Goal: Information Seeking & Learning: Learn about a topic

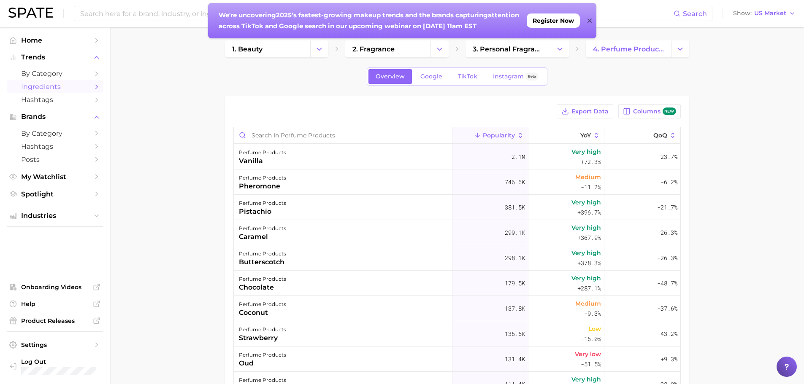
click at [21, 9] on img at bounding box center [30, 13] width 45 height 10
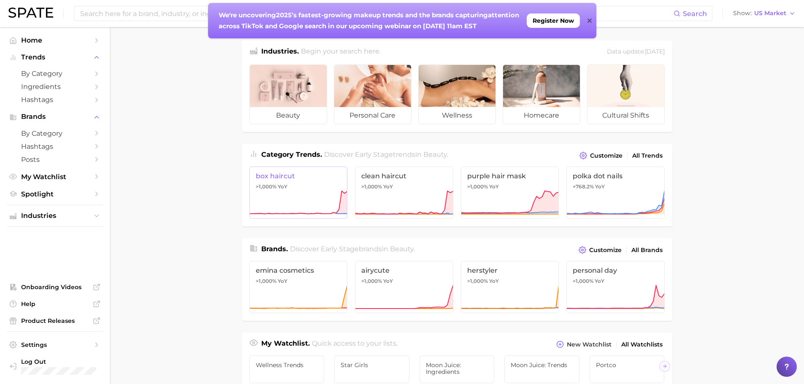
click at [311, 181] on link "box haircut >1,000% YoY" at bounding box center [298, 193] width 98 height 52
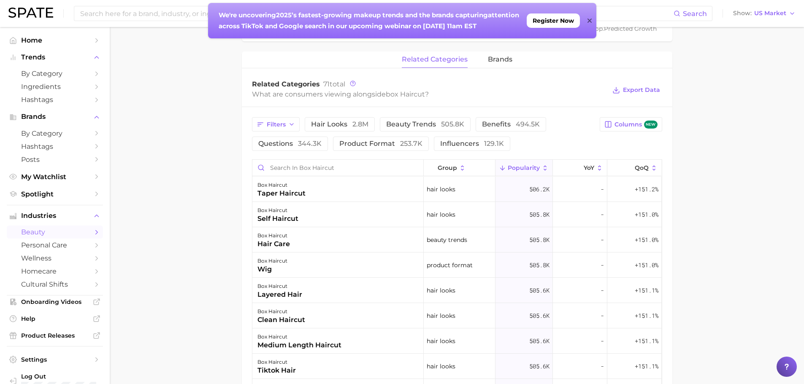
scroll to position [380, 0]
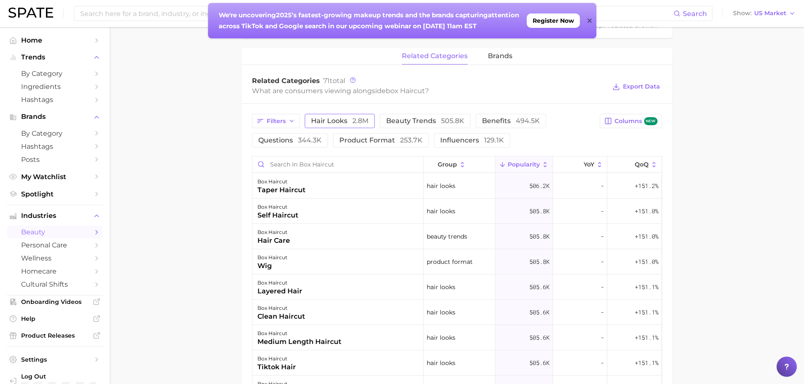
click at [319, 122] on span "hair looks 2.8m" at bounding box center [339, 121] width 57 height 7
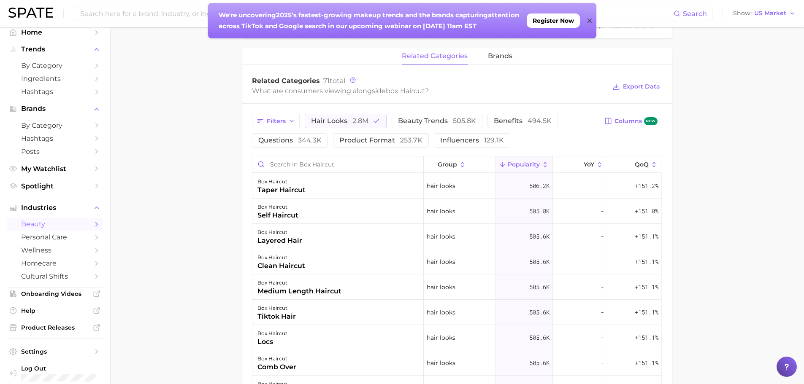
scroll to position [15, 0]
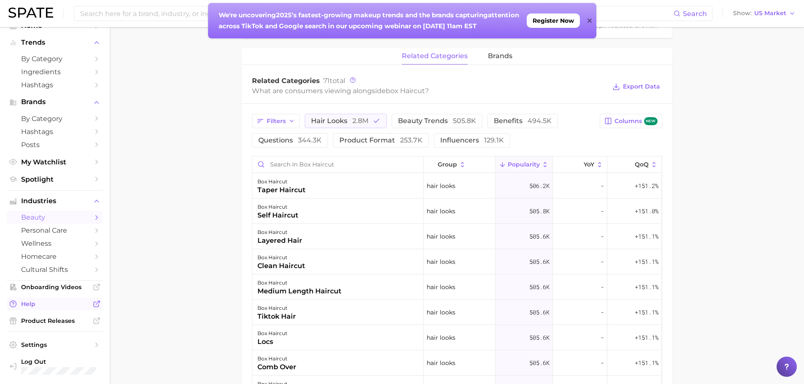
click at [27, 303] on span "Help" at bounding box center [55, 304] width 68 height 8
click at [36, 62] on span "by Category" at bounding box center [55, 59] width 68 height 8
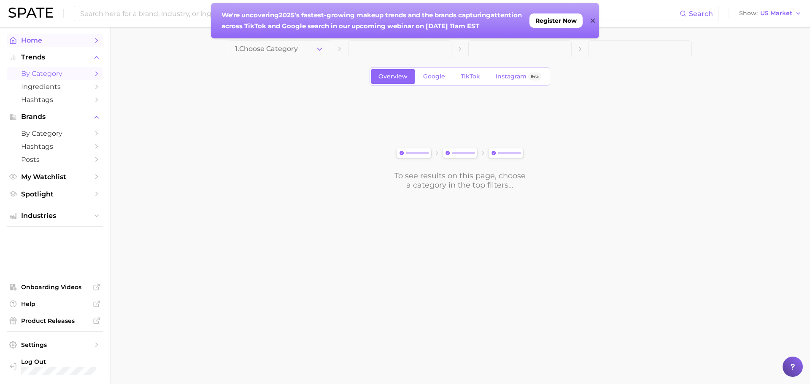
click at [46, 43] on span "Home" at bounding box center [55, 40] width 68 height 8
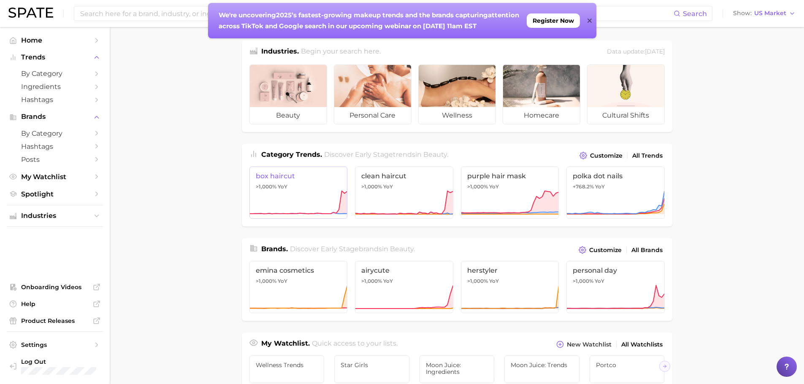
click at [327, 192] on icon at bounding box center [298, 202] width 98 height 25
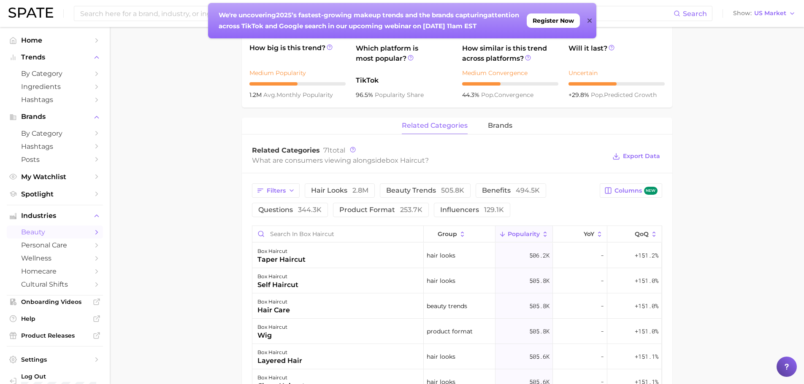
scroll to position [338, 0]
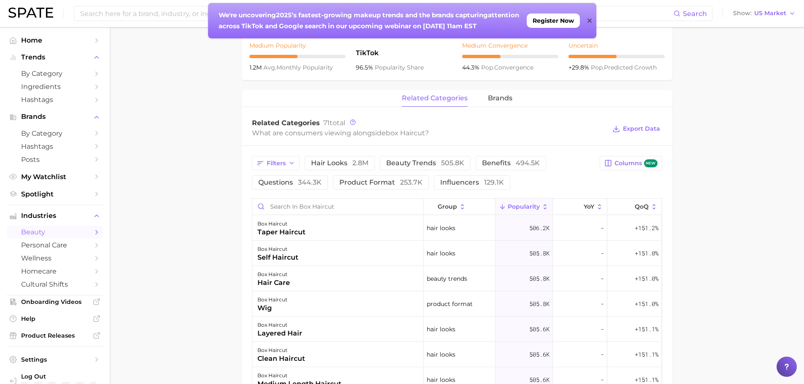
click at [731, 162] on main "1. hair 2. hair looks 3. haircuts 4. box haircut Overview Google TikTok Instagr…" at bounding box center [457, 162] width 694 height 946
click at [645, 162] on span "new" at bounding box center [651, 164] width 14 height 8
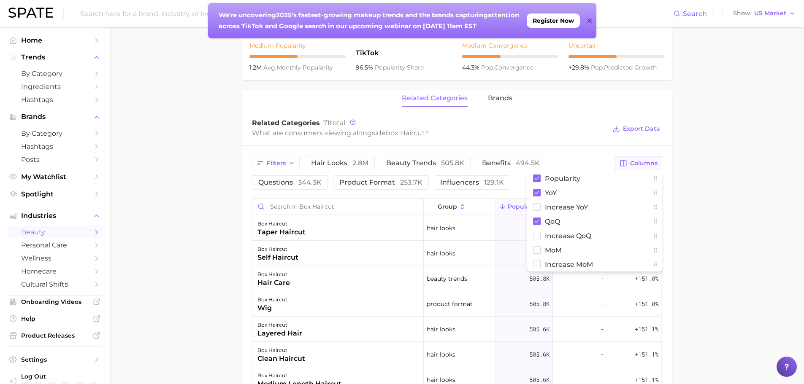
click at [657, 180] on icon at bounding box center [655, 178] width 7 height 7
click at [677, 195] on main "1. hair 2. hair looks 3. haircuts 4. box haircut Overview Google TikTok Instagr…" at bounding box center [457, 162] width 694 height 946
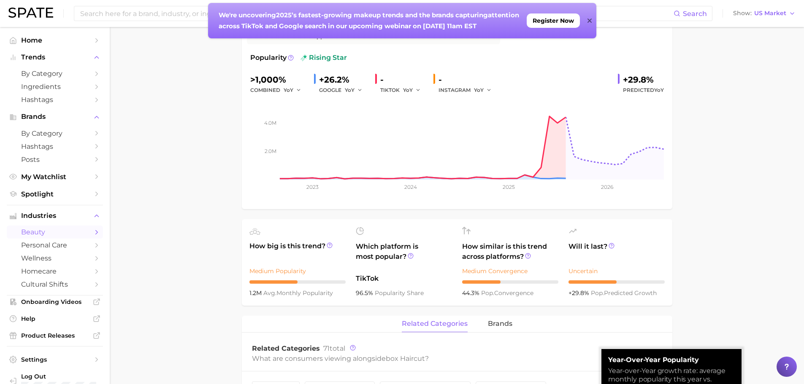
scroll to position [0, 0]
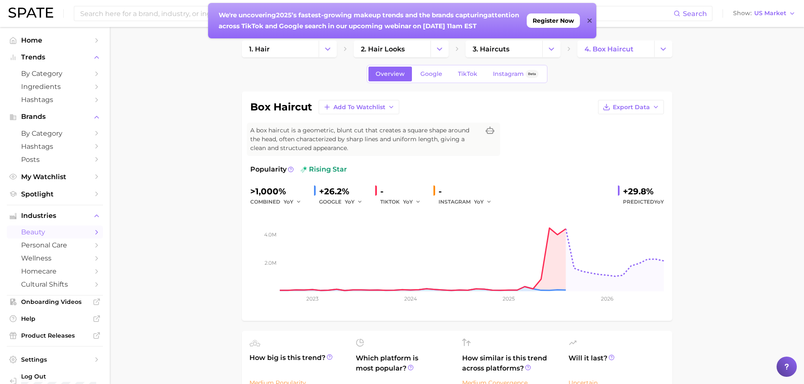
click at [590, 19] on icon at bounding box center [589, 21] width 4 height 4
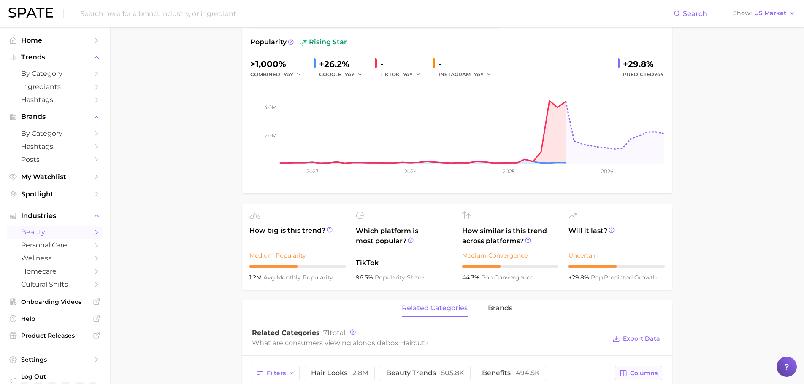
scroll to position [127, 0]
click at [328, 232] on circle at bounding box center [329, 230] width 5 height 5
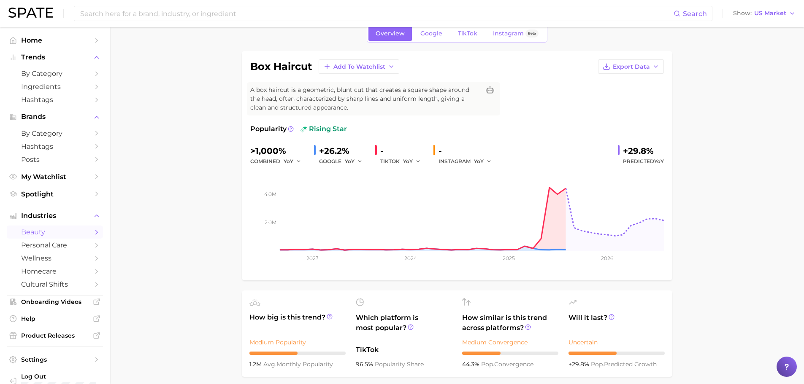
scroll to position [0, 0]
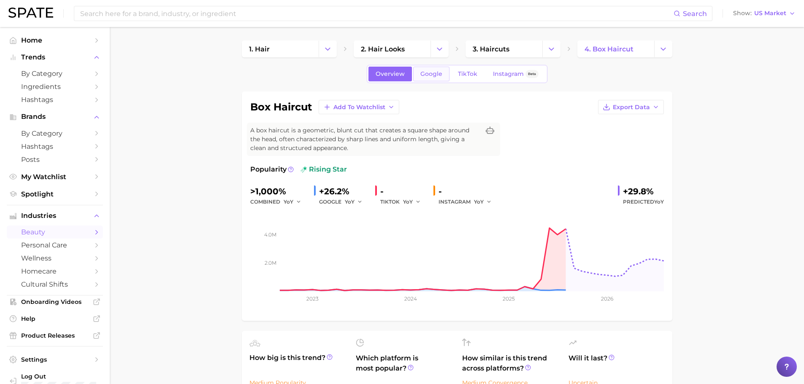
click at [422, 74] on span "Google" at bounding box center [431, 73] width 22 height 7
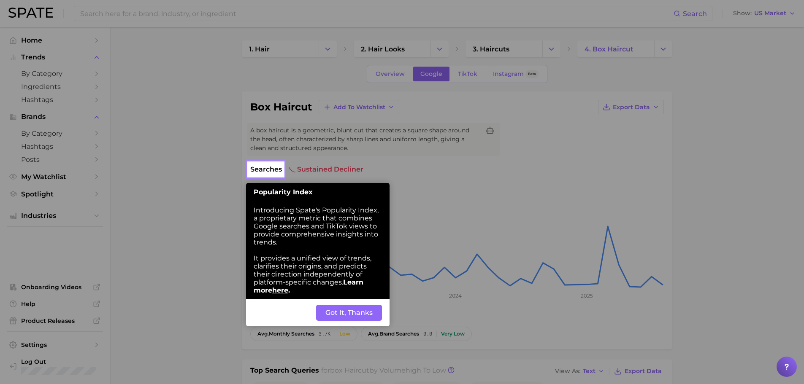
click at [333, 315] on button "Got It, Thanks" at bounding box center [349, 313] width 66 height 16
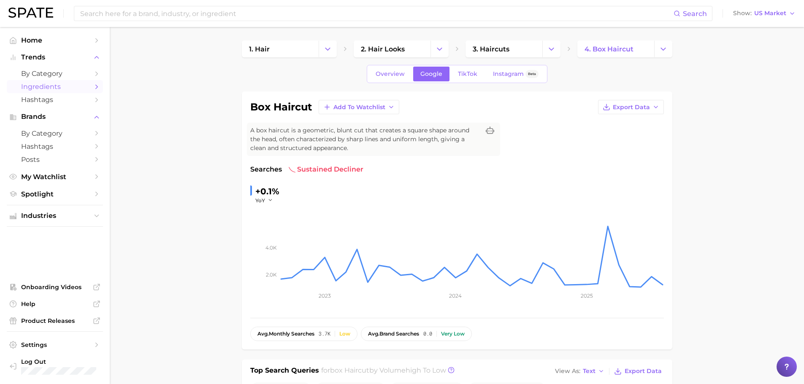
click at [43, 86] on span "Ingredients" at bounding box center [55, 87] width 68 height 8
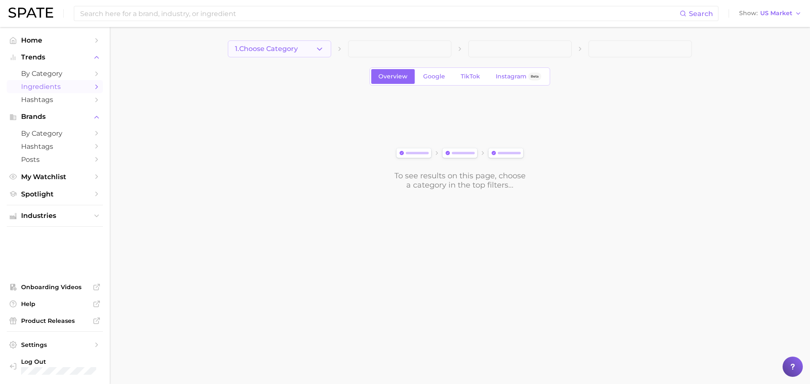
click at [298, 46] on span "1. Choose Category" at bounding box center [266, 49] width 63 height 8
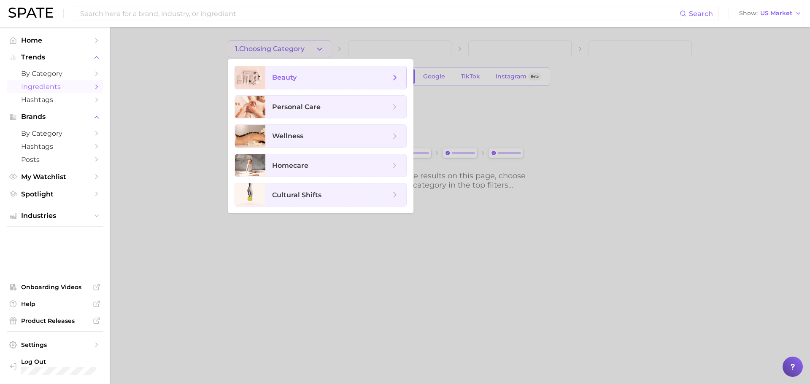
click at [300, 82] on span "beauty" at bounding box center [331, 77] width 118 height 9
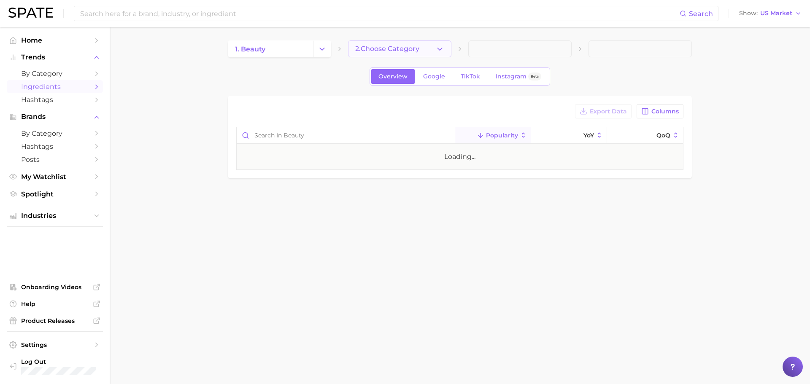
click at [394, 51] on span "2. Choose Category" at bounding box center [387, 49] width 64 height 8
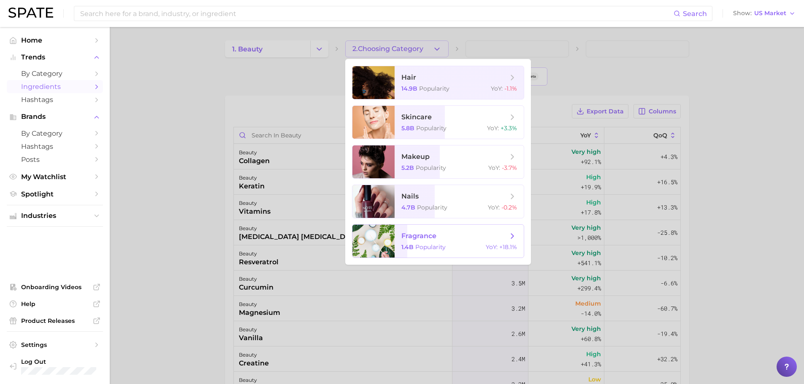
click at [424, 232] on span "fragrance" at bounding box center [454, 236] width 106 height 9
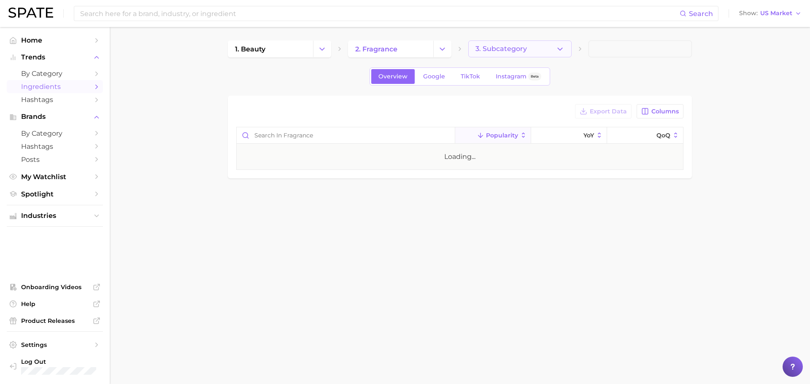
click at [495, 43] on button "3. Subcategory" at bounding box center [519, 49] width 103 height 17
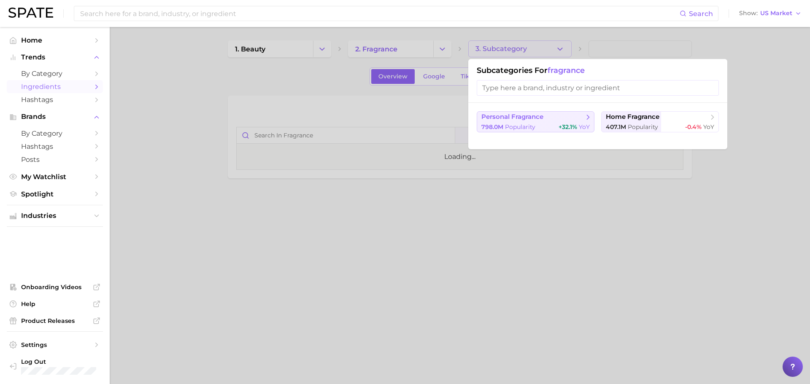
click at [539, 121] on span "personal fragrance" at bounding box center [533, 117] width 103 height 8
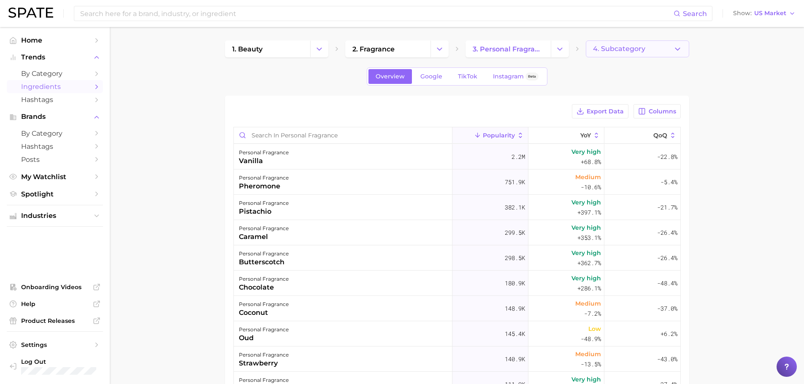
click at [630, 49] on span "4. Subcategory" at bounding box center [619, 49] width 52 height 8
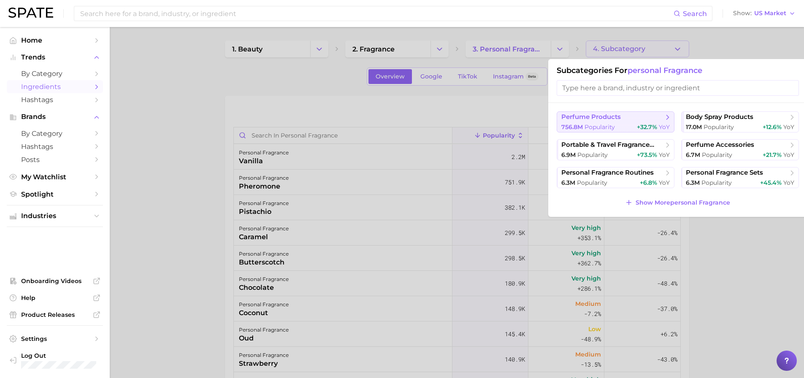
click at [618, 119] on span "perfume products" at bounding box center [591, 117] width 60 height 8
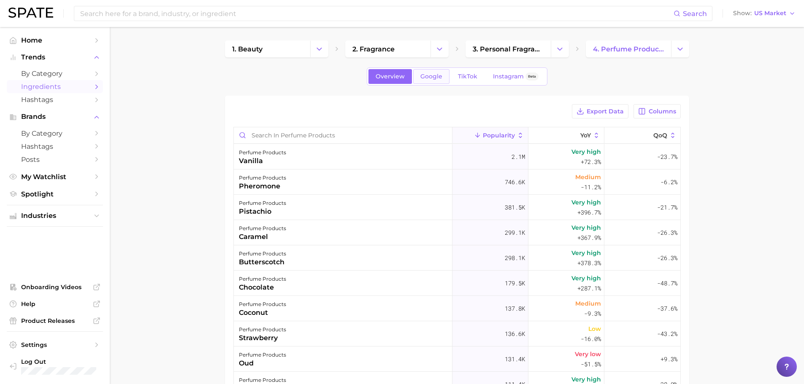
click at [425, 79] on span "Google" at bounding box center [431, 76] width 22 height 7
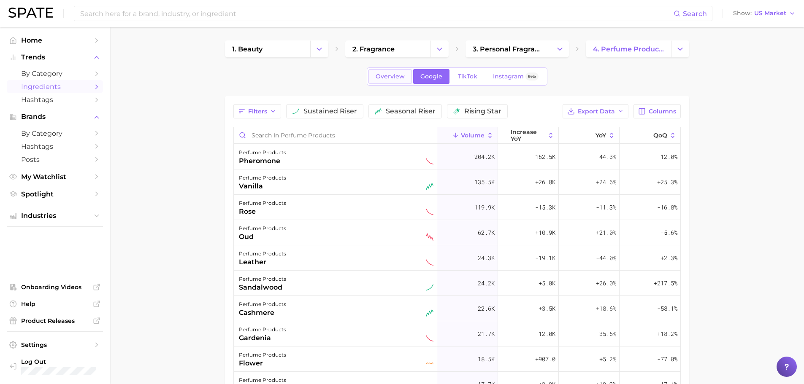
click at [384, 75] on span "Overview" at bounding box center [390, 76] width 29 height 7
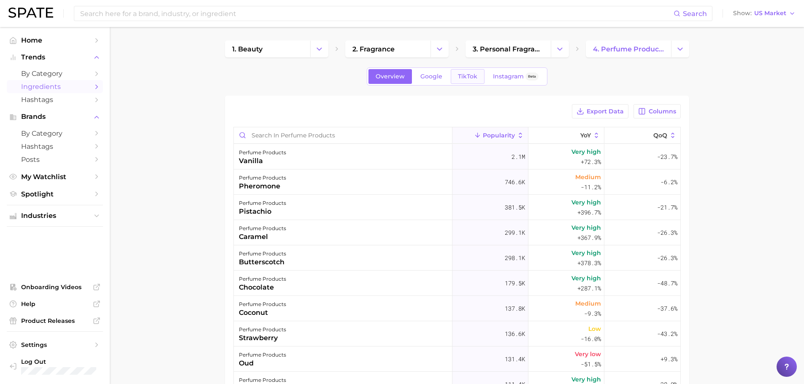
click at [466, 75] on span "TikTok" at bounding box center [467, 76] width 19 height 7
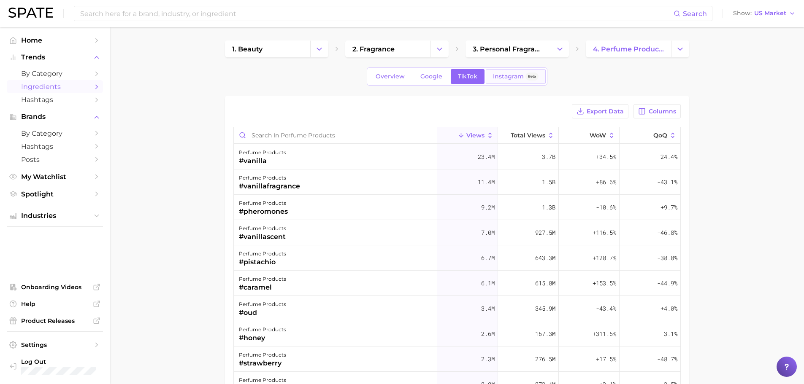
click at [494, 75] on span "Instagram" at bounding box center [508, 76] width 31 height 7
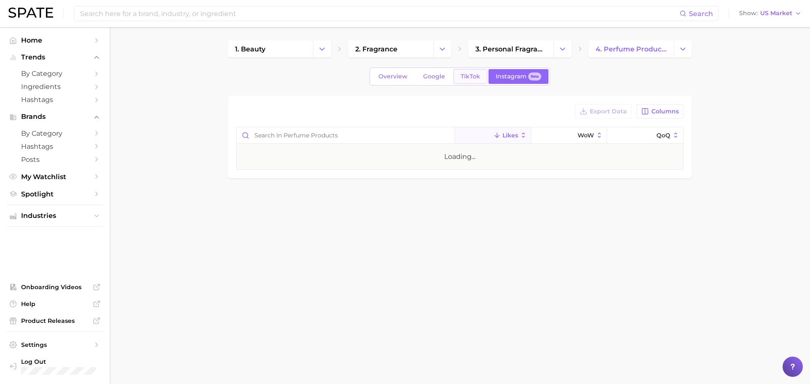
click at [468, 74] on span "TikTok" at bounding box center [470, 76] width 19 height 7
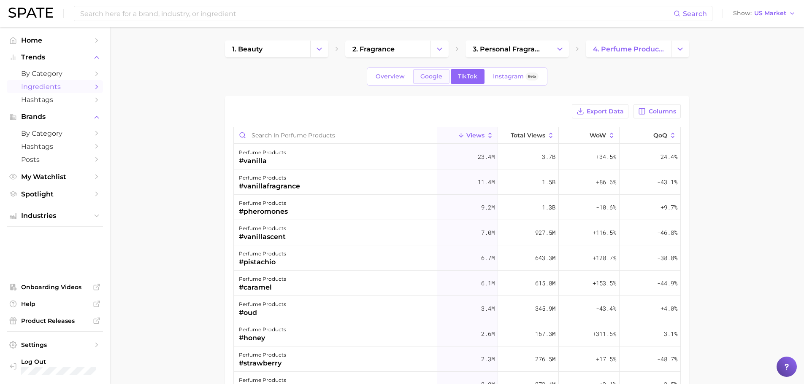
click at [428, 75] on span "Google" at bounding box center [431, 76] width 22 height 7
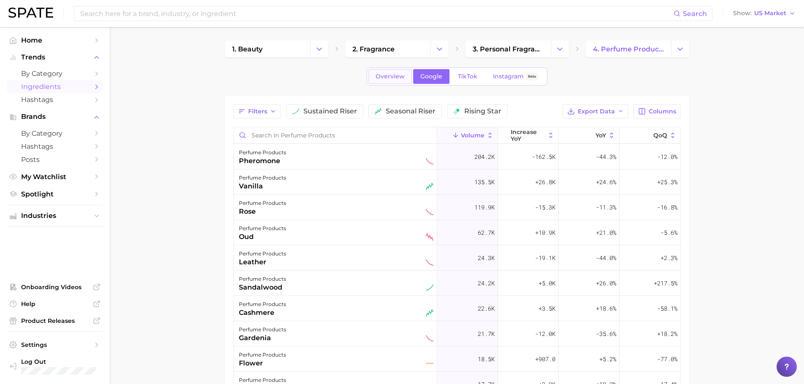
click at [384, 77] on span "Overview" at bounding box center [390, 76] width 29 height 7
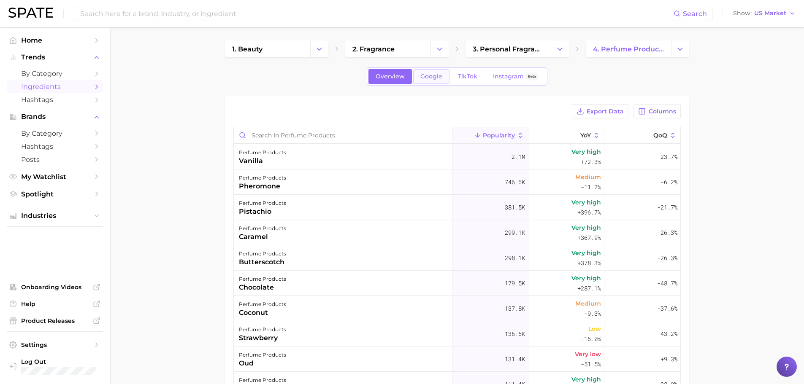
click at [427, 73] on span "Google" at bounding box center [431, 76] width 22 height 7
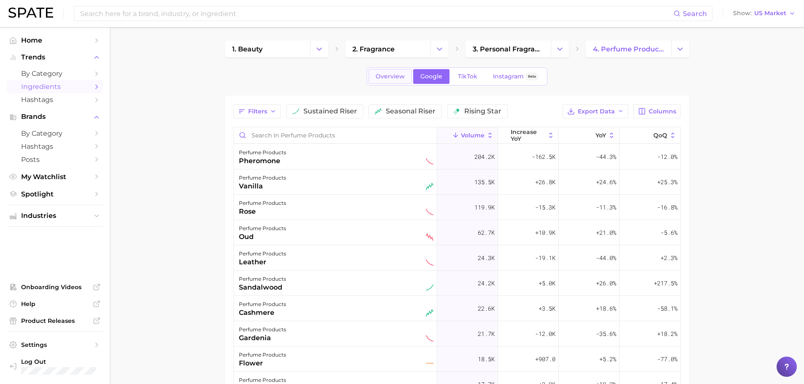
click at [401, 79] on span "Overview" at bounding box center [390, 76] width 29 height 7
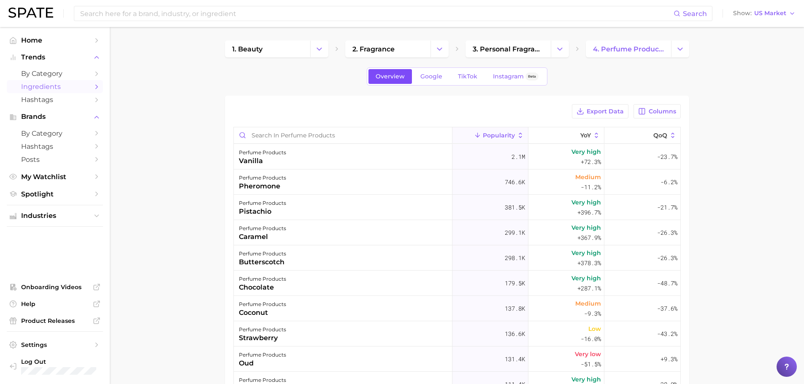
click at [393, 71] on link "Overview" at bounding box center [389, 76] width 43 height 15
click at [505, 155] on div "2.1m" at bounding box center [490, 156] width 76 height 25
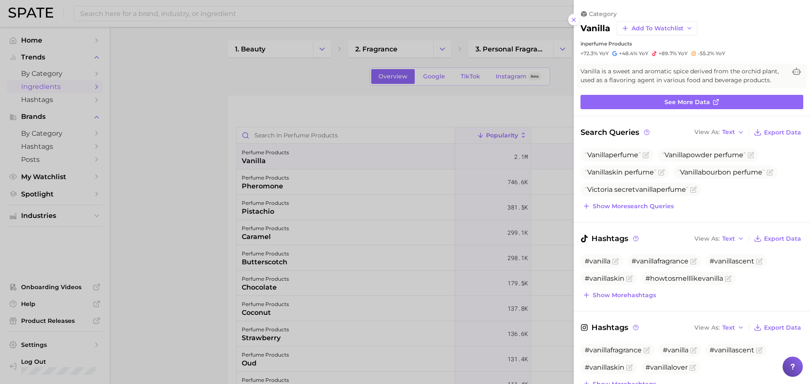
click at [464, 115] on div at bounding box center [405, 192] width 810 height 384
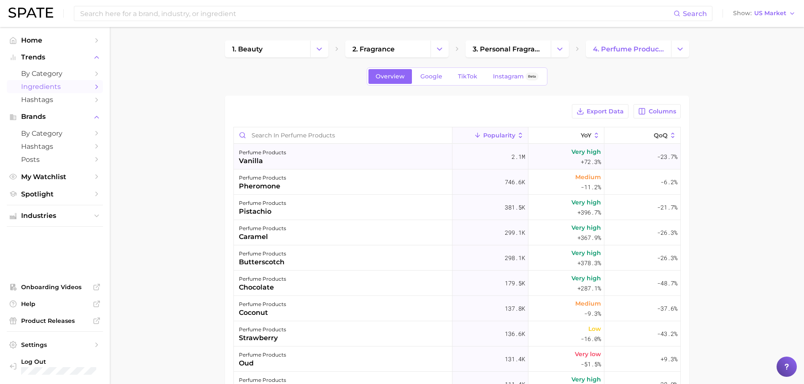
click at [518, 158] on span "2.1m" at bounding box center [519, 157] width 14 height 10
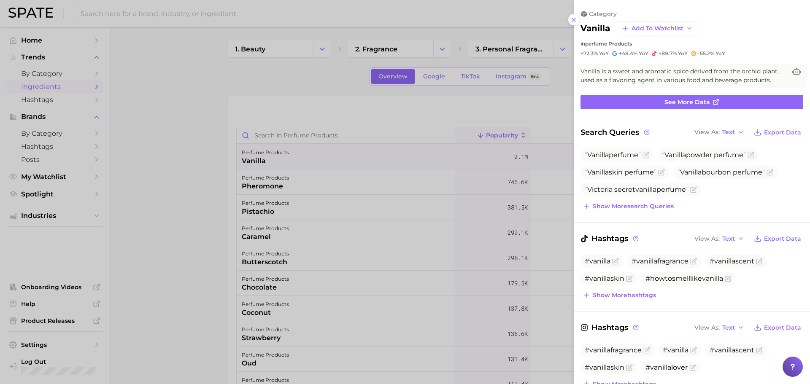
click at [305, 156] on div at bounding box center [405, 192] width 810 height 384
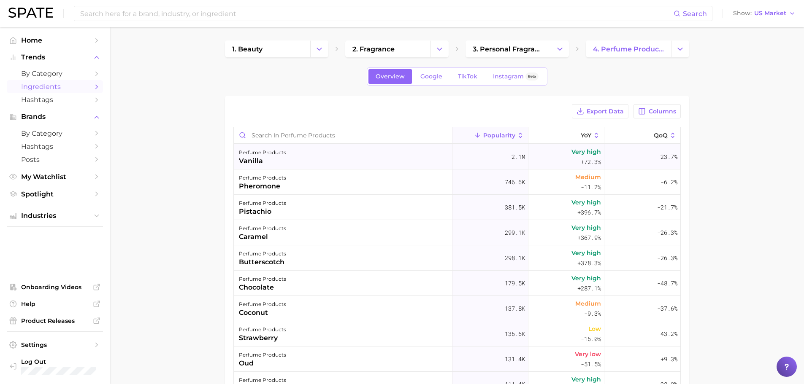
click at [253, 159] on div "vanilla" at bounding box center [262, 161] width 47 height 10
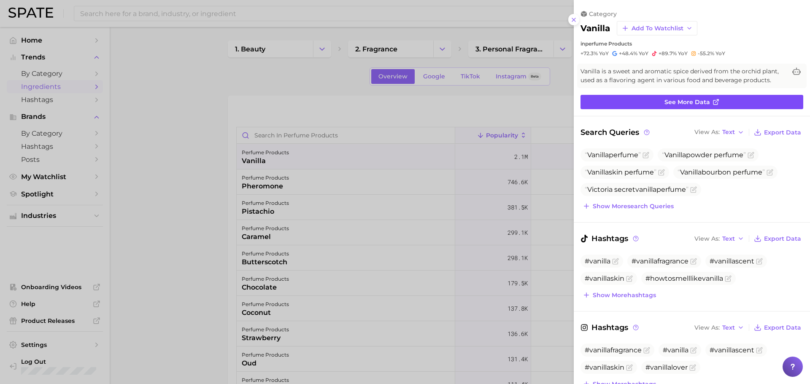
click at [625, 95] on link "See more data" at bounding box center [692, 102] width 223 height 14
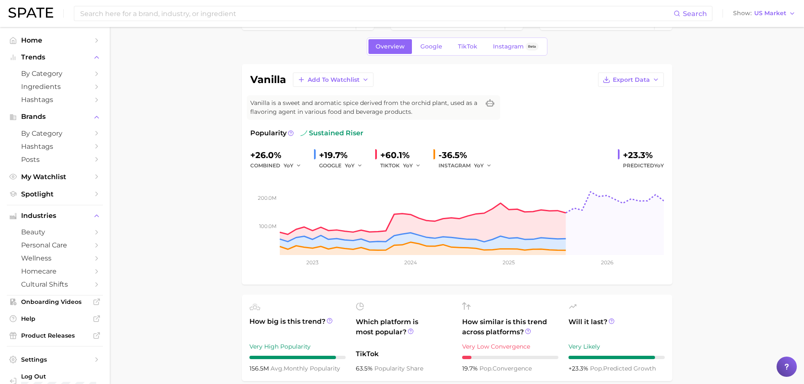
scroll to position [42, 0]
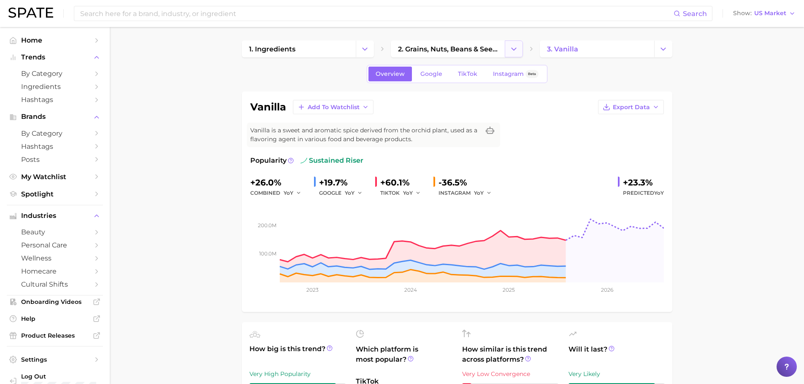
click at [515, 49] on polyline "Change Category" at bounding box center [514, 49] width 5 height 2
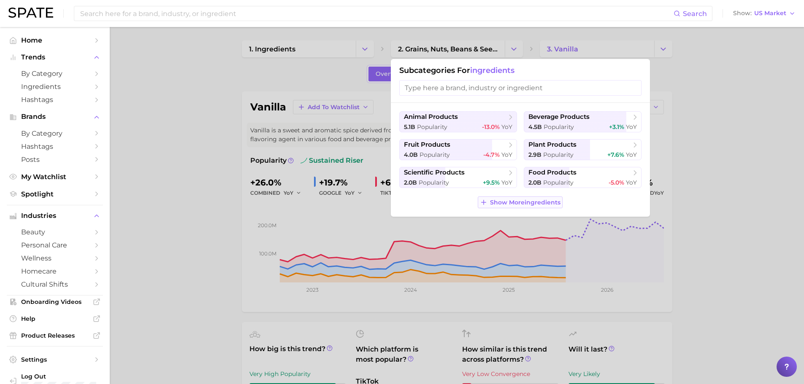
click at [514, 200] on span "Show More ingredients" at bounding box center [525, 202] width 70 height 7
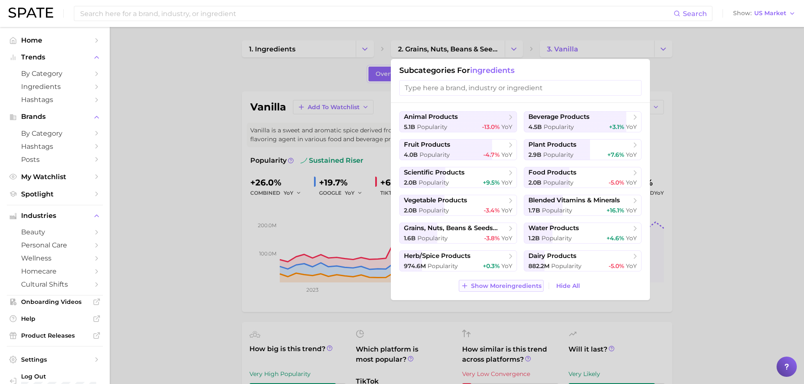
click at [510, 287] on span "Show More ingredients" at bounding box center [506, 286] width 70 height 7
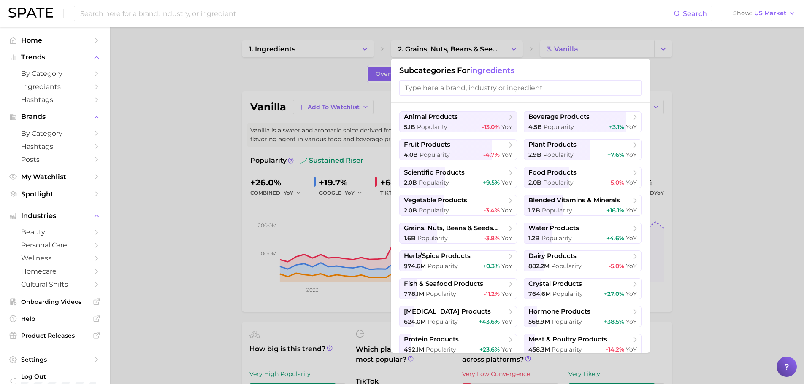
scroll to position [31, 0]
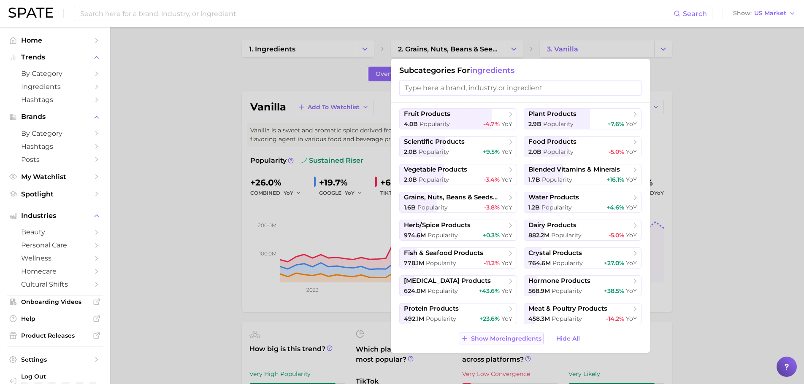
click at [479, 340] on span "Show More ingredients" at bounding box center [506, 339] width 70 height 7
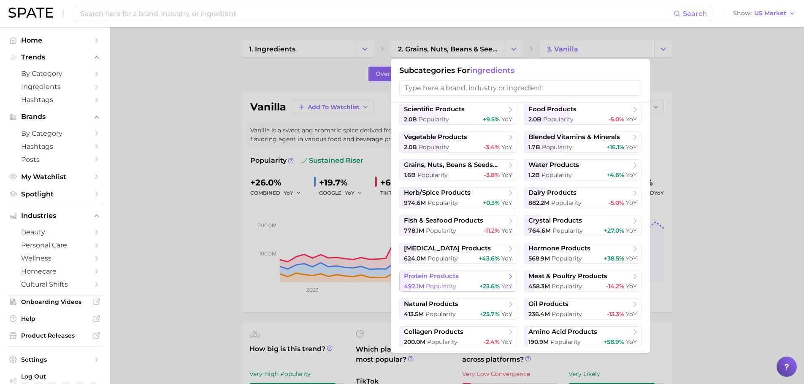
scroll to position [114, 0]
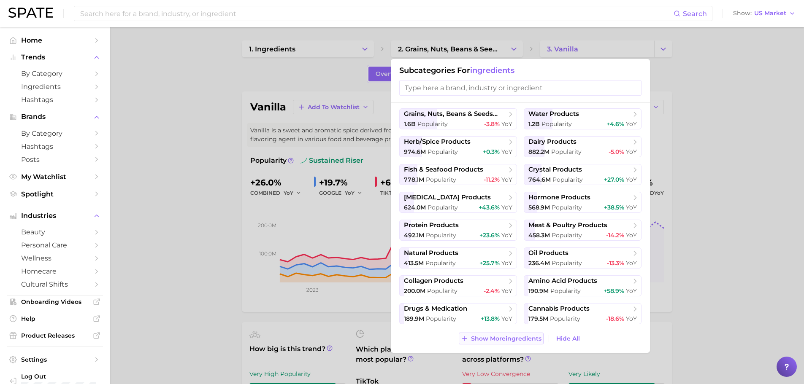
click at [479, 338] on span "Show More ingredients" at bounding box center [506, 339] width 70 height 7
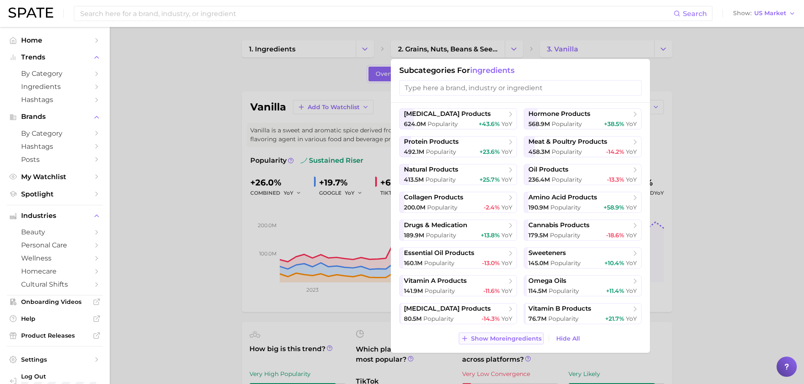
click at [479, 339] on span "Show More ingredients" at bounding box center [506, 339] width 70 height 7
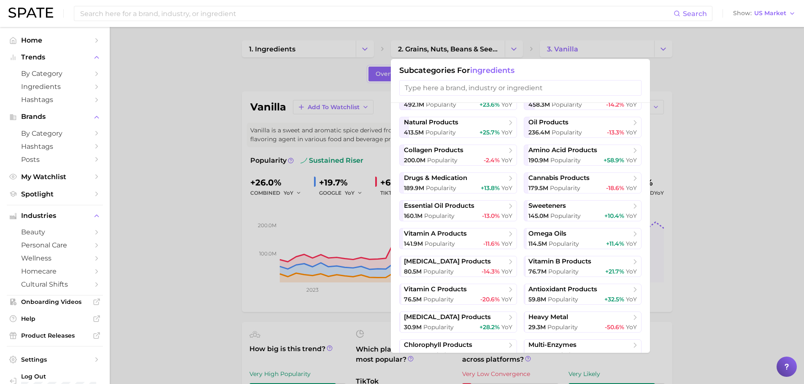
scroll to position [281, 0]
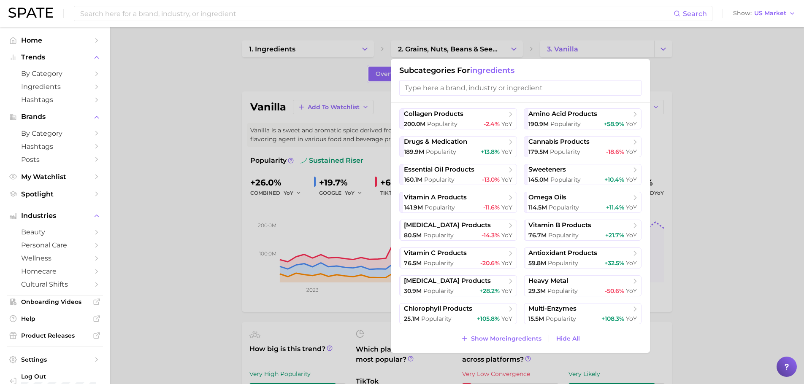
click at [233, 177] on div at bounding box center [402, 192] width 804 height 384
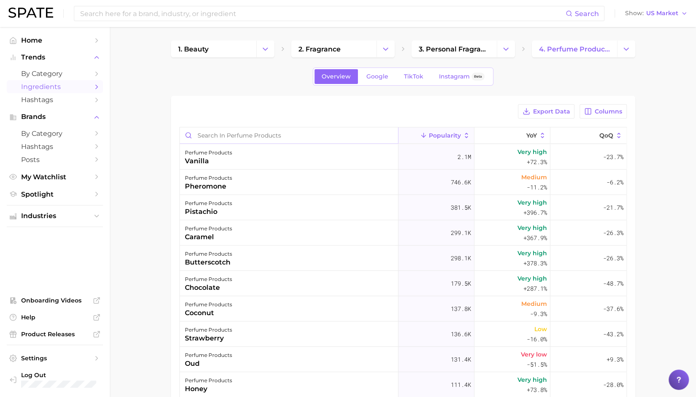
click at [227, 134] on input "Search in perfume products" at bounding box center [289, 135] width 218 height 16
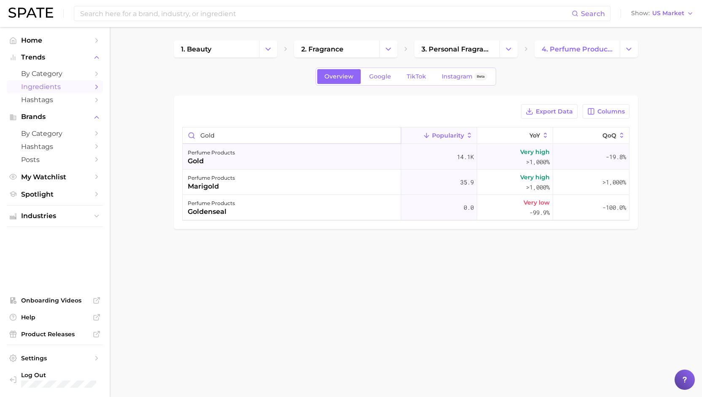
type input "gold"
click at [367, 157] on div "perfume products gold" at bounding box center [292, 156] width 219 height 25
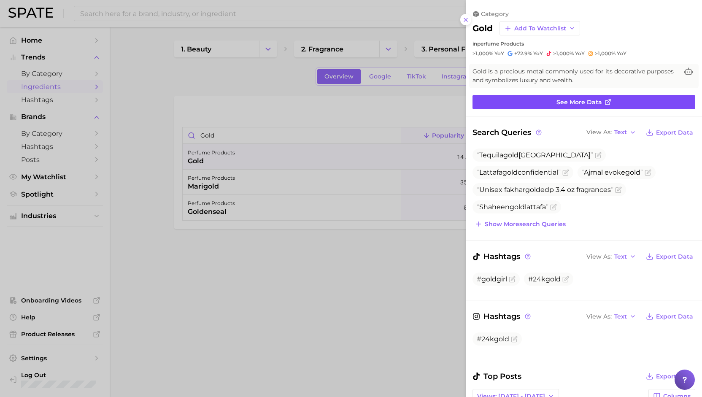
click at [528, 98] on link "See more data" at bounding box center [584, 102] width 223 height 14
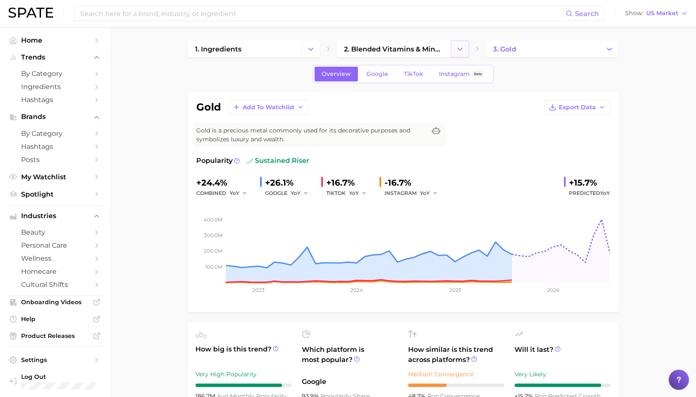
click at [459, 49] on polyline "Change Category" at bounding box center [459, 49] width 5 height 2
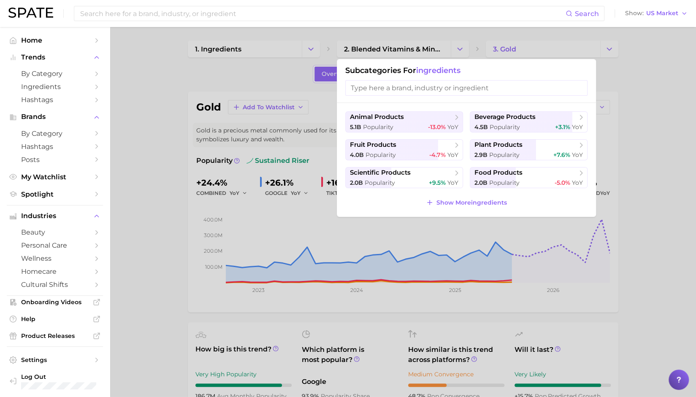
click at [390, 81] on input "search" at bounding box center [466, 88] width 242 height 16
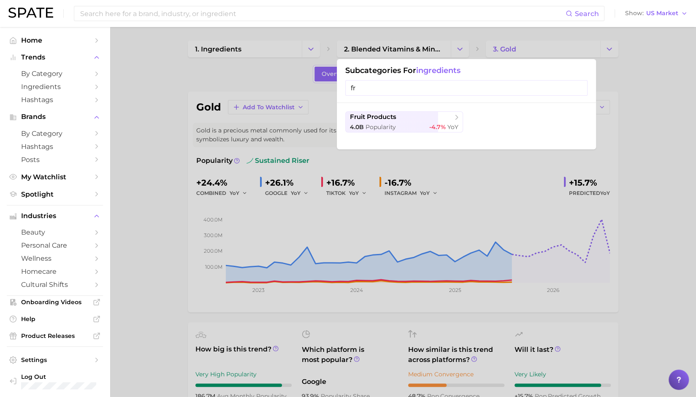
type input "f"
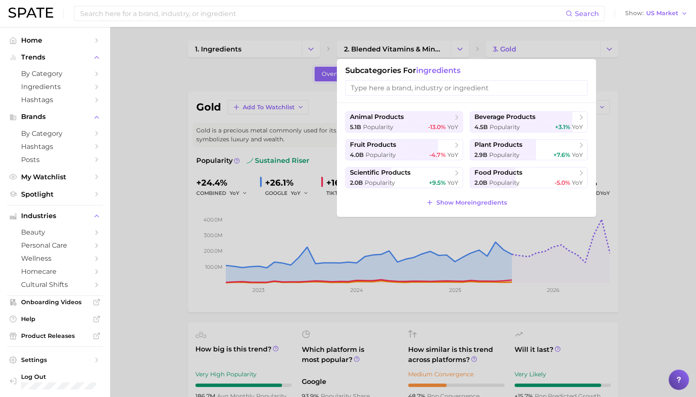
click at [176, 83] on div at bounding box center [348, 198] width 696 height 397
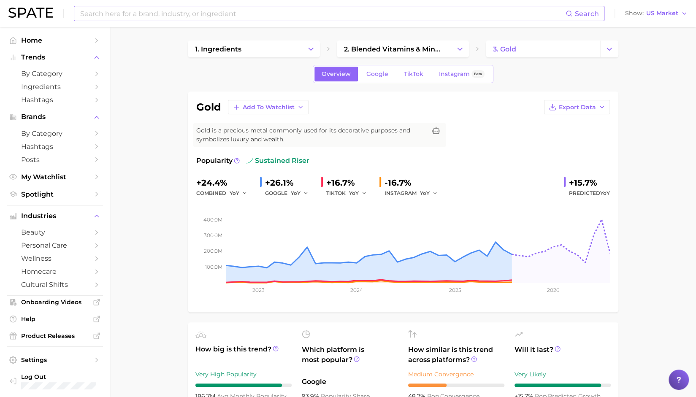
drag, startPoint x: 203, startPoint y: 19, endPoint x: 208, endPoint y: 16, distance: 5.7
click at [203, 19] on input at bounding box center [322, 13] width 486 height 14
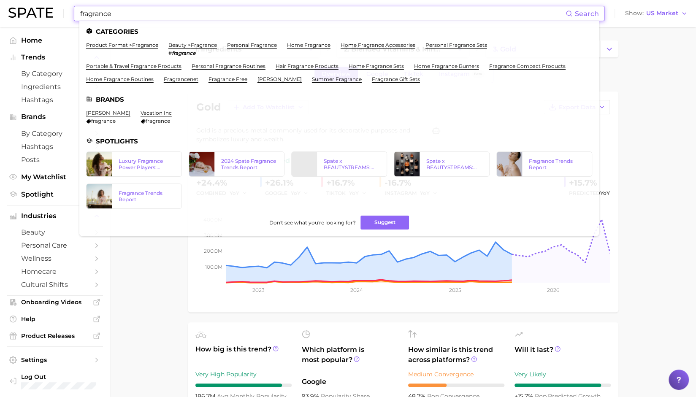
click at [59, 13] on div "fragrance Search Categories product format > fragrance beauty > fragrance # fra…" at bounding box center [347, 13] width 679 height 27
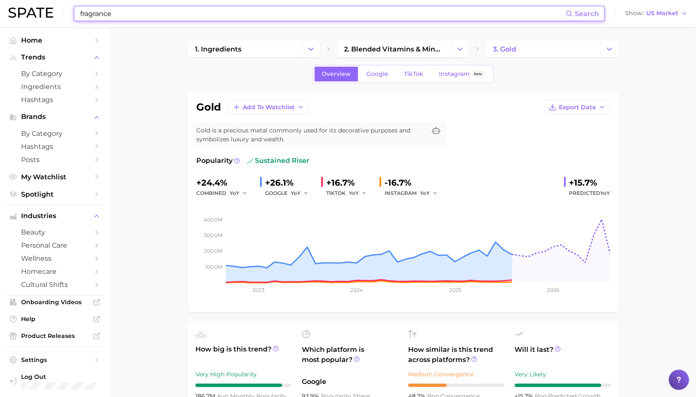
click at [106, 18] on input "fragrance" at bounding box center [322, 13] width 486 height 14
drag, startPoint x: 121, startPoint y: 14, endPoint x: 57, endPoint y: 13, distance: 63.3
click at [57, 13] on div "fragrance Search Show US Market" at bounding box center [347, 13] width 679 height 27
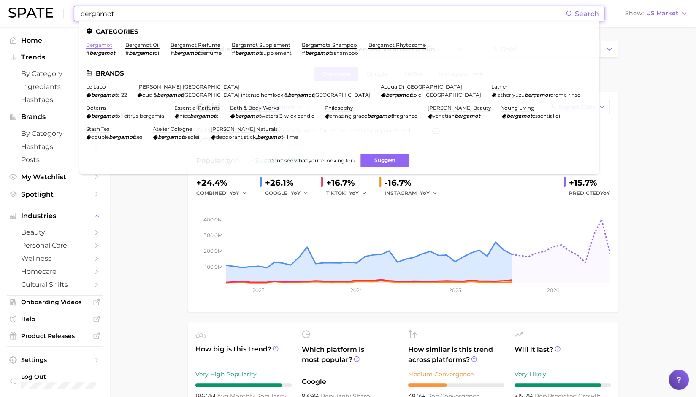
type input "bergamot"
click at [105, 47] on link "bergamot" at bounding box center [99, 45] width 26 height 6
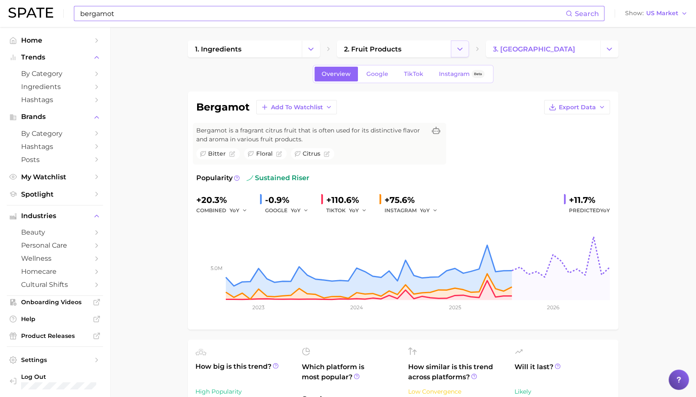
click at [460, 46] on icon "Change Category" at bounding box center [459, 49] width 9 height 9
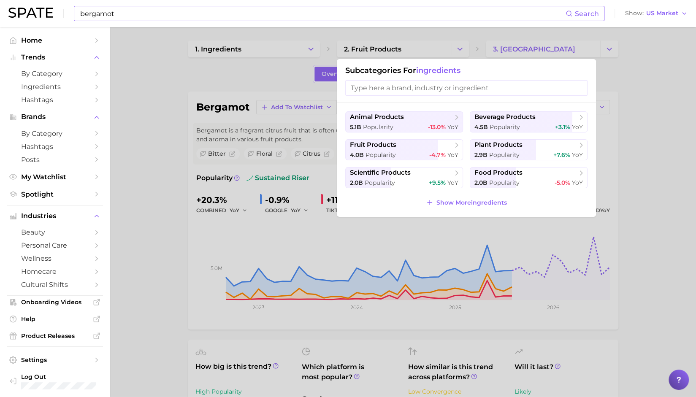
click at [404, 85] on input "search" at bounding box center [466, 88] width 242 height 16
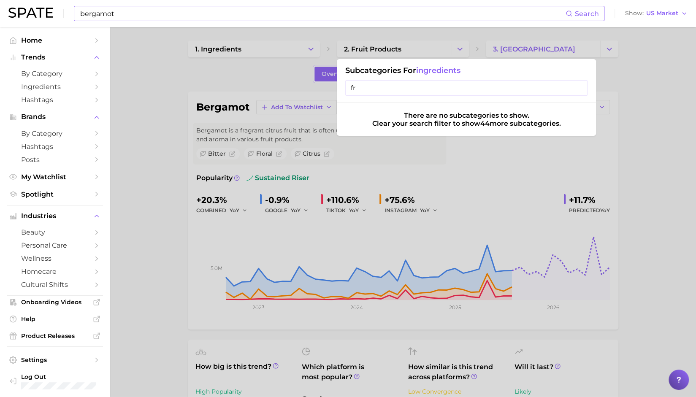
type input "f"
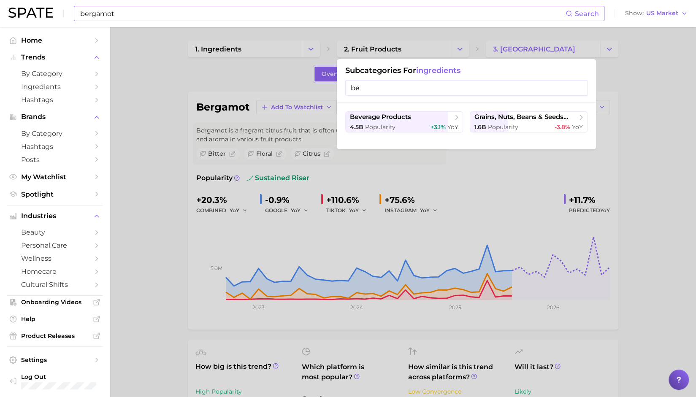
type input "be"
click at [263, 83] on div at bounding box center [348, 198] width 696 height 397
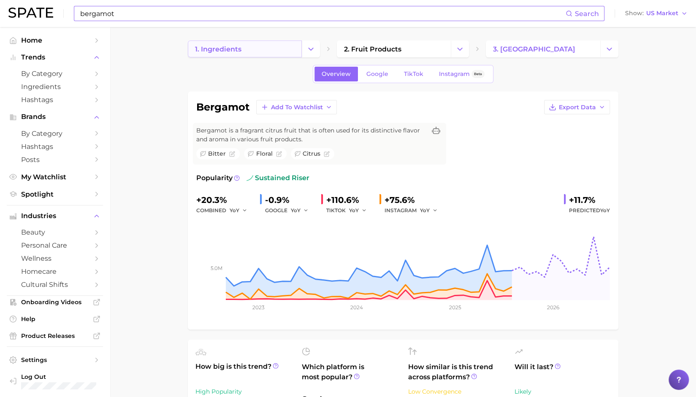
click at [258, 47] on link "1. ingredients" at bounding box center [245, 49] width 114 height 17
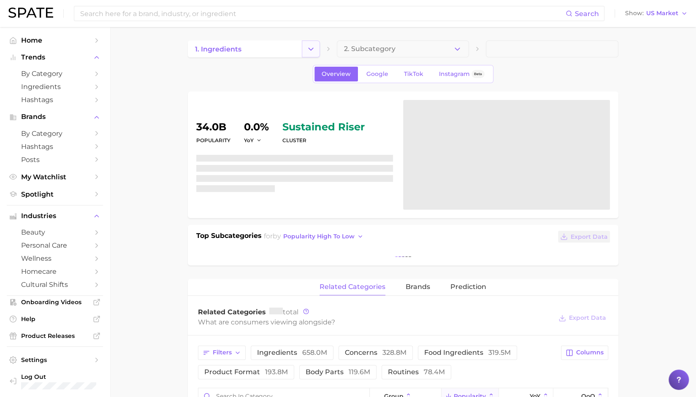
click at [309, 47] on icon "Change Category" at bounding box center [310, 49] width 9 height 9
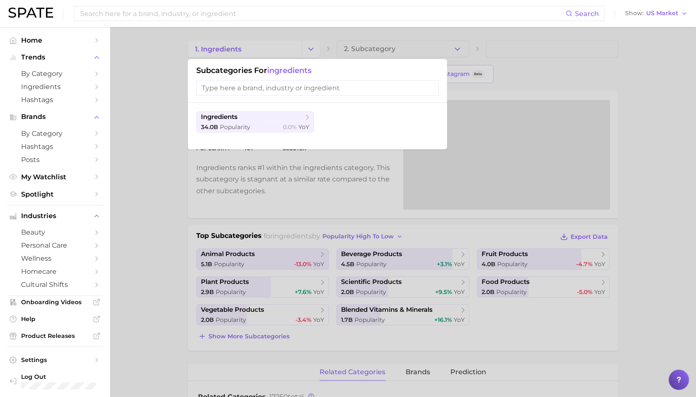
click at [120, 56] on div at bounding box center [348, 198] width 696 height 397
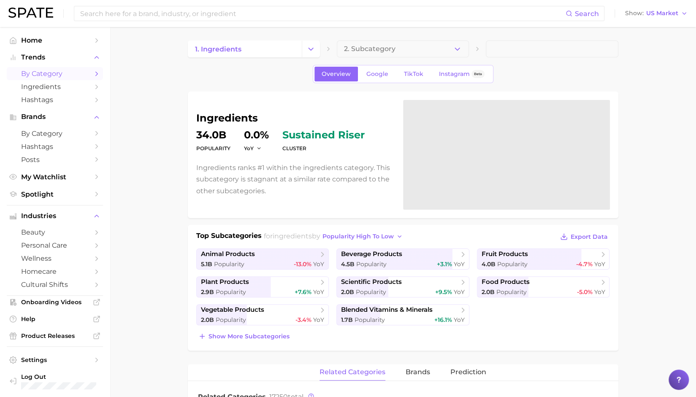
click at [33, 71] on span "by Category" at bounding box center [55, 74] width 68 height 8
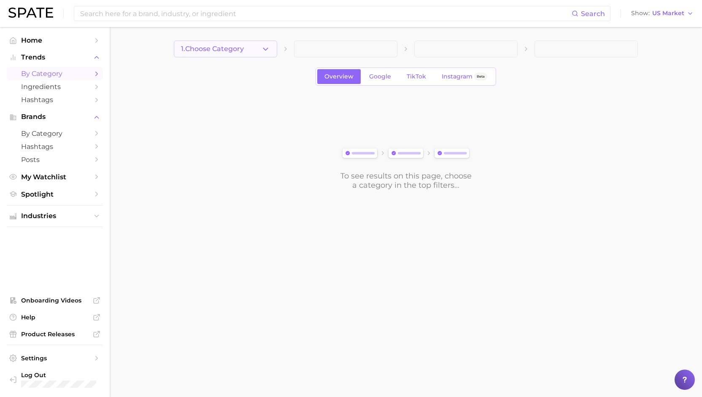
click at [236, 51] on span "1. Choose Category" at bounding box center [212, 49] width 63 height 8
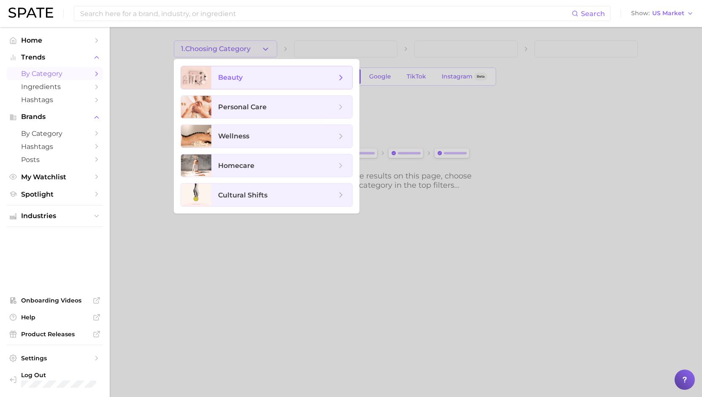
click at [227, 76] on span "beauty" at bounding box center [230, 77] width 24 height 8
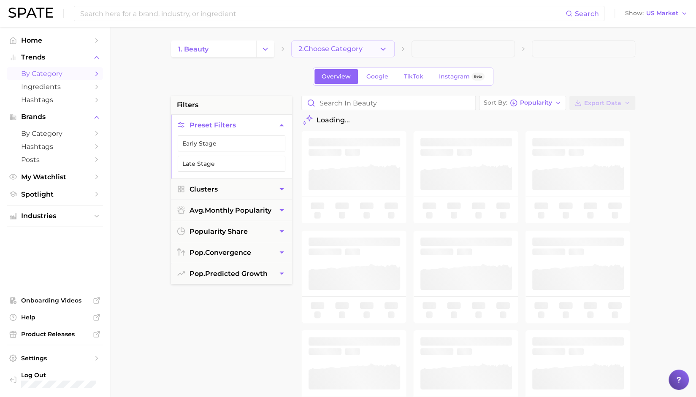
click at [337, 50] on span "2. Choose Category" at bounding box center [330, 49] width 64 height 8
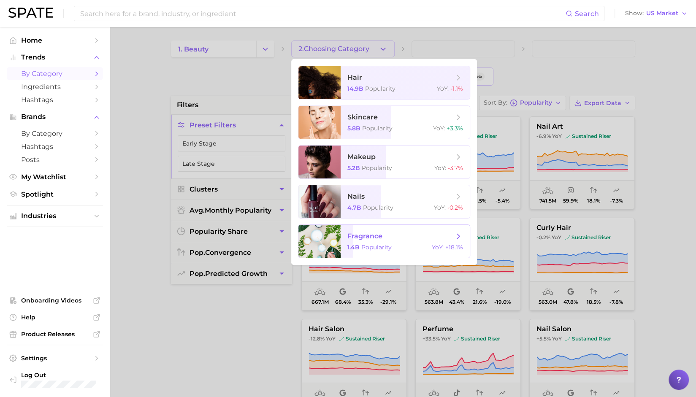
click at [359, 247] on span "1.4b Popularity" at bounding box center [369, 248] width 44 height 8
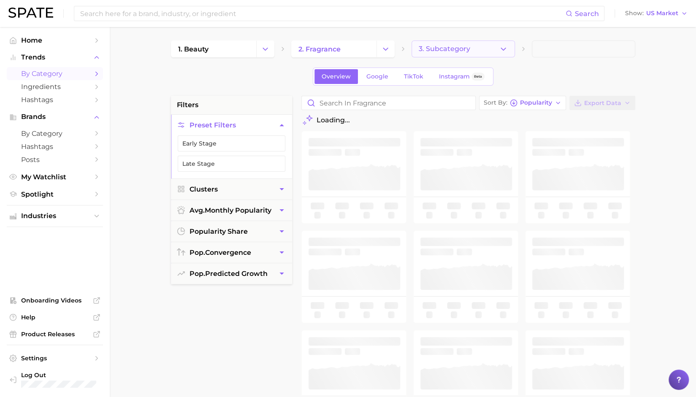
click at [465, 49] on span "3. Subcategory" at bounding box center [444, 49] width 51 height 8
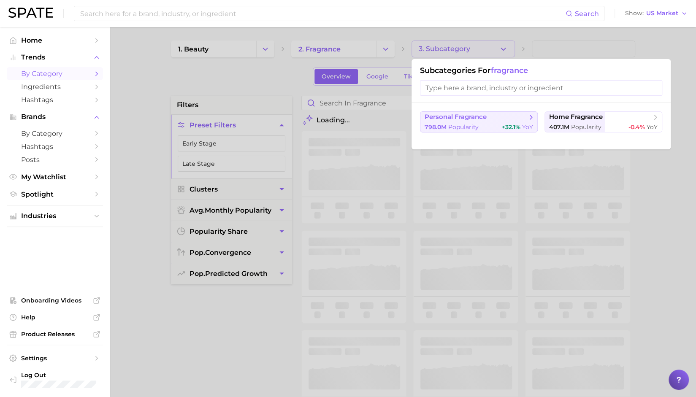
click at [483, 123] on div "798.0m Popularity +32.1% YoY" at bounding box center [479, 127] width 108 height 8
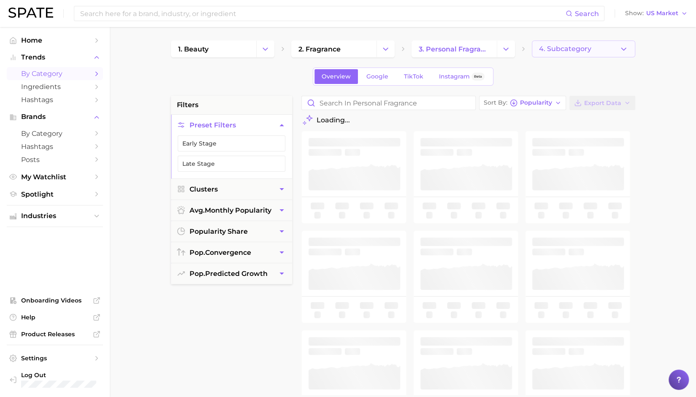
click at [555, 44] on button "4. Subcategory" at bounding box center [583, 49] width 103 height 17
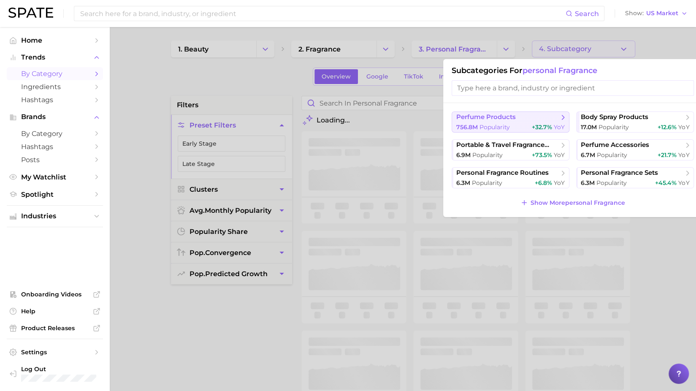
click at [512, 121] on button "perfume products 756.8m Popularity +32.7% YoY" at bounding box center [511, 121] width 118 height 21
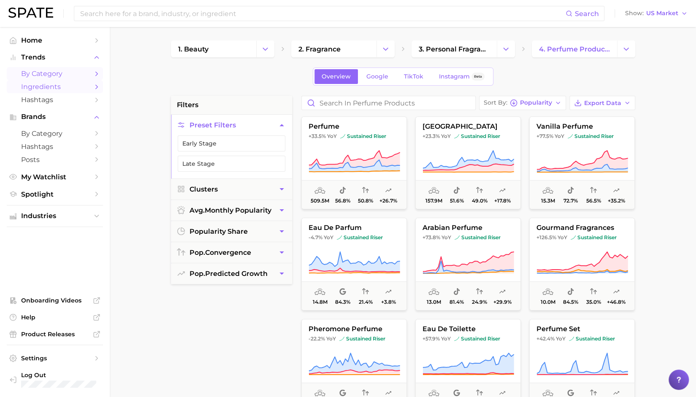
click at [42, 92] on link "Ingredients" at bounding box center [55, 86] width 96 height 13
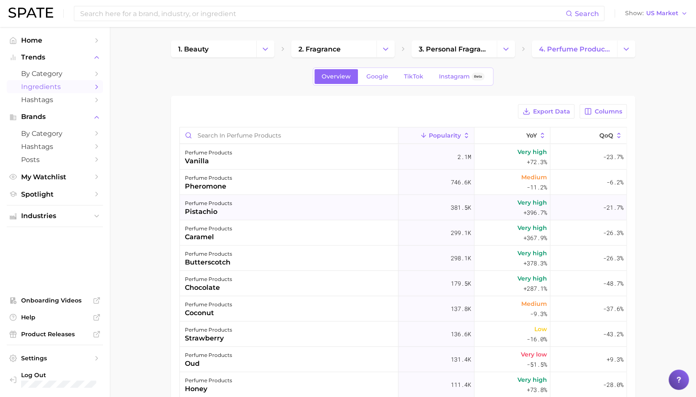
click at [229, 213] on div "pistachio" at bounding box center [208, 212] width 47 height 10
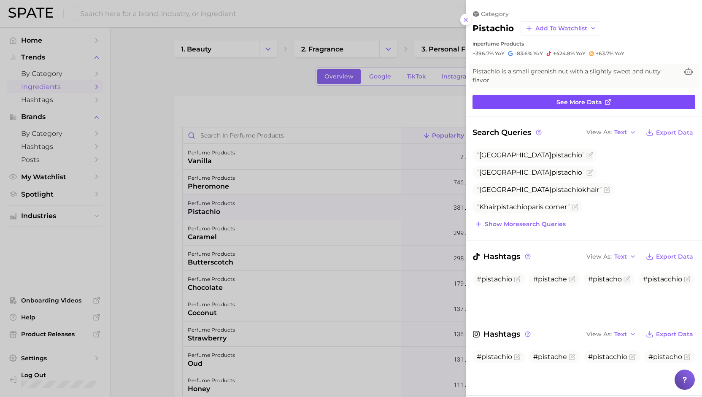
click at [528, 97] on link "See more data" at bounding box center [584, 102] width 223 height 14
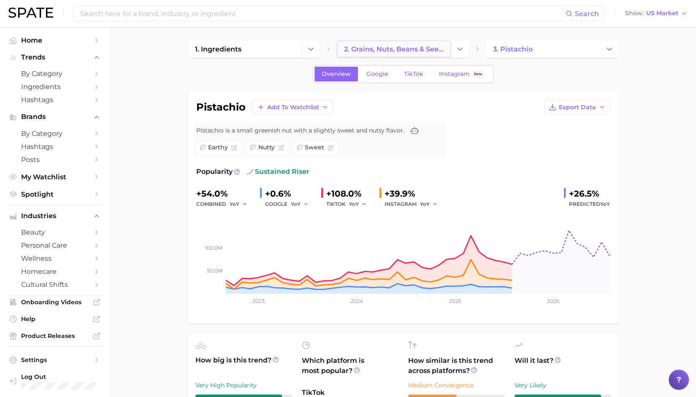
click at [382, 48] on span "2. grains, nuts, beans & seeds products" at bounding box center [394, 49] width 100 height 8
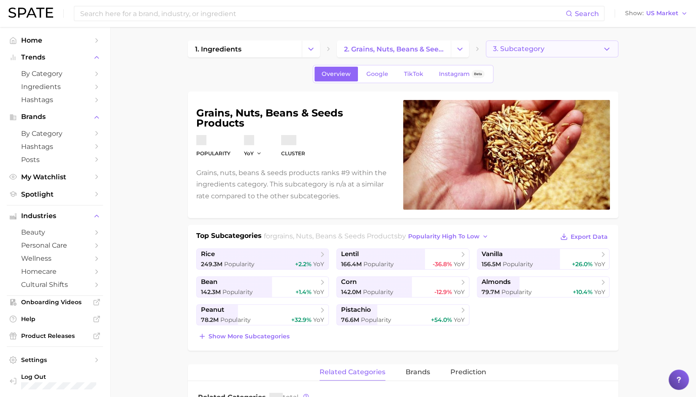
click at [568, 47] on button "3. Subcategory" at bounding box center [552, 49] width 132 height 17
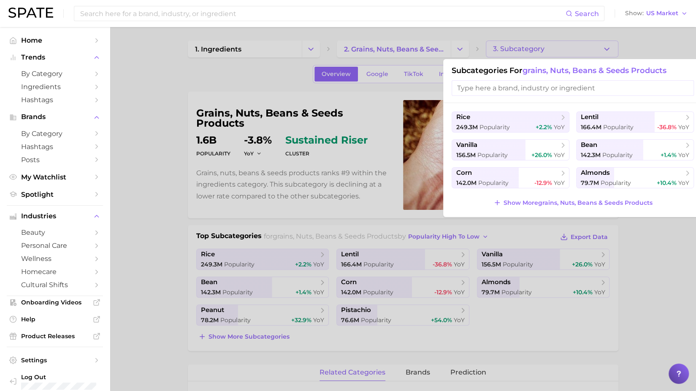
click at [390, 61] on div at bounding box center [348, 195] width 696 height 391
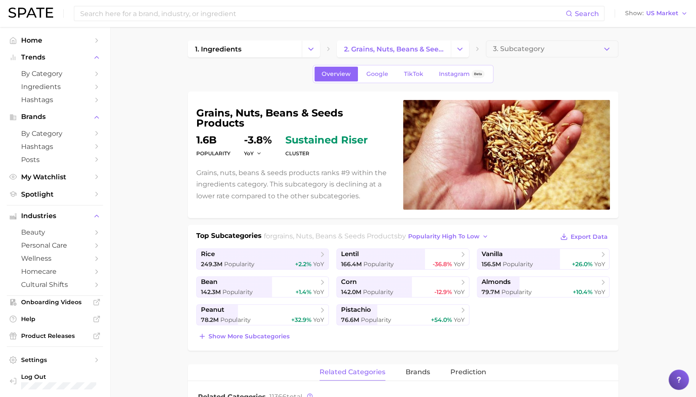
click at [453, 46] on button "Change Category" at bounding box center [460, 49] width 18 height 17
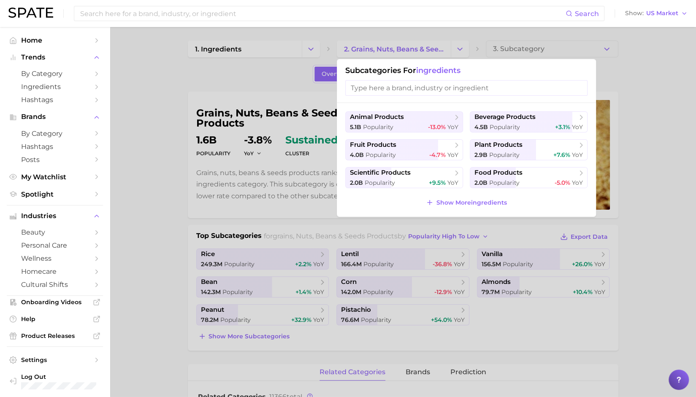
click at [413, 90] on input "search" at bounding box center [466, 88] width 242 height 16
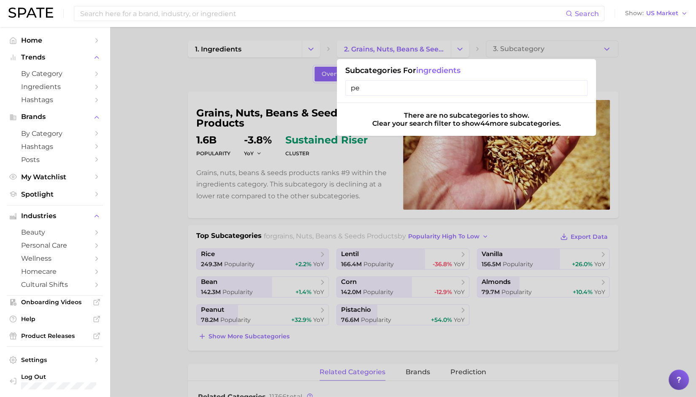
type input "p"
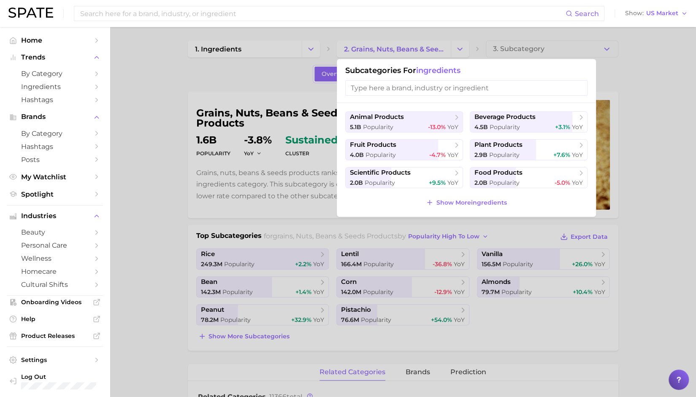
type input "e"
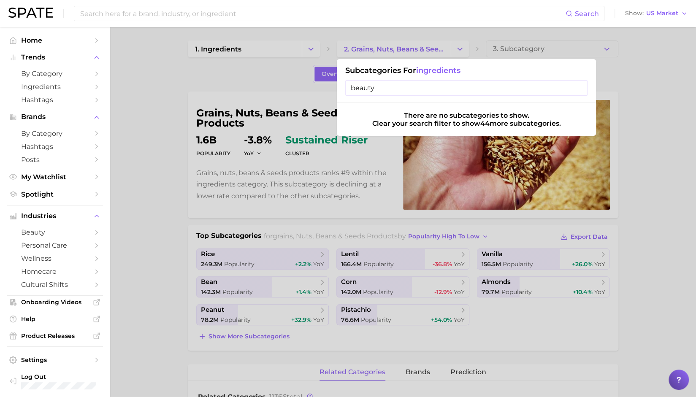
type input "beauty"
click at [156, 99] on div at bounding box center [348, 198] width 696 height 397
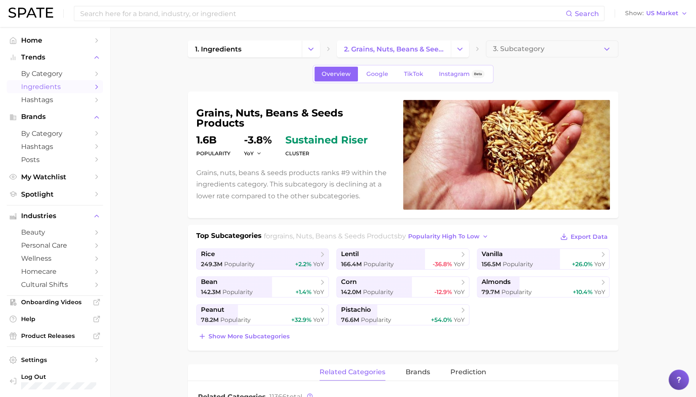
click at [75, 86] on span "Ingredients" at bounding box center [55, 87] width 68 height 8
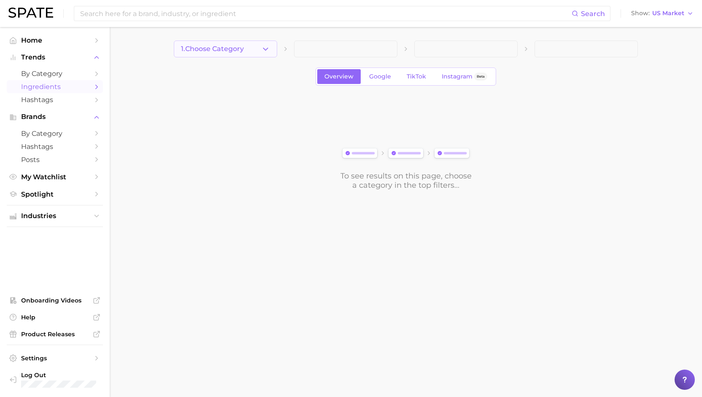
click at [211, 43] on button "1. Choose Category" at bounding box center [225, 49] width 103 height 17
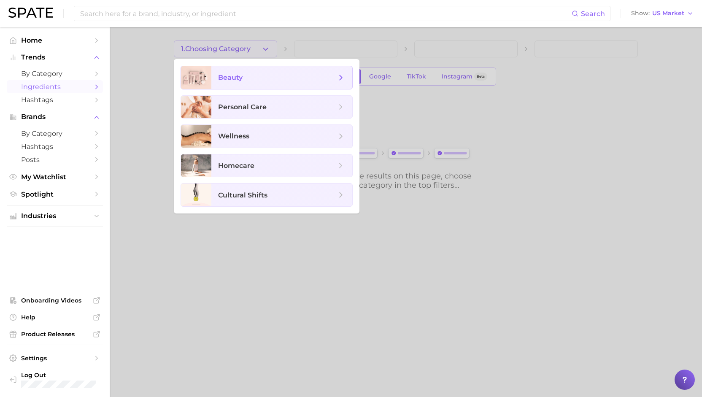
click at [227, 80] on span "beauty" at bounding box center [230, 77] width 24 height 8
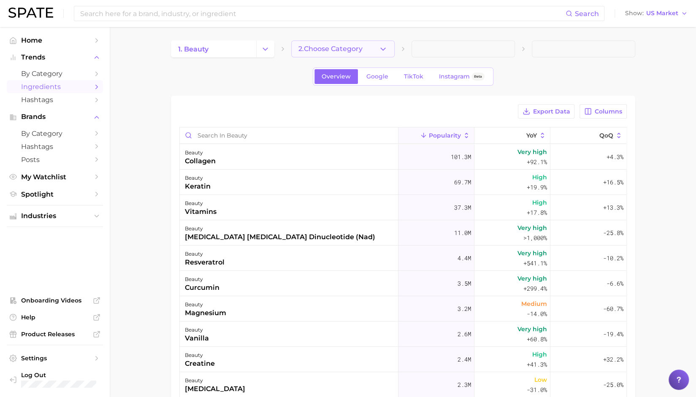
click at [324, 47] on span "2. Choose Category" at bounding box center [330, 49] width 64 height 8
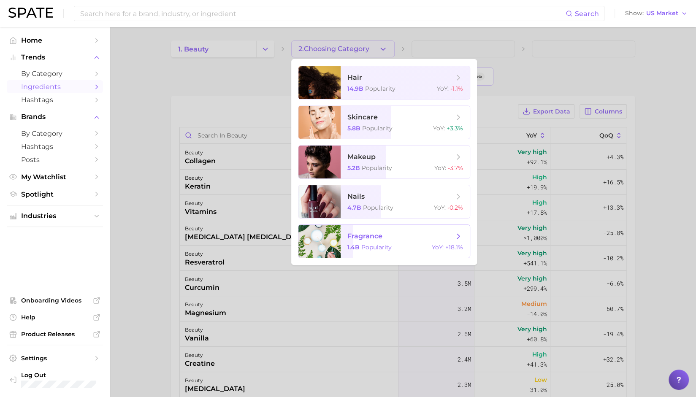
click at [359, 242] on span "fragrance 1.4b Popularity YoY : +18.1%" at bounding box center [405, 241] width 129 height 33
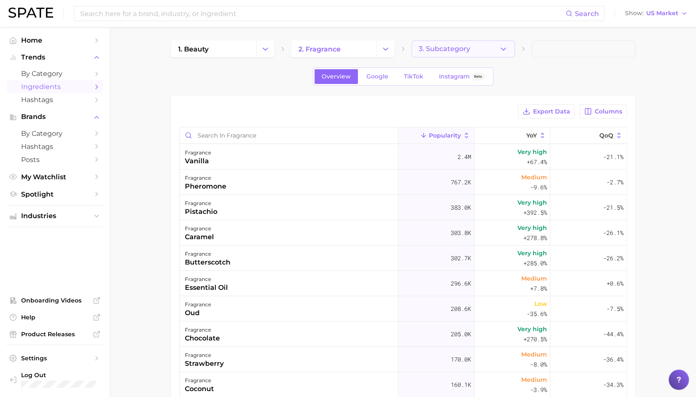
click at [419, 50] on span "3. Subcategory" at bounding box center [444, 49] width 51 height 8
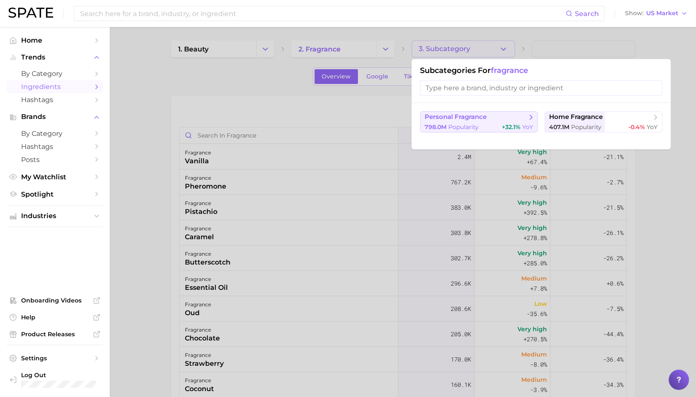
click at [460, 124] on span "Popularity" at bounding box center [463, 127] width 30 height 8
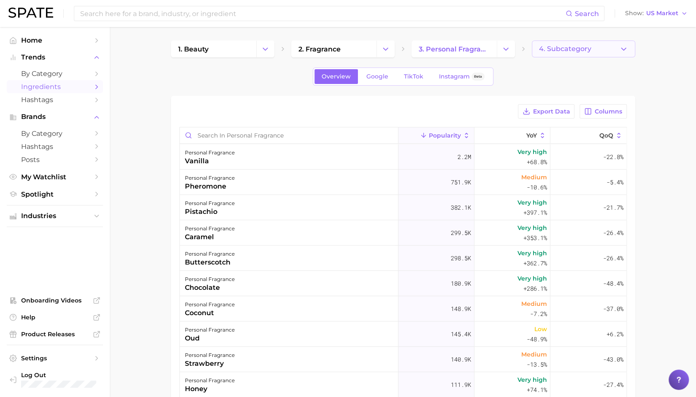
click at [554, 48] on span "4. Subcategory" at bounding box center [565, 49] width 52 height 8
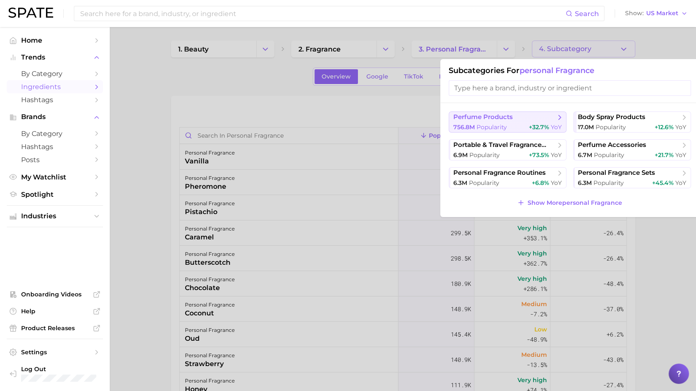
click at [509, 122] on button "perfume products 756.8m Popularity +32.7% YoY" at bounding box center [508, 121] width 118 height 21
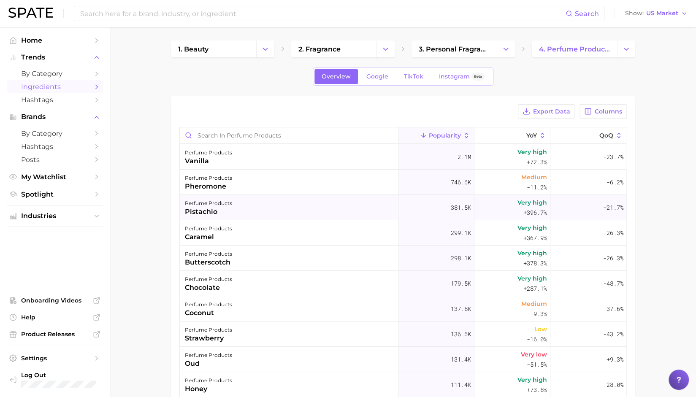
click at [222, 213] on div "pistachio" at bounding box center [208, 212] width 47 height 10
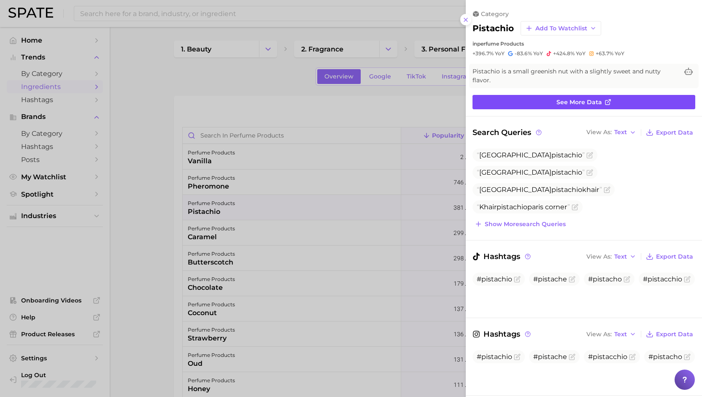
click at [568, 105] on link "See more data" at bounding box center [584, 102] width 223 height 14
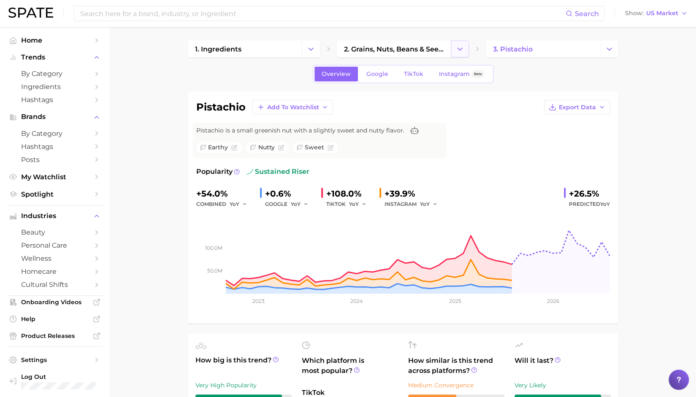
click at [457, 46] on icon "Change Category" at bounding box center [459, 49] width 9 height 9
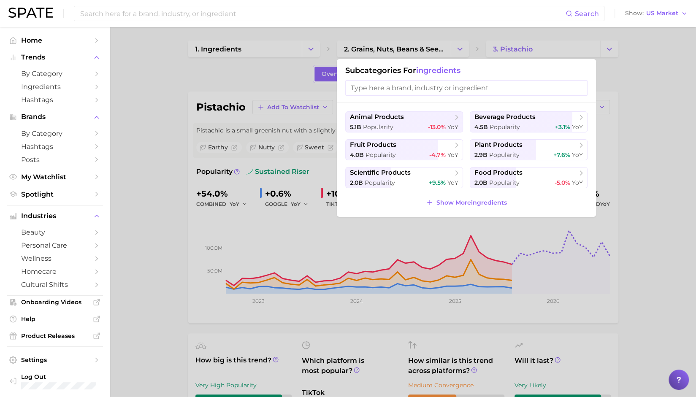
click at [406, 89] on input "search" at bounding box center [466, 88] width 242 height 16
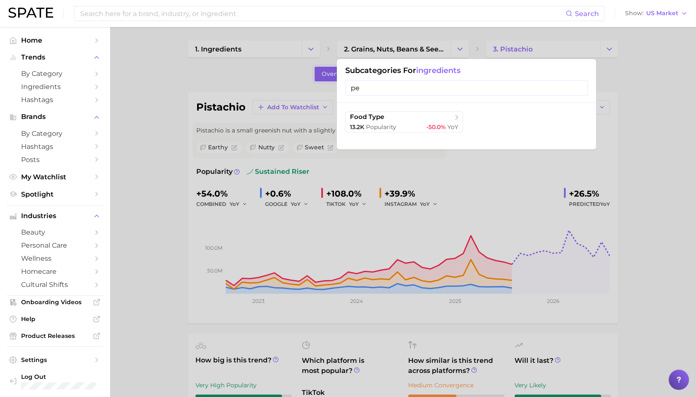
type input "p"
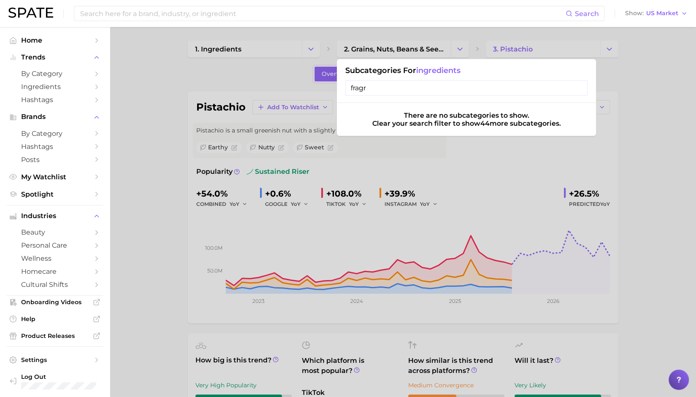
type input "fragra"
drag, startPoint x: 406, startPoint y: 89, endPoint x: 333, endPoint y: 89, distance: 73.0
click at [337, 57] on div "2. grains, nuts, beans & seeds products Subcategories for ingredients fragra Th…" at bounding box center [403, 49] width 132 height 17
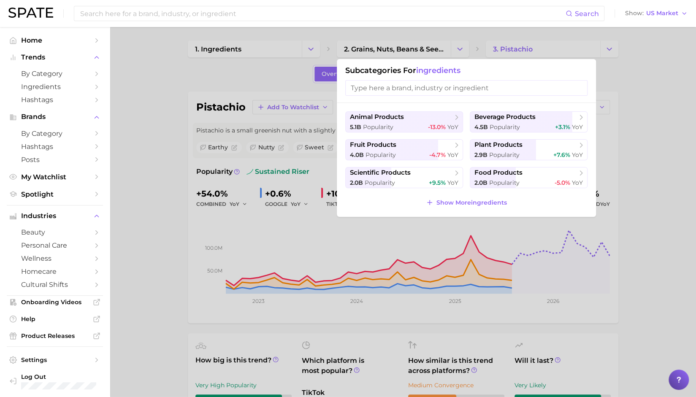
click at [463, 210] on div "animal products 5.1b Popularity -13.0% YoY beverage products 4.5b Popularity +3…" at bounding box center [466, 160] width 259 height 114
click at [463, 205] on span "Show More ingredients" at bounding box center [471, 202] width 70 height 7
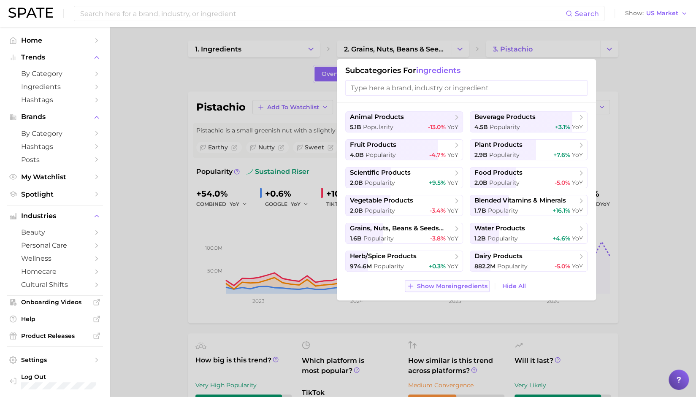
click at [465, 284] on span "Show More ingredients" at bounding box center [452, 286] width 70 height 7
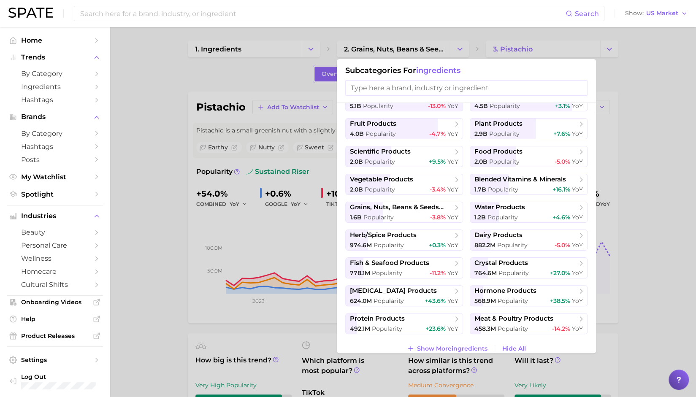
scroll to position [30, 0]
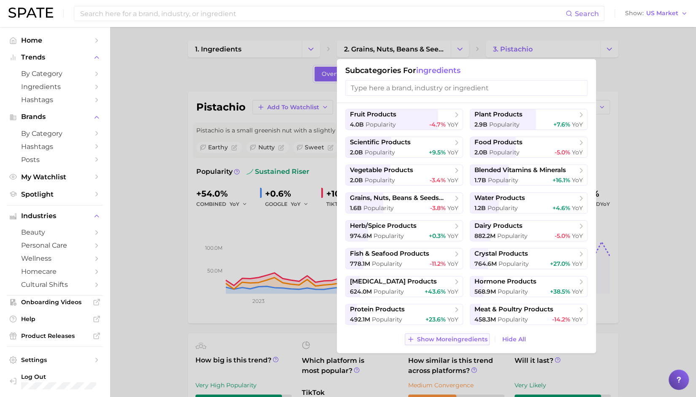
click at [442, 341] on span "Show More ingredients" at bounding box center [452, 339] width 70 height 7
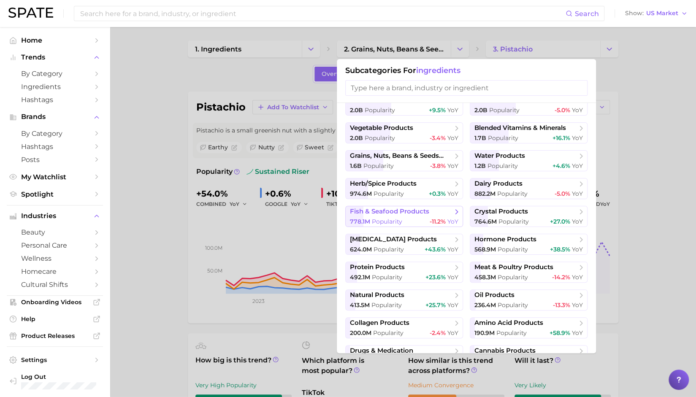
scroll to position [114, 0]
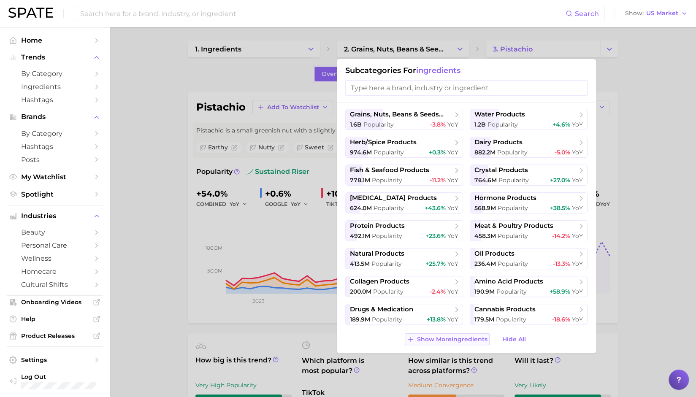
click at [446, 337] on span "Show More ingredients" at bounding box center [452, 339] width 70 height 7
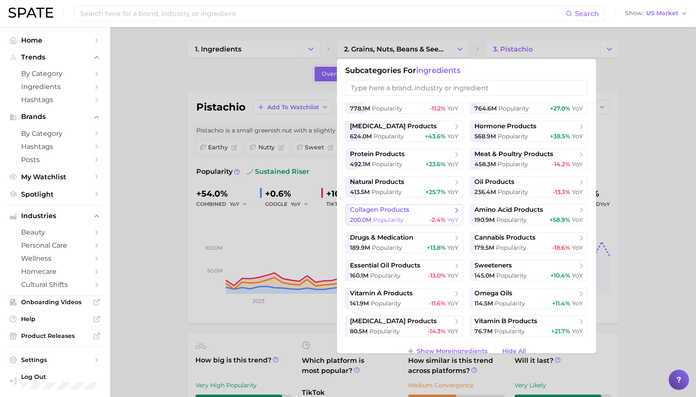
scroll to position [198, 0]
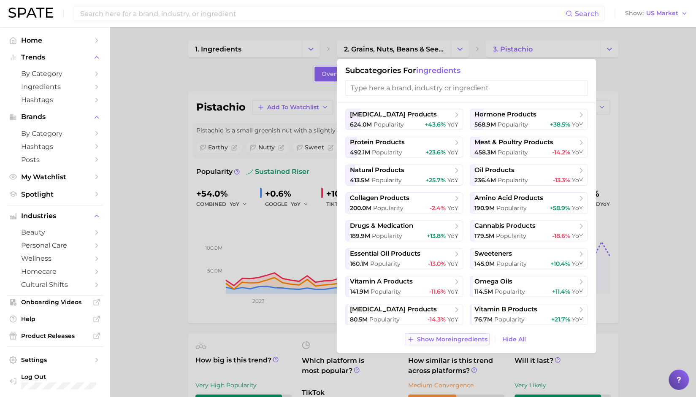
click at [444, 337] on span "Show More ingredients" at bounding box center [452, 339] width 70 height 7
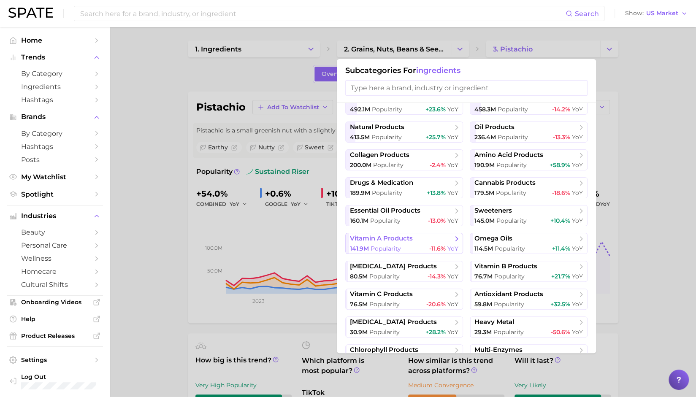
scroll to position [281, 0]
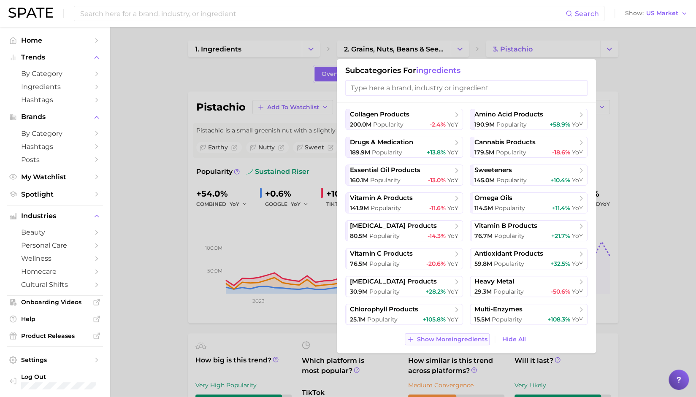
click at [448, 336] on span "Show More ingredients" at bounding box center [452, 339] width 70 height 7
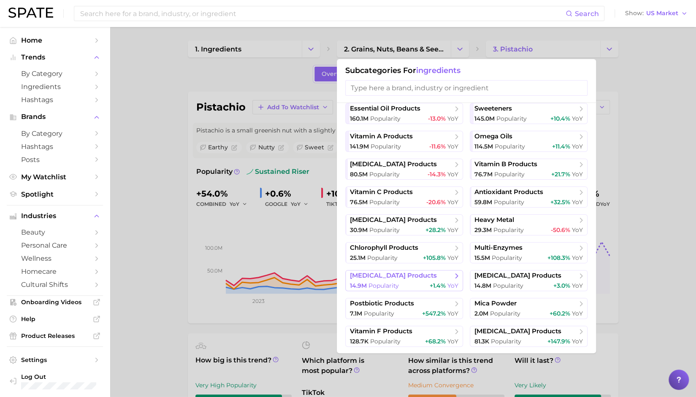
scroll to position [365, 0]
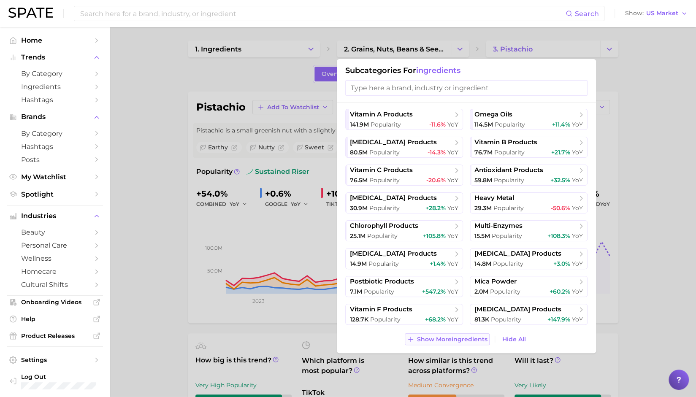
click at [448, 341] on span "Show More ingredients" at bounding box center [452, 339] width 70 height 7
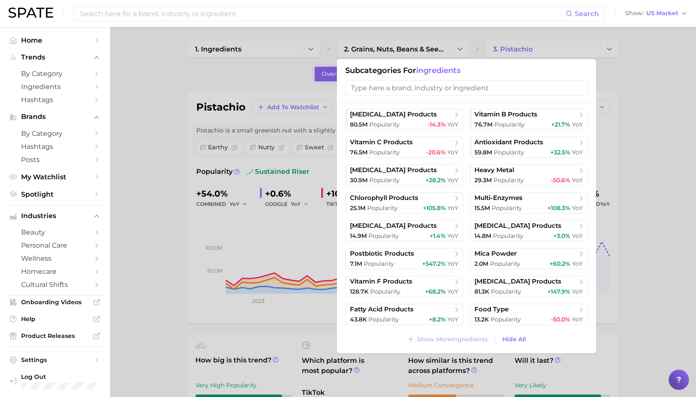
click at [619, 280] on div at bounding box center [348, 198] width 696 height 397
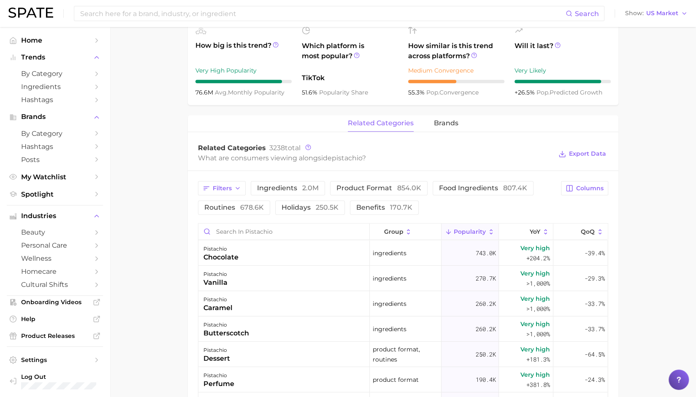
scroll to position [380, 0]
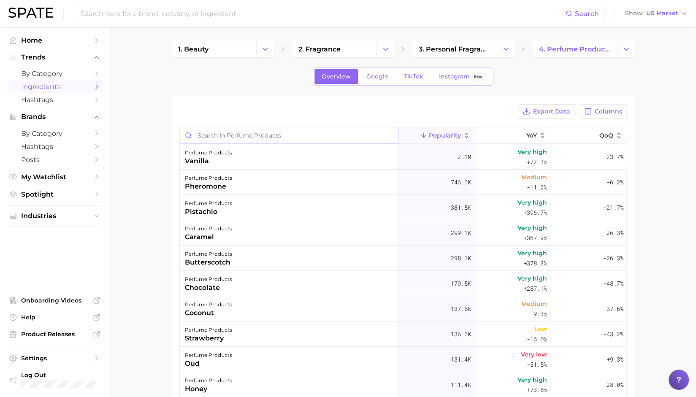
click at [282, 127] on input "Search in perfume products" at bounding box center [289, 135] width 218 height 16
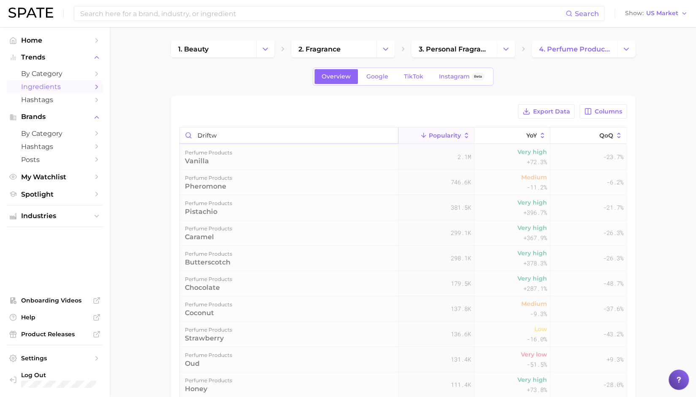
type input "driftwo"
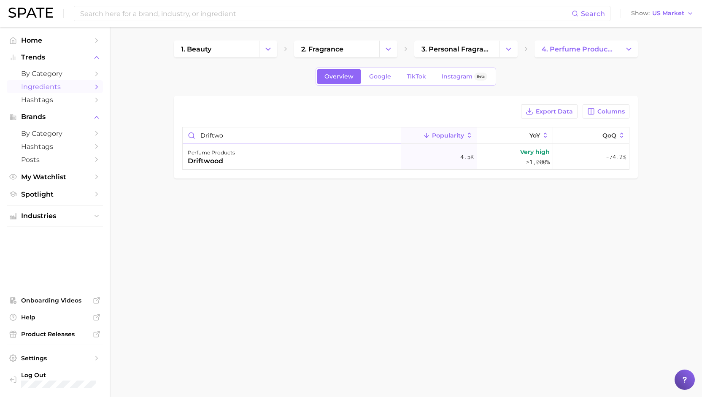
drag, startPoint x: 272, startPoint y: 135, endPoint x: 193, endPoint y: 135, distance: 78.9
click at [193, 135] on input "driftwo" at bounding box center [292, 135] width 218 height 16
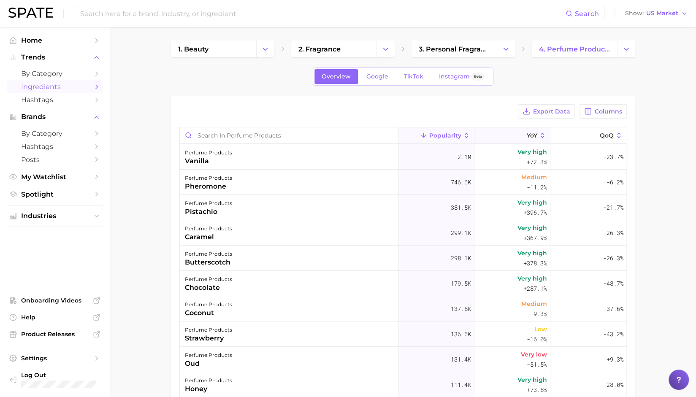
click at [518, 133] on icon at bounding box center [521, 136] width 8 height 8
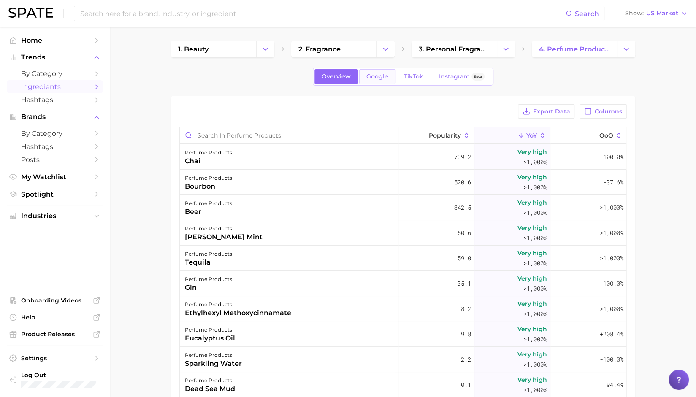
click at [384, 79] on span "Google" at bounding box center [377, 76] width 22 height 7
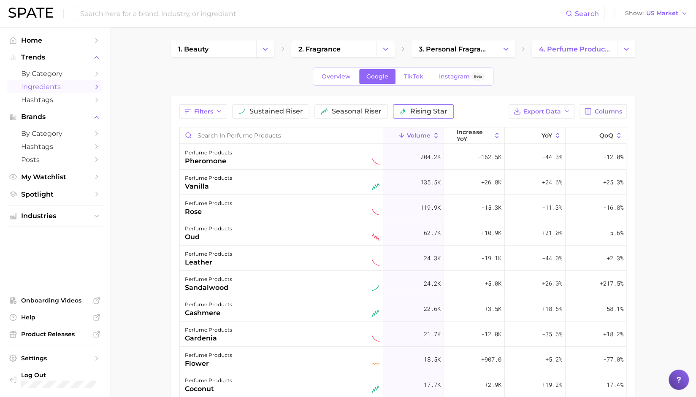
click at [404, 107] on button "rising star" at bounding box center [423, 111] width 61 height 14
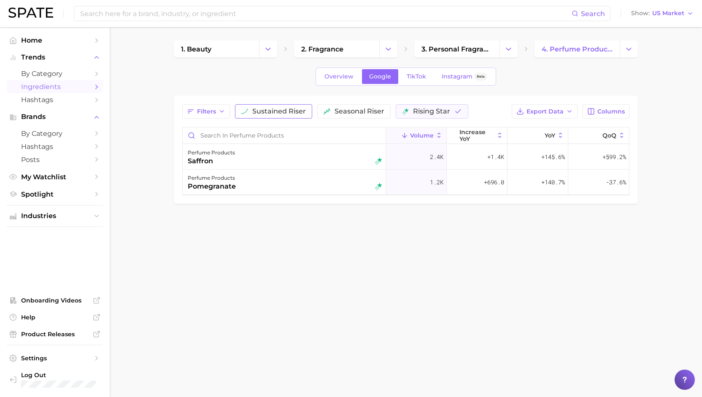
click at [259, 110] on span "sustained riser" at bounding box center [279, 111] width 54 height 7
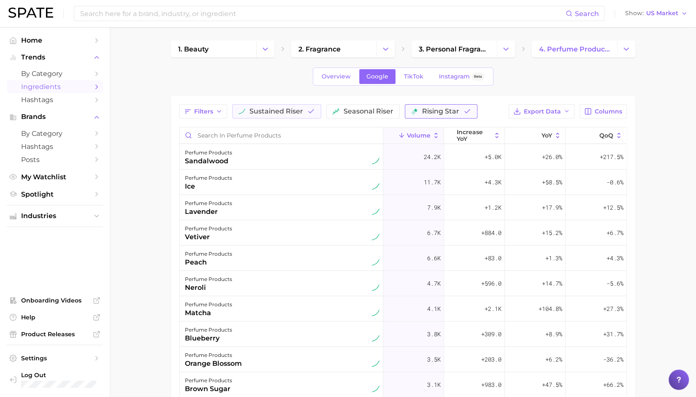
click at [463, 113] on icon "button" at bounding box center [467, 112] width 8 height 8
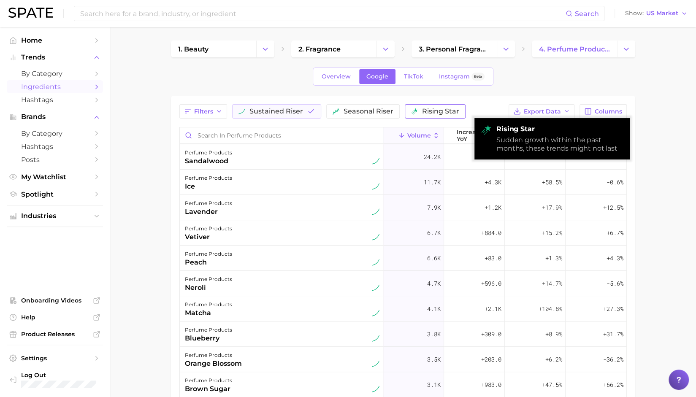
click at [660, 142] on main "1. beauty 2. fragrance 3. personal fragrance 4. perfume products Overview Googl…" at bounding box center [403, 288] width 586 height 523
click at [445, 109] on span "rising star" at bounding box center [440, 111] width 37 height 7
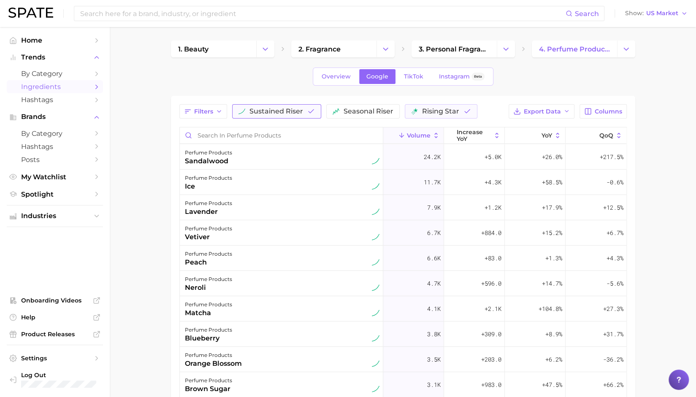
click at [274, 115] on button "sustained riser" at bounding box center [276, 111] width 89 height 14
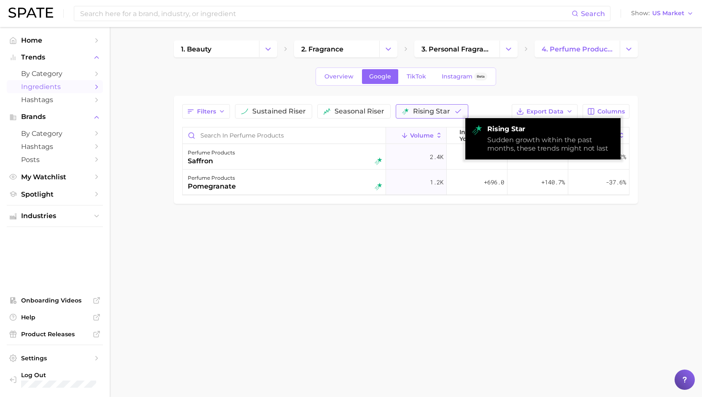
click at [413, 111] on span "rising star" at bounding box center [431, 111] width 37 height 7
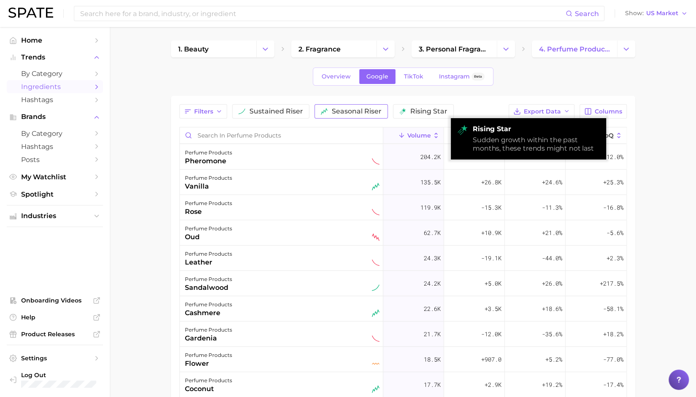
click at [336, 110] on span "seasonal riser" at bounding box center [357, 111] width 50 height 7
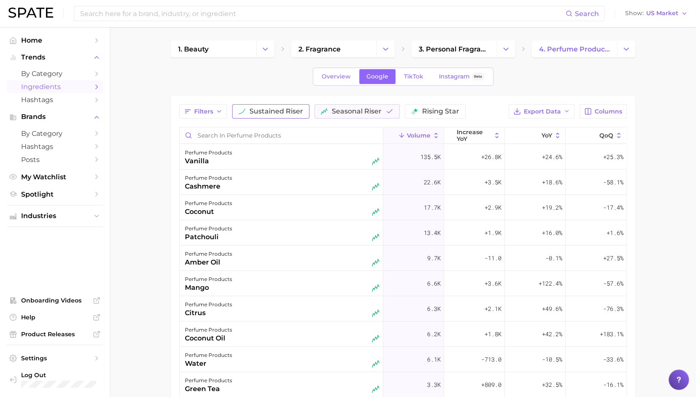
click at [300, 112] on span "sustained riser" at bounding box center [276, 111] width 54 height 7
click at [377, 106] on button "seasonal riser" at bounding box center [368, 111] width 85 height 14
click at [565, 110] on icon "button" at bounding box center [566, 111] width 7 height 7
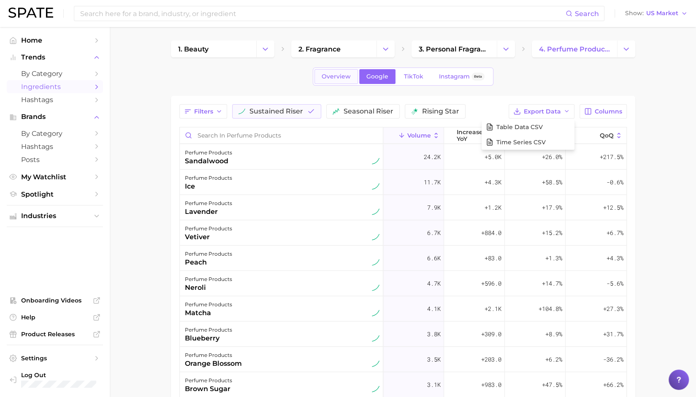
click at [343, 81] on link "Overview" at bounding box center [335, 76] width 43 height 15
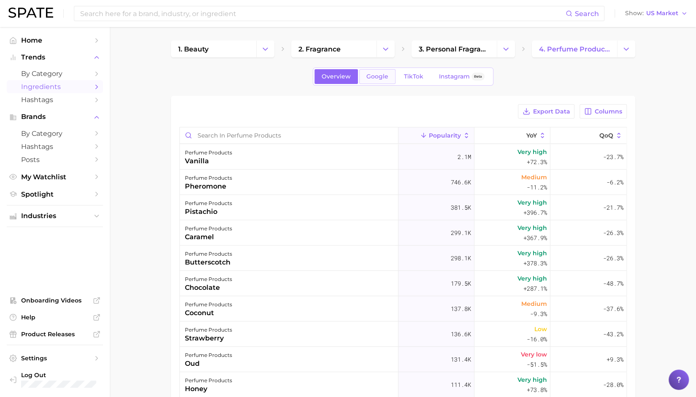
click at [368, 79] on span "Google" at bounding box center [377, 76] width 22 height 7
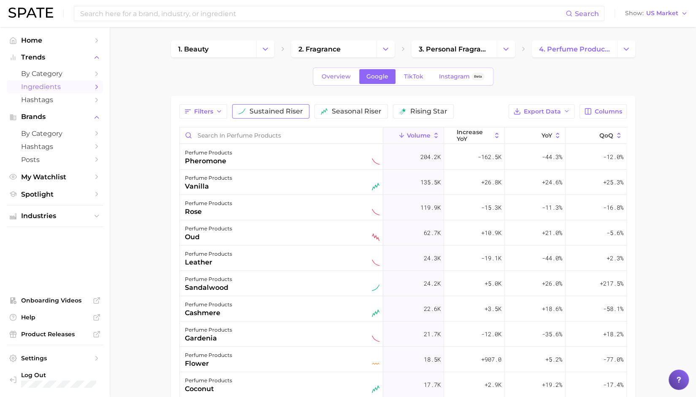
click at [284, 109] on span "sustained riser" at bounding box center [276, 111] width 54 height 7
click at [177, 111] on div "Filters sustained riser seasonal riser rising star Export Data Columns Volume i…" at bounding box center [403, 302] width 464 height 412
click at [209, 111] on span "Filters" at bounding box center [203, 111] width 19 height 7
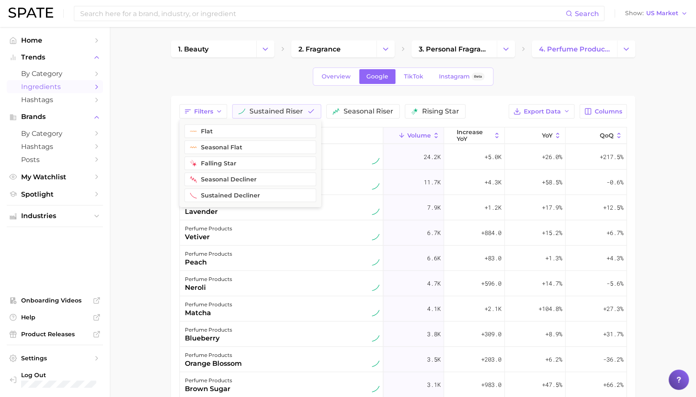
click at [161, 176] on main "1. beauty 2. fragrance 3. personal fragrance 4. perfume products Overview Googl…" at bounding box center [403, 288] width 586 height 523
click at [525, 108] on span "Export Data" at bounding box center [542, 111] width 37 height 7
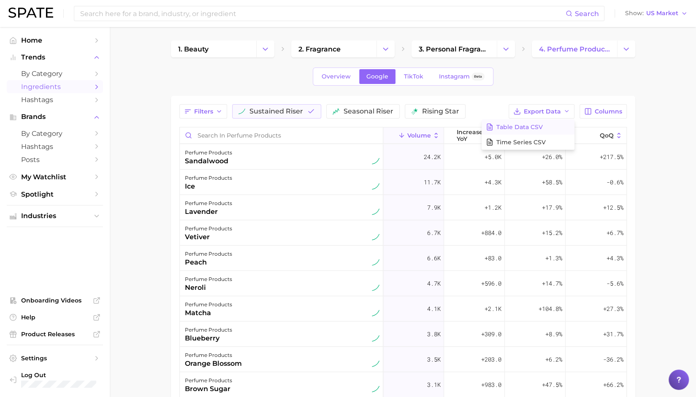
click at [529, 128] on span "Table Data CSV" at bounding box center [519, 127] width 46 height 7
click at [296, 108] on span "sustained riser" at bounding box center [276, 111] width 54 height 7
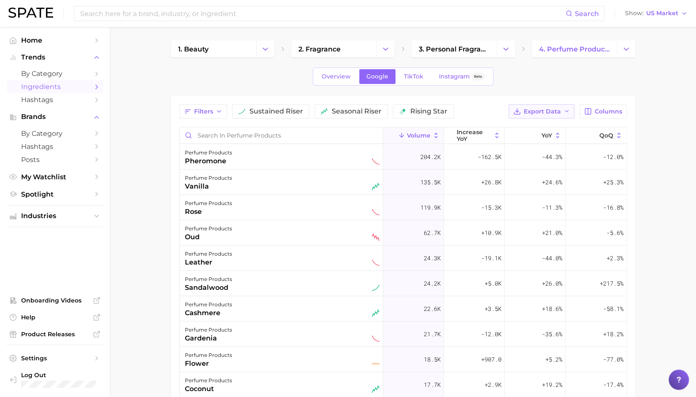
click at [546, 114] on span "Export Data" at bounding box center [542, 111] width 37 height 7
click at [601, 109] on span "Columns" at bounding box center [608, 111] width 27 height 7
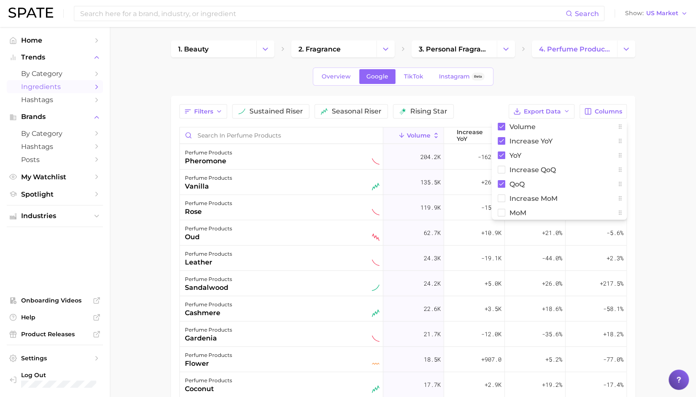
click at [648, 157] on main "1. beauty 2. fragrance 3. personal fragrance 4. perfume products Overview Googl…" at bounding box center [403, 301] width 586 height 548
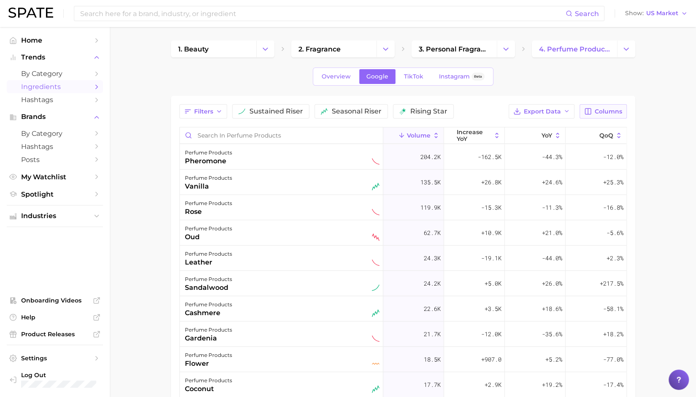
click at [602, 111] on span "Columns" at bounding box center [608, 111] width 27 height 7
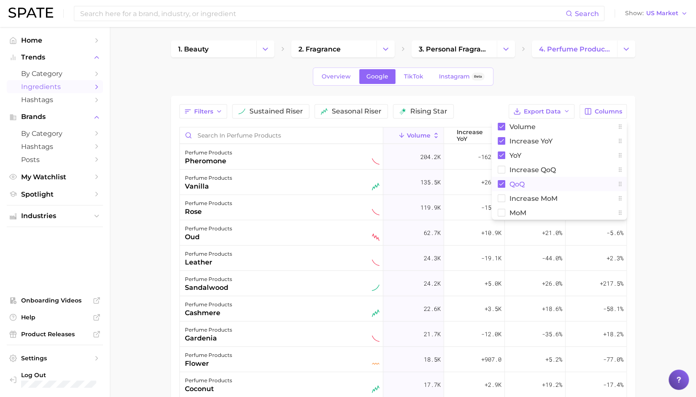
click at [560, 182] on button "QoQ" at bounding box center [559, 184] width 135 height 14
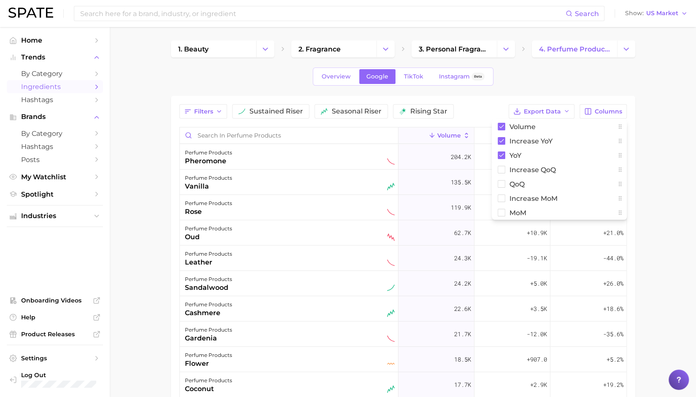
click at [645, 132] on main "1. beauty 2. fragrance 3. personal fragrance 4. perfume products Overview Googl…" at bounding box center [403, 301] width 586 height 548
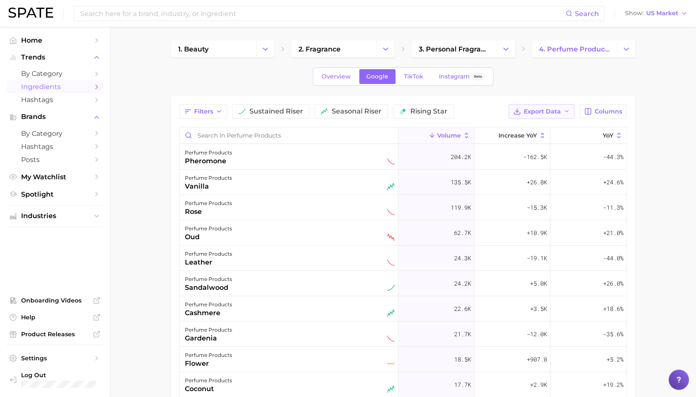
click at [526, 110] on span "Export Data" at bounding box center [542, 111] width 37 height 7
click at [528, 130] on span "Table Data CSV" at bounding box center [519, 127] width 46 height 7
click at [414, 69] on div "1. beauty 2. fragrance 3. personal fragrance 4. perfume products Overview Googl…" at bounding box center [403, 287] width 464 height 492
click at [414, 70] on link "TikTok" at bounding box center [414, 76] width 34 height 15
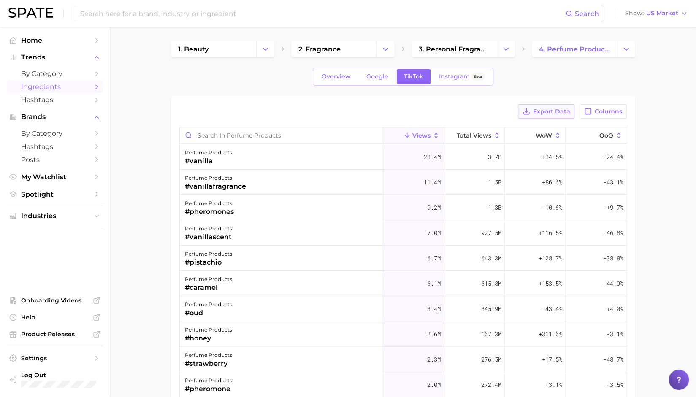
click at [564, 108] on span "Export Data" at bounding box center [551, 111] width 37 height 7
click at [434, 75] on link "Instagram Beta" at bounding box center [462, 76] width 60 height 15
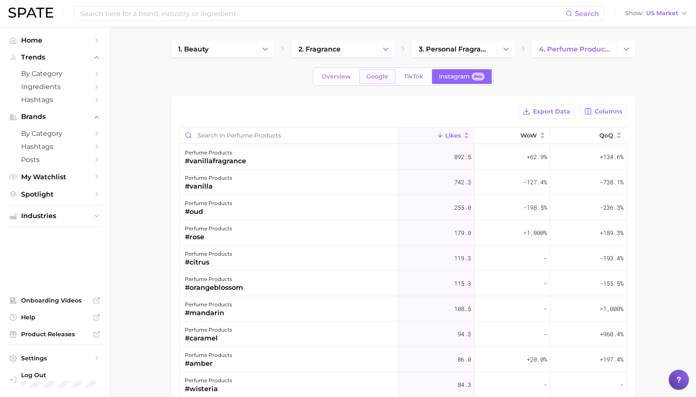
click at [380, 76] on span "Google" at bounding box center [377, 76] width 22 height 7
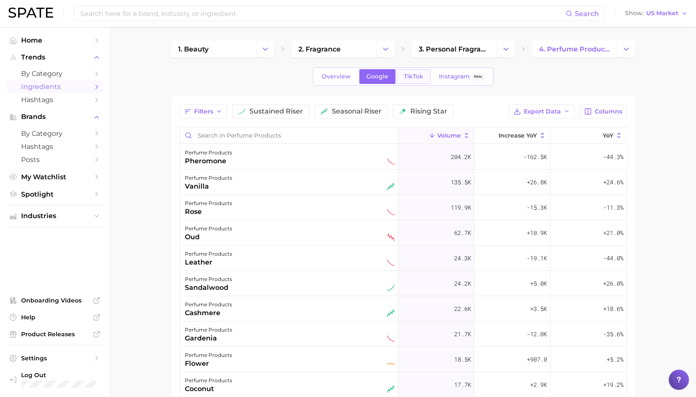
click at [405, 80] on span "TikTok" at bounding box center [413, 76] width 19 height 7
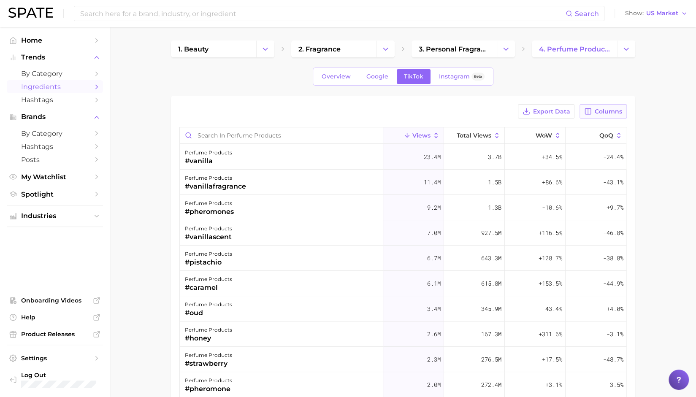
click at [606, 112] on span "Columns" at bounding box center [608, 111] width 27 height 7
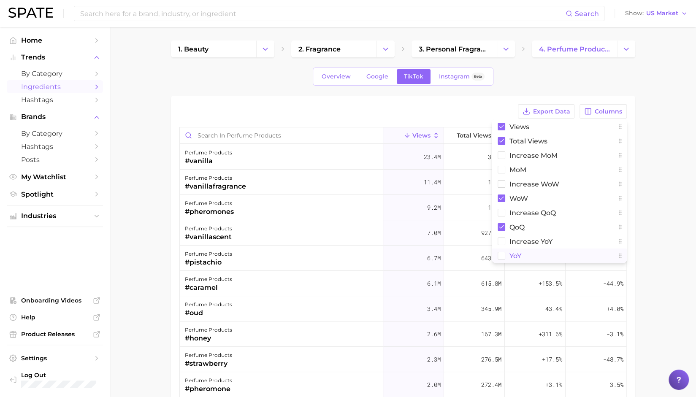
click at [515, 254] on span "YoY" at bounding box center [515, 255] width 12 height 7
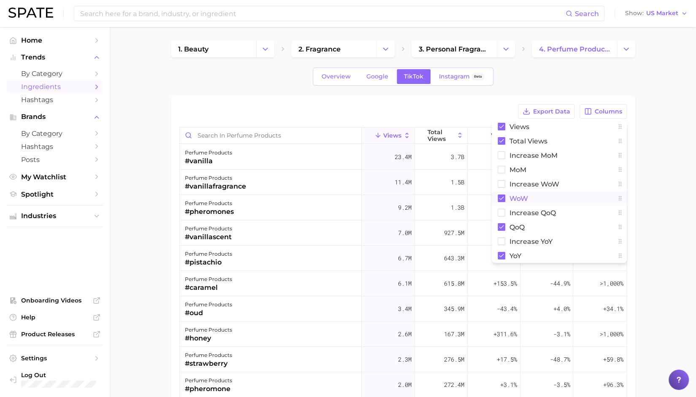
click at [529, 195] on button "WoW" at bounding box center [559, 198] width 135 height 14
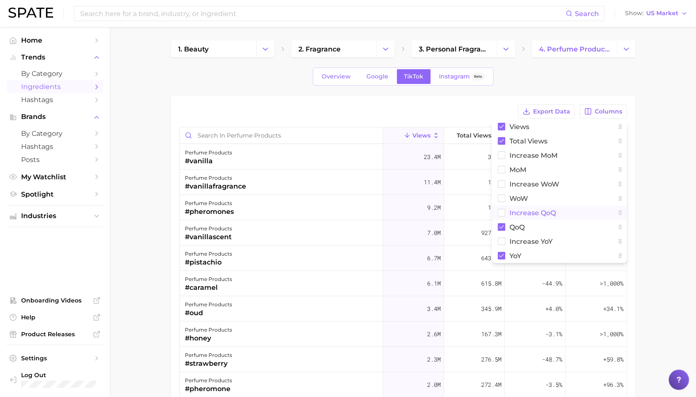
click at [529, 213] on span "increase QoQ" at bounding box center [532, 212] width 46 height 7
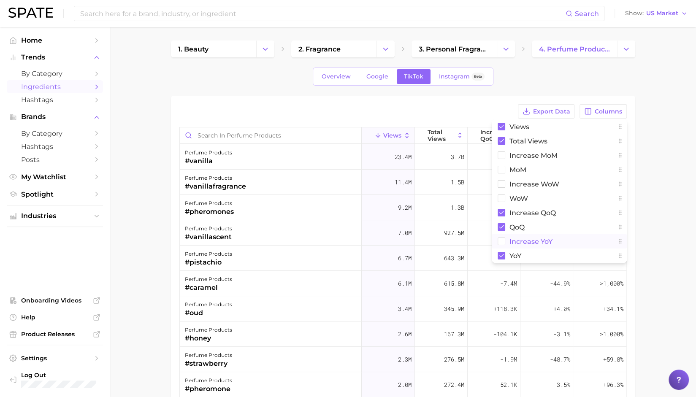
click at [529, 240] on span "increase YoY" at bounding box center [530, 241] width 43 height 7
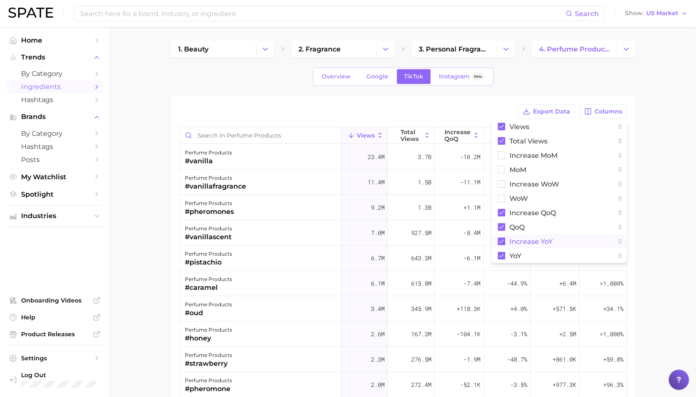
click at [536, 241] on span "increase YoY" at bounding box center [530, 241] width 43 height 7
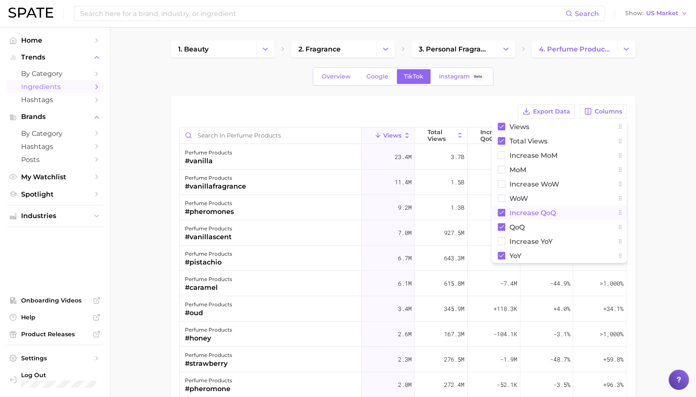
click at [539, 210] on span "increase QoQ" at bounding box center [532, 212] width 46 height 7
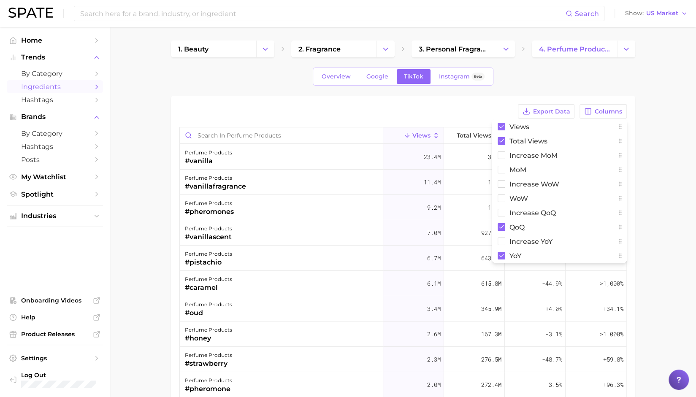
click at [660, 171] on main "1. beauty 2. fragrance 3. personal fragrance 4. perfume products Overview Googl…" at bounding box center [403, 301] width 586 height 548
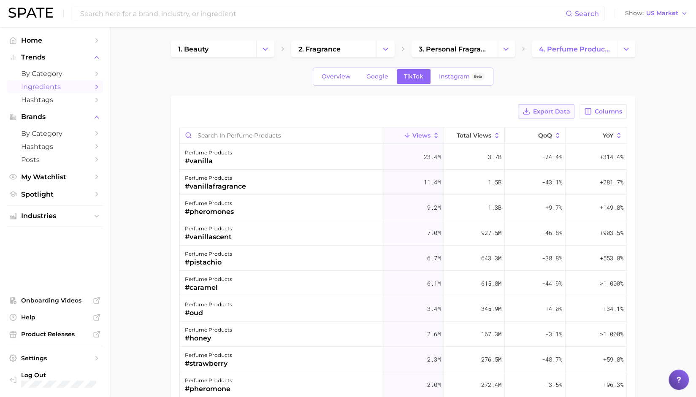
click at [559, 109] on span "Export Data" at bounding box center [551, 111] width 37 height 7
click at [249, 160] on div "perfume products #vanilla" at bounding box center [281, 156] width 203 height 25
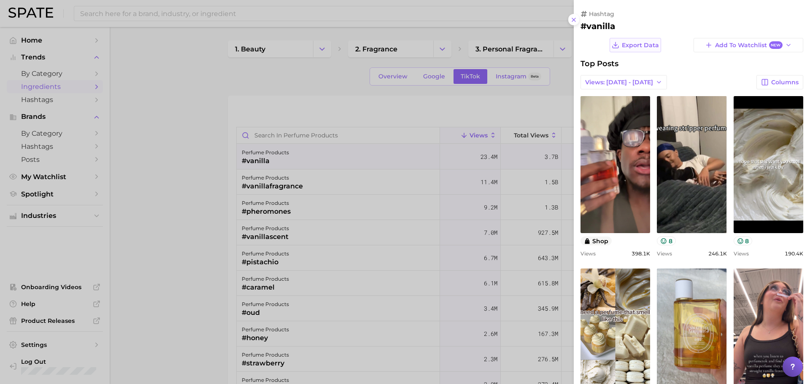
click at [613, 43] on icon at bounding box center [616, 45] width 8 height 8
click at [614, 82] on span "Views: [DATE] - [DATE]" at bounding box center [619, 82] width 68 height 7
click at [614, 112] on span "Total Views" at bounding box center [602, 113] width 35 height 7
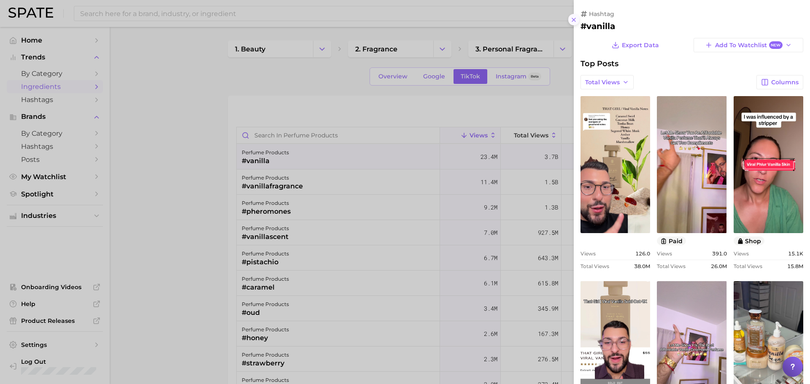
click at [574, 20] on line at bounding box center [573, 19] width 3 height 3
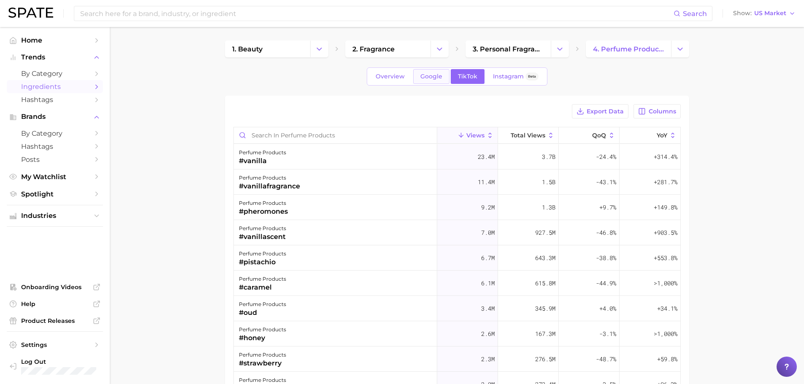
click at [434, 77] on span "Google" at bounding box center [431, 76] width 22 height 7
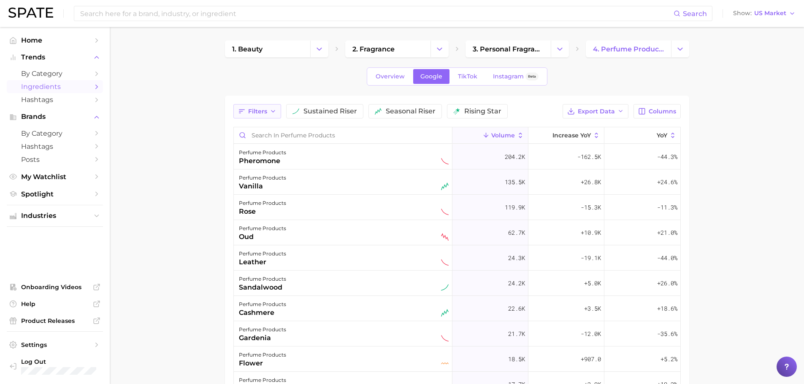
click at [265, 106] on button "Filters" at bounding box center [257, 111] width 48 height 14
click at [268, 162] on button "falling star" at bounding box center [304, 164] width 132 height 14
click at [468, 76] on span "TikTok" at bounding box center [467, 76] width 19 height 7
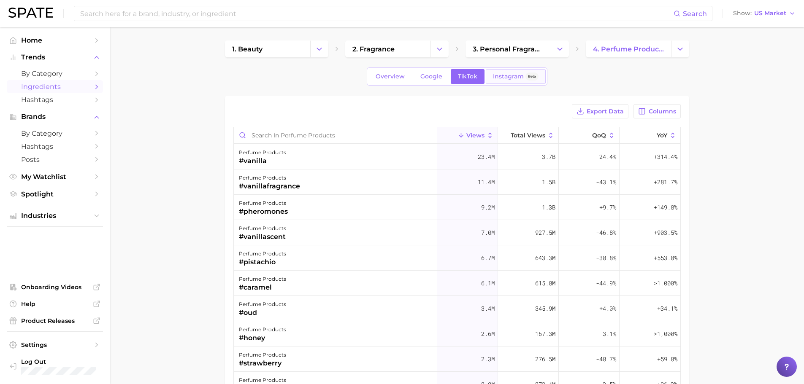
click at [498, 71] on link "Instagram Beta" at bounding box center [516, 76] width 60 height 15
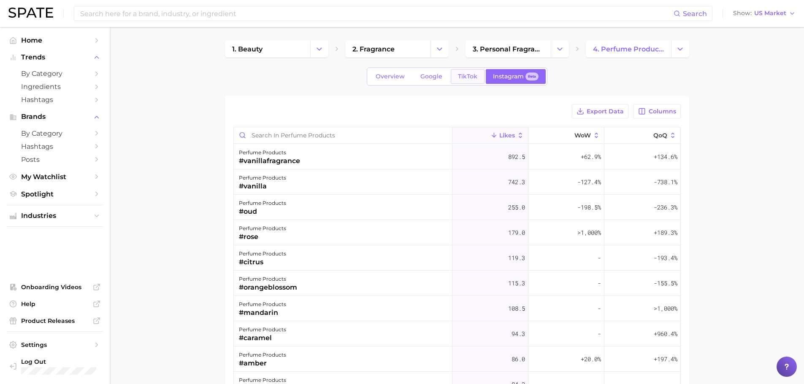
click at [453, 76] on link "TikTok" at bounding box center [468, 76] width 34 height 15
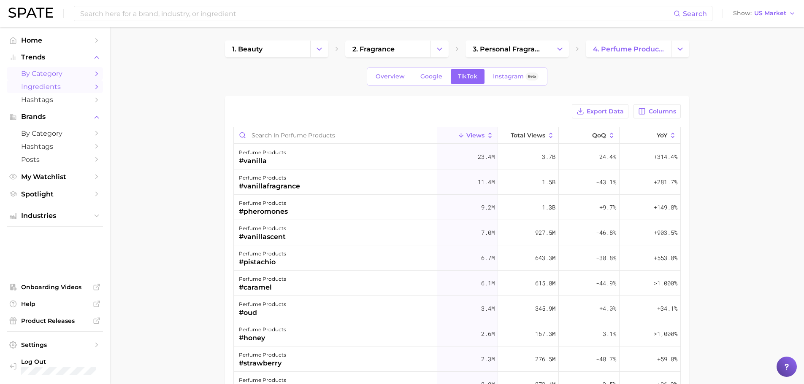
click at [50, 76] on span "by Category" at bounding box center [55, 74] width 68 height 8
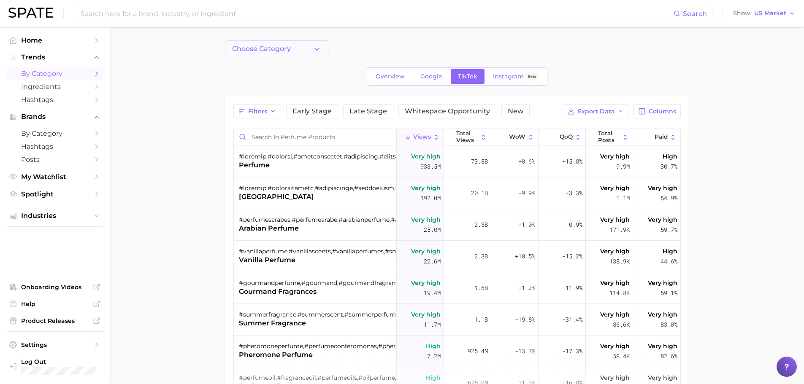
click at [281, 50] on span "Choose Category" at bounding box center [261, 49] width 59 height 8
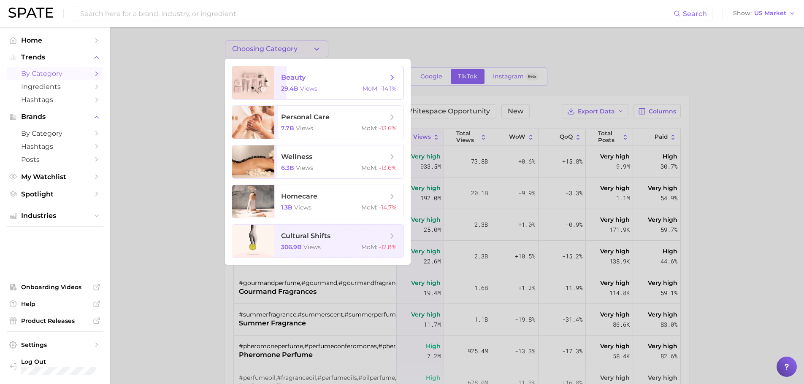
click at [306, 81] on span "beauty" at bounding box center [334, 77] width 106 height 9
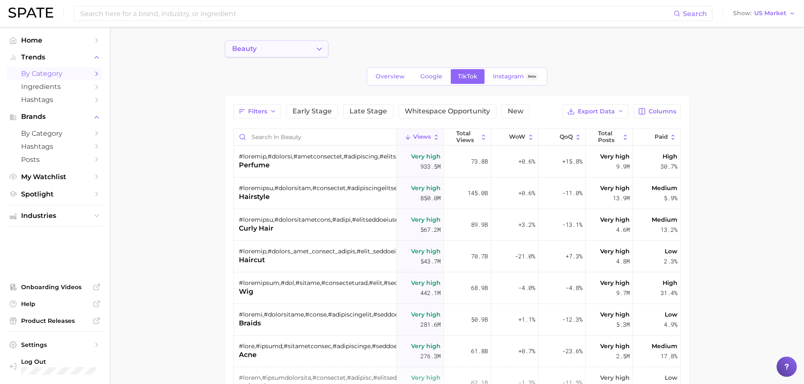
click at [290, 51] on button "beauty" at bounding box center [276, 49] width 103 height 17
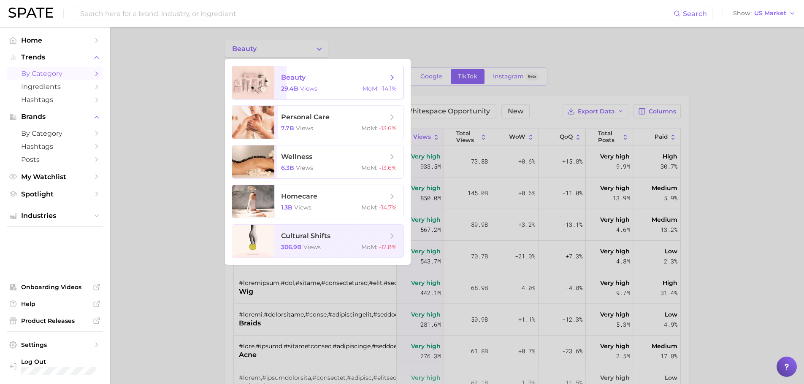
click at [396, 72] on span "beauty 29.4b views MoM : -14.1%" at bounding box center [338, 82] width 129 height 33
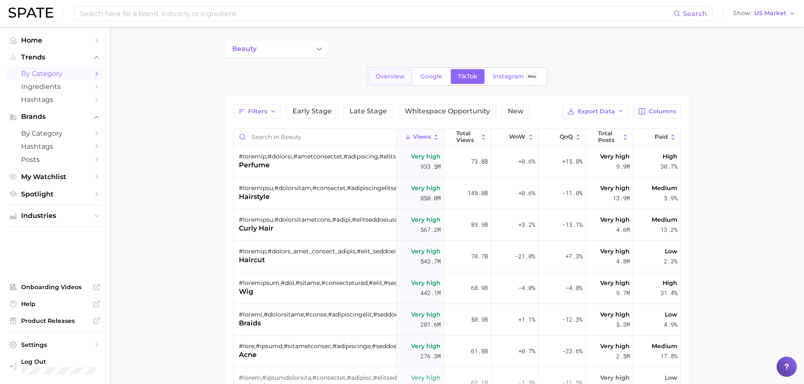
click at [404, 77] on span "Overview" at bounding box center [390, 76] width 29 height 7
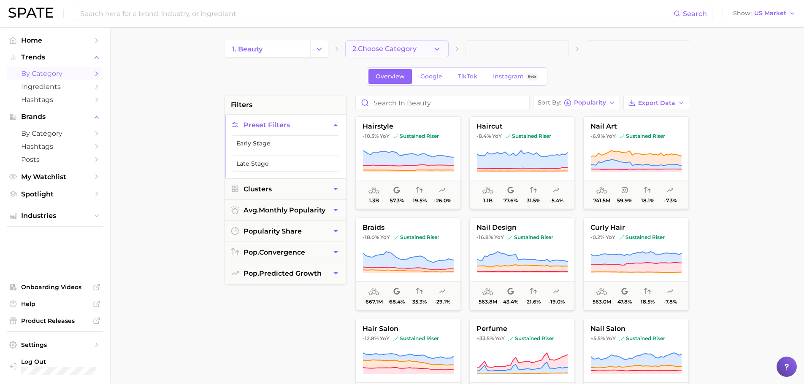
click at [404, 44] on button "2. Choose Category" at bounding box center [396, 49] width 103 height 17
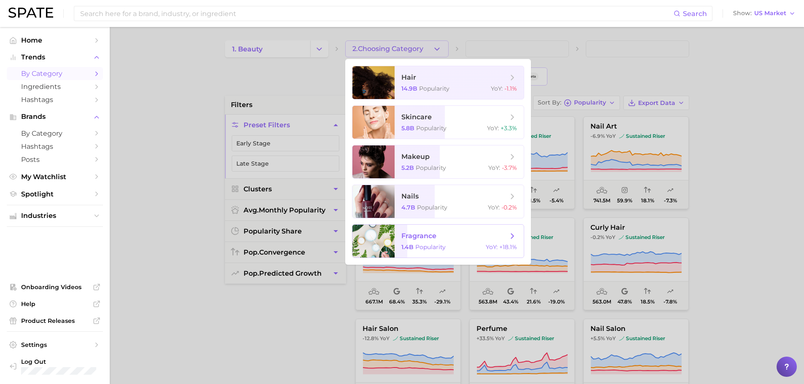
click at [420, 225] on span "fragrance 1.4b Popularity YoY : +18.1%" at bounding box center [459, 241] width 129 height 33
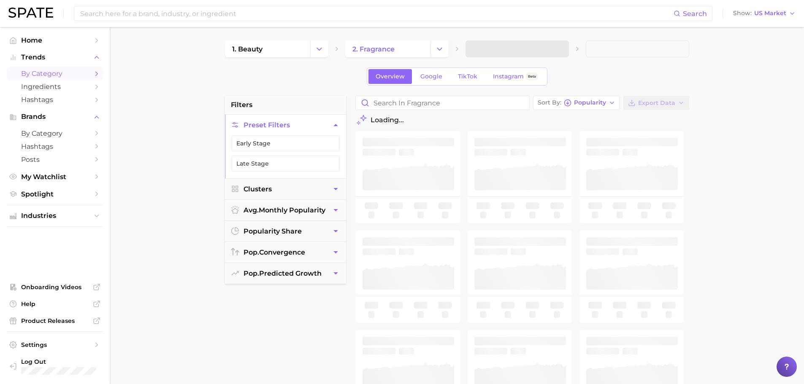
click at [503, 46] on span at bounding box center [517, 49] width 103 height 17
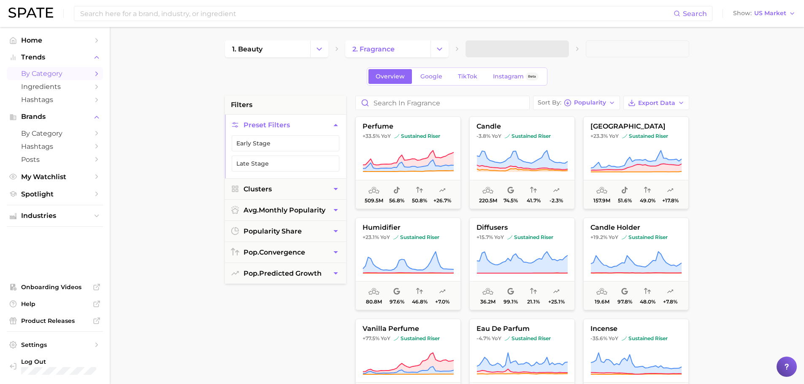
click at [494, 49] on span at bounding box center [517, 49] width 103 height 17
click at [555, 51] on icon "button" at bounding box center [557, 49] width 9 height 9
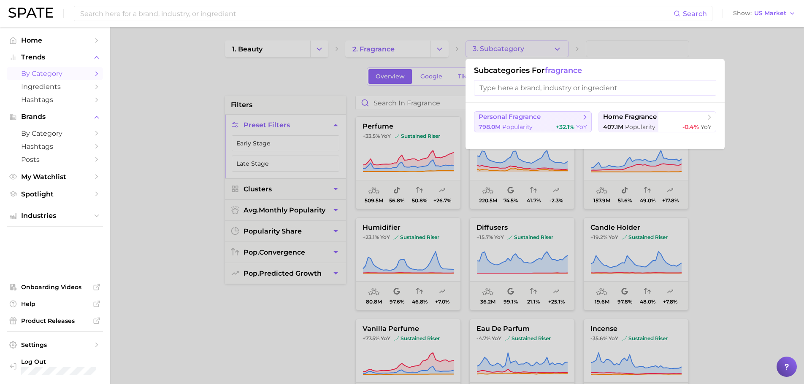
click at [576, 128] on span "YoY" at bounding box center [581, 127] width 11 height 8
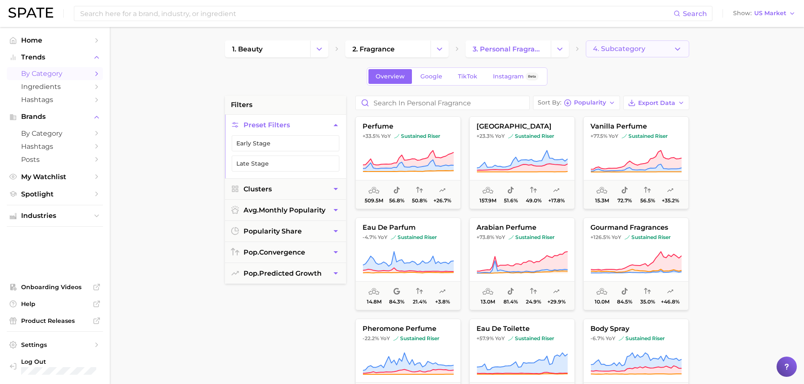
click at [626, 49] on span "4. Subcategory" at bounding box center [619, 49] width 52 height 8
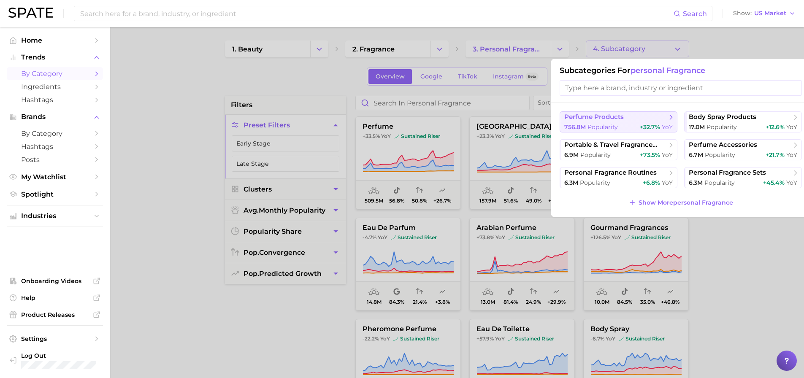
click at [604, 122] on button "perfume products 756.8m Popularity +32.7% YoY" at bounding box center [619, 121] width 118 height 21
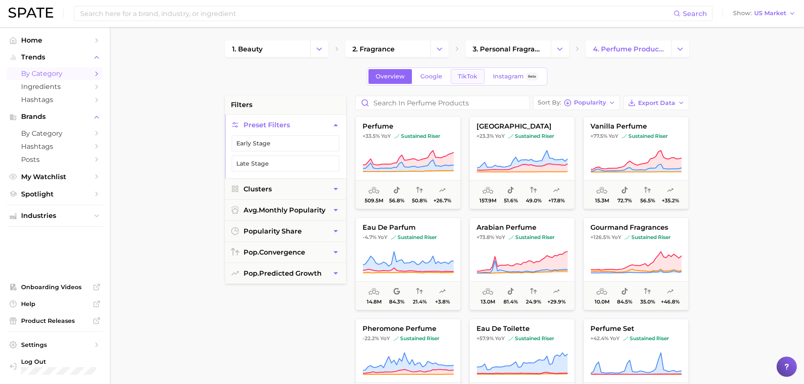
click at [475, 74] on span "TikTok" at bounding box center [467, 76] width 19 height 7
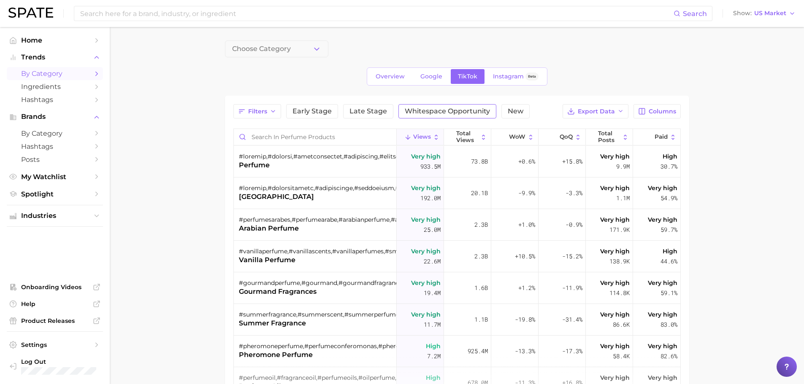
click at [439, 110] on span "Whitespace Opportunity" at bounding box center [447, 111] width 85 height 7
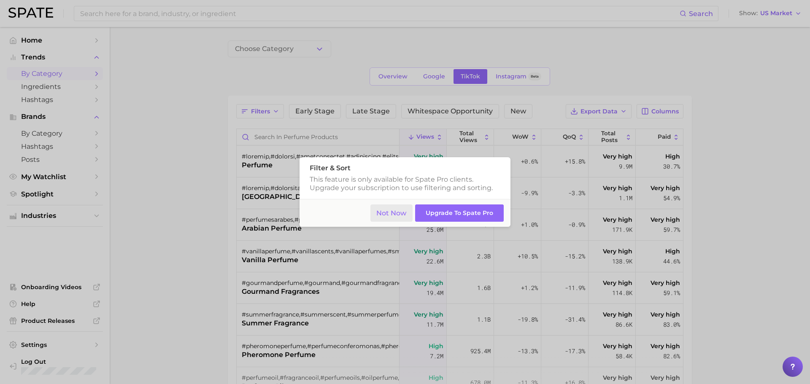
click at [398, 213] on button "Not Now" at bounding box center [392, 213] width 43 height 17
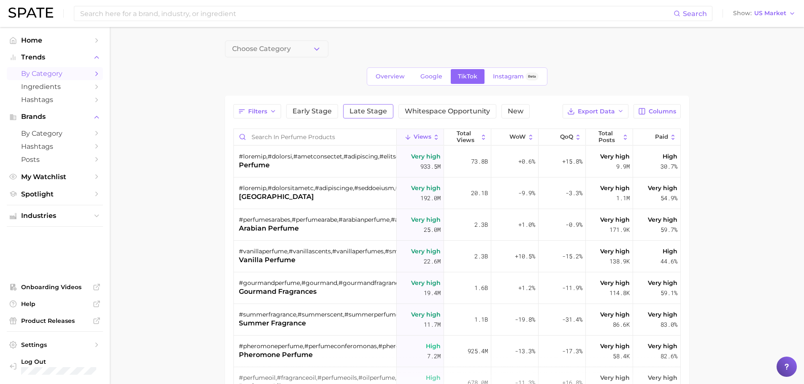
click at [382, 109] on span "Late Stage" at bounding box center [368, 111] width 38 height 7
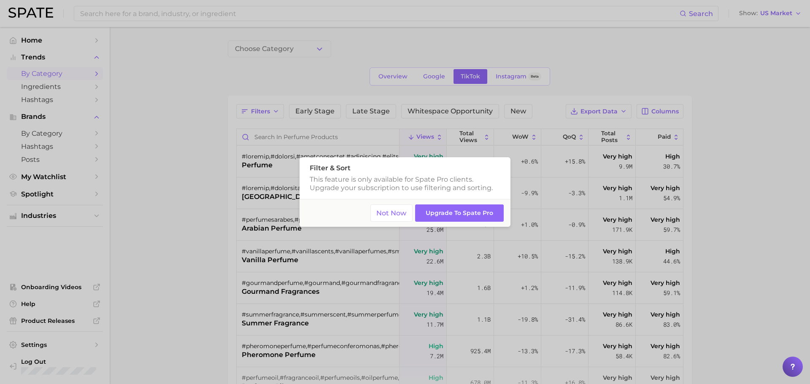
click at [394, 201] on footer "Not Now Upgrade to Spate Pro" at bounding box center [405, 213] width 211 height 28
click at [386, 210] on button "Not Now" at bounding box center [392, 213] width 43 height 17
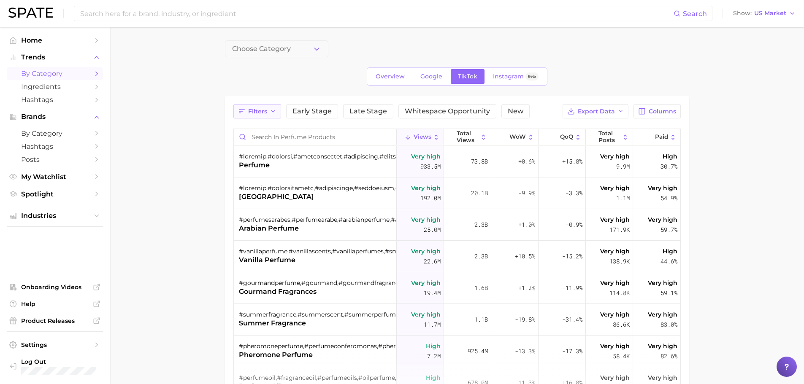
click at [270, 110] on icon at bounding box center [273, 111] width 7 height 7
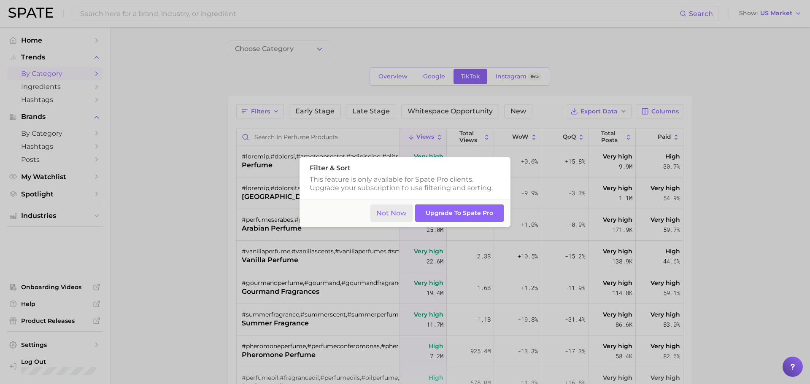
click at [395, 208] on button "Not Now" at bounding box center [392, 213] width 43 height 17
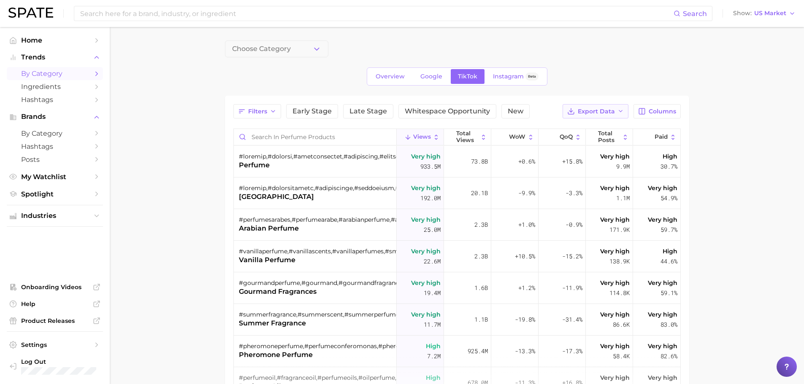
click at [609, 112] on span "Export Data" at bounding box center [596, 111] width 37 height 7
click at [601, 130] on button "Table Data CSV" at bounding box center [582, 126] width 93 height 15
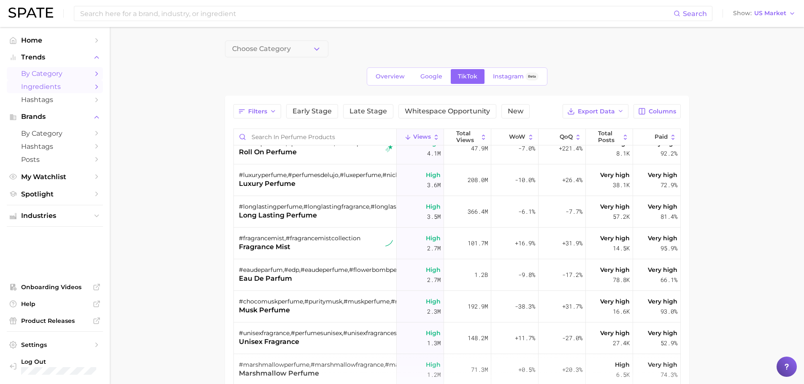
click at [60, 83] on span "Ingredients" at bounding box center [55, 87] width 68 height 8
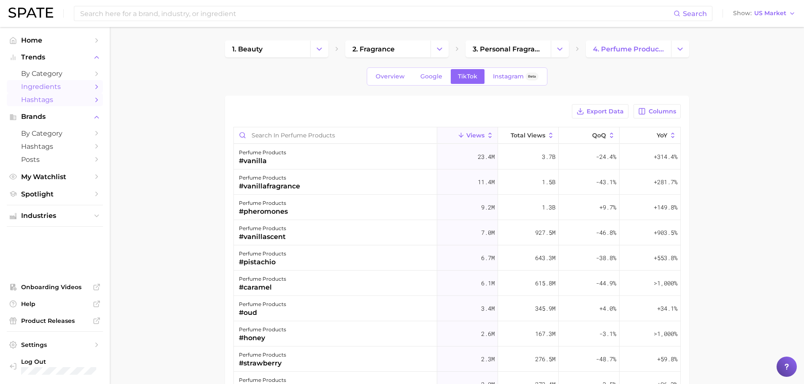
click at [60, 98] on span "Hashtags" at bounding box center [55, 100] width 68 height 8
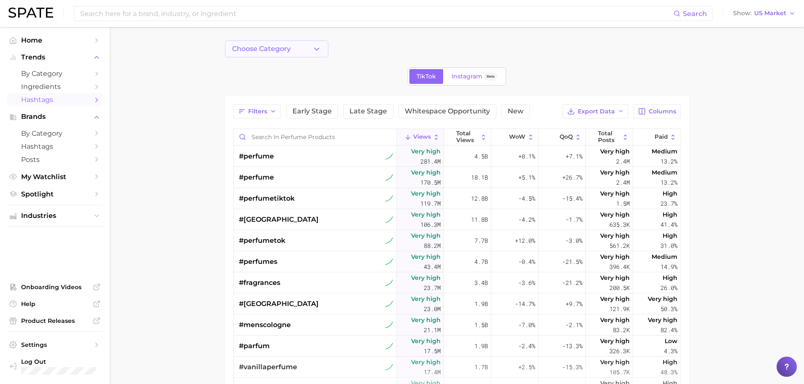
click at [271, 51] on span "Choose Category" at bounding box center [261, 49] width 59 height 8
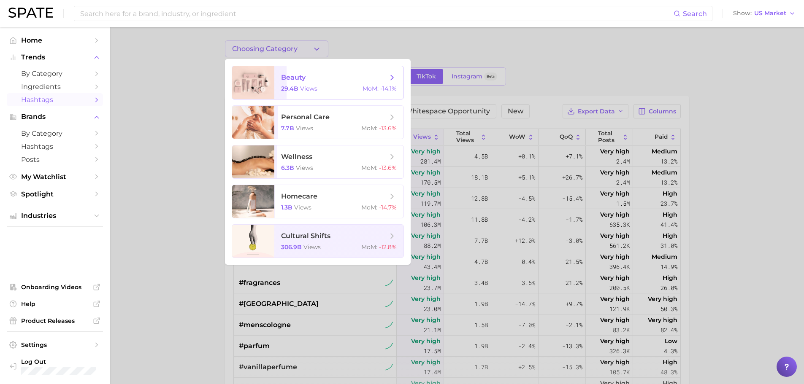
click at [294, 93] on span "beauty 29.4b views MoM : -14.1%" at bounding box center [338, 82] width 129 height 33
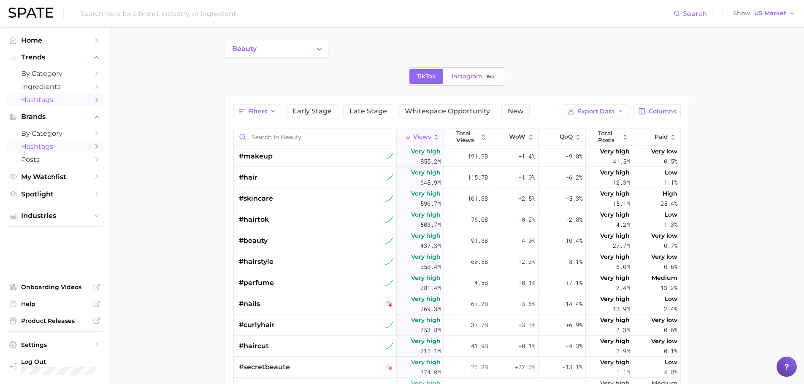
click at [49, 151] on link "Hashtags" at bounding box center [55, 146] width 96 height 13
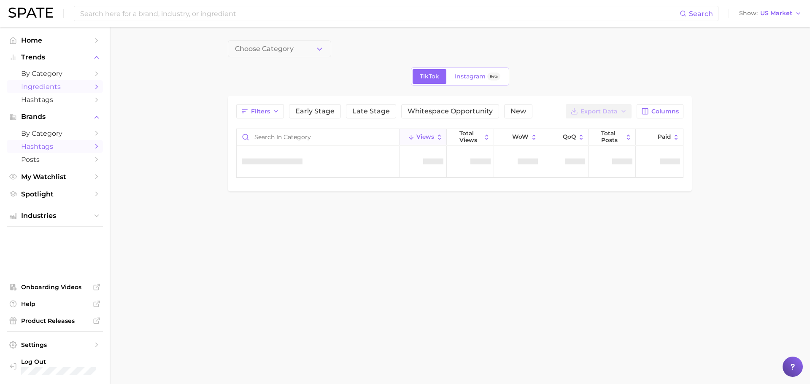
click at [78, 87] on span "Ingredients" at bounding box center [55, 87] width 68 height 8
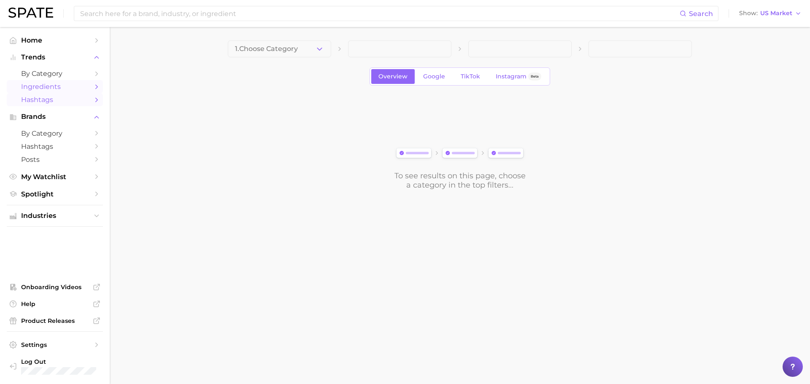
click at [70, 105] on link "Hashtags" at bounding box center [55, 99] width 96 height 13
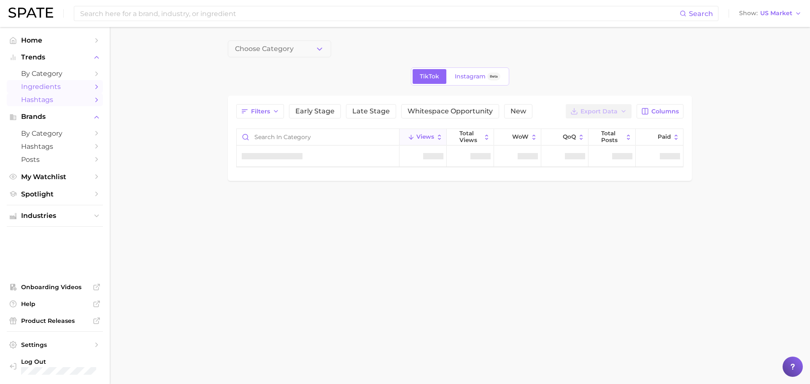
click at [61, 88] on span "Ingredients" at bounding box center [55, 87] width 68 height 8
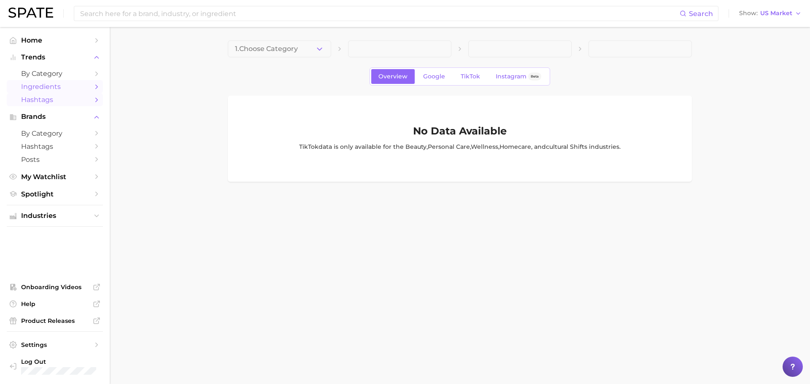
click at [42, 102] on span "Hashtags" at bounding box center [55, 100] width 68 height 8
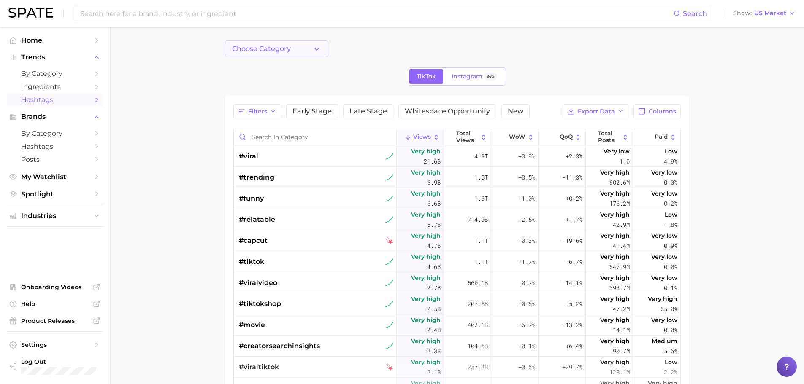
click at [287, 48] on span "Choose Category" at bounding box center [261, 49] width 59 height 8
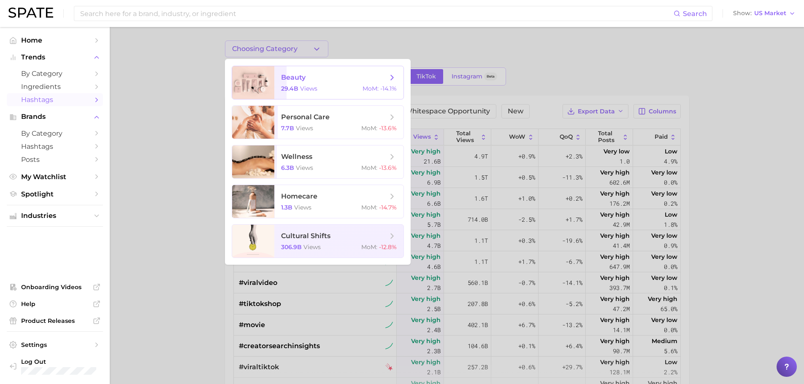
click at [283, 89] on span "29.4b" at bounding box center [289, 89] width 17 height 8
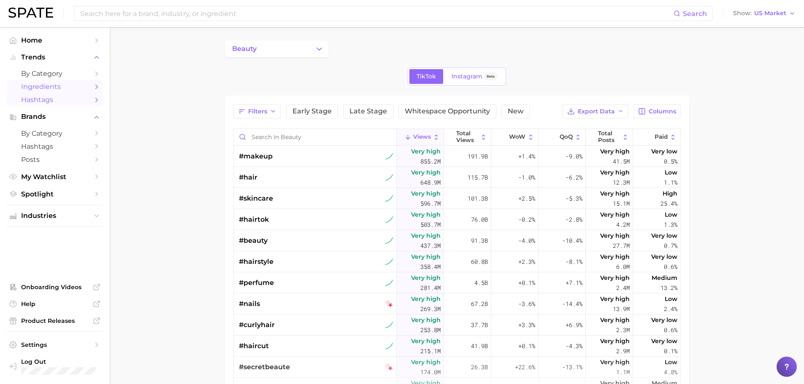
click at [38, 90] on span "Ingredients" at bounding box center [55, 87] width 68 height 8
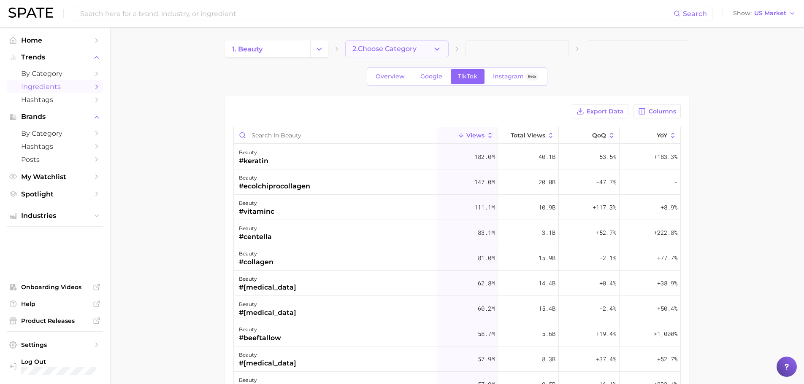
click at [386, 54] on button "2. Choose Category" at bounding box center [396, 49] width 103 height 17
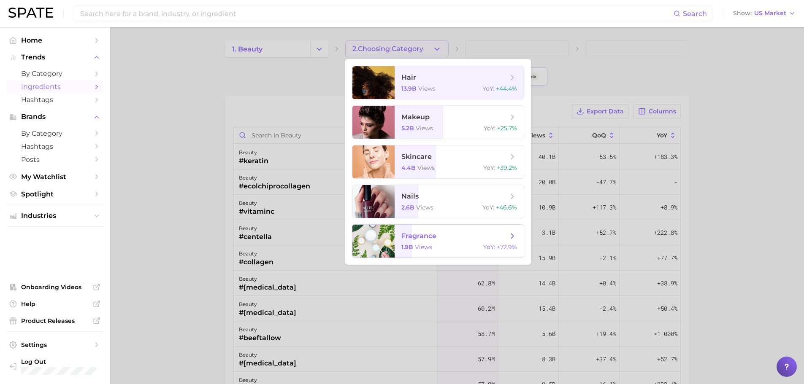
click at [413, 241] on span "fragrance" at bounding box center [454, 236] width 106 height 9
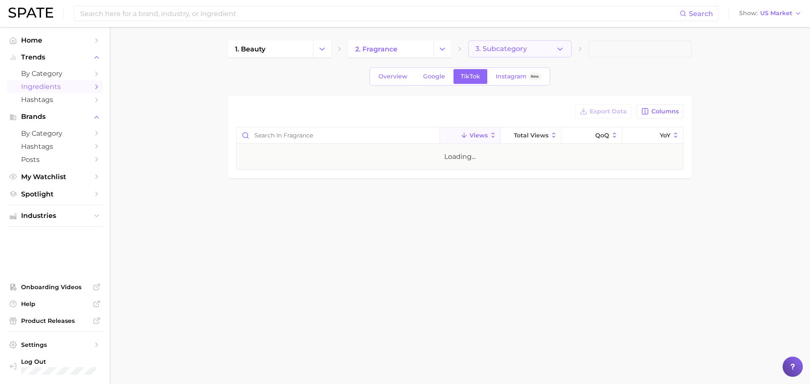
click at [482, 45] on span "3. Subcategory" at bounding box center [501, 49] width 51 height 8
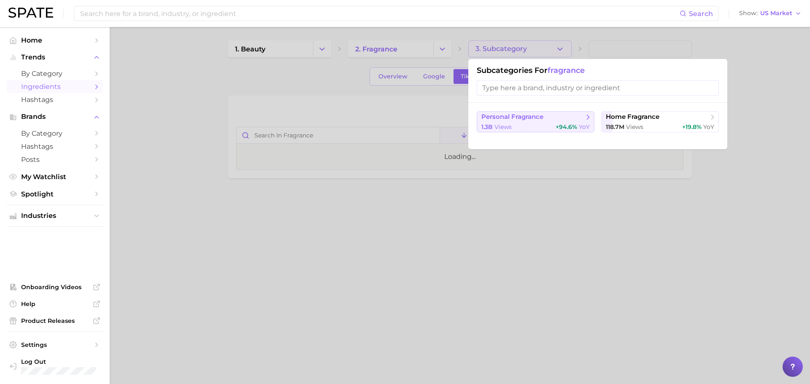
click at [544, 129] on div "1.3b views +94.6% YoY" at bounding box center [536, 127] width 108 height 8
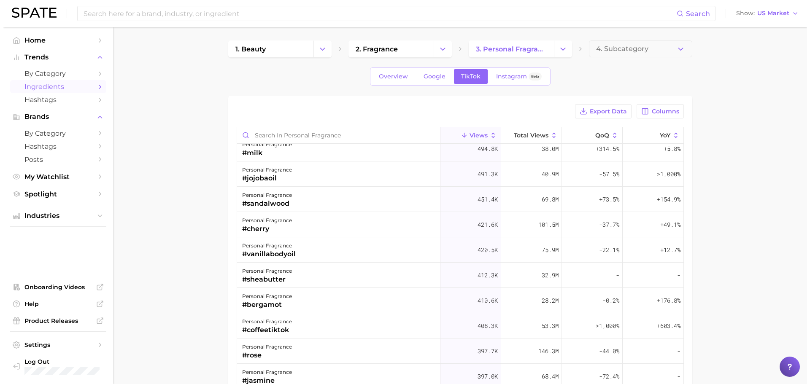
scroll to position [506, 0]
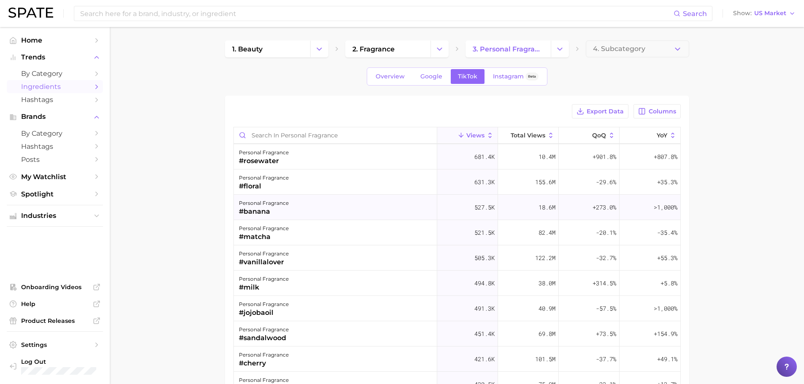
click at [287, 207] on div "personal fragrance" at bounding box center [264, 203] width 50 height 10
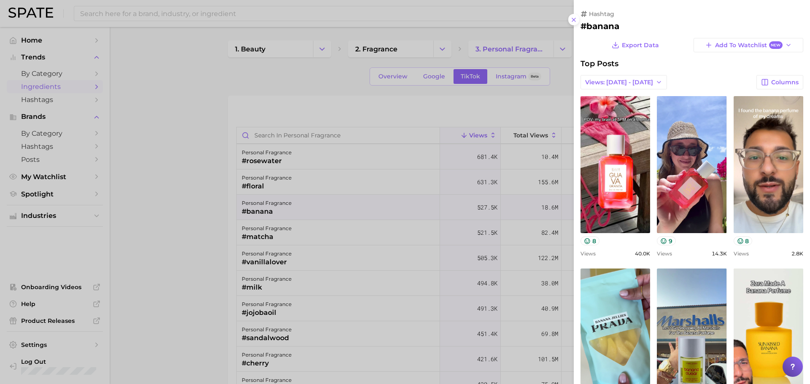
scroll to position [0, 0]
click at [702, 43] on span "Add to Watchlist New" at bounding box center [748, 45] width 67 height 8
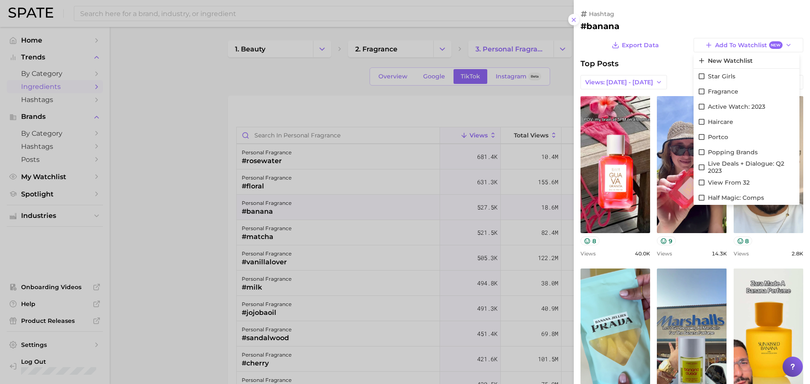
click at [664, 27] on h2 "#banana" at bounding box center [692, 26] width 223 height 10
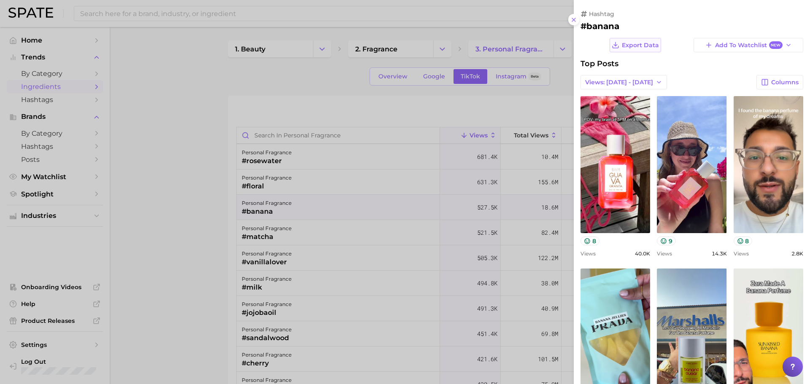
click at [617, 42] on icon at bounding box center [616, 45] width 8 height 8
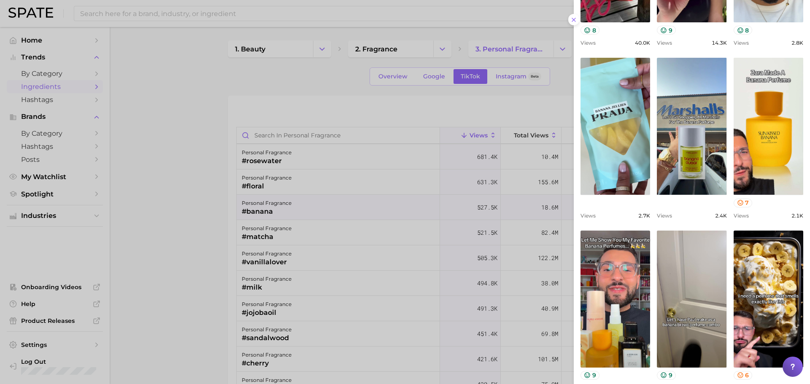
scroll to position [247, 0]
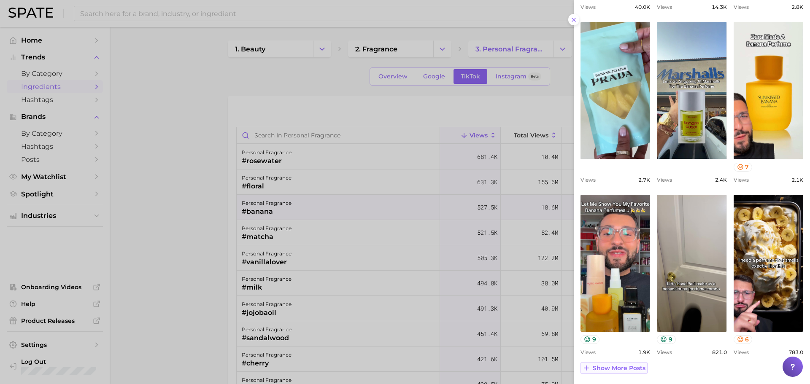
click at [612, 371] on span "Show more posts" at bounding box center [619, 368] width 53 height 7
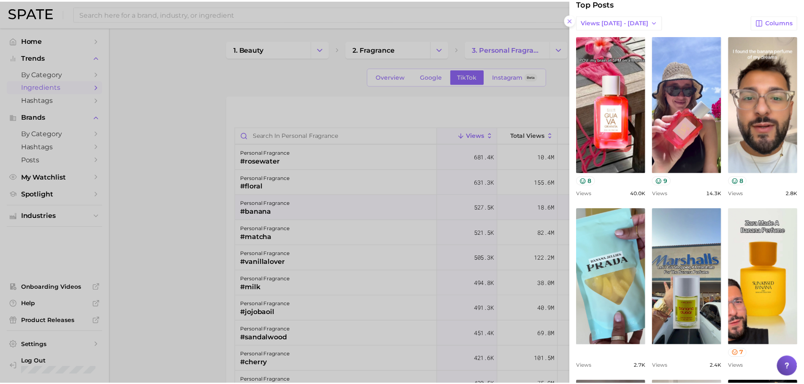
scroll to position [0, 0]
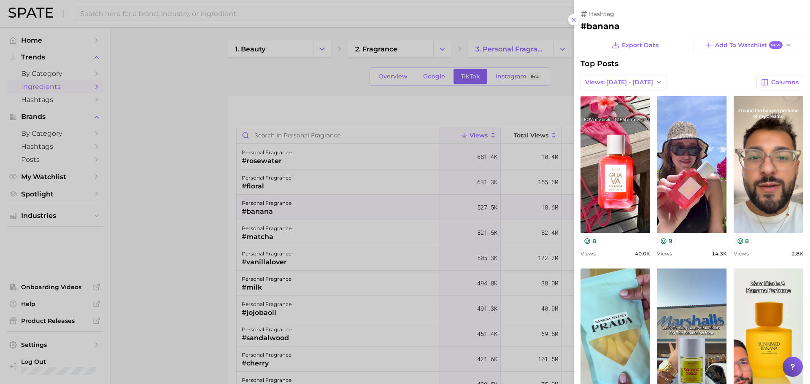
click at [164, 102] on div at bounding box center [405, 192] width 810 height 384
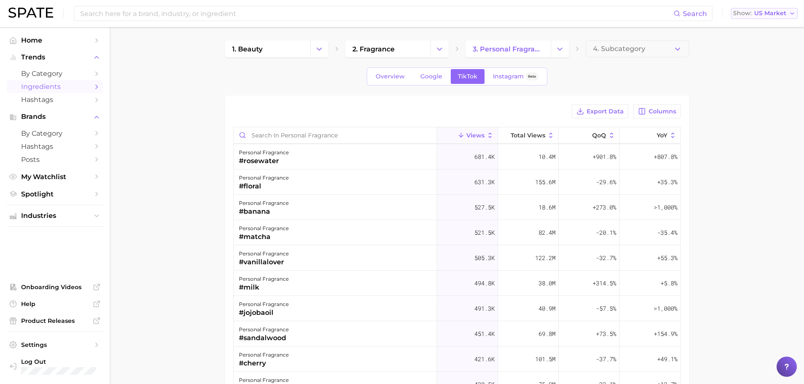
click at [702, 12] on span "US Market" at bounding box center [770, 13] width 32 height 5
click at [702, 209] on main "1. beauty 2. fragrance 3. personal fragrance 4. Subcategory Overview Google Tik…" at bounding box center [457, 294] width 694 height 535
click at [22, 218] on span "Industries" at bounding box center [55, 216] width 68 height 8
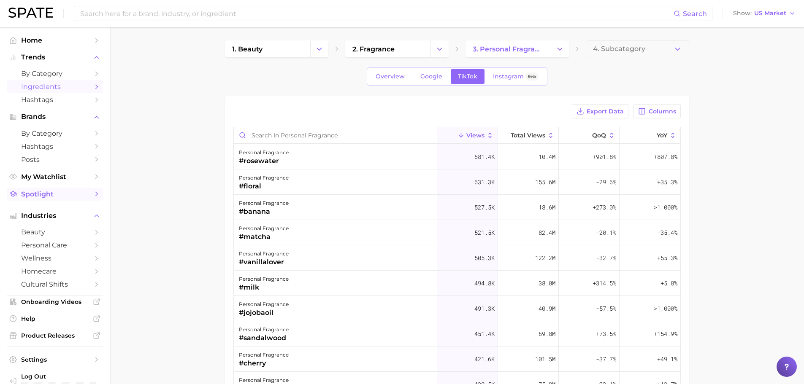
click at [51, 191] on span "Spotlight" at bounding box center [55, 194] width 68 height 8
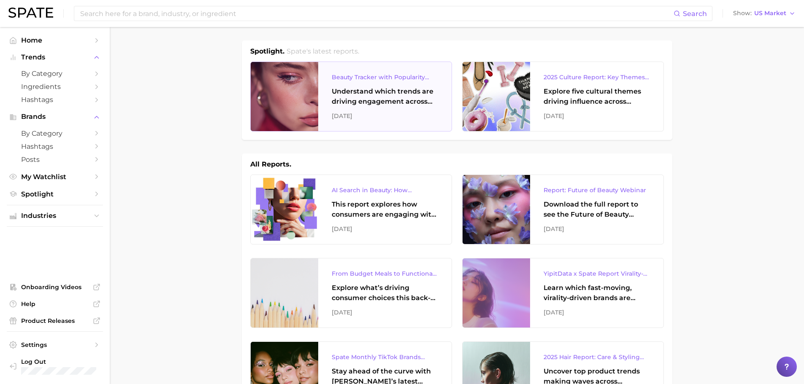
click at [339, 104] on div "Understand which trends are driving engagement across platforms in the skin, ha…" at bounding box center [385, 97] width 106 height 20
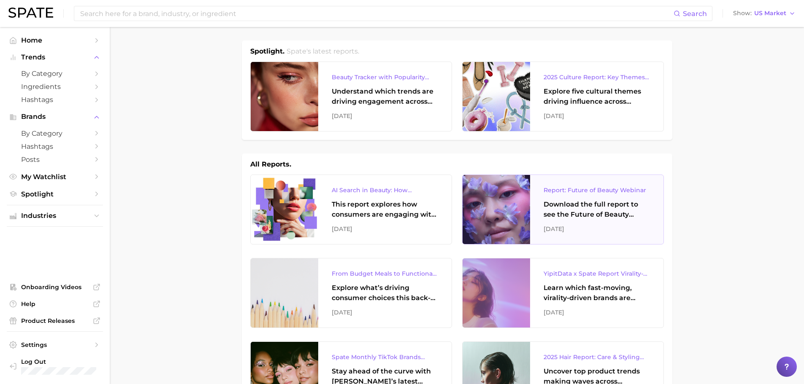
click at [603, 205] on div "Download the full report to see the Future of Beauty trends we unpacked during …" at bounding box center [597, 210] width 106 height 20
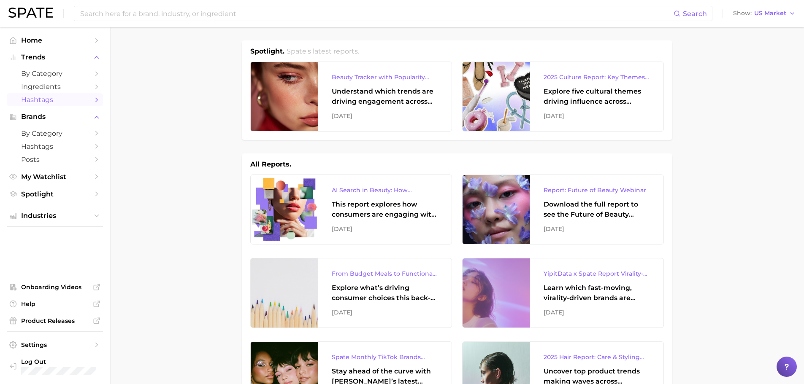
click at [46, 101] on span "Hashtags" at bounding box center [55, 100] width 68 height 8
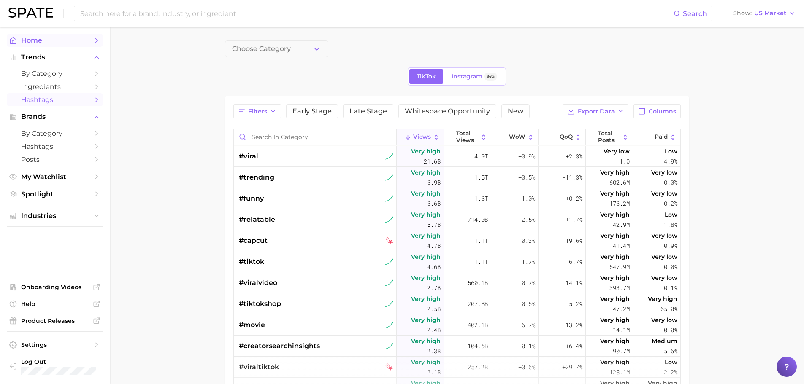
click at [31, 38] on span "Home" at bounding box center [55, 40] width 68 height 8
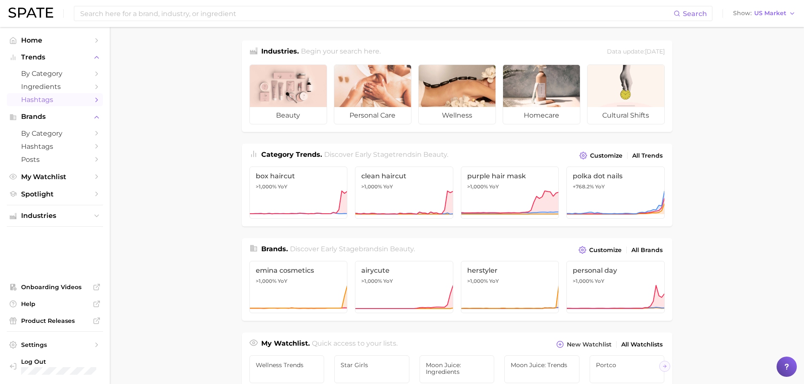
click at [60, 103] on span "Hashtags" at bounding box center [55, 100] width 68 height 8
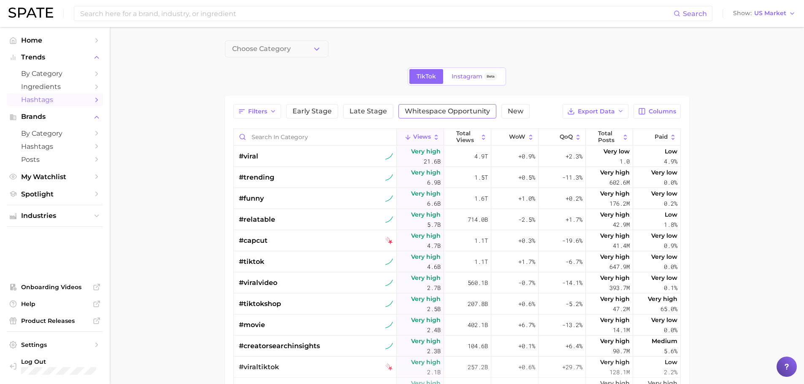
click at [412, 114] on span "Whitespace Opportunity" at bounding box center [447, 111] width 85 height 7
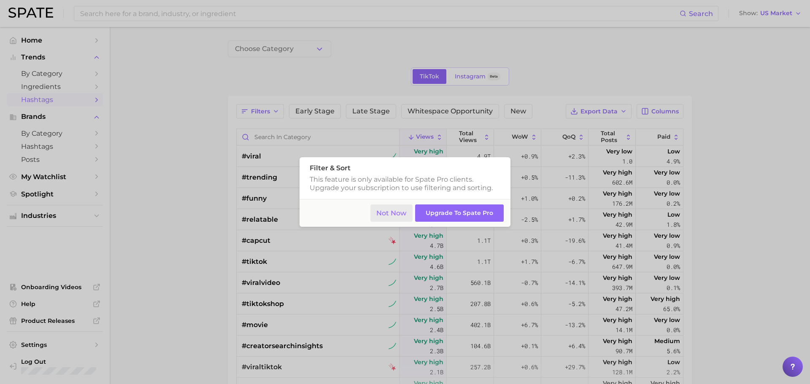
click at [395, 214] on button "Not Now" at bounding box center [392, 213] width 43 height 17
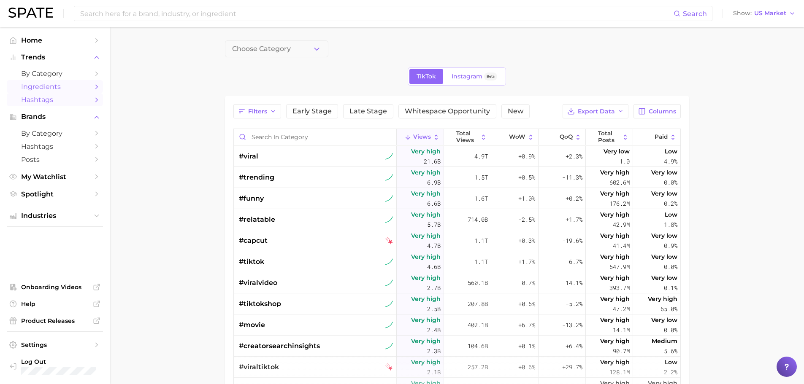
click at [22, 89] on span "Ingredients" at bounding box center [55, 87] width 68 height 8
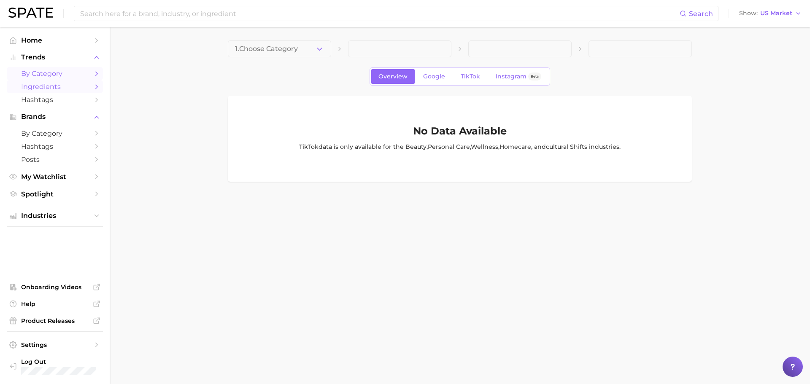
click at [22, 76] on span "by Category" at bounding box center [55, 74] width 68 height 8
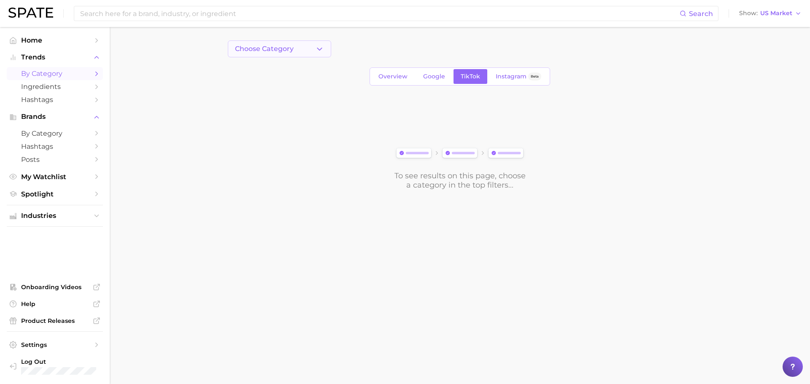
click at [265, 51] on span "Choose Category" at bounding box center [264, 49] width 59 height 8
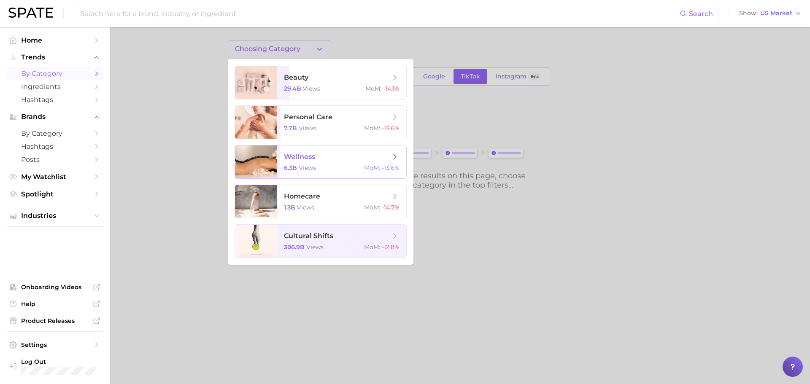
click at [308, 163] on span "wellness 6.3b views MoM : -13.6%" at bounding box center [341, 162] width 129 height 33
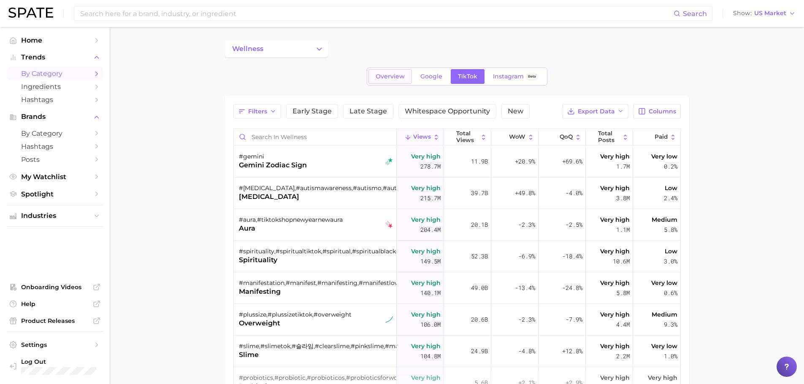
click at [379, 73] on span "Overview" at bounding box center [390, 76] width 29 height 7
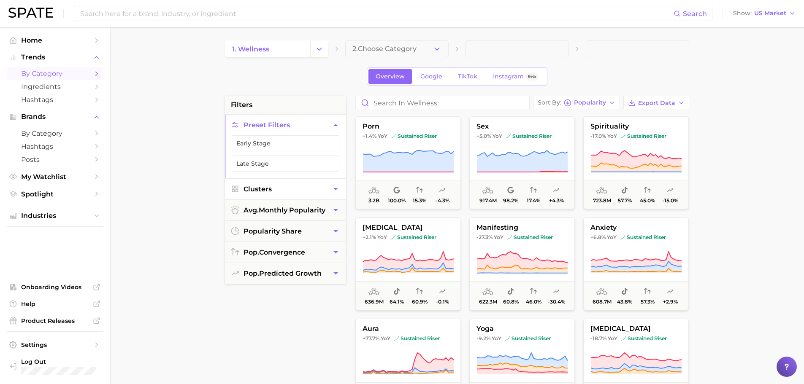
click at [287, 185] on button "Clusters" at bounding box center [285, 189] width 121 height 21
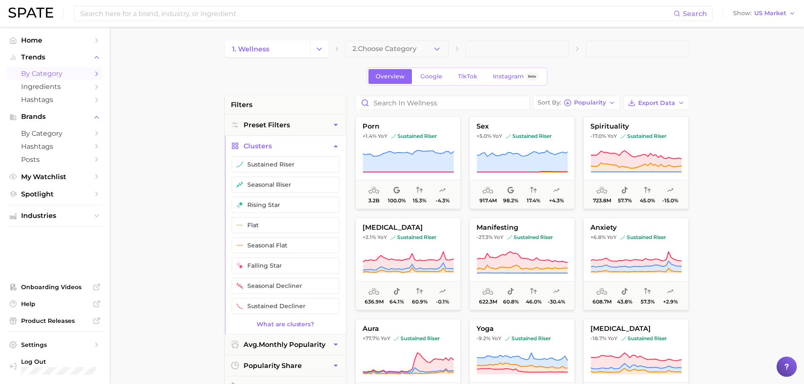
click at [287, 185] on button "seasonal riser" at bounding box center [286, 185] width 108 height 16
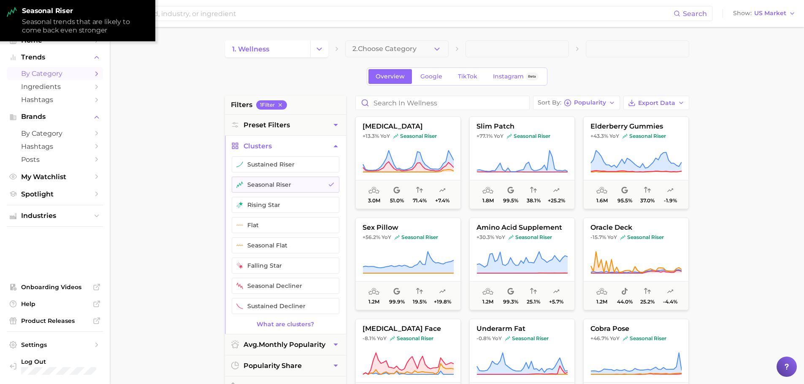
click at [287, 185] on button "seasonal riser" at bounding box center [286, 185] width 108 height 16
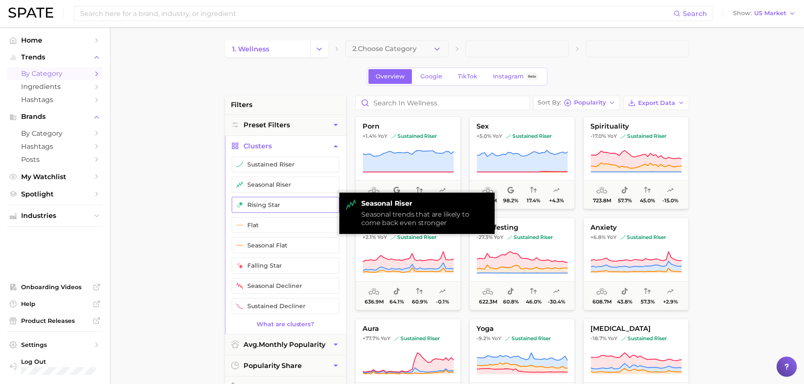
click at [287, 209] on button "rising star" at bounding box center [286, 205] width 108 height 16
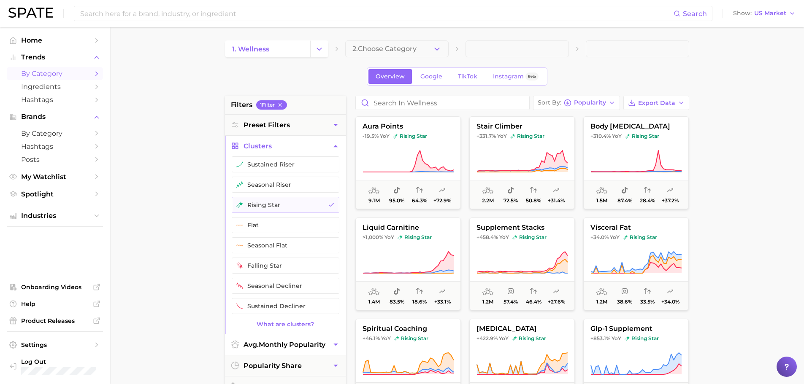
click at [293, 347] on span "avg. monthly popularity" at bounding box center [285, 345] width 82 height 8
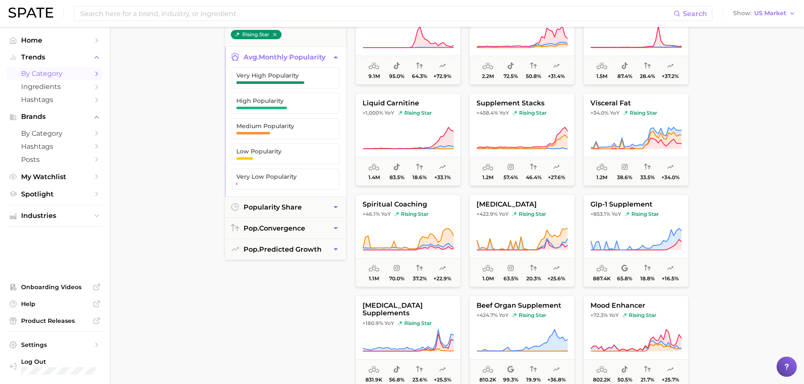
scroll to position [127, 0]
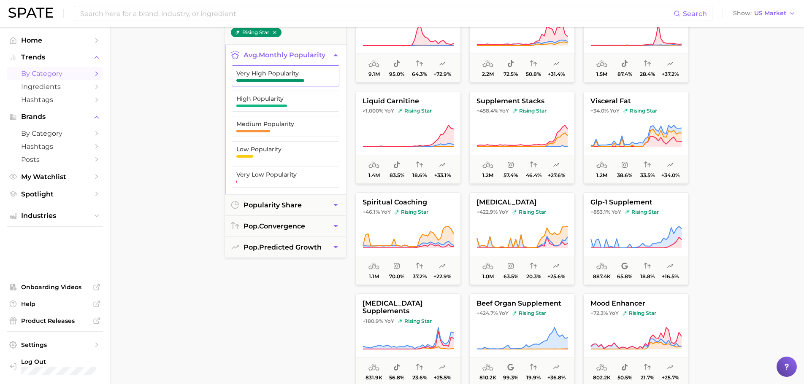
click at [285, 84] on button "Very High Popularity" at bounding box center [286, 75] width 108 height 21
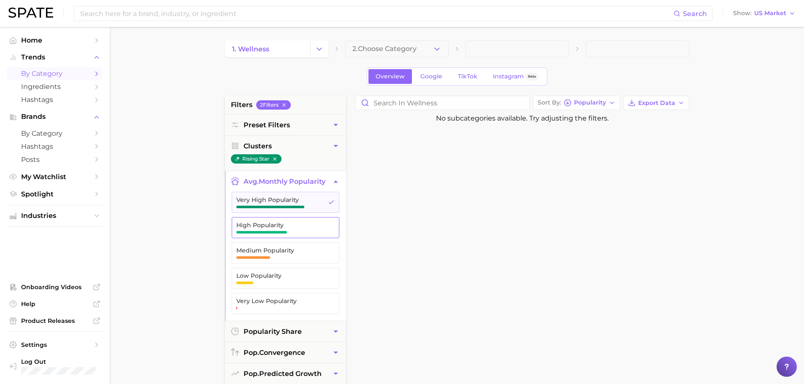
click at [284, 221] on button "High Popularity" at bounding box center [286, 227] width 108 height 21
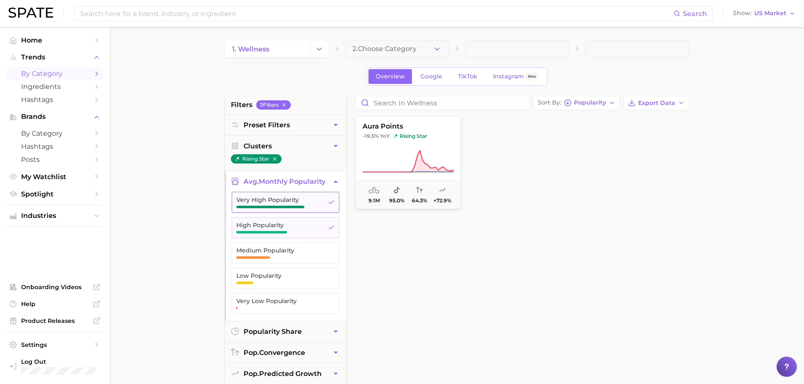
click at [292, 198] on span "Very High Popularity" at bounding box center [278, 200] width 85 height 7
click at [287, 232] on span "button" at bounding box center [261, 232] width 51 height 3
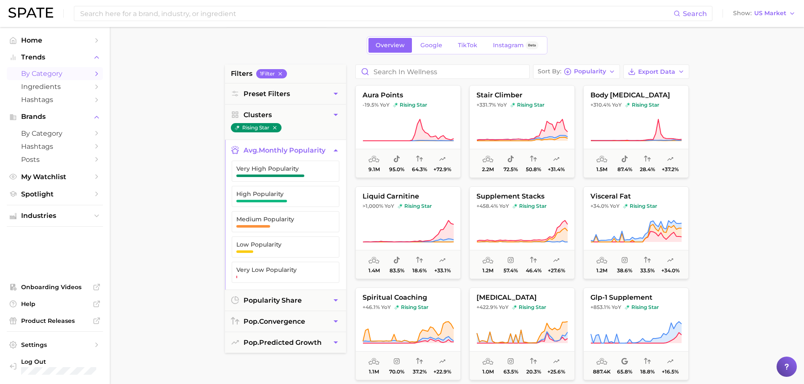
scroll to position [84, 0]
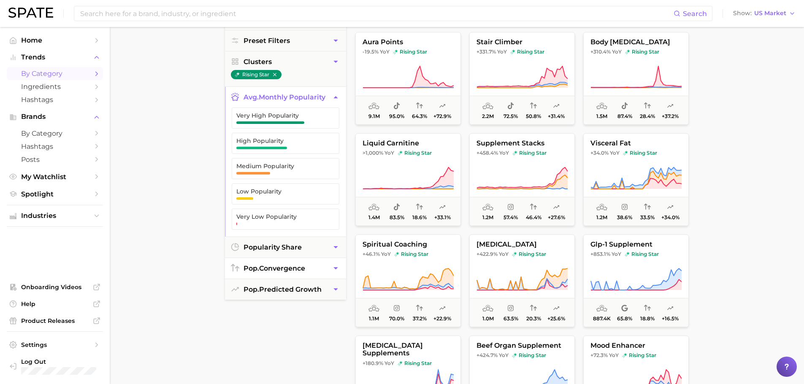
click at [271, 267] on span "pop. convergence" at bounding box center [275, 269] width 62 height 8
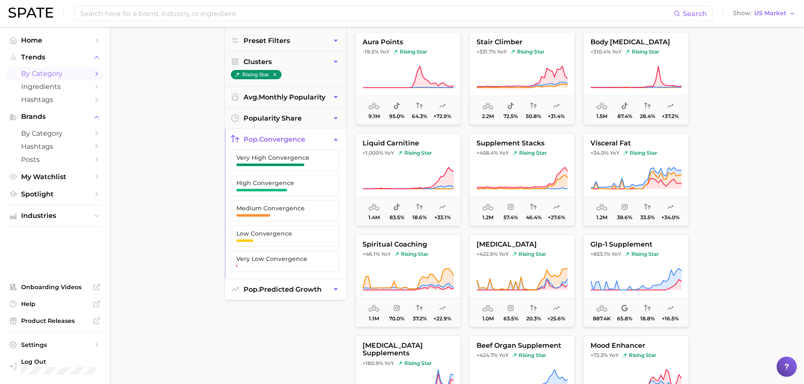
click at [271, 284] on button "pop. predicted growth" at bounding box center [285, 289] width 121 height 21
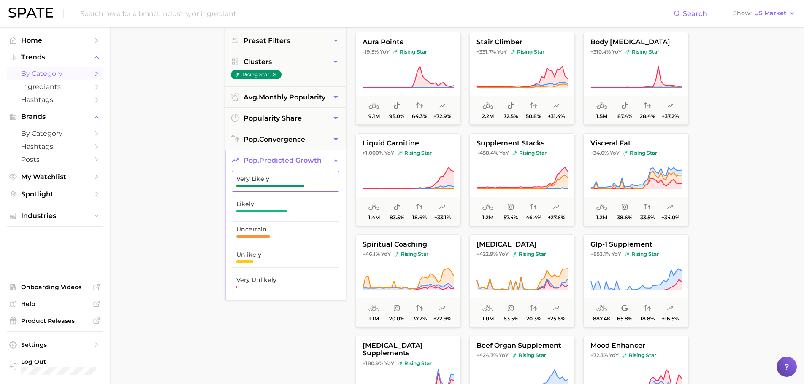
click at [263, 189] on button "Very Likely" at bounding box center [286, 181] width 108 height 21
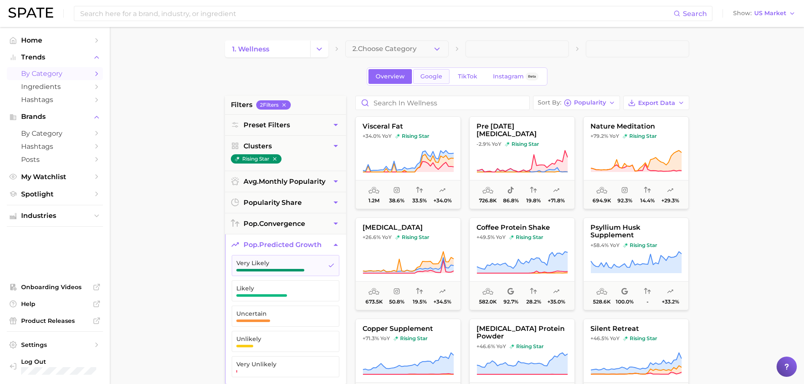
click at [436, 74] on span "Google" at bounding box center [431, 76] width 22 height 7
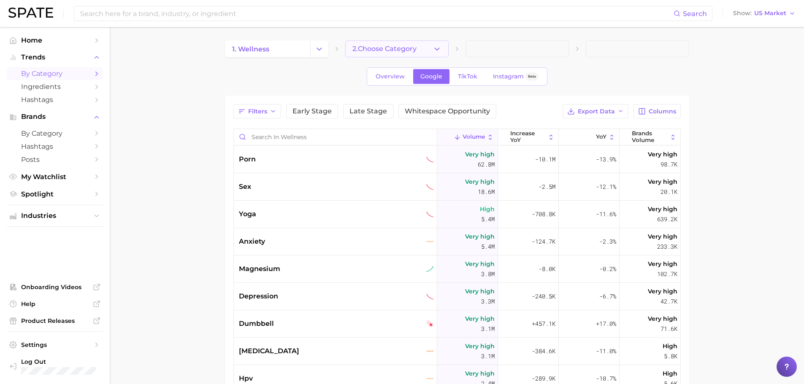
click at [427, 52] on button "2. Choose Category" at bounding box center [396, 49] width 103 height 17
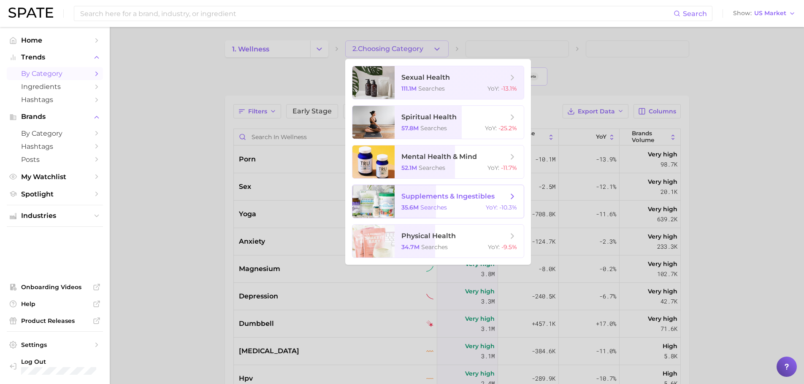
click at [432, 196] on span "supplements & ingestibles" at bounding box center [447, 196] width 93 height 8
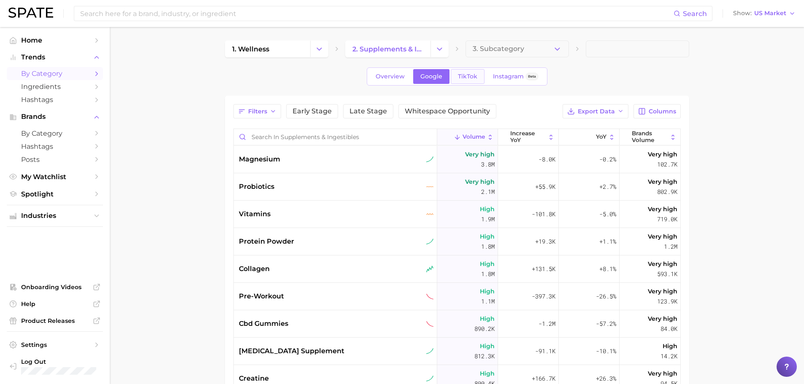
click at [467, 77] on span "TikTok" at bounding box center [467, 76] width 19 height 7
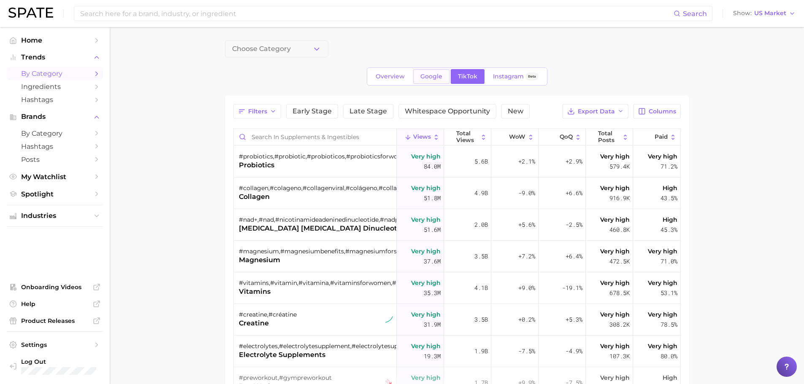
click at [434, 78] on span "Google" at bounding box center [431, 76] width 22 height 7
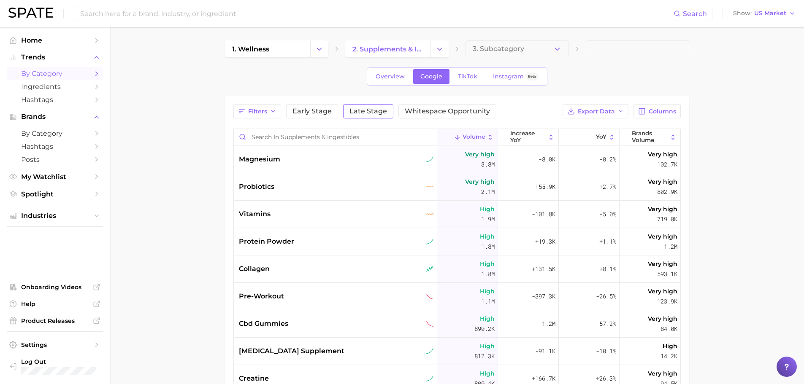
click at [373, 106] on button "Late Stage" at bounding box center [368, 111] width 50 height 14
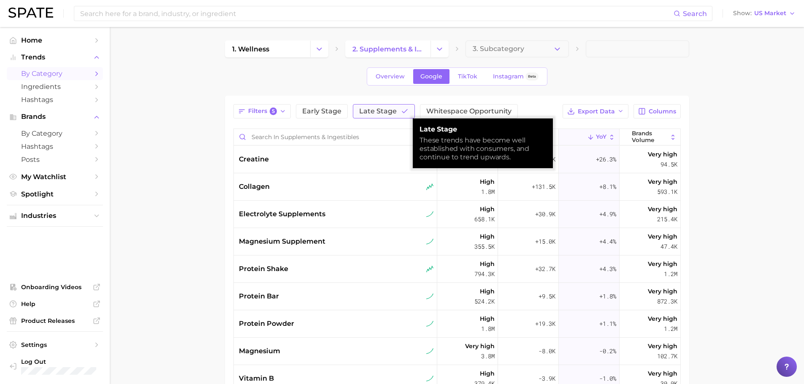
click at [374, 111] on span "Late Stage" at bounding box center [378, 111] width 38 height 7
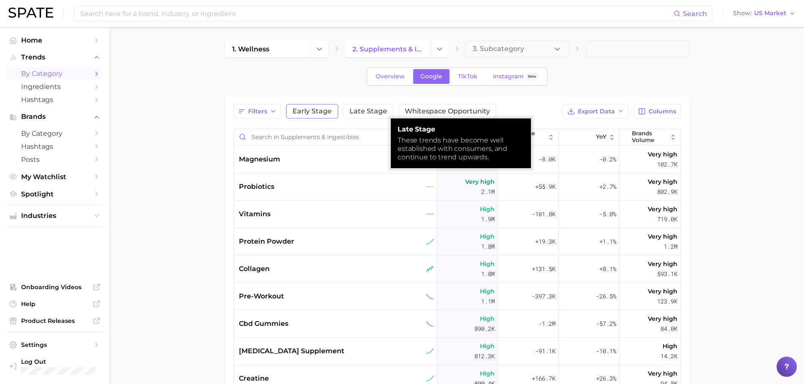
click at [321, 112] on span "Early Stage" at bounding box center [311, 111] width 39 height 7
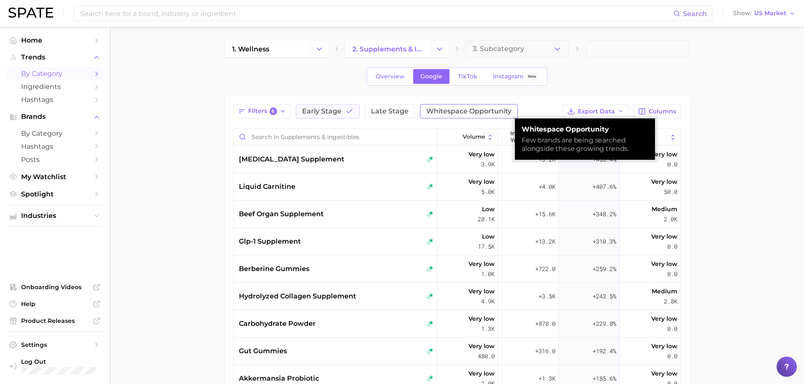
click at [452, 115] on span "Whitespace Opportunity" at bounding box center [468, 111] width 85 height 7
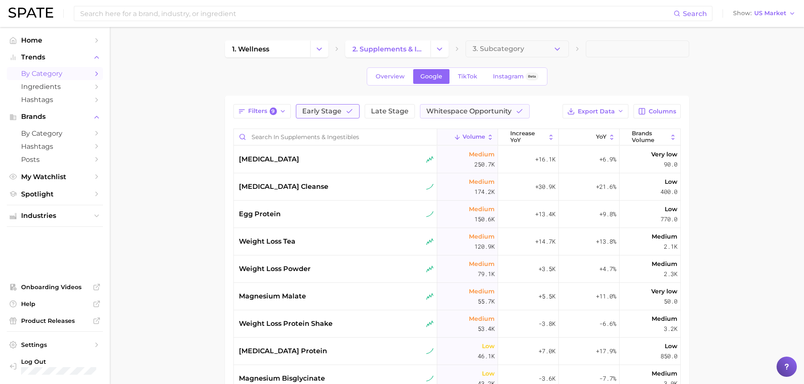
click at [347, 114] on icon "button" at bounding box center [350, 112] width 8 height 8
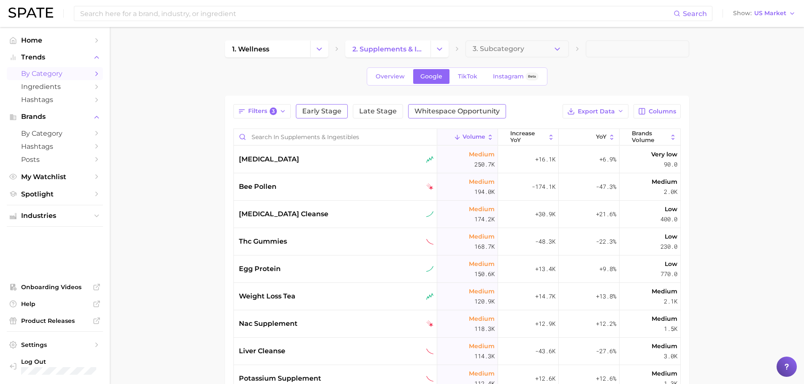
click at [450, 115] on button "Whitespace Opportunity" at bounding box center [457, 111] width 98 height 14
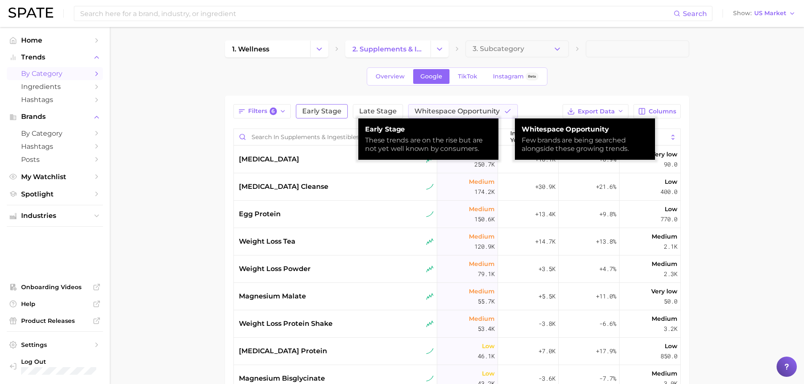
click at [172, 152] on main "1. wellness 2. supplements & ingestibles 3. Subcategory Overview Google TikTok …" at bounding box center [457, 295] width 694 height 537
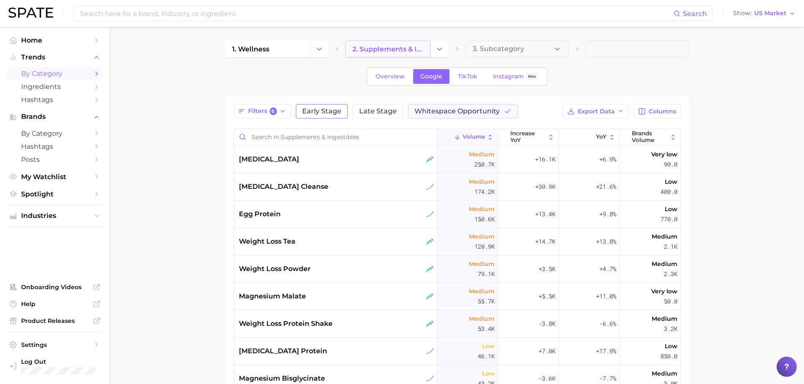
click at [406, 56] on link "2. supplements & ingestibles" at bounding box center [387, 49] width 85 height 17
click at [438, 49] on icon "Change Category" at bounding box center [439, 49] width 9 height 9
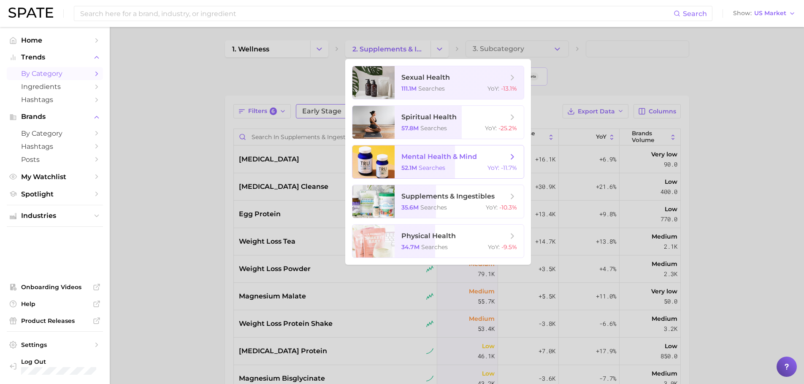
click at [438, 153] on span "mental health & mind" at bounding box center [439, 157] width 76 height 8
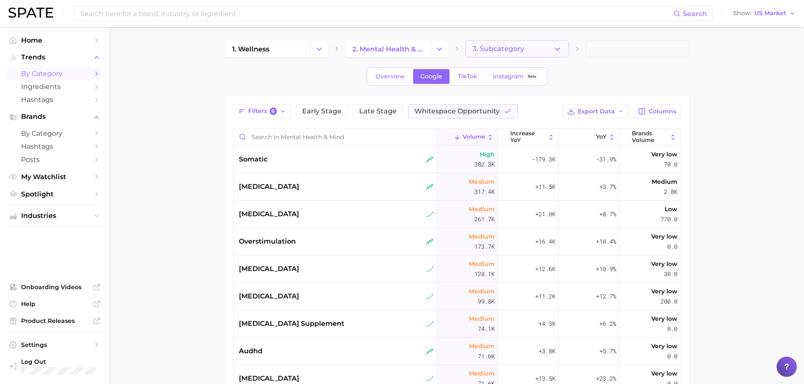
click at [497, 44] on button "3. Subcategory" at bounding box center [517, 49] width 103 height 17
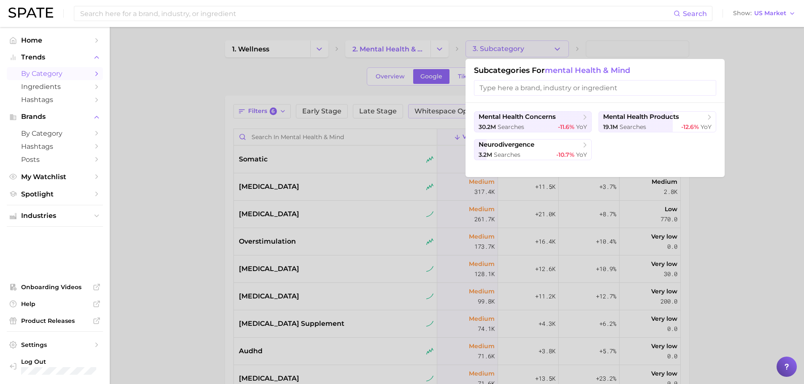
click at [152, 110] on div at bounding box center [402, 192] width 804 height 384
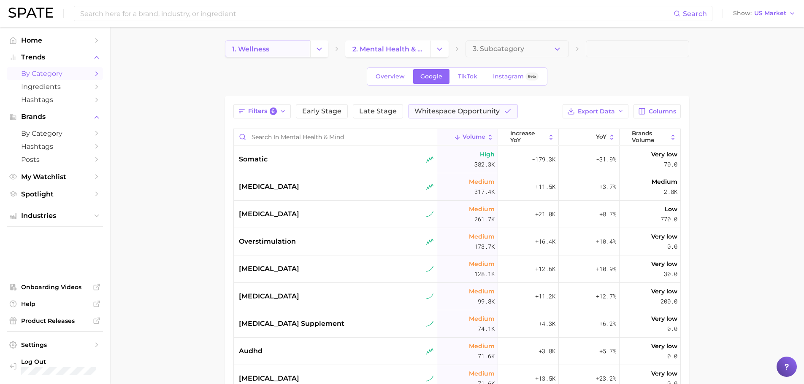
click at [257, 54] on link "1. wellness" at bounding box center [267, 49] width 85 height 17
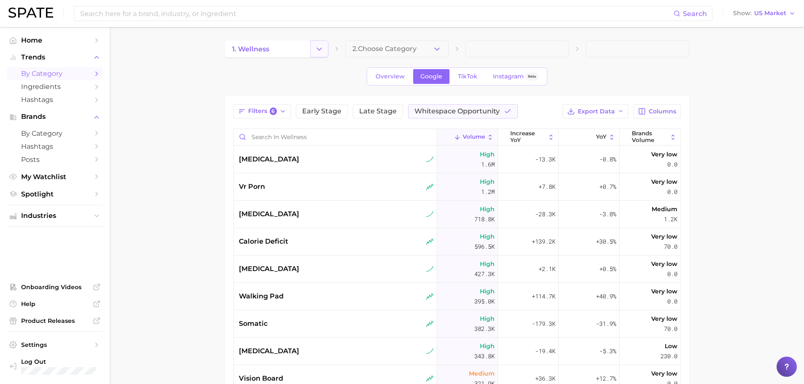
click at [322, 49] on icon "Change Category" at bounding box center [319, 49] width 9 height 9
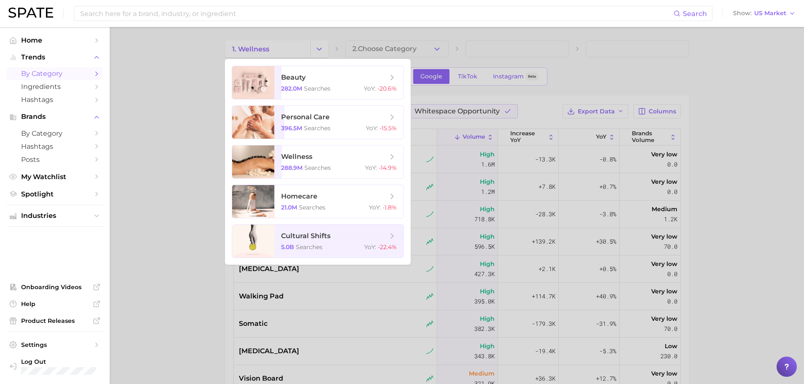
click at [152, 137] on div at bounding box center [402, 192] width 804 height 384
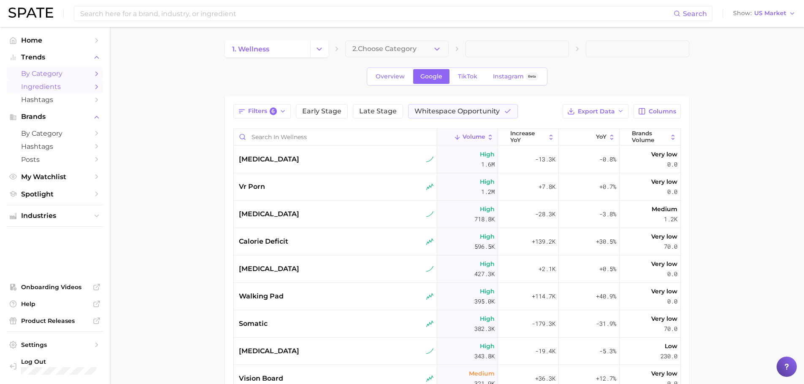
click at [60, 88] on span "Ingredients" at bounding box center [55, 87] width 68 height 8
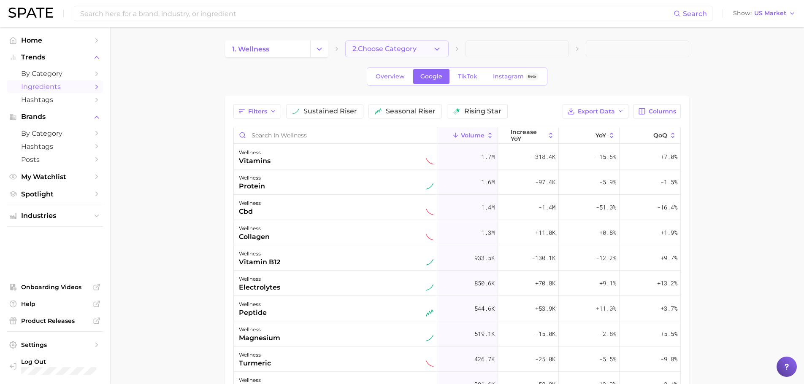
click at [408, 51] on span "2. Choose Category" at bounding box center [384, 49] width 64 height 8
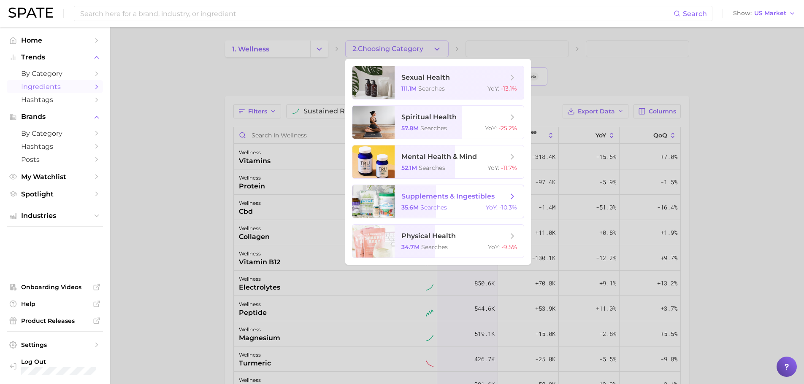
click at [422, 192] on span "supplements & ingestibles" at bounding box center [454, 196] width 106 height 9
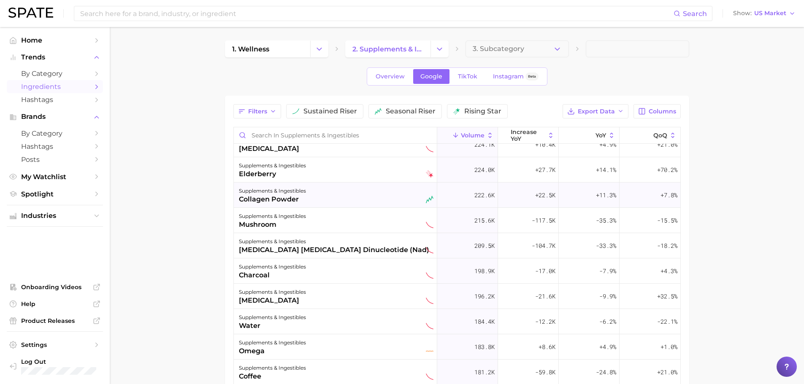
scroll to position [633, 0]
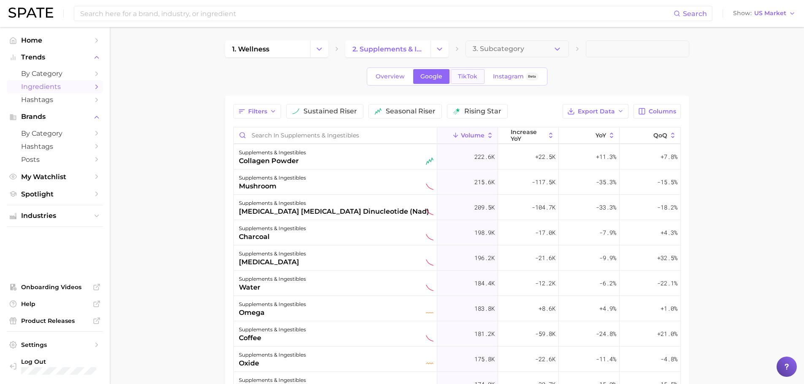
click at [466, 76] on span "TikTok" at bounding box center [467, 76] width 19 height 7
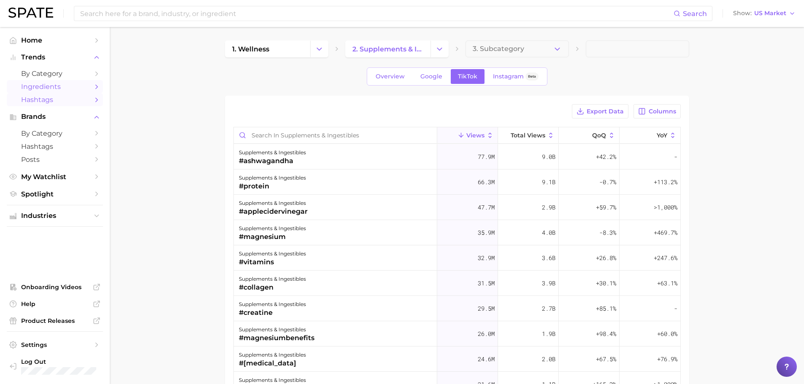
click at [56, 100] on span "Hashtags" at bounding box center [55, 100] width 68 height 8
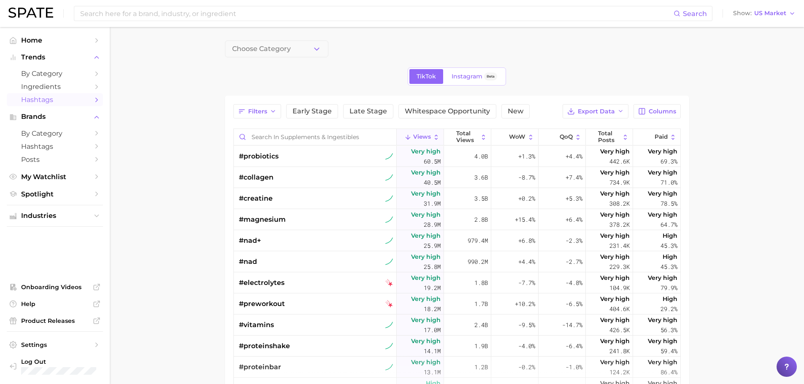
click at [253, 59] on div "Choose Category TikTok Instagram Beta Filters Early Stage Late Stage Whitespace…" at bounding box center [457, 286] width 464 height 491
click at [253, 51] on span "Choose Category" at bounding box center [261, 49] width 59 height 8
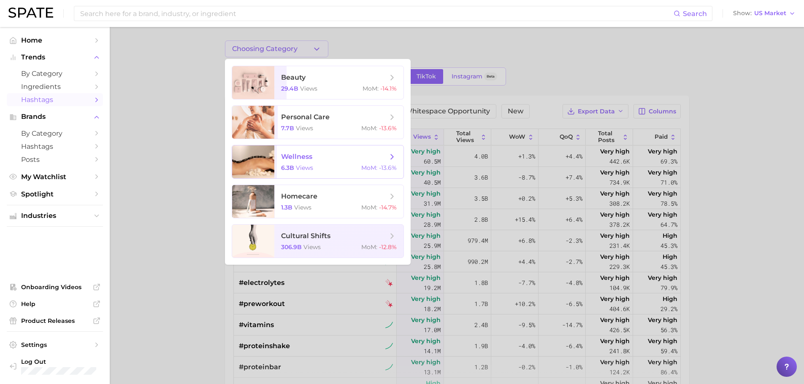
click at [314, 176] on span "wellness 6.3b views MoM : -13.6%" at bounding box center [338, 162] width 129 height 33
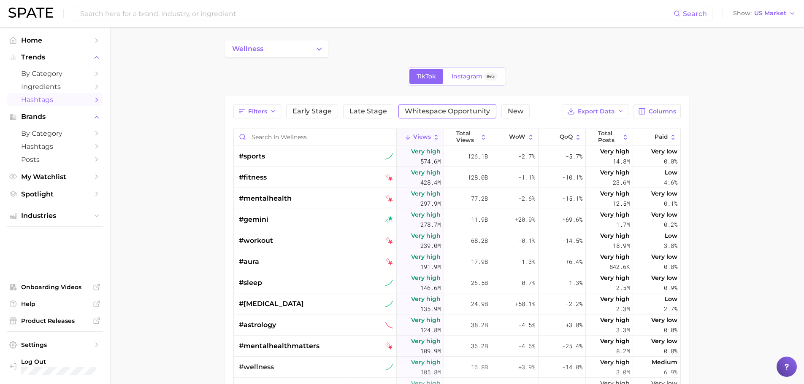
click at [415, 113] on span "Whitespace Opportunity" at bounding box center [447, 111] width 85 height 7
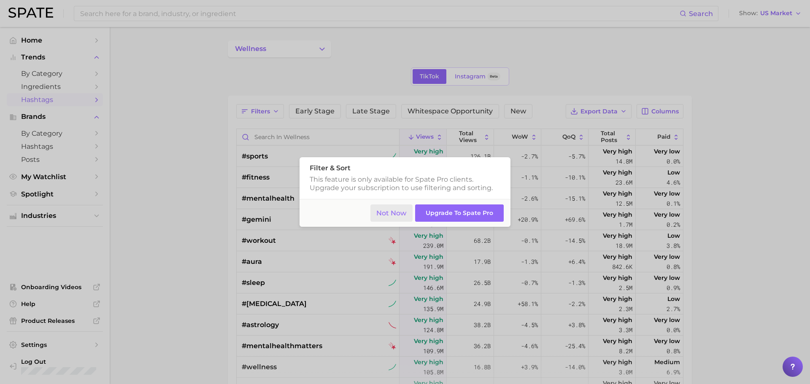
click at [395, 217] on button "Not Now" at bounding box center [392, 213] width 43 height 17
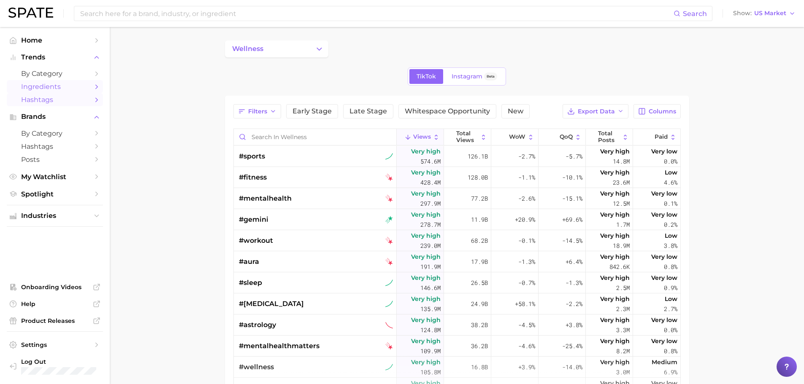
click at [56, 89] on span "Ingredients" at bounding box center [55, 87] width 68 height 8
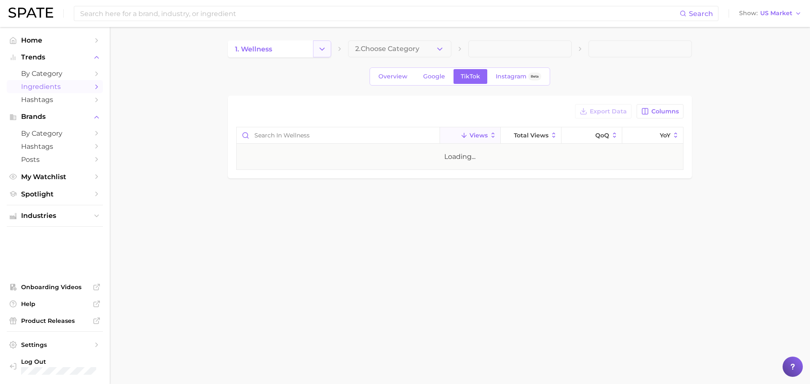
click at [320, 51] on icon "Change Category" at bounding box center [322, 49] width 9 height 9
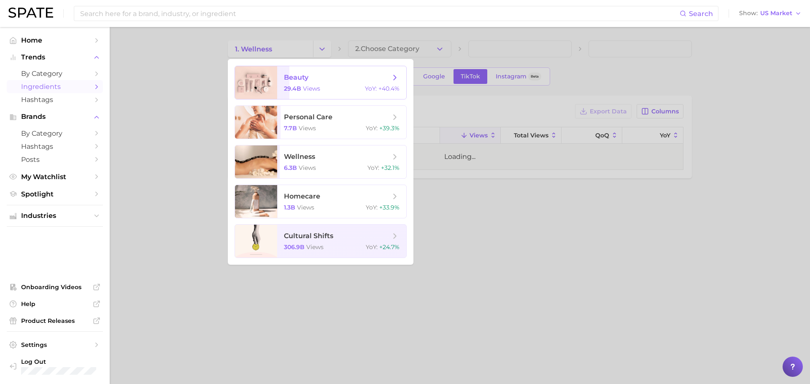
click at [301, 99] on div "beauty 29.4b views YoY : +40.4%" at bounding box center [321, 83] width 172 height 34
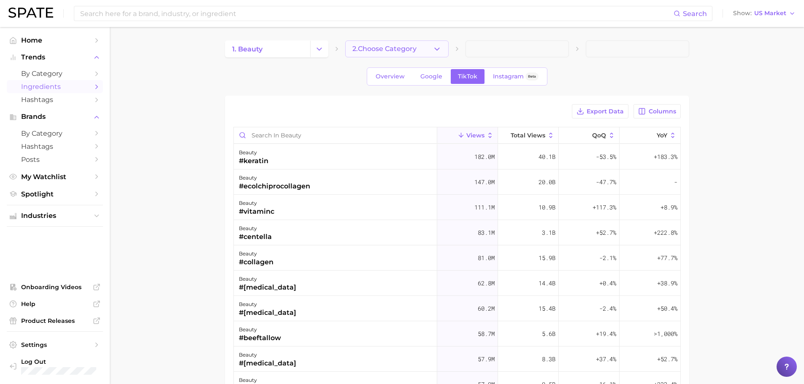
click at [444, 48] on button "2. Choose Category" at bounding box center [396, 49] width 103 height 17
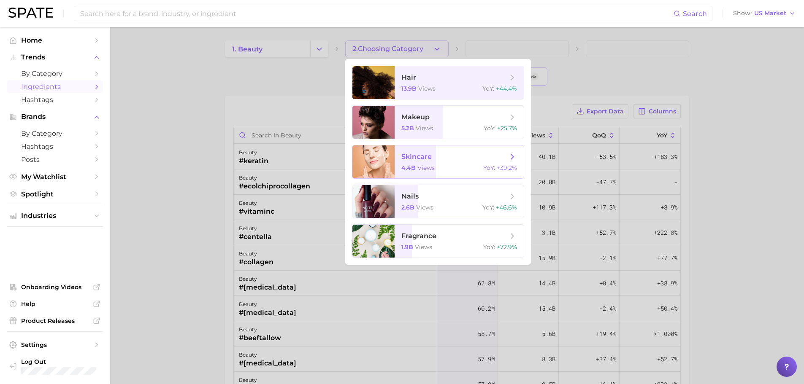
click at [431, 158] on span "skincare" at bounding box center [416, 157] width 30 height 8
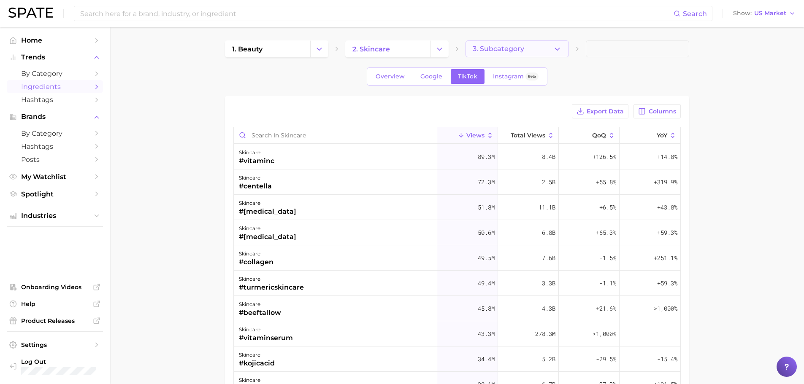
click at [562, 49] on button "3. Subcategory" at bounding box center [517, 49] width 103 height 17
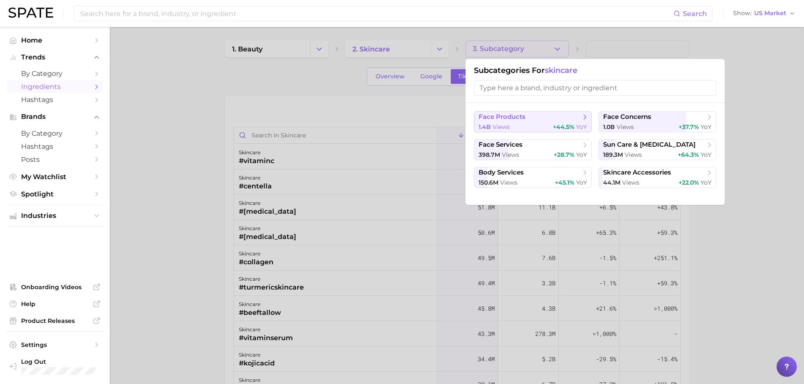
click at [517, 125] on div "1.4b views +44.5% YoY" at bounding box center [533, 127] width 108 height 8
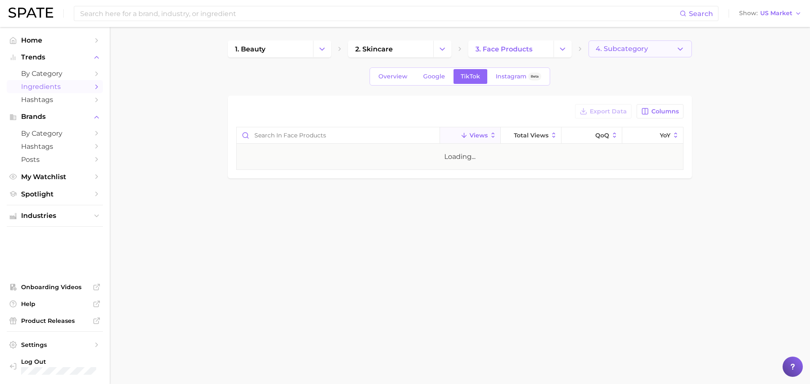
click at [623, 51] on span "4. Subcategory" at bounding box center [622, 49] width 52 height 8
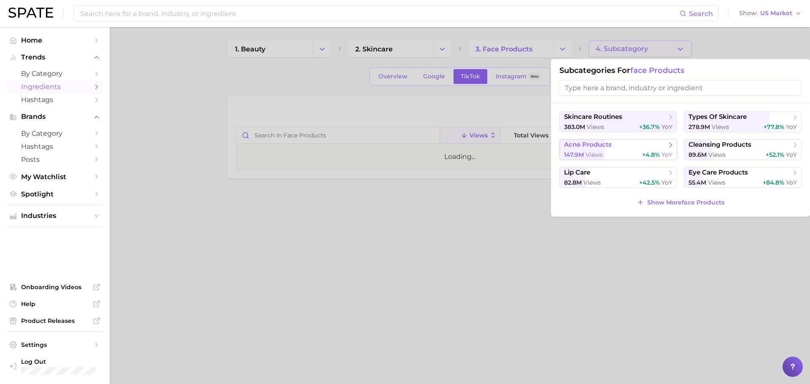
click at [603, 141] on span "acne products" at bounding box center [588, 145] width 48 height 8
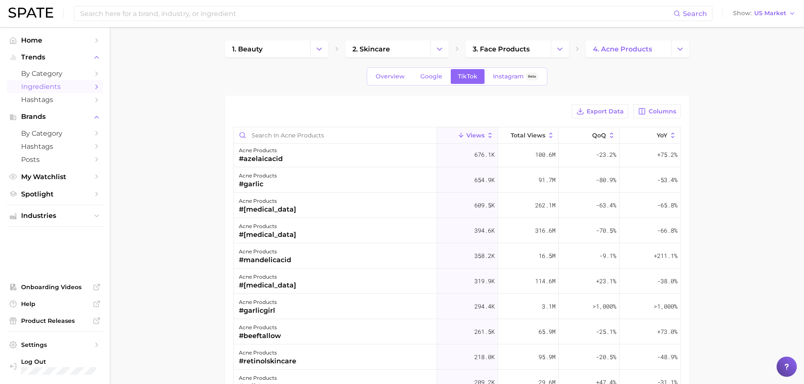
scroll to position [84, 0]
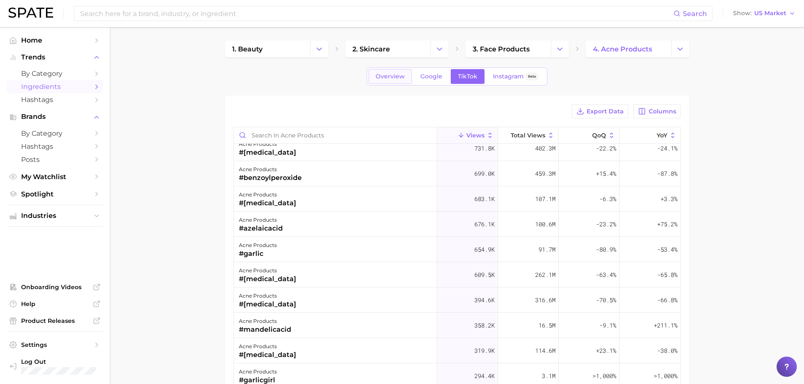
click at [388, 72] on link "Overview" at bounding box center [389, 76] width 43 height 15
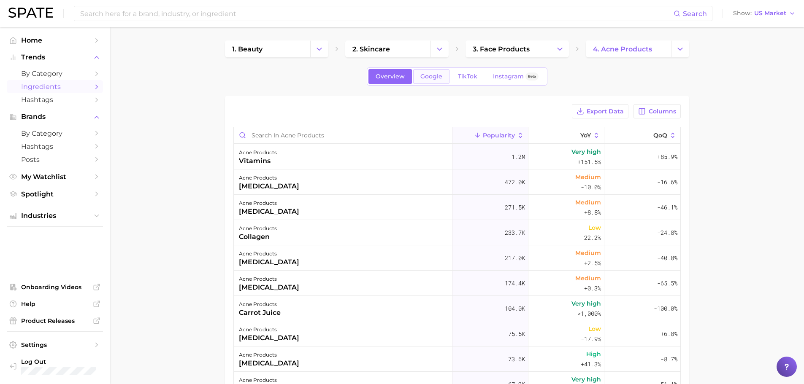
click at [436, 81] on link "Google" at bounding box center [431, 76] width 36 height 15
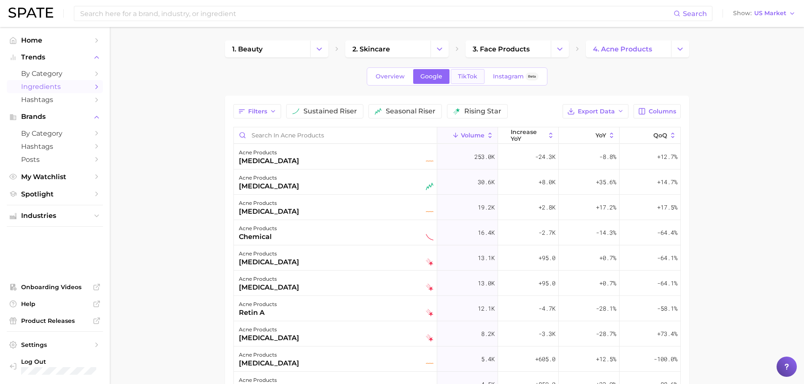
click at [465, 76] on span "TikTok" at bounding box center [467, 76] width 19 height 7
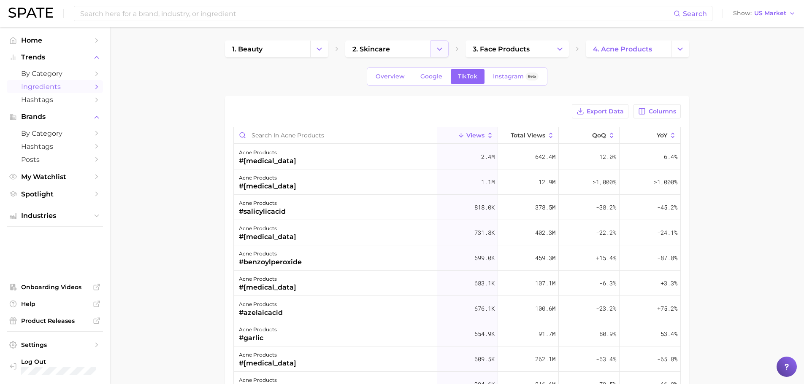
click at [440, 48] on icon "Change Category" at bounding box center [439, 49] width 9 height 9
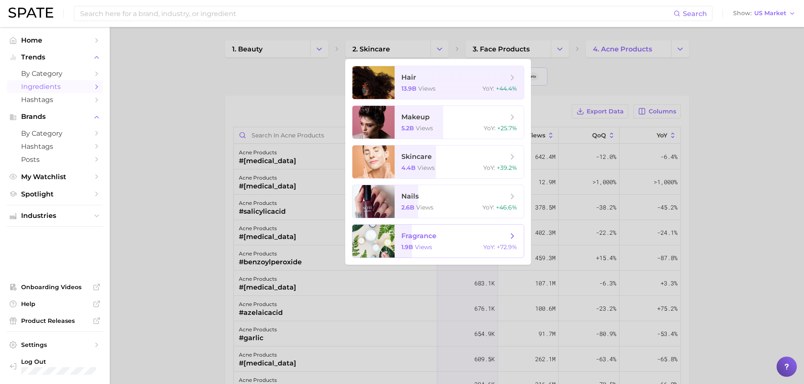
click at [416, 227] on span "fragrance 1.9b views YoY : +72.9%" at bounding box center [459, 241] width 129 height 33
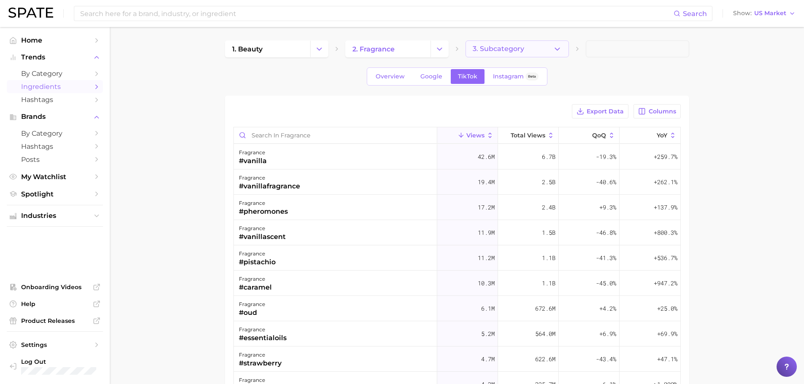
click at [561, 51] on icon "button" at bounding box center [557, 49] width 9 height 9
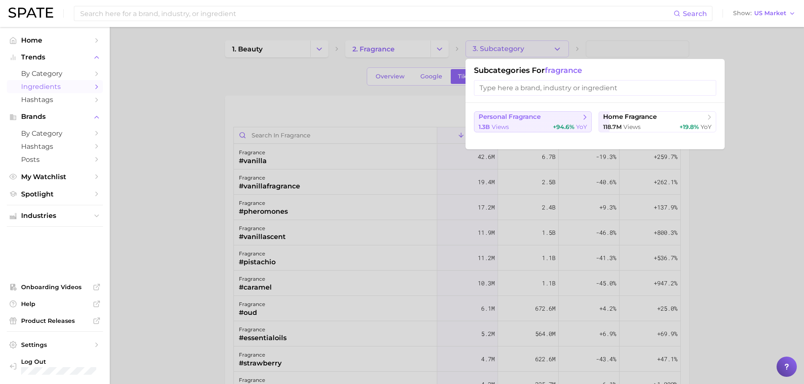
click at [527, 125] on div "1.3b views +94.6% YoY" at bounding box center [533, 127] width 108 height 8
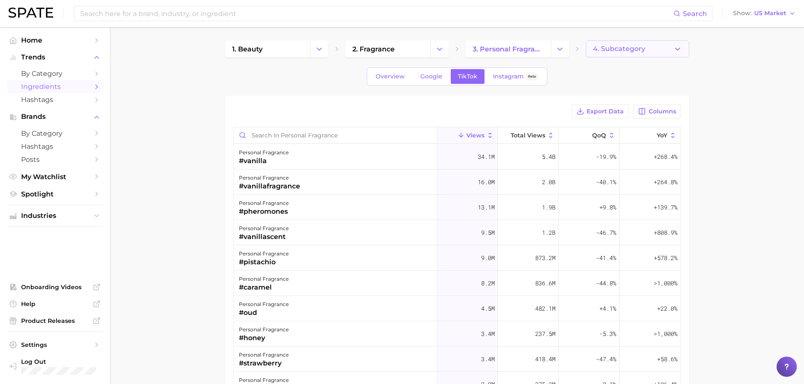
click at [686, 45] on button "4. Subcategory" at bounding box center [637, 49] width 103 height 17
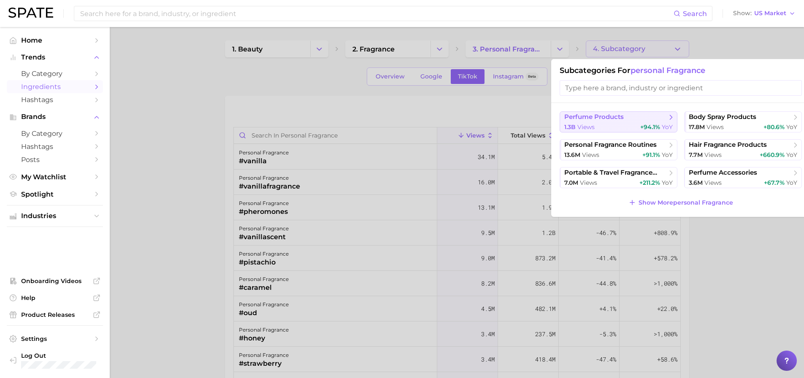
click at [637, 122] on button "perfume products 1.3b views +94.1% YoY" at bounding box center [619, 121] width 118 height 21
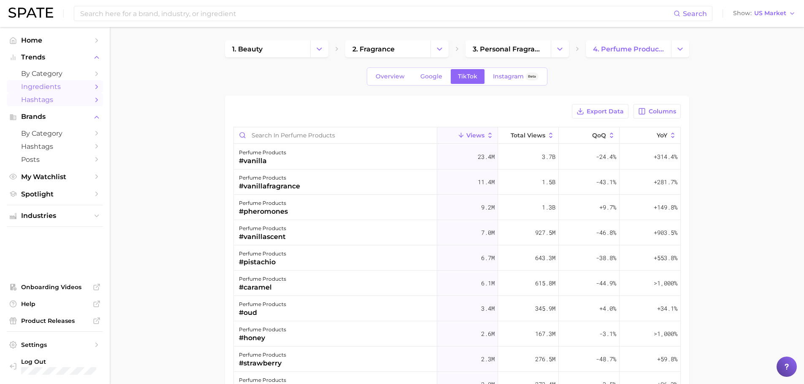
click at [75, 103] on span "Hashtags" at bounding box center [55, 100] width 68 height 8
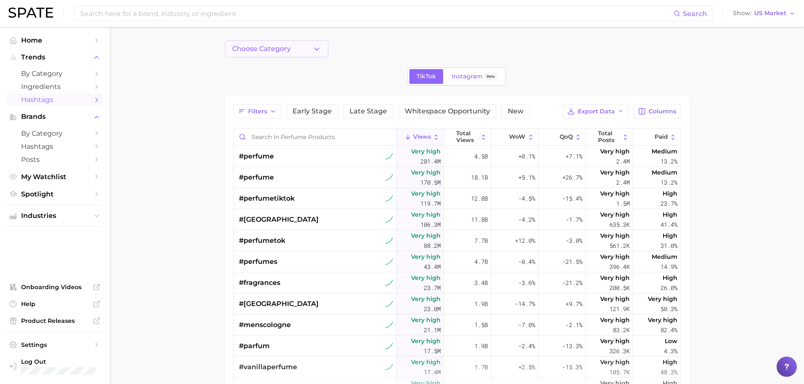
click at [310, 57] on button "Choose Category" at bounding box center [276, 49] width 103 height 17
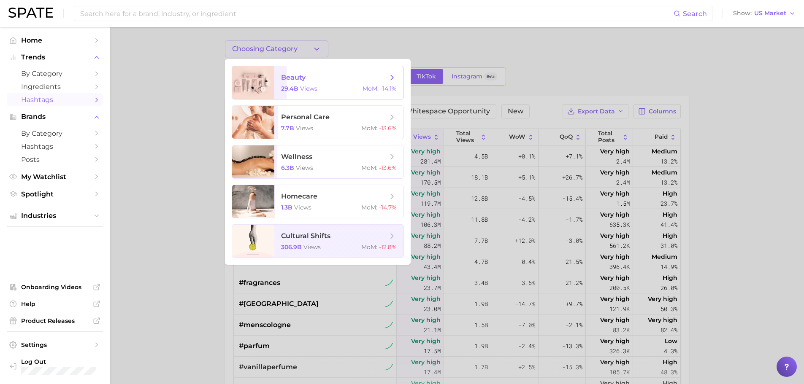
click at [305, 85] on span "views" at bounding box center [308, 89] width 17 height 8
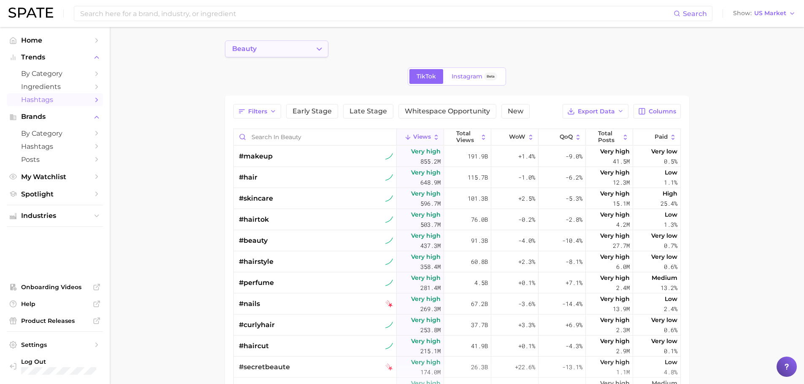
click at [316, 47] on icon "Change Category" at bounding box center [319, 49] width 9 height 9
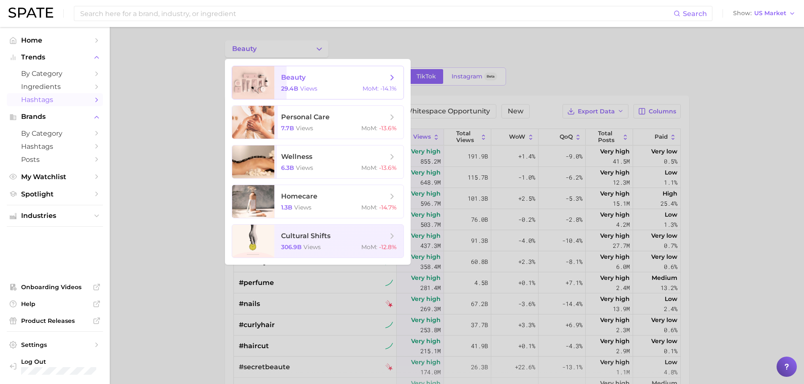
click at [390, 74] on icon at bounding box center [391, 77] width 9 height 9
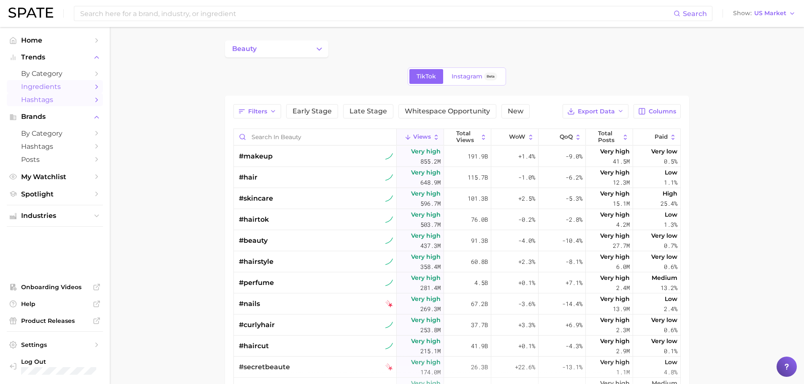
click at [32, 92] on link "Ingredients" at bounding box center [55, 86] width 96 height 13
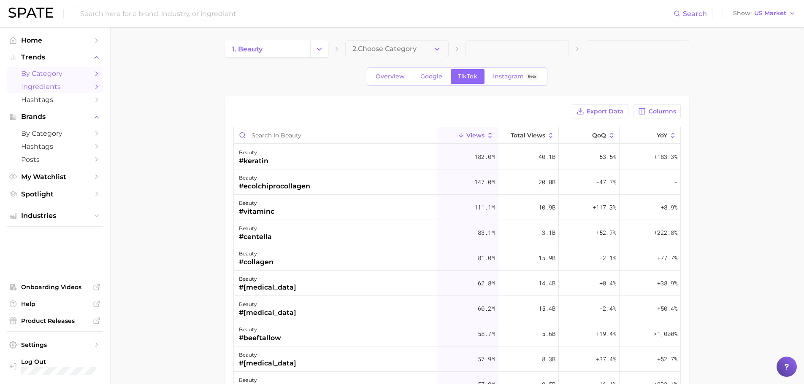
click at [36, 74] on span "by Category" at bounding box center [55, 74] width 68 height 8
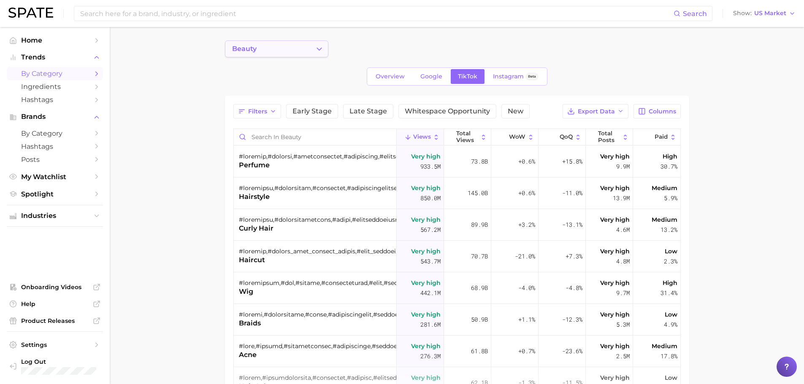
click at [292, 50] on button "beauty" at bounding box center [276, 49] width 103 height 17
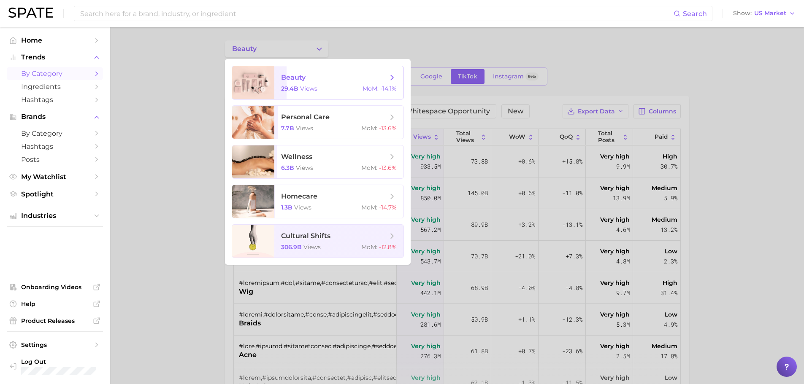
click at [329, 84] on span "beauty 29.4b views MoM : -14.1%" at bounding box center [338, 82] width 129 height 33
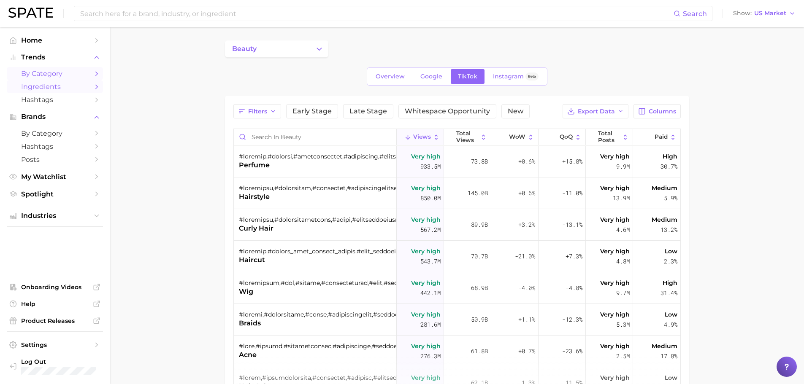
click at [78, 87] on span "Ingredients" at bounding box center [55, 87] width 68 height 8
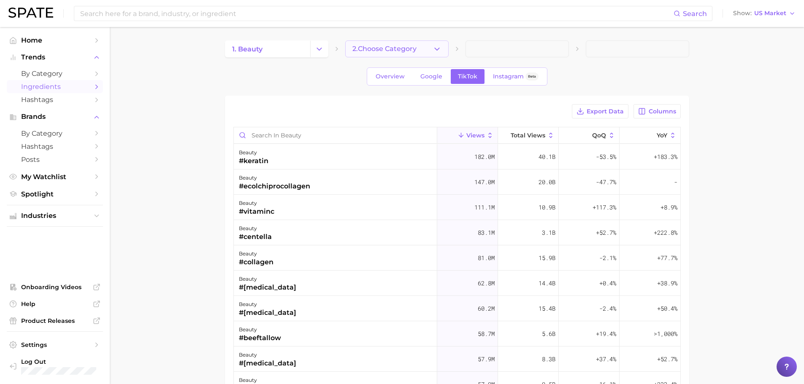
click at [444, 45] on button "2. Choose Category" at bounding box center [396, 49] width 103 height 17
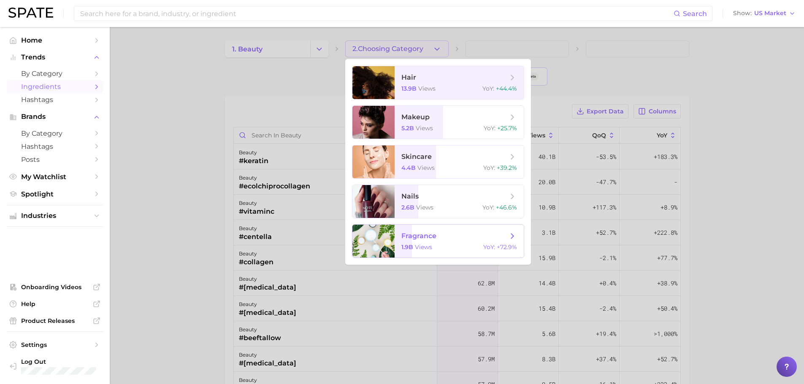
click at [421, 236] on span "fragrance" at bounding box center [418, 236] width 35 height 8
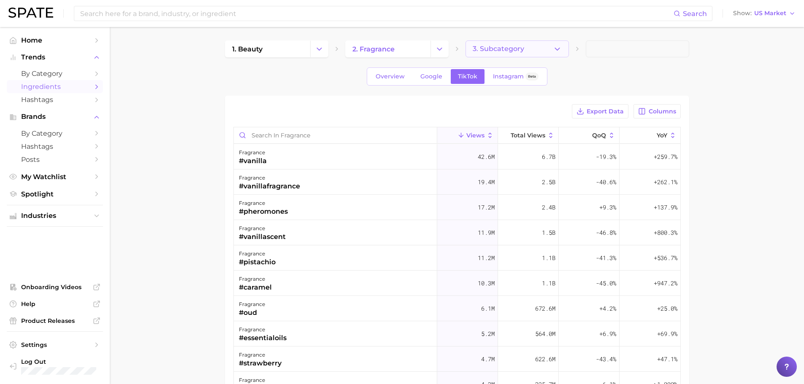
click at [495, 47] on span "3. Subcategory" at bounding box center [498, 49] width 51 height 8
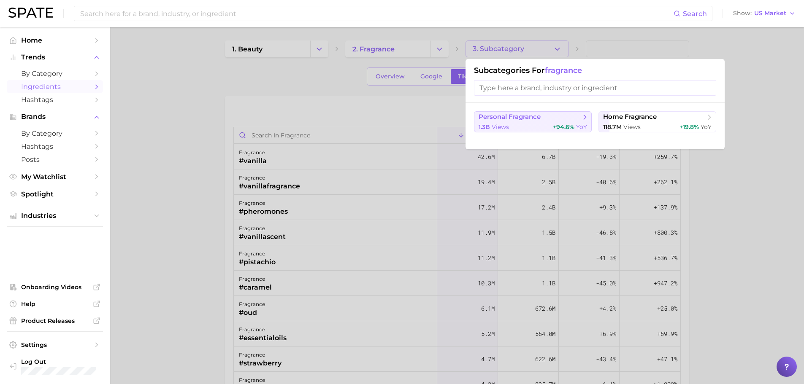
click at [516, 123] on div "1.3b views +94.6% YoY" at bounding box center [533, 127] width 108 height 8
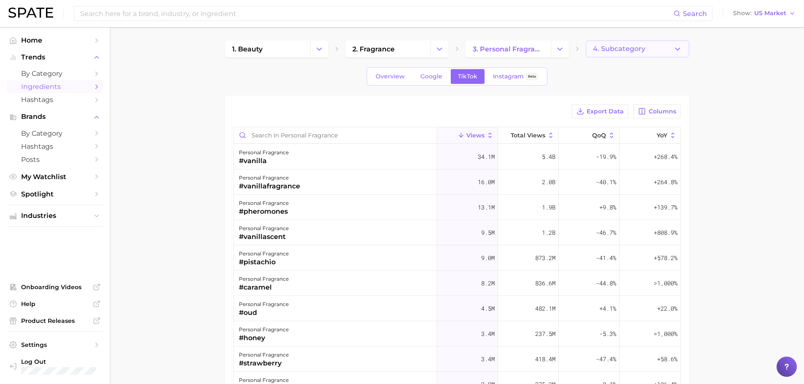
click at [613, 48] on span "4. Subcategory" at bounding box center [619, 49] width 52 height 8
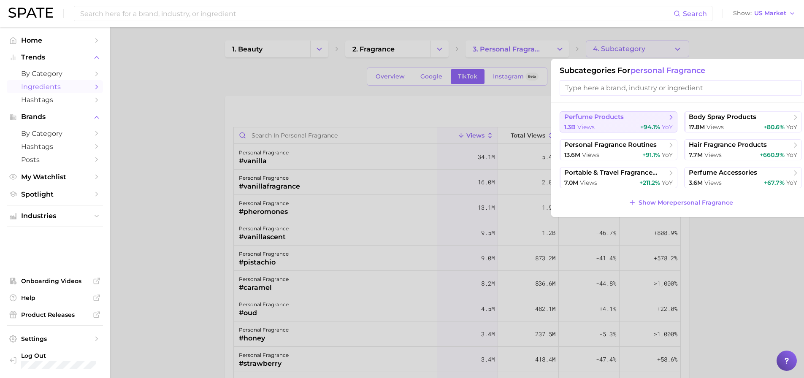
click at [608, 124] on div "1.3b views +94.1% YoY" at bounding box center [618, 127] width 108 height 8
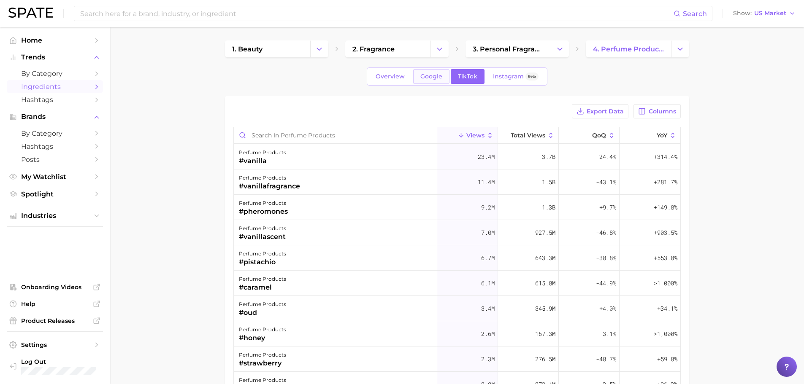
click at [430, 75] on span "Google" at bounding box center [431, 76] width 22 height 7
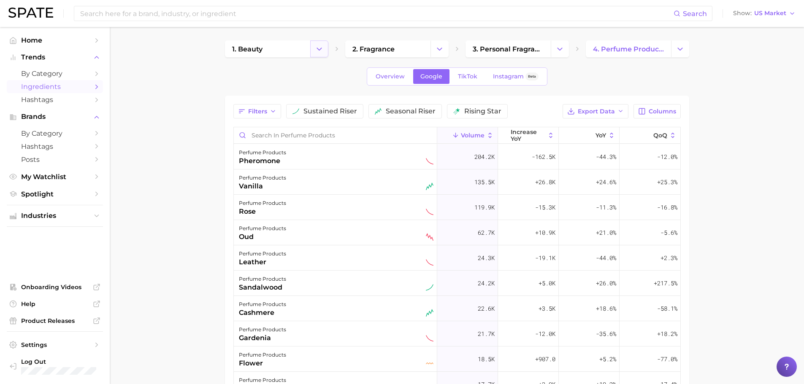
click at [319, 46] on icon "Change Category" at bounding box center [319, 49] width 9 height 9
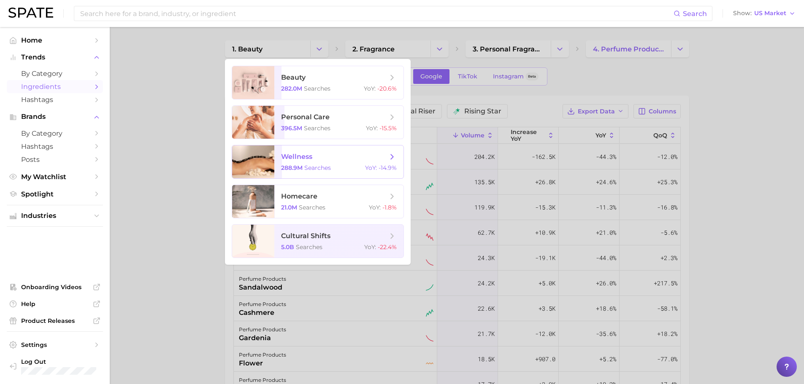
click at [315, 162] on span "wellness 288.9m searches YoY : -14.9%" at bounding box center [338, 162] width 129 height 33
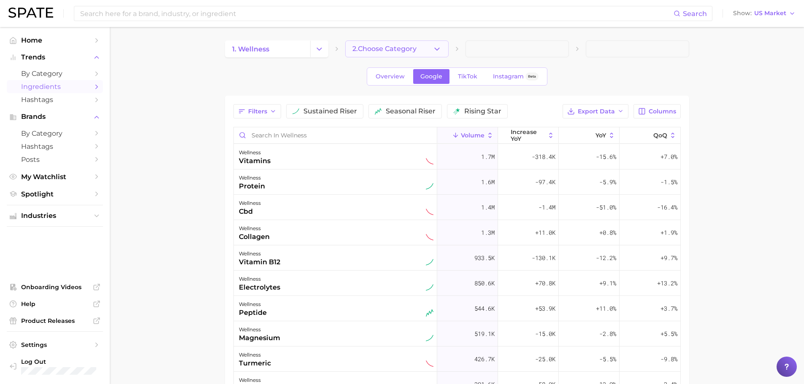
click at [410, 46] on span "2. Choose Category" at bounding box center [384, 49] width 64 height 8
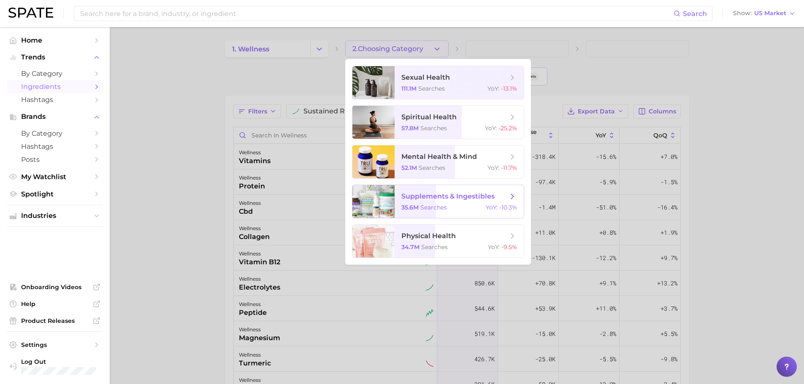
click at [435, 193] on span "supplements & ingestibles" at bounding box center [447, 196] width 93 height 8
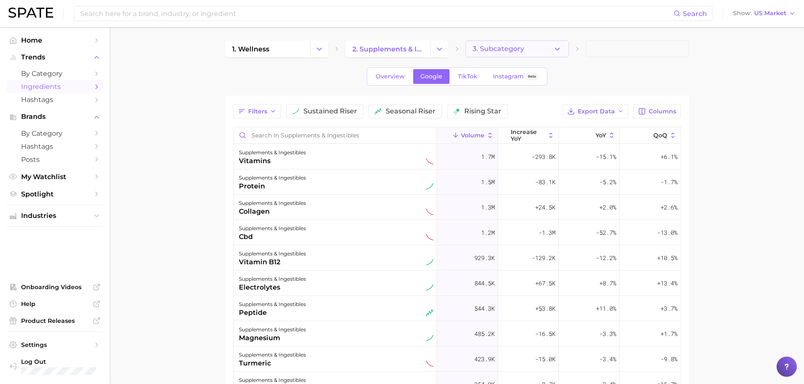
click at [524, 48] on button "3. Subcategory" at bounding box center [517, 49] width 103 height 17
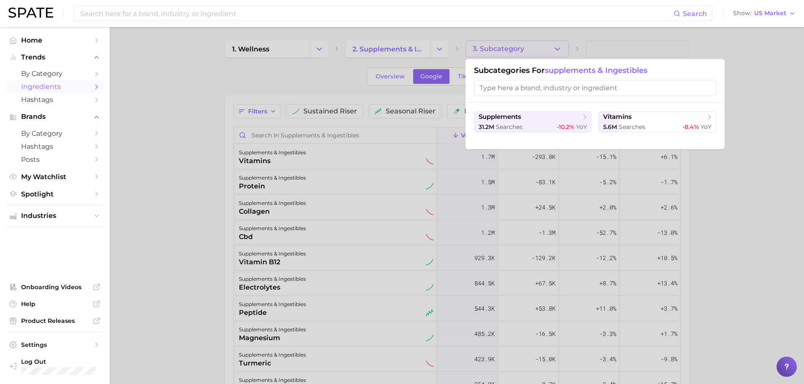
click at [689, 181] on div at bounding box center [402, 192] width 804 height 384
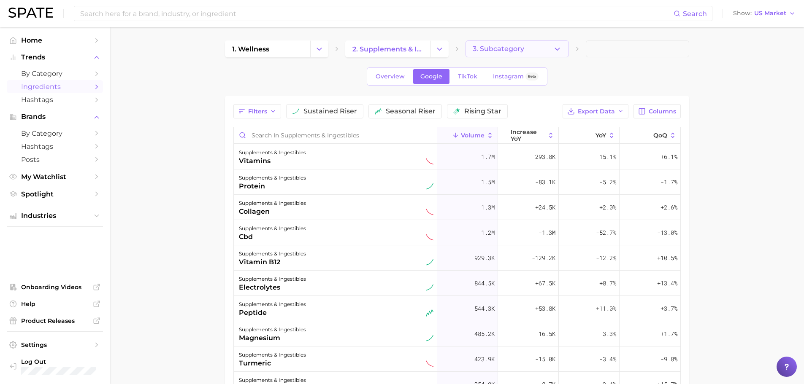
click at [494, 55] on button "3. Subcategory" at bounding box center [517, 49] width 103 height 17
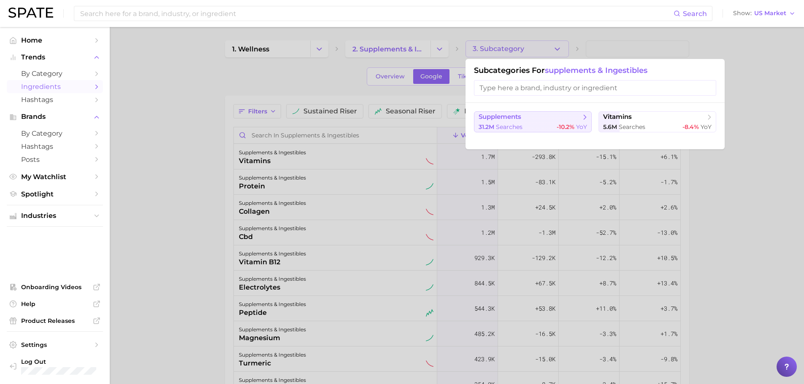
click at [549, 126] on div "31.2m searches -10.2% YoY" at bounding box center [533, 127] width 108 height 8
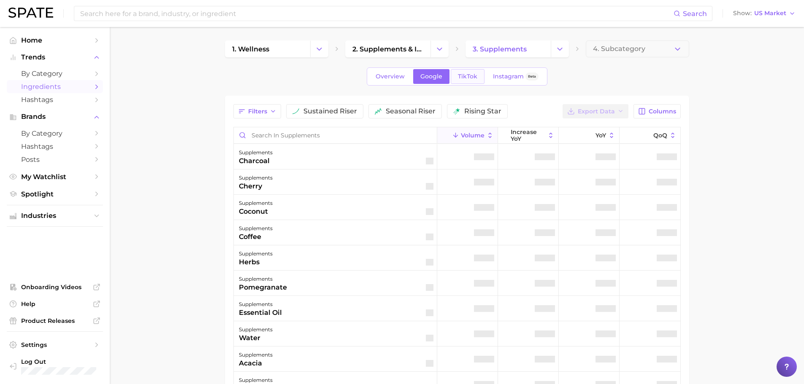
click at [463, 71] on link "TikTok" at bounding box center [468, 76] width 34 height 15
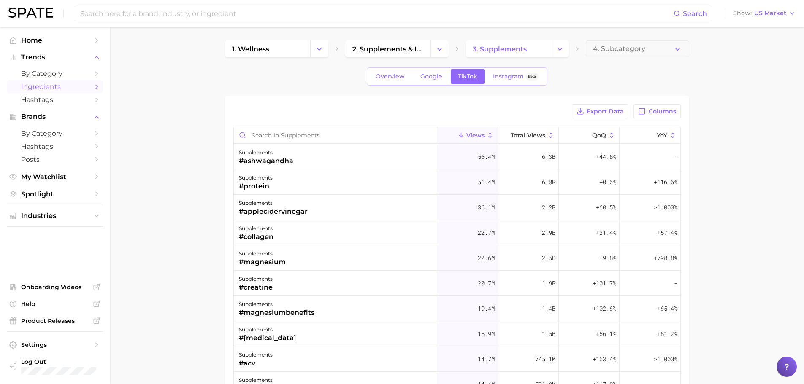
click at [614, 36] on main "1. wellness 2. supplements & ingestibles 3. supplements 4. Subcategory Overview…" at bounding box center [457, 294] width 694 height 535
click at [614, 48] on span "4. Subcategory" at bounding box center [619, 49] width 52 height 8
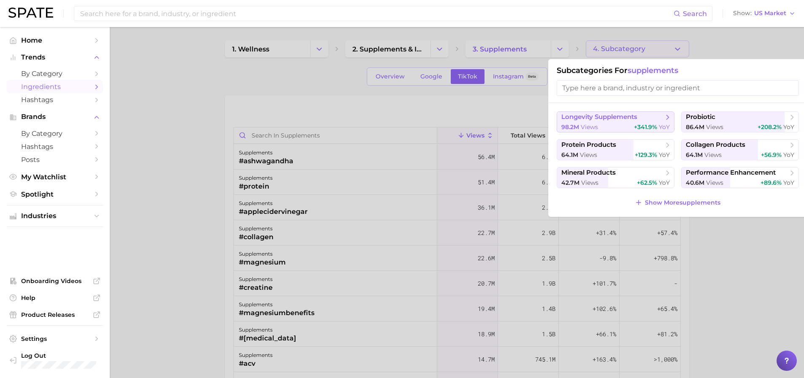
click at [614, 123] on div "98.2m views +341.9% YoY" at bounding box center [615, 127] width 108 height 8
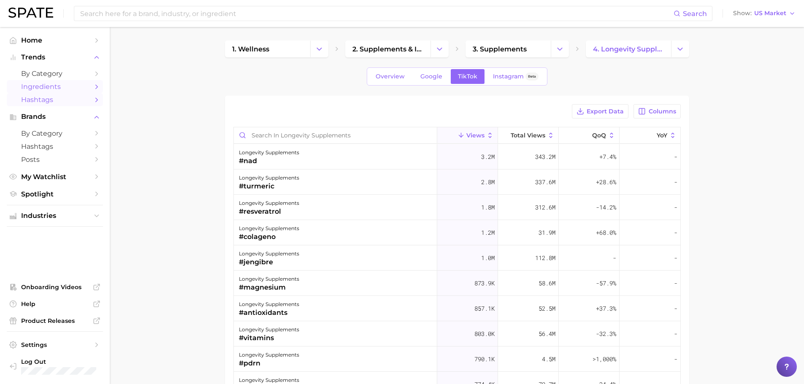
click at [25, 94] on link "Hashtags" at bounding box center [55, 99] width 96 height 13
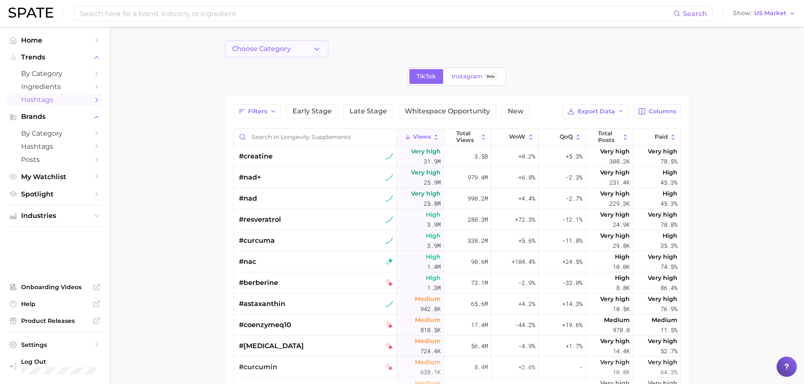
click at [295, 52] on button "Choose Category" at bounding box center [276, 49] width 103 height 17
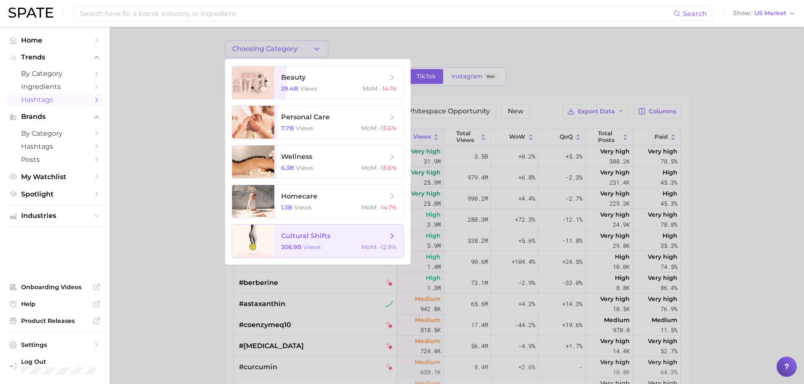
click at [299, 227] on span "cultural shifts 306.9b views MoM : -12.8%" at bounding box center [338, 241] width 129 height 33
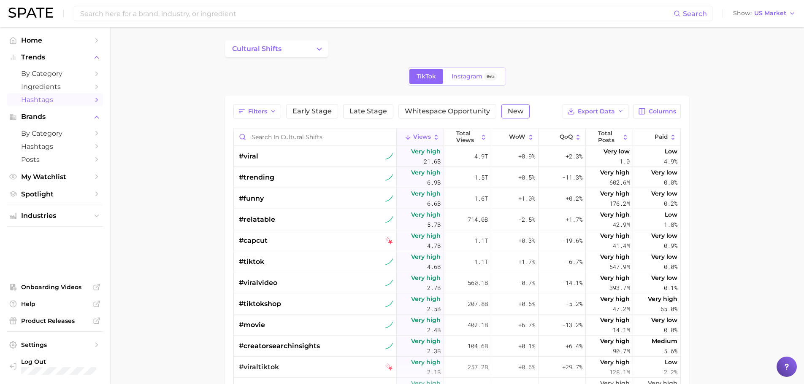
click at [502, 116] on button "New" at bounding box center [515, 111] width 28 height 14
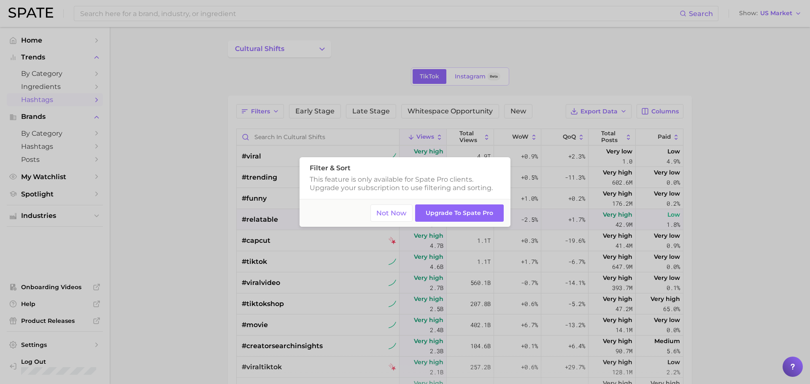
click at [393, 210] on button "Not Now" at bounding box center [392, 213] width 43 height 17
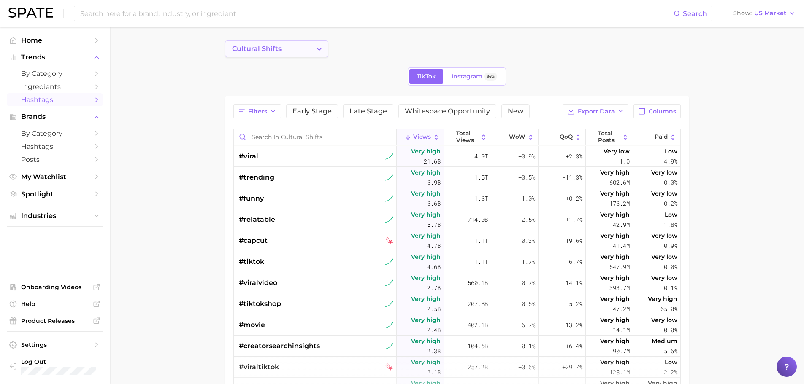
click at [287, 51] on button "cultural shifts" at bounding box center [276, 49] width 103 height 17
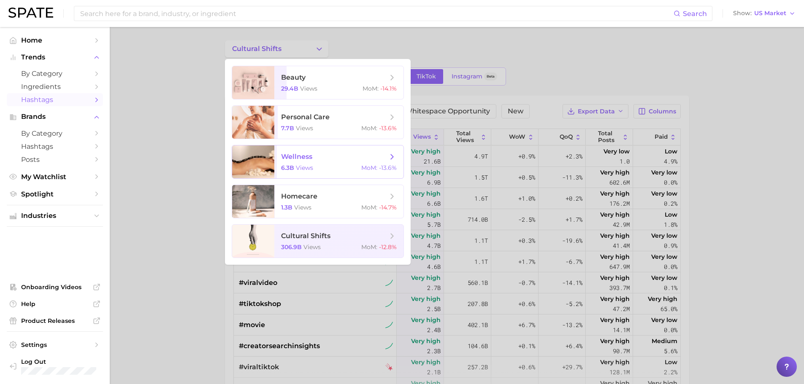
click at [297, 151] on span "wellness 6.3b views MoM : -13.6%" at bounding box center [338, 162] width 129 height 33
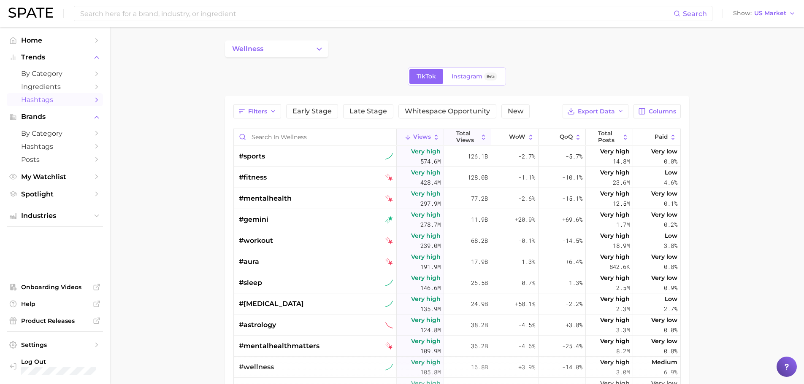
click at [473, 137] on span "Total Views" at bounding box center [467, 136] width 22 height 13
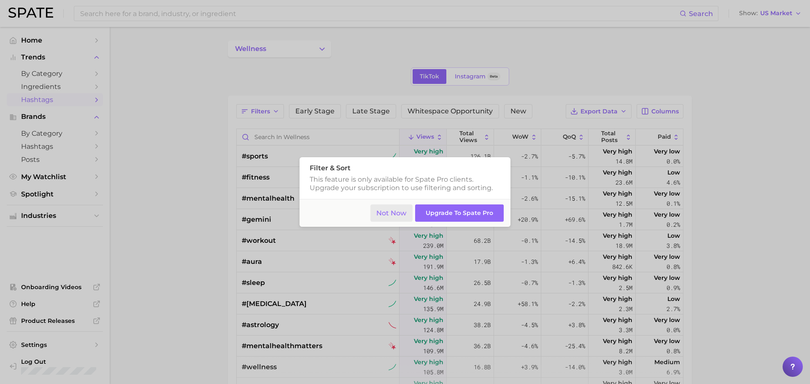
click at [391, 216] on button "Not Now" at bounding box center [392, 213] width 43 height 17
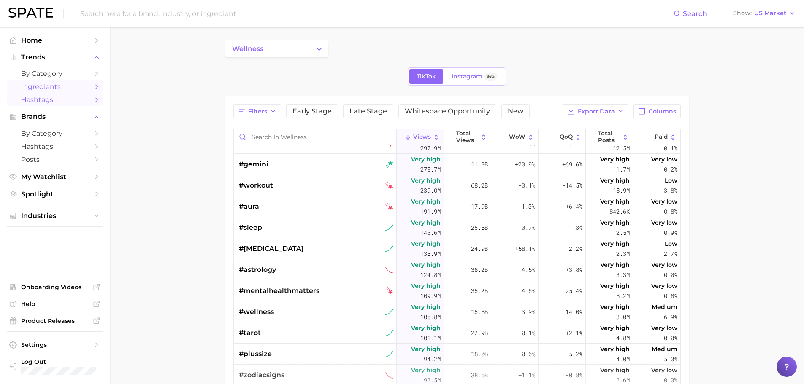
click at [92, 90] on link "Ingredients" at bounding box center [55, 86] width 96 height 13
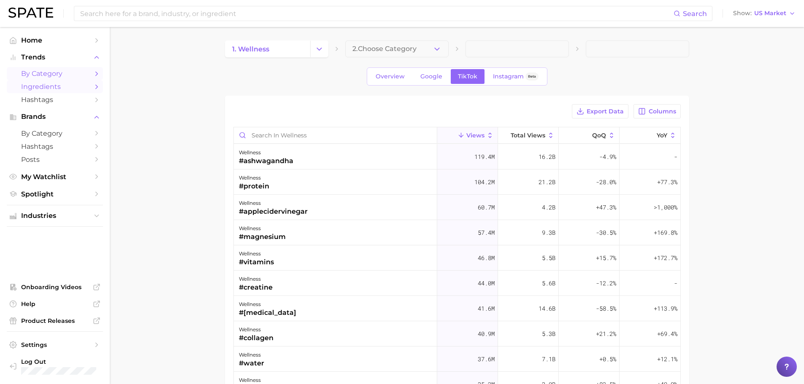
click at [59, 76] on span "by Category" at bounding box center [55, 74] width 68 height 8
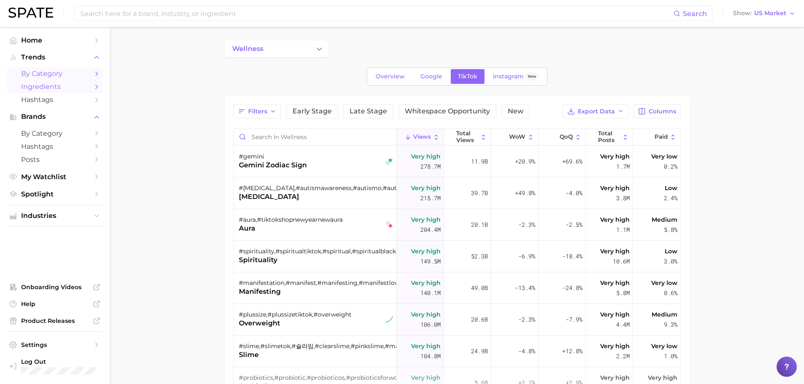
click at [59, 87] on span "Ingredients" at bounding box center [55, 87] width 68 height 8
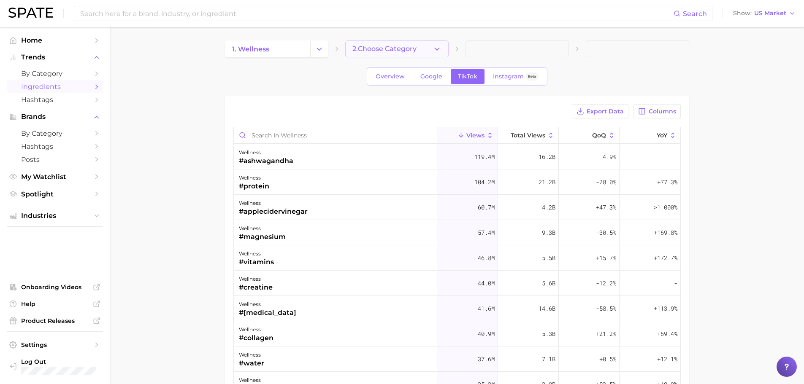
click at [392, 50] on span "2. Choose Category" at bounding box center [384, 49] width 64 height 8
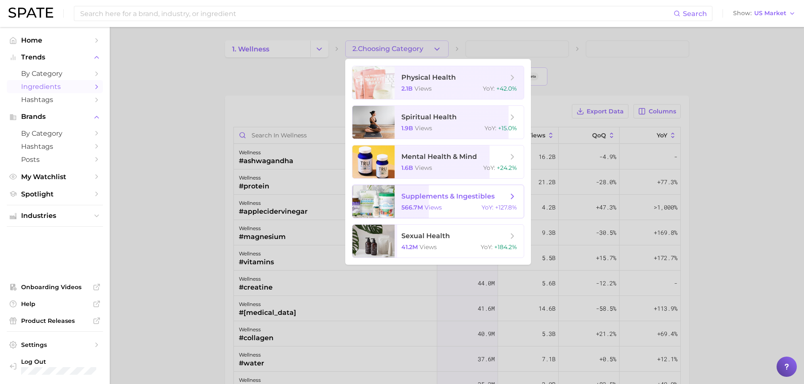
click at [428, 200] on span "supplements & ingestibles" at bounding box center [447, 196] width 93 height 8
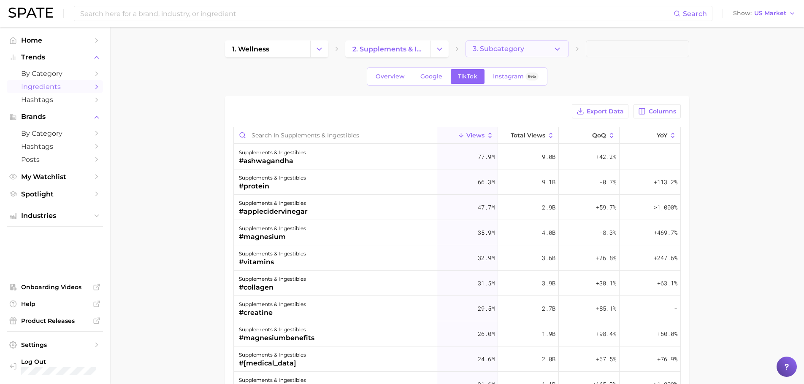
click at [527, 50] on button "3. Subcategory" at bounding box center [517, 49] width 103 height 17
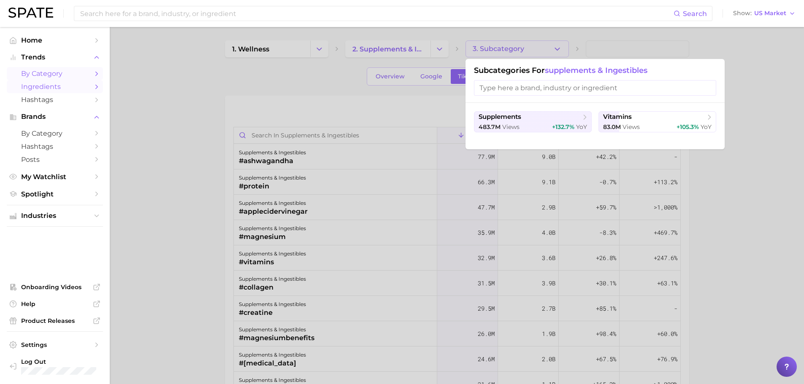
click at [47, 73] on span "by Category" at bounding box center [55, 74] width 68 height 8
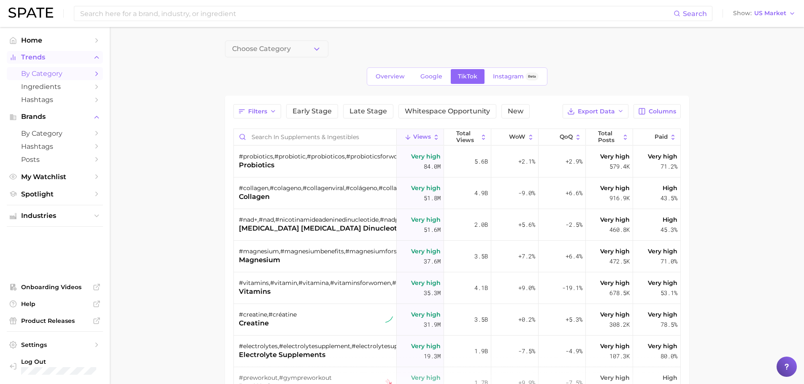
click at [38, 55] on span "Trends" at bounding box center [55, 58] width 68 height 8
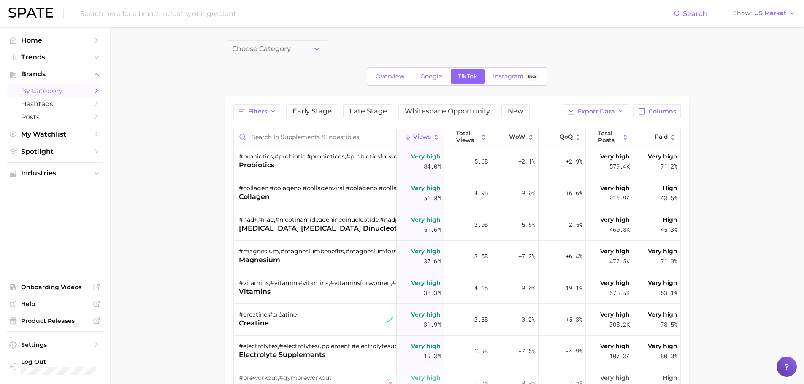
click at [42, 89] on span "by Category" at bounding box center [55, 91] width 68 height 8
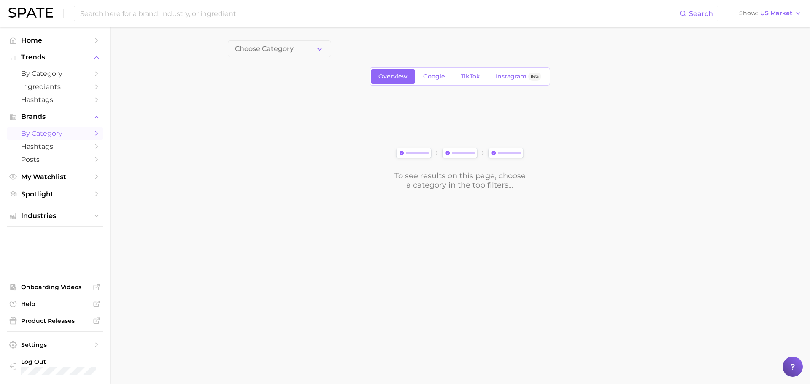
click at [283, 59] on div "Choose Category Overview Google TikTok Instagram Beta To see results on this pa…" at bounding box center [460, 115] width 464 height 149
click at [283, 51] on span "Choose Category" at bounding box center [264, 49] width 59 height 8
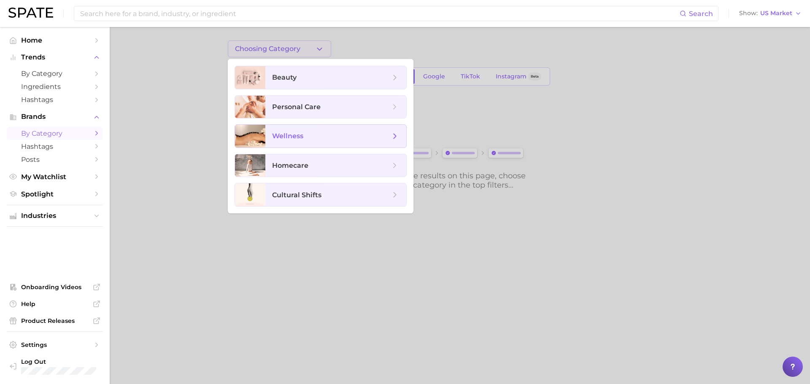
click at [281, 136] on span "wellness" at bounding box center [287, 136] width 31 height 8
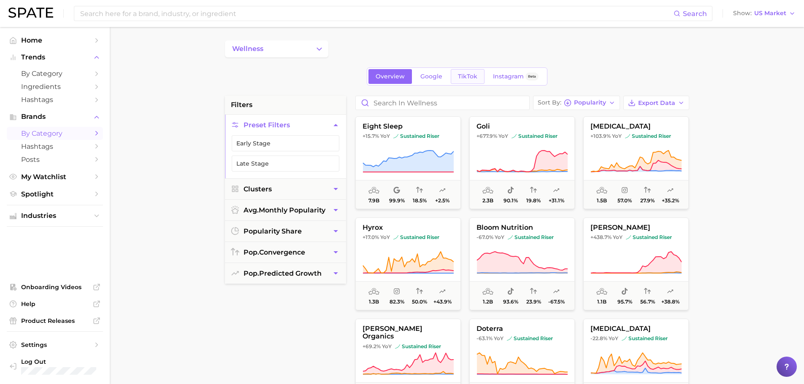
click at [472, 78] on span "TikTok" at bounding box center [467, 76] width 19 height 7
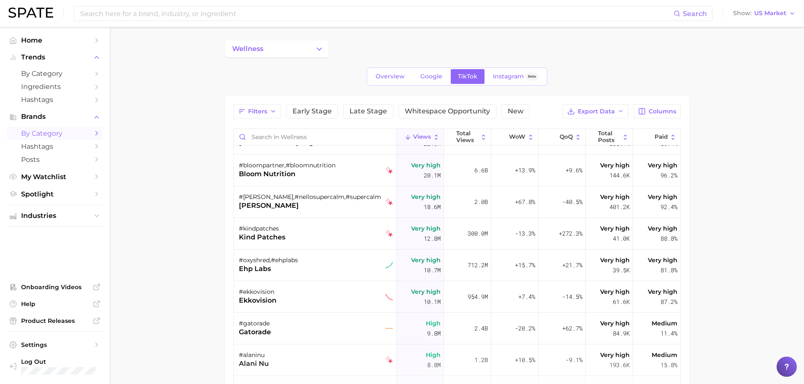
scroll to position [157, 0]
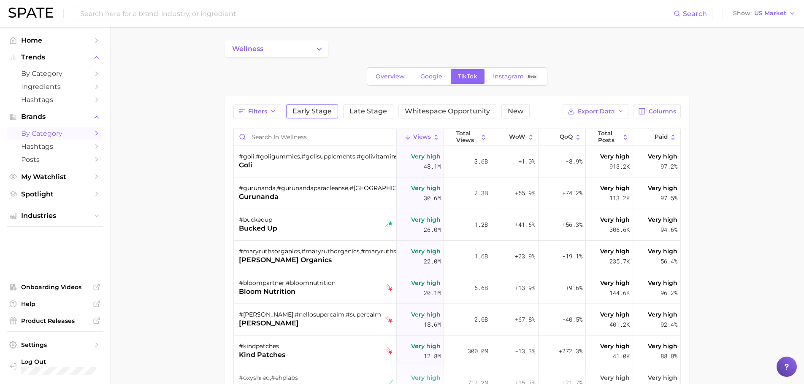
click at [328, 115] on button "Early Stage" at bounding box center [312, 111] width 52 height 14
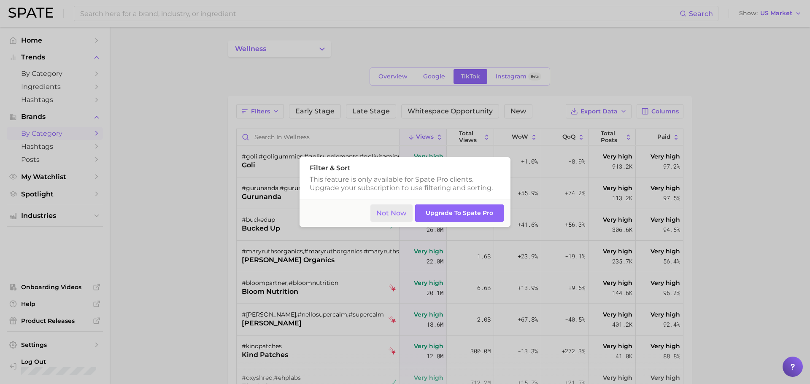
click at [395, 212] on button "Not Now" at bounding box center [392, 213] width 43 height 17
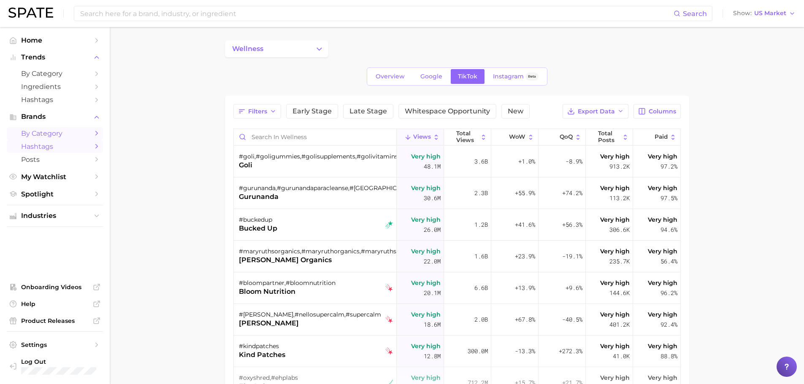
click at [68, 151] on link "Hashtags" at bounding box center [55, 146] width 96 height 13
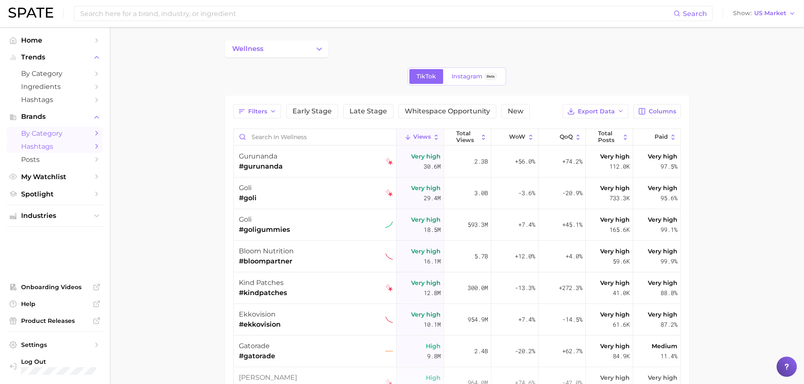
click at [58, 131] on span "by Category" at bounding box center [55, 134] width 68 height 8
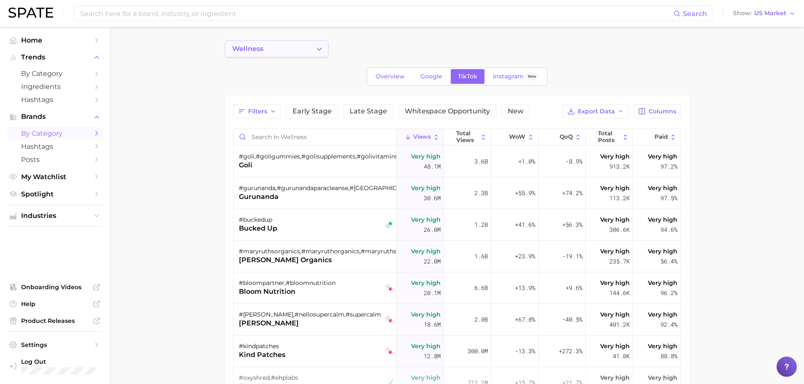
click at [281, 52] on button "wellness" at bounding box center [276, 49] width 103 height 17
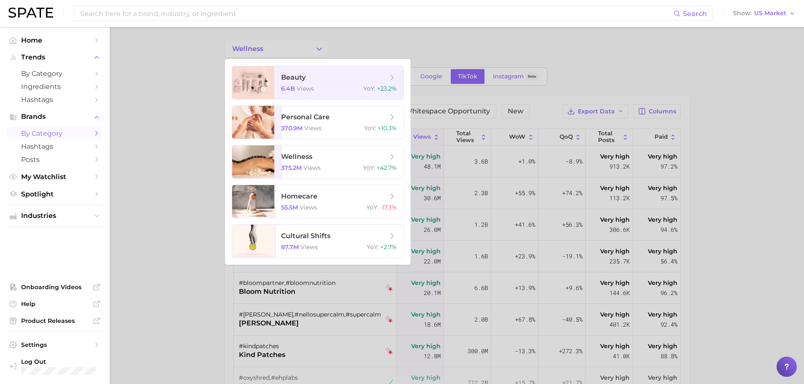
click at [173, 115] on div at bounding box center [402, 192] width 804 height 384
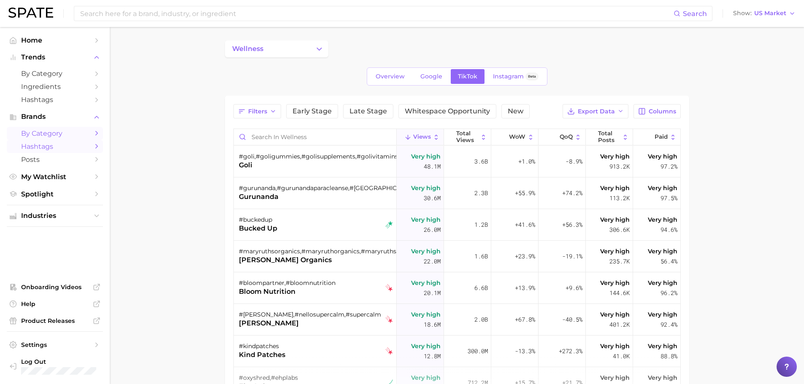
click at [57, 144] on span "Hashtags" at bounding box center [55, 147] width 68 height 8
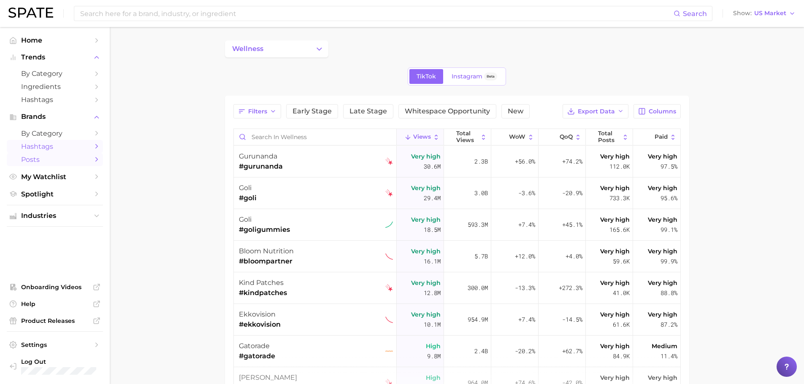
click at [47, 156] on span "Posts" at bounding box center [55, 160] width 68 height 8
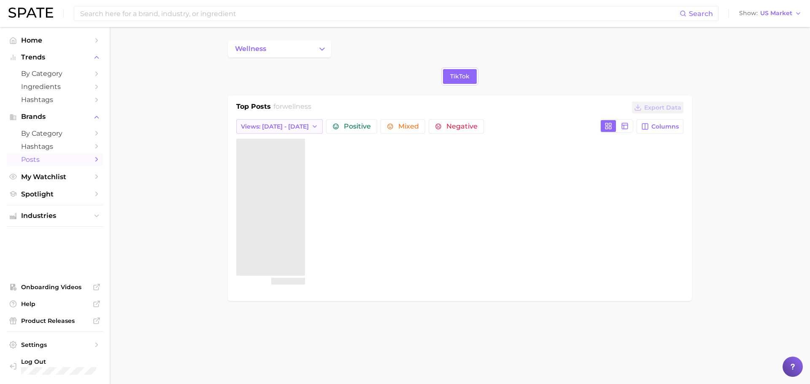
click at [264, 127] on span "Views: [DATE] - [DATE]" at bounding box center [275, 126] width 68 height 7
click at [178, 133] on main "wellness TikTok Top Posts for wellness Export Data Views: Sep 21 - 28 Views: Se…" at bounding box center [460, 185] width 701 height 317
click at [267, 129] on span "Views: [DATE] - [DATE]" at bounding box center [275, 126] width 68 height 7
click at [274, 164] on button "Views: Sep 14 - 21" at bounding box center [282, 157] width 93 height 15
click at [276, 127] on span "Views: Sep 14 - 21" at bounding box center [275, 126] width 68 height 7
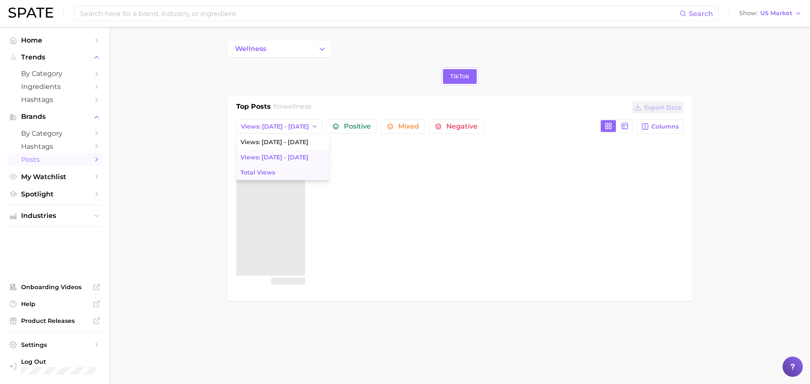
click at [268, 166] on button "Total Views" at bounding box center [282, 172] width 93 height 15
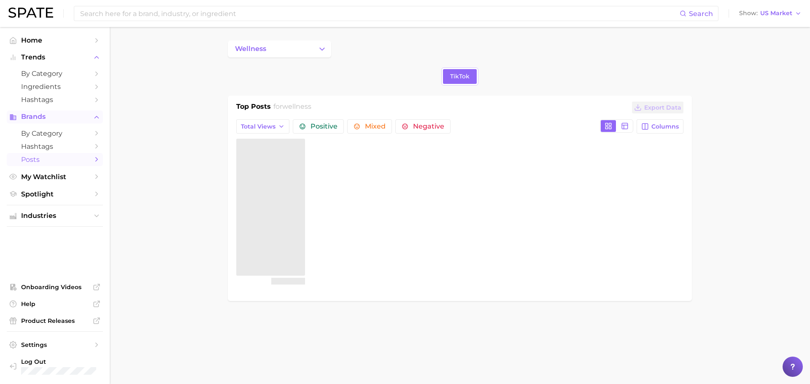
click at [82, 114] on span "Brands" at bounding box center [55, 117] width 68 height 8
click at [68, 117] on span "Brands" at bounding box center [55, 117] width 68 height 8
click at [27, 132] on span "by Category" at bounding box center [55, 134] width 68 height 8
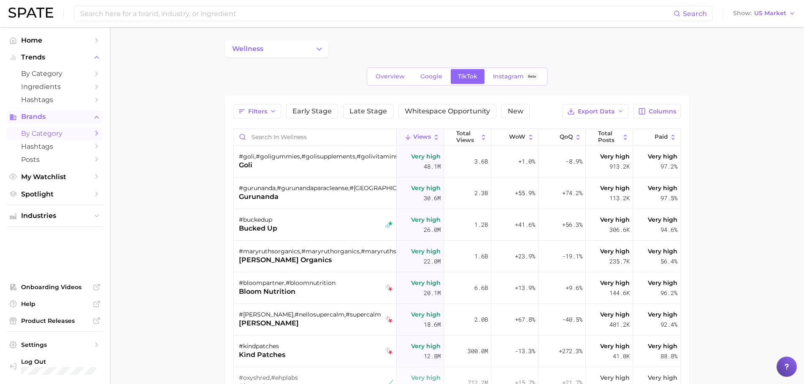
click at [24, 123] on button "Brands" at bounding box center [55, 117] width 96 height 13
click at [31, 90] on span "Ingredients" at bounding box center [55, 87] width 68 height 8
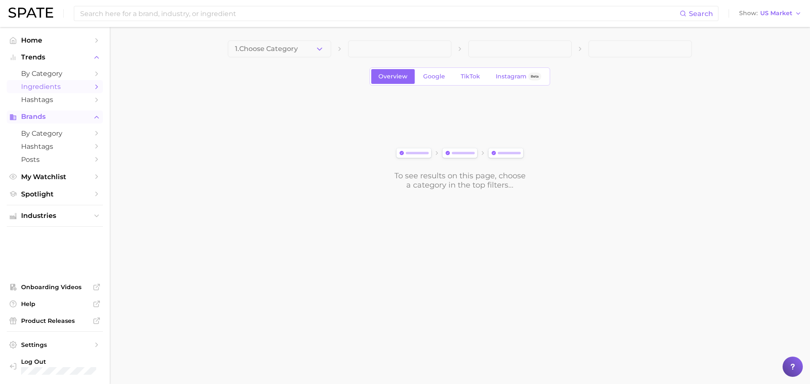
click at [31, 114] on span "Brands" at bounding box center [55, 117] width 68 height 8
click at [50, 113] on span "Brands" at bounding box center [55, 117] width 68 height 8
click at [76, 115] on span "Brands" at bounding box center [55, 117] width 68 height 8
click at [56, 119] on span "Brands" at bounding box center [55, 117] width 68 height 8
click at [50, 135] on span "by Category" at bounding box center [55, 134] width 68 height 8
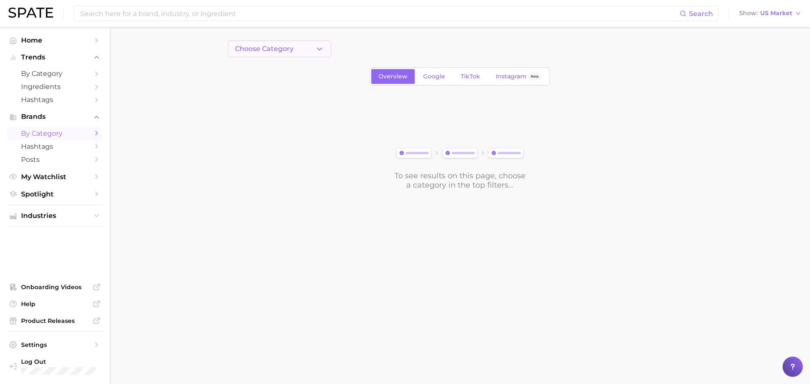
click at [280, 52] on span "Choose Category" at bounding box center [264, 49] width 59 height 8
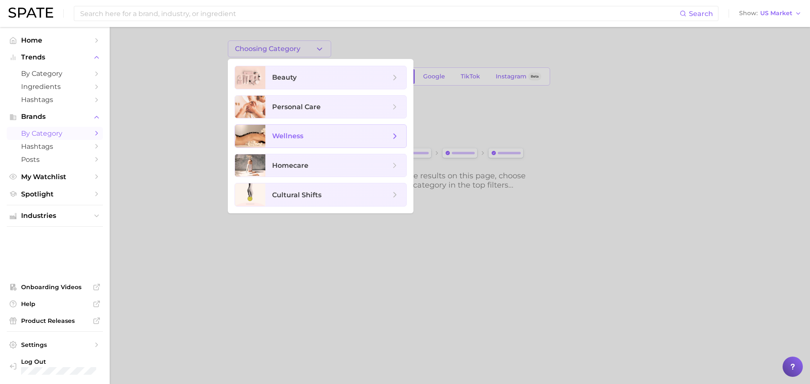
click at [279, 134] on span "wellness" at bounding box center [287, 136] width 31 height 8
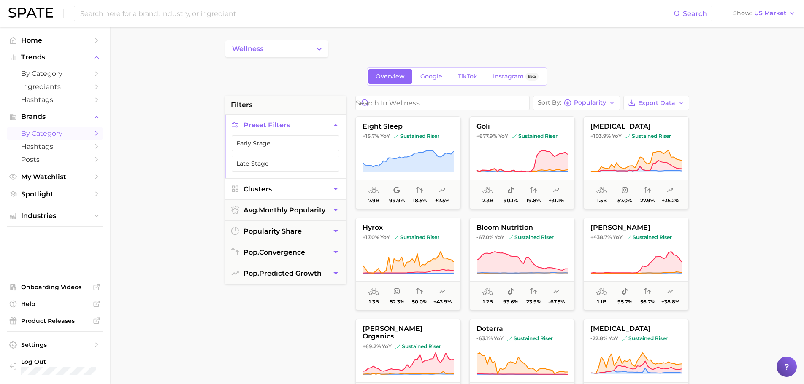
click at [280, 184] on button "Clusters" at bounding box center [285, 189] width 121 height 21
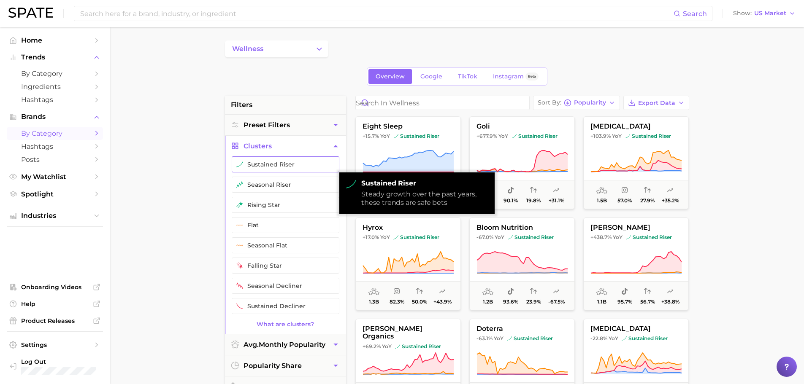
click at [288, 162] on button "sustained riser" at bounding box center [286, 165] width 108 height 16
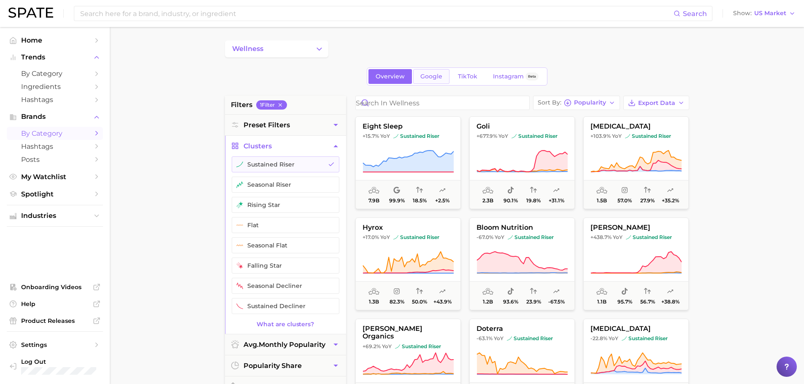
click at [432, 77] on span "Google" at bounding box center [431, 76] width 22 height 7
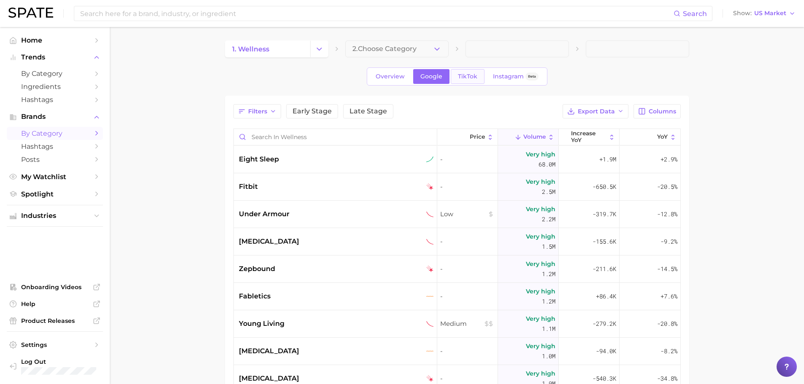
click at [467, 72] on link "TikTok" at bounding box center [468, 76] width 34 height 15
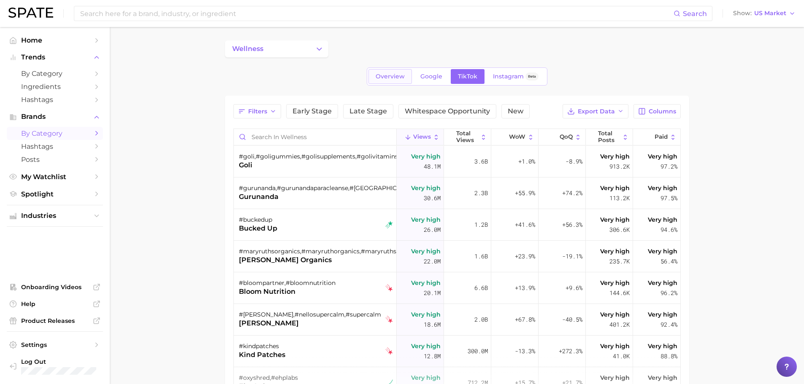
click at [378, 74] on span "Overview" at bounding box center [390, 76] width 29 height 7
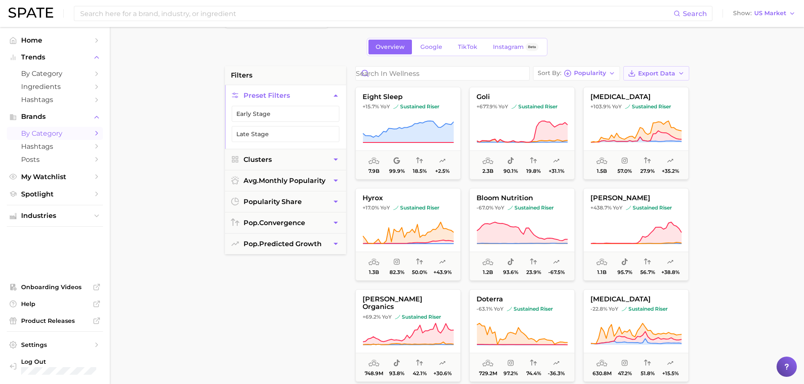
click at [676, 70] on button "Export Data" at bounding box center [656, 73] width 66 height 14
click at [651, 88] on span "Card Data CSV" at bounding box center [633, 89] width 44 height 7
click at [468, 43] on span "TikTok" at bounding box center [467, 46] width 19 height 7
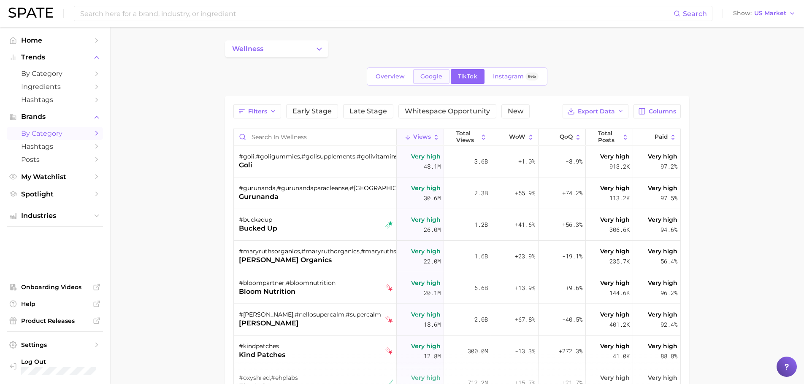
click at [437, 78] on span "Google" at bounding box center [431, 76] width 22 height 7
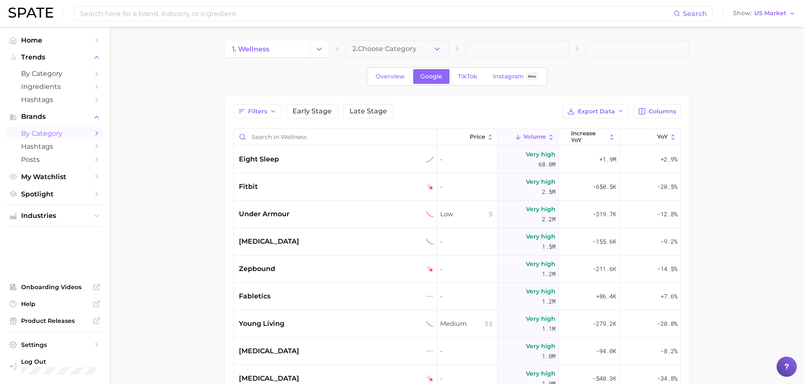
click at [498, 76] on span "Instagram" at bounding box center [508, 76] width 31 height 7
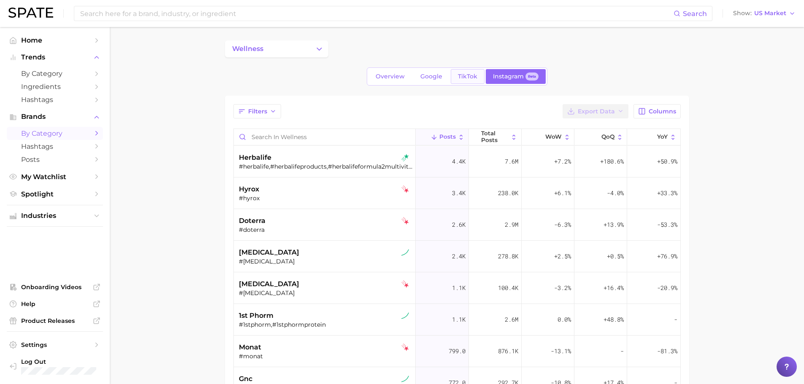
click at [466, 75] on span "TikTok" at bounding box center [467, 76] width 19 height 7
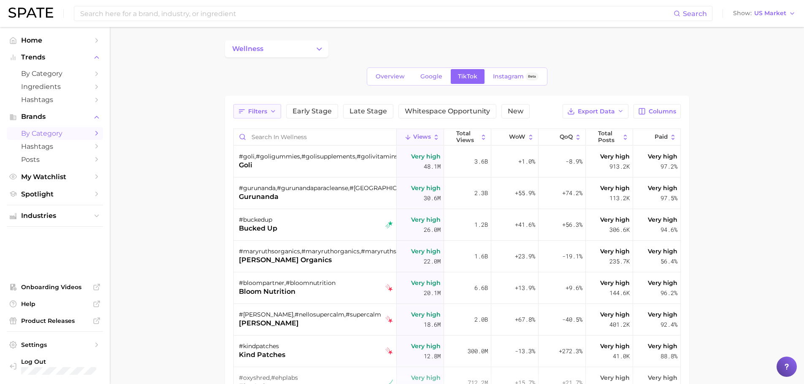
click at [267, 107] on button "Filters" at bounding box center [257, 111] width 48 height 14
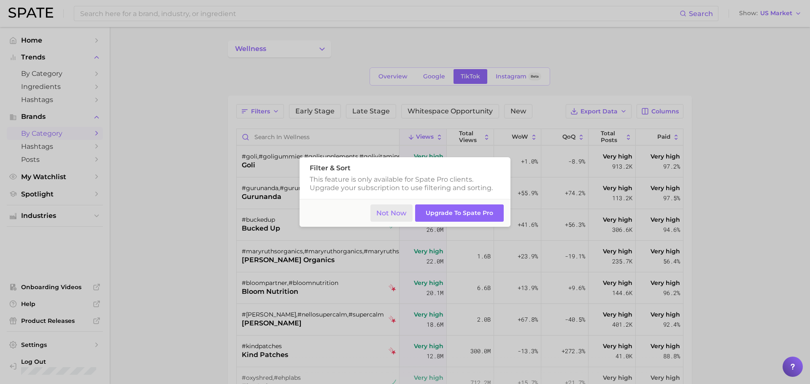
click at [376, 210] on button "Not Now" at bounding box center [392, 213] width 43 height 17
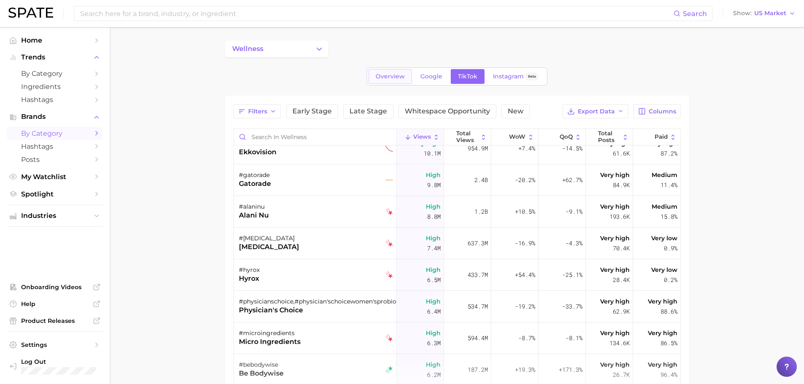
click at [395, 70] on link "Overview" at bounding box center [389, 76] width 43 height 15
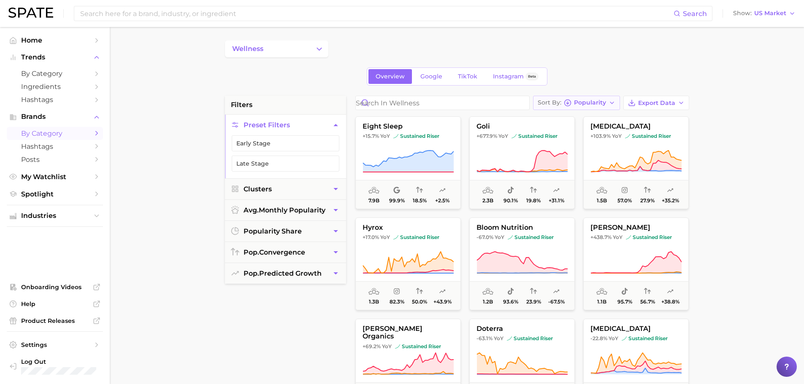
click at [587, 101] on span "Popularity" at bounding box center [590, 102] width 32 height 5
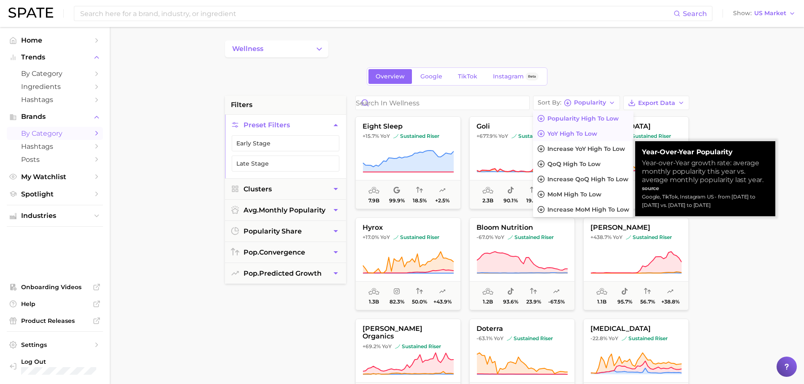
click at [581, 133] on span "YoY high to low" at bounding box center [572, 133] width 50 height 7
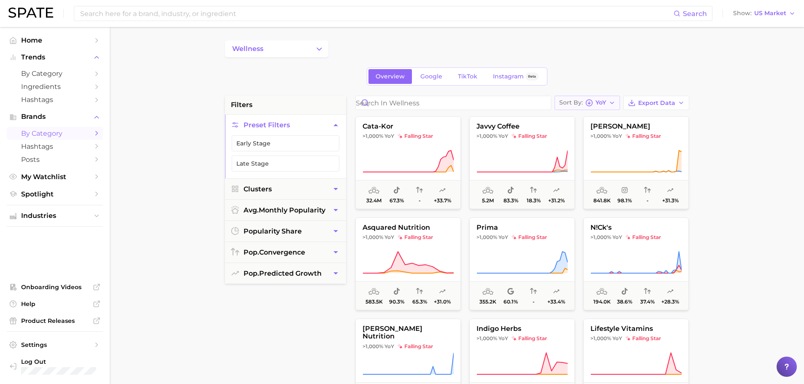
click at [590, 99] on icon "button" at bounding box center [589, 103] width 8 height 8
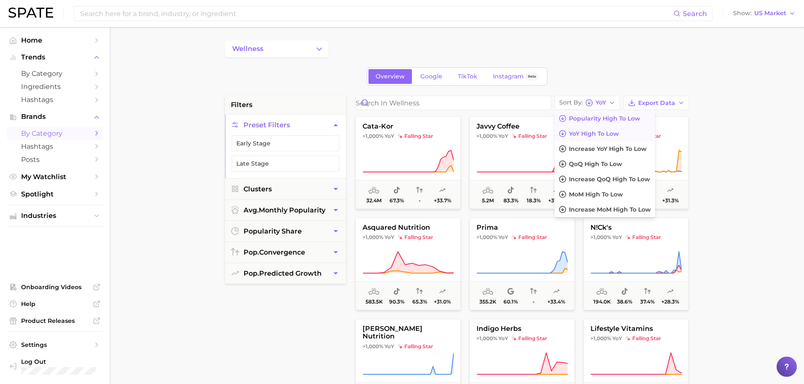
click at [592, 123] on button "Popularity high to low" at bounding box center [605, 118] width 100 height 15
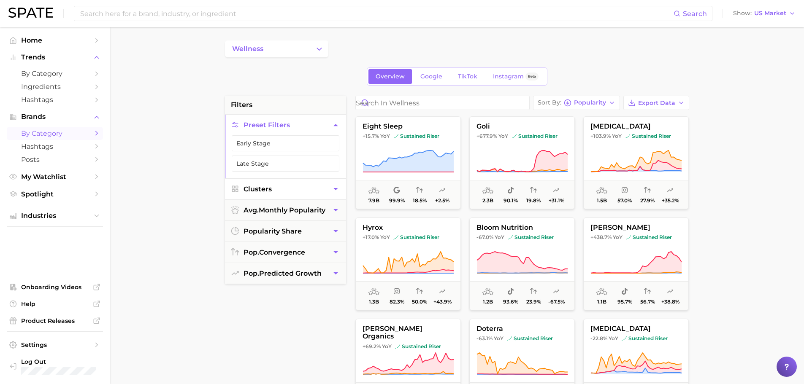
click at [337, 185] on icon "button" at bounding box center [335, 189] width 9 height 9
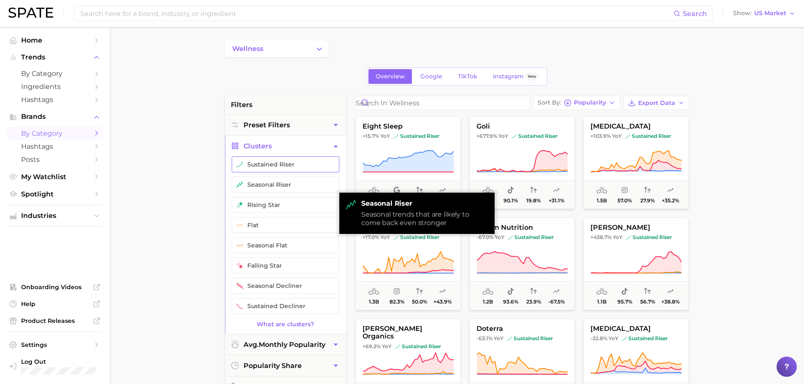
click at [300, 167] on button "sustained riser" at bounding box center [286, 165] width 108 height 16
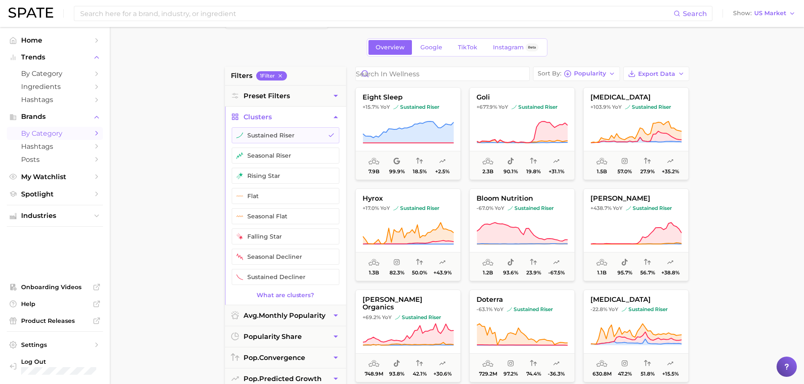
scroll to position [42, 0]
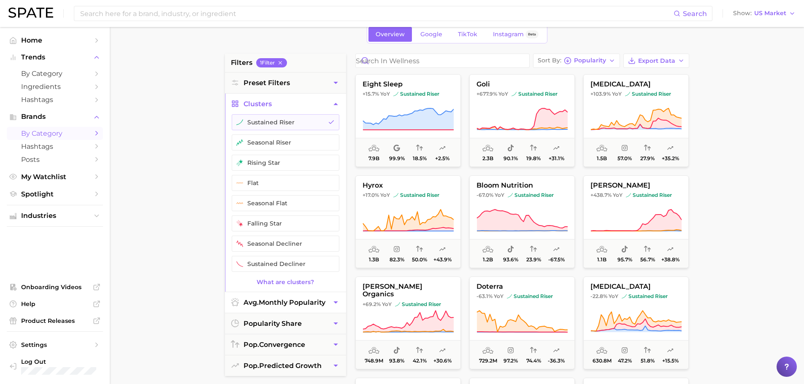
click at [284, 300] on span "avg. monthly popularity" at bounding box center [285, 303] width 82 height 8
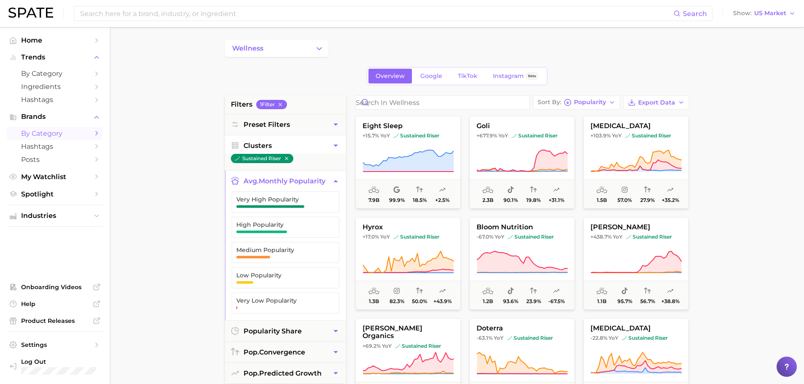
scroll to position [0, 0]
click at [272, 333] on span "popularity share" at bounding box center [273, 332] width 58 height 8
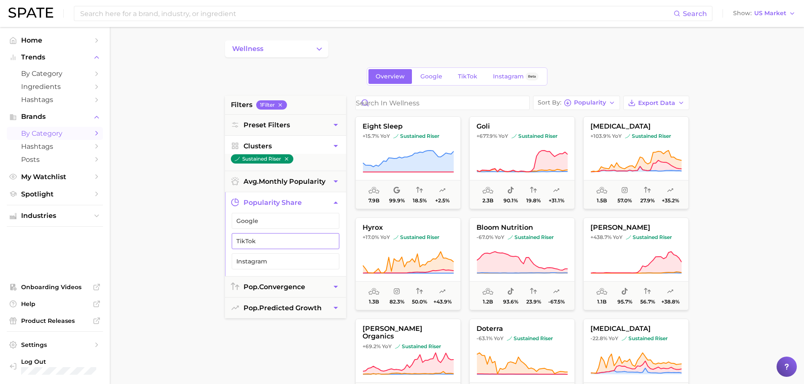
click at [268, 241] on span "TikTok" at bounding box center [278, 241] width 85 height 7
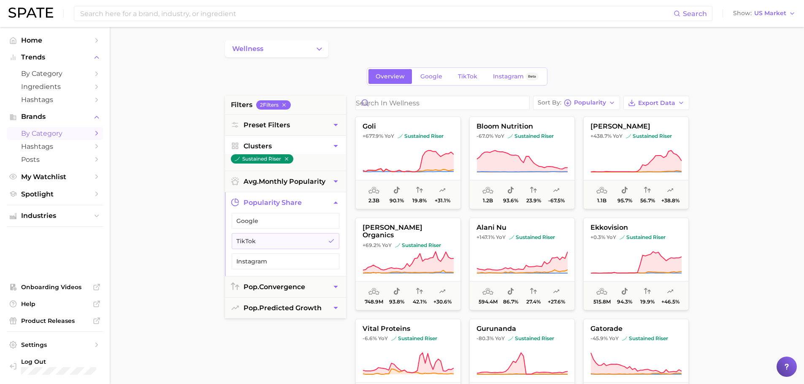
click at [189, 181] on main "wellness Overview Google TikTok Instagram Beta filters 2 Filter s Preset Filter…" at bounding box center [457, 347] width 694 height 640
click at [305, 289] on span "pop. convergence" at bounding box center [275, 287] width 62 height 8
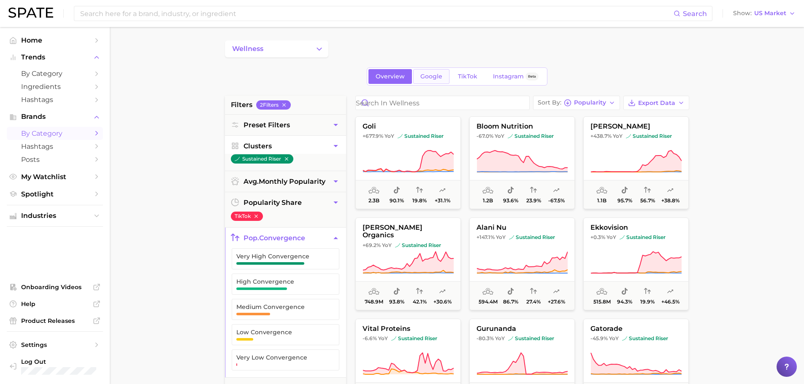
click at [427, 81] on link "Google" at bounding box center [431, 76] width 36 height 15
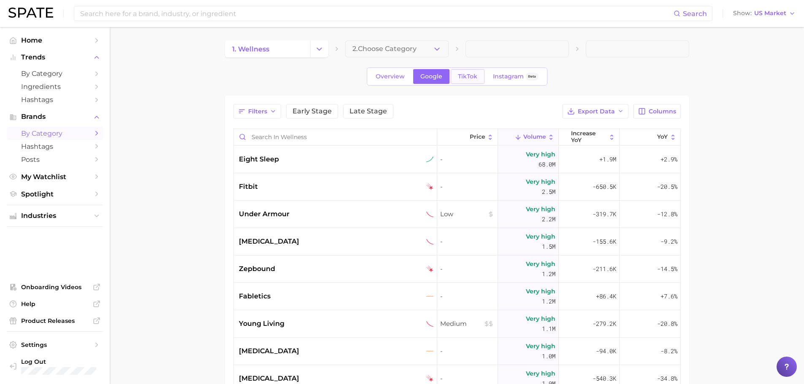
click at [468, 81] on link "TikTok" at bounding box center [468, 76] width 34 height 15
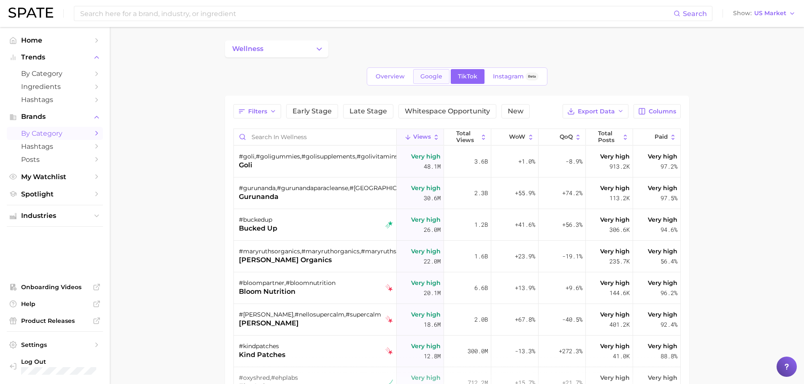
click at [429, 80] on span "Google" at bounding box center [431, 76] width 22 height 7
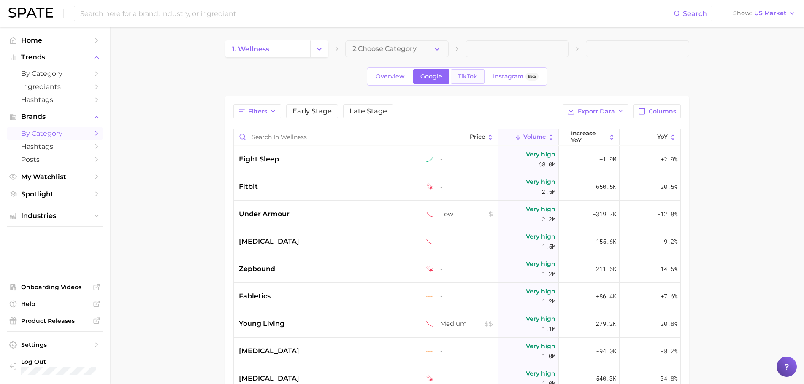
click at [459, 80] on link "TikTok" at bounding box center [468, 76] width 34 height 15
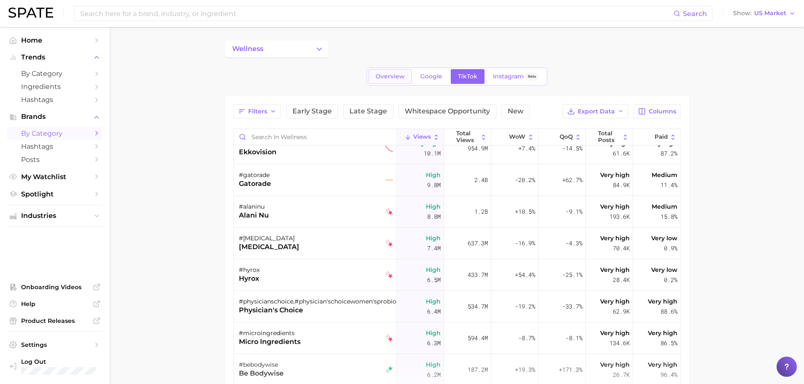
click at [390, 74] on span "Overview" at bounding box center [390, 76] width 29 height 7
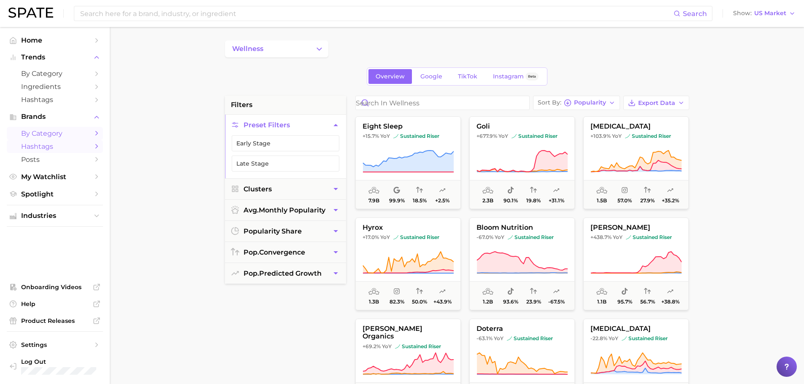
click at [61, 146] on span "Hashtags" at bounding box center [55, 147] width 68 height 8
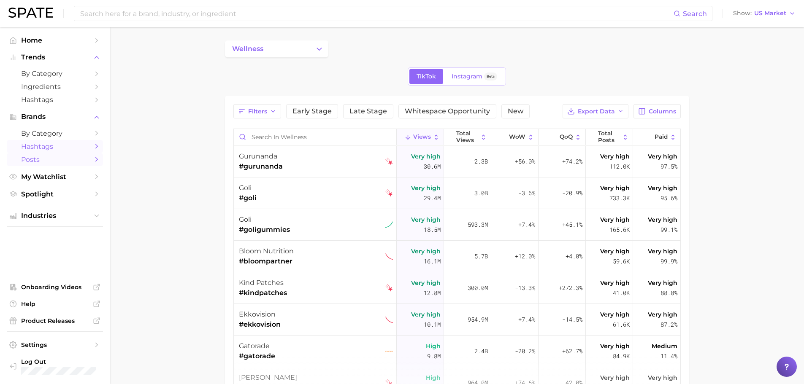
click at [57, 160] on span "Posts" at bounding box center [55, 160] width 68 height 8
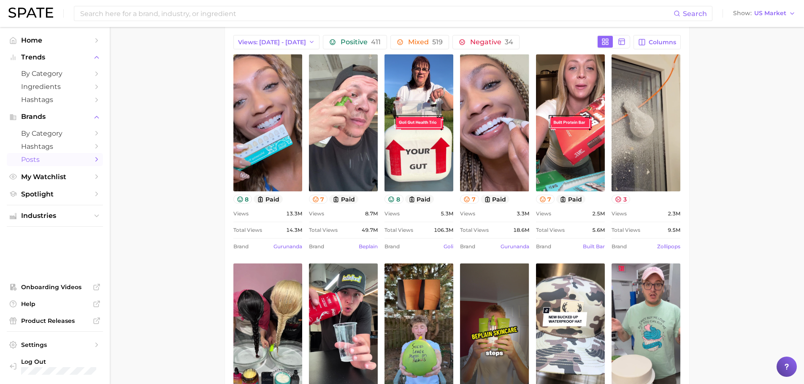
scroll to position [37, 0]
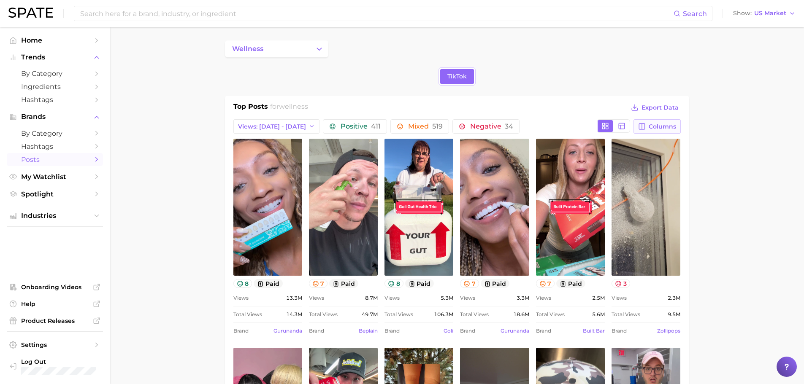
click at [658, 125] on span "Columns" at bounding box center [662, 126] width 27 height 7
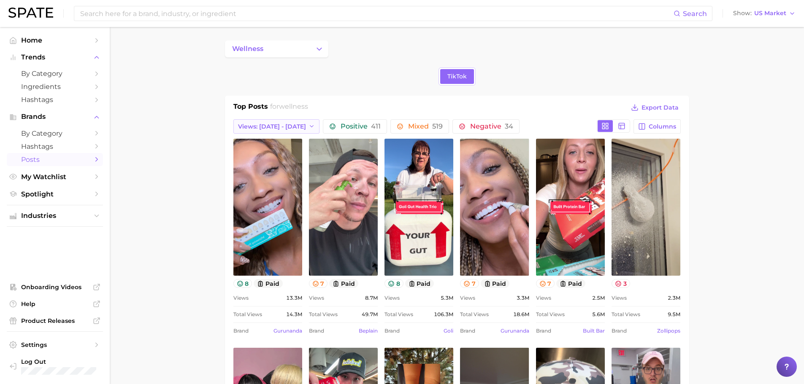
click at [284, 124] on span "Views: [DATE] - [DATE]" at bounding box center [272, 126] width 68 height 7
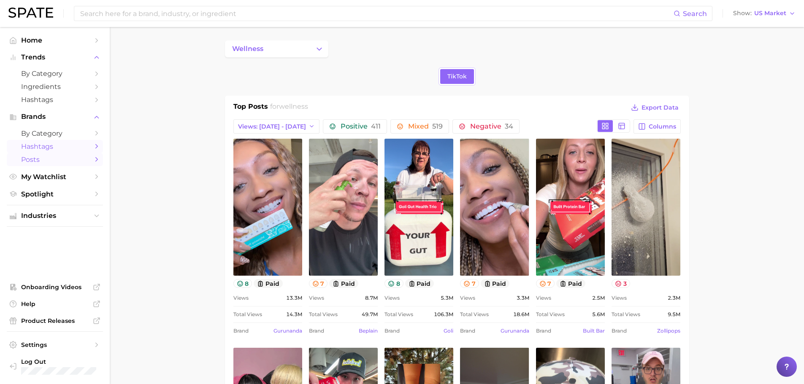
click at [30, 149] on span "Hashtags" at bounding box center [55, 147] width 68 height 8
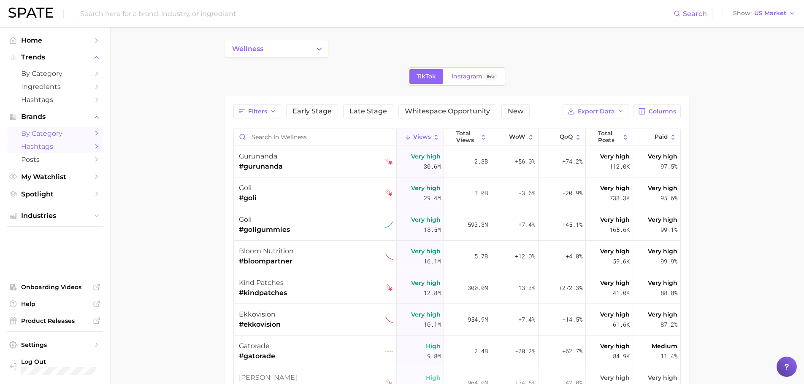
click at [35, 135] on span "by Category" at bounding box center [55, 134] width 68 height 8
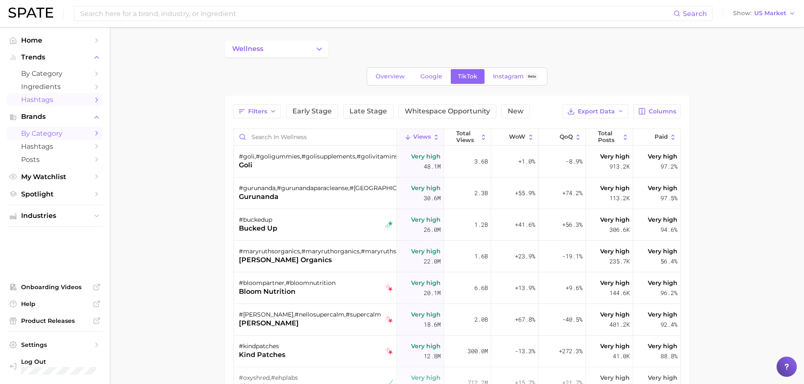
click at [42, 103] on span "Hashtags" at bounding box center [55, 100] width 68 height 8
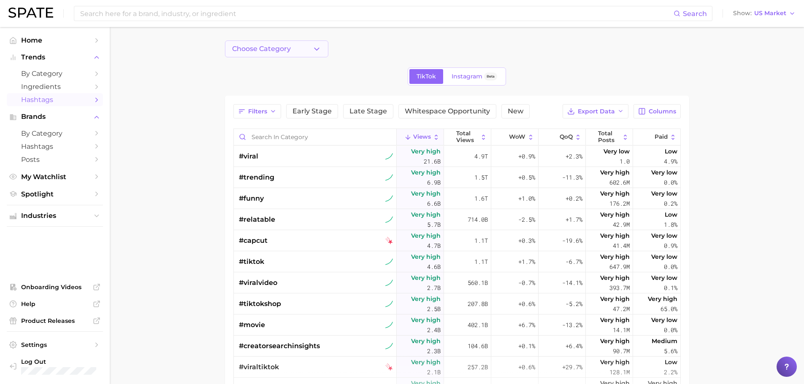
click at [254, 55] on button "Choose Category" at bounding box center [276, 49] width 103 height 17
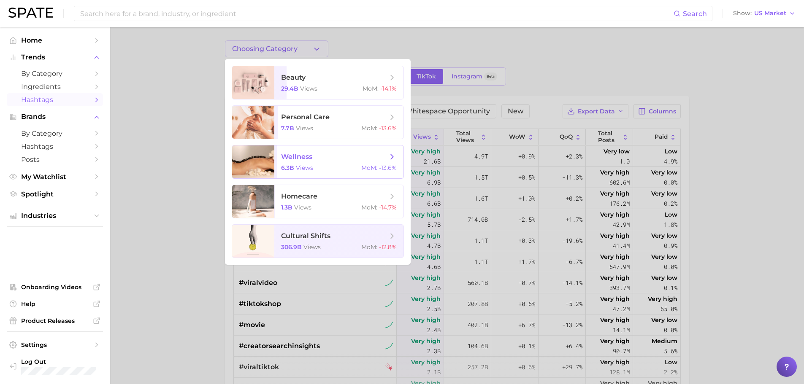
click at [300, 165] on span "views" at bounding box center [304, 168] width 17 height 8
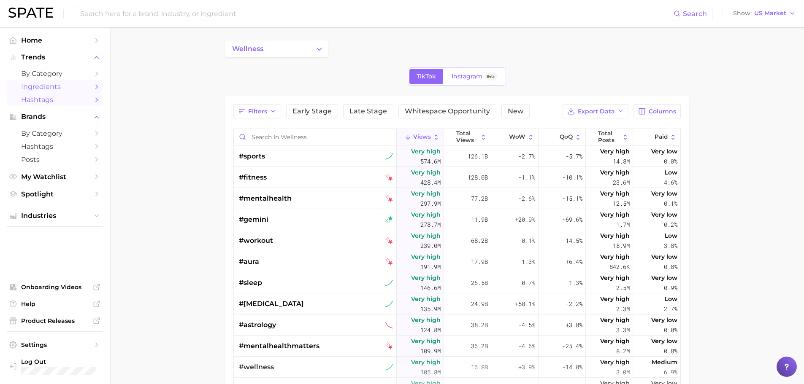
click at [50, 89] on span "Ingredients" at bounding box center [55, 87] width 68 height 8
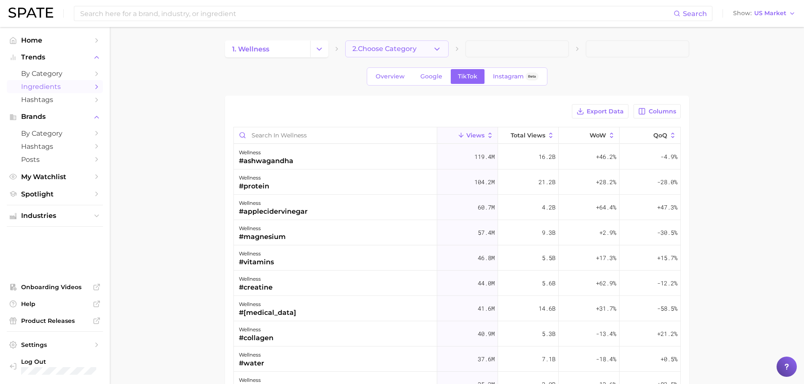
click at [420, 46] on button "2. Choose Category" at bounding box center [396, 49] width 103 height 17
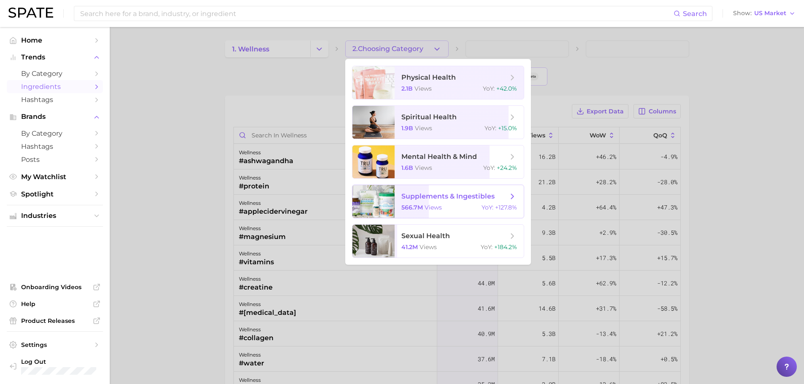
click at [436, 189] on span "supplements & ingestibles 566.7m views YoY : +127.8%" at bounding box center [459, 201] width 129 height 33
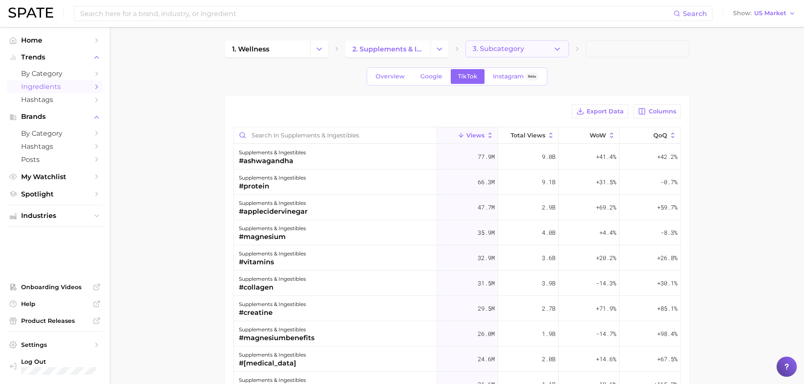
click at [490, 51] on span "3. Subcategory" at bounding box center [498, 49] width 51 height 8
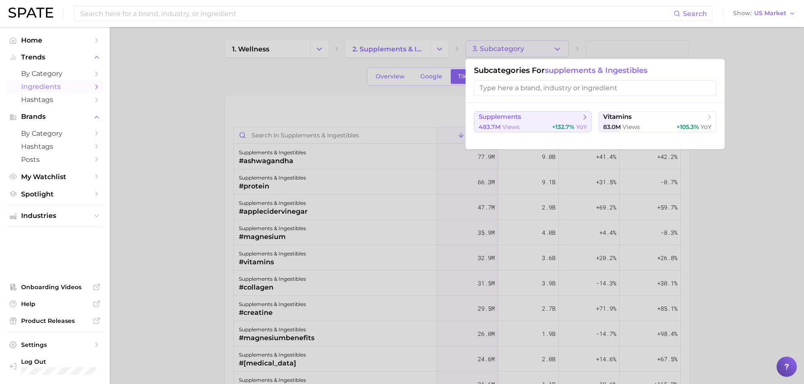
click at [517, 127] on span "views" at bounding box center [510, 127] width 17 height 8
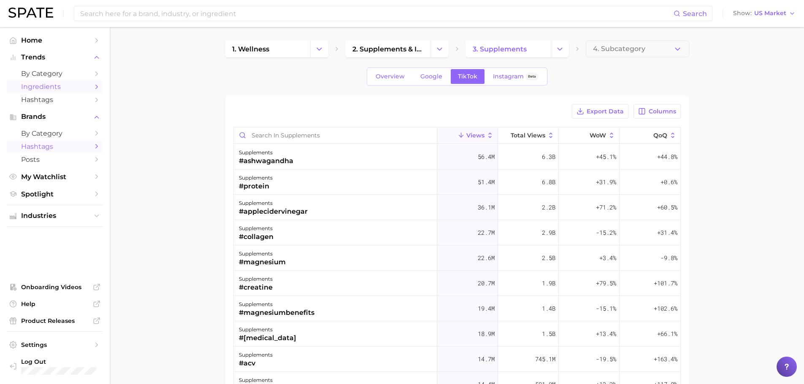
click at [46, 141] on link "Hashtags" at bounding box center [55, 146] width 96 height 13
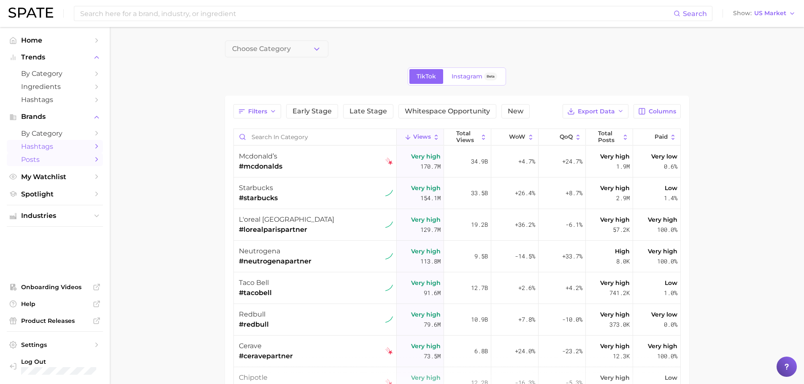
click at [46, 163] on span "Posts" at bounding box center [55, 160] width 68 height 8
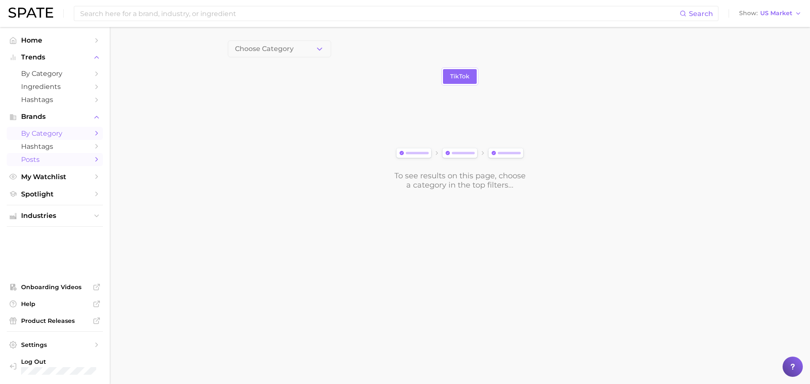
click at [43, 134] on span "by Category" at bounding box center [55, 134] width 68 height 8
click at [316, 58] on div "Choose Category Overview Google TikTok Instagram Beta To see results on this pa…" at bounding box center [460, 115] width 464 height 149
click at [313, 49] on button "Choose Category" at bounding box center [279, 49] width 103 height 17
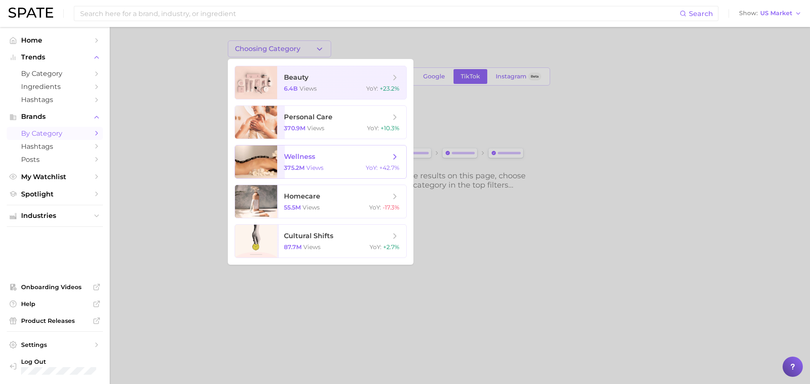
click at [305, 163] on span "wellness 375.2m views YoY : +42.7%" at bounding box center [341, 162] width 129 height 33
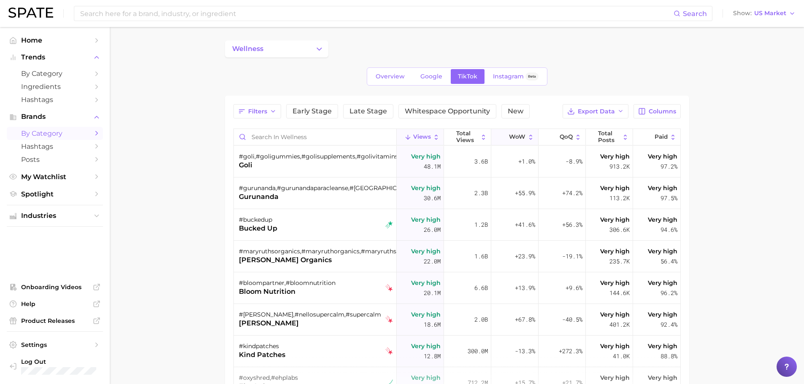
click at [509, 138] on span "WoW" at bounding box center [517, 137] width 16 height 7
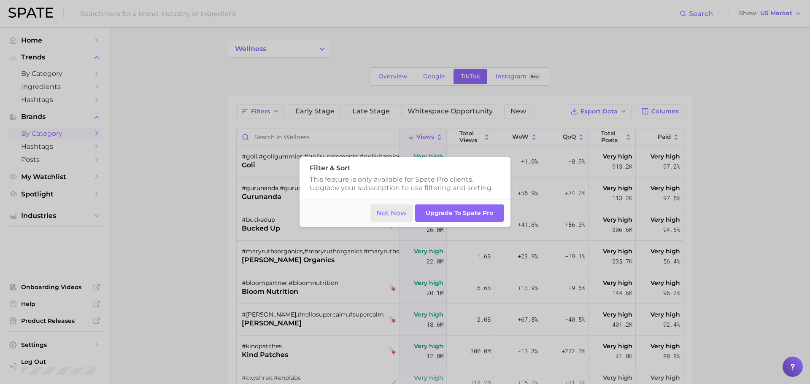
click at [389, 210] on button "Not Now" at bounding box center [392, 213] width 43 height 17
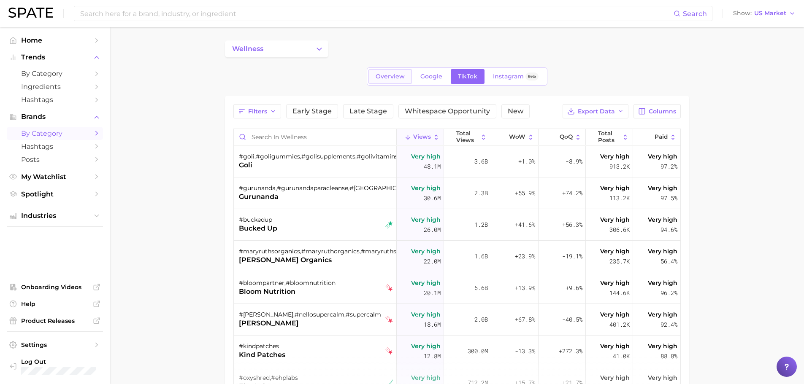
click at [404, 80] on span "Overview" at bounding box center [390, 76] width 29 height 7
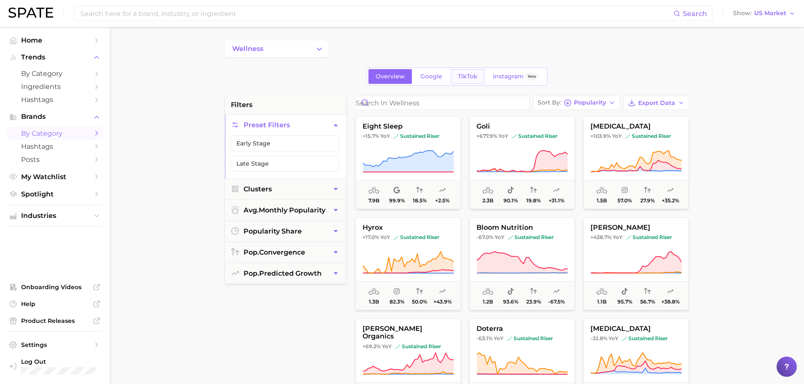
click at [466, 74] on span "TikTok" at bounding box center [467, 76] width 19 height 7
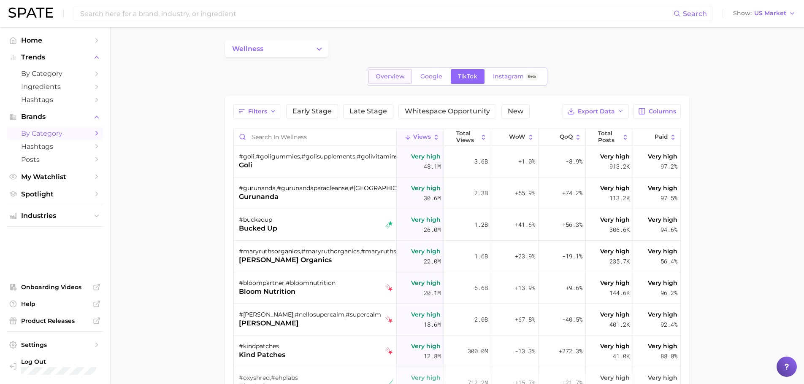
click at [394, 74] on span "Overview" at bounding box center [390, 76] width 29 height 7
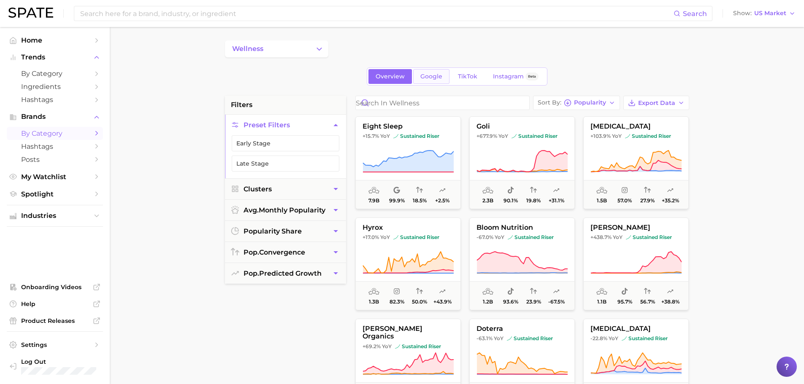
click at [441, 77] on span "Google" at bounding box center [431, 76] width 22 height 7
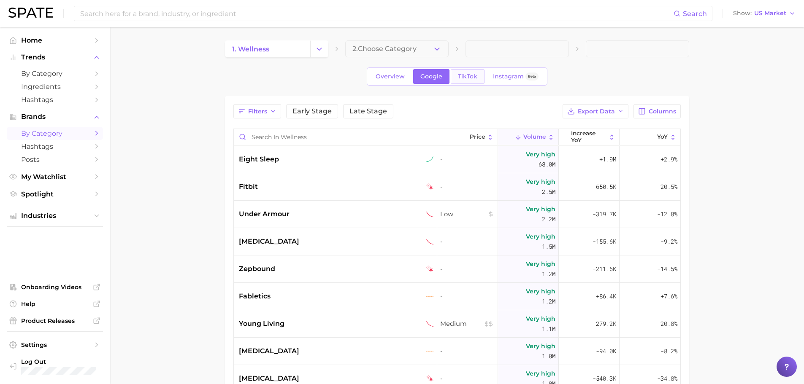
click at [463, 75] on span "TikTok" at bounding box center [467, 76] width 19 height 7
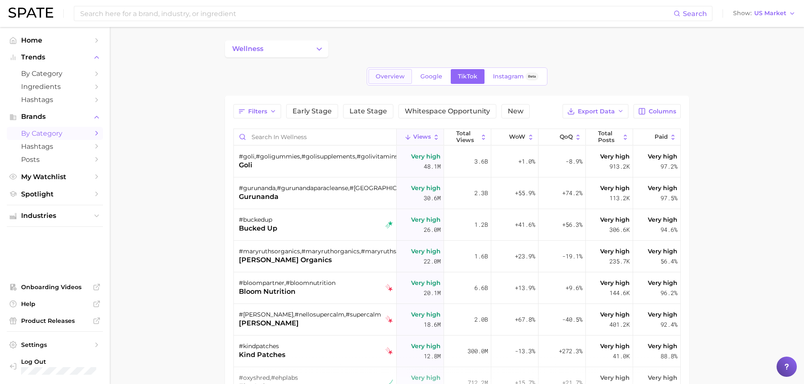
click at [392, 75] on span "Overview" at bounding box center [390, 76] width 29 height 7
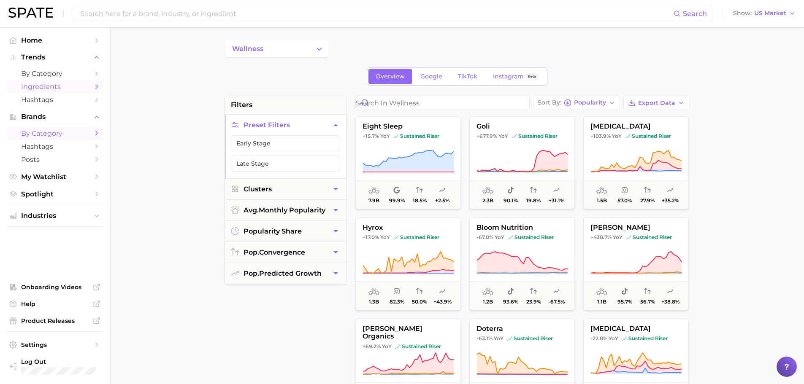
click at [45, 89] on span "Ingredients" at bounding box center [55, 87] width 68 height 8
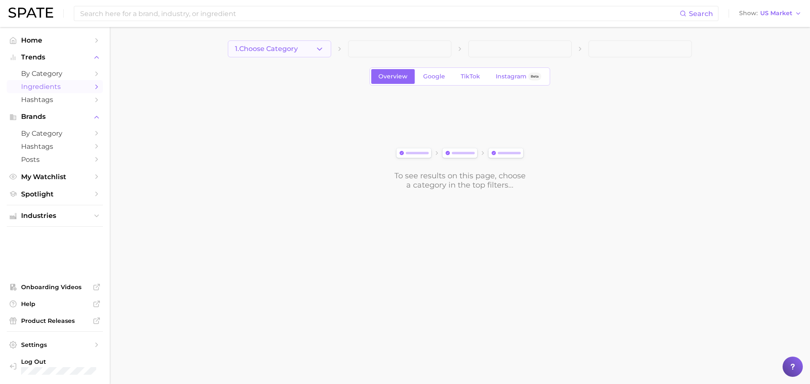
click at [287, 45] on span "1. Choose Category" at bounding box center [266, 49] width 63 height 8
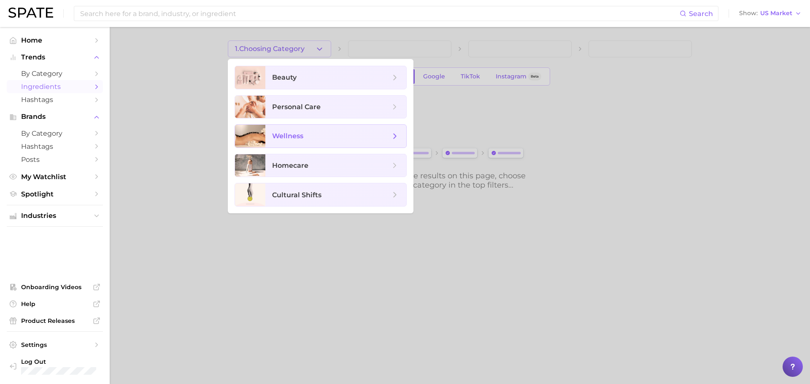
click at [293, 132] on span "wellness" at bounding box center [331, 136] width 118 height 9
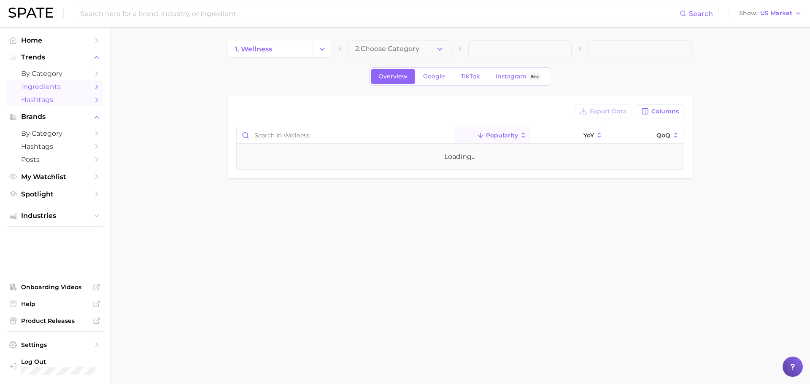
click at [32, 101] on span "Hashtags" at bounding box center [55, 100] width 68 height 8
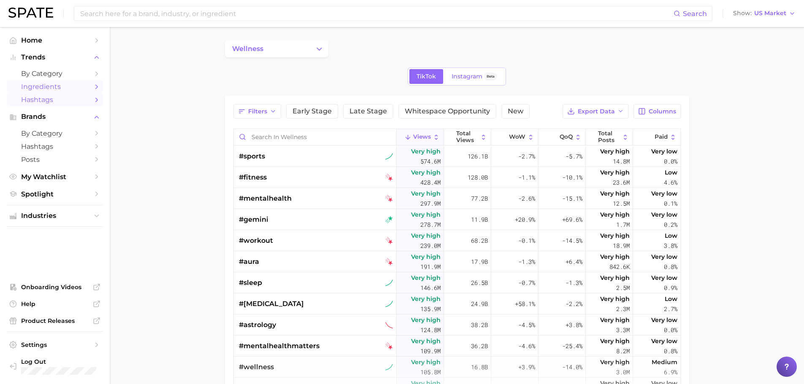
click at [62, 83] on span "Ingredients" at bounding box center [55, 87] width 68 height 8
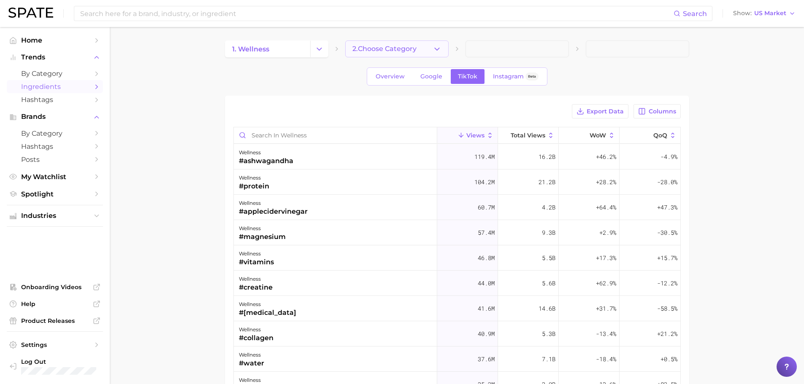
click at [374, 42] on button "2. Choose Category" at bounding box center [396, 49] width 103 height 17
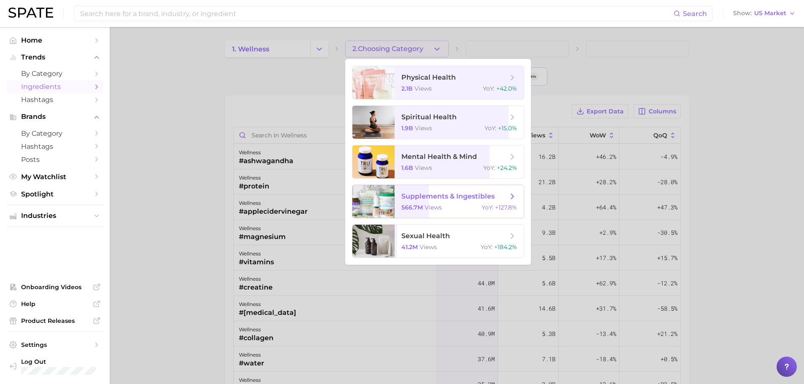
click at [432, 192] on span "supplements & ingestibles" at bounding box center [447, 196] width 93 height 8
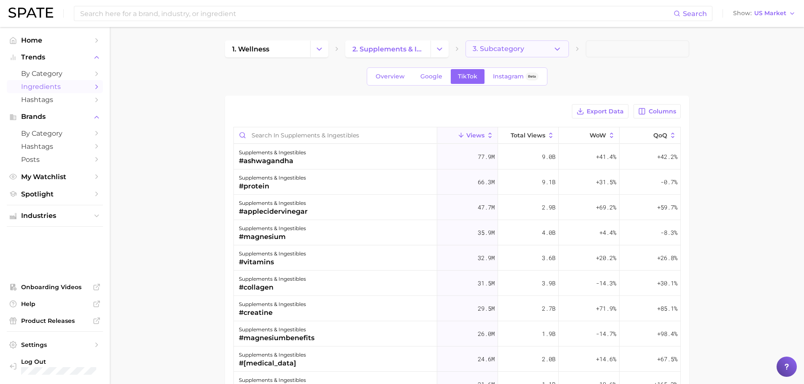
click at [493, 51] on span "3. Subcategory" at bounding box center [498, 49] width 51 height 8
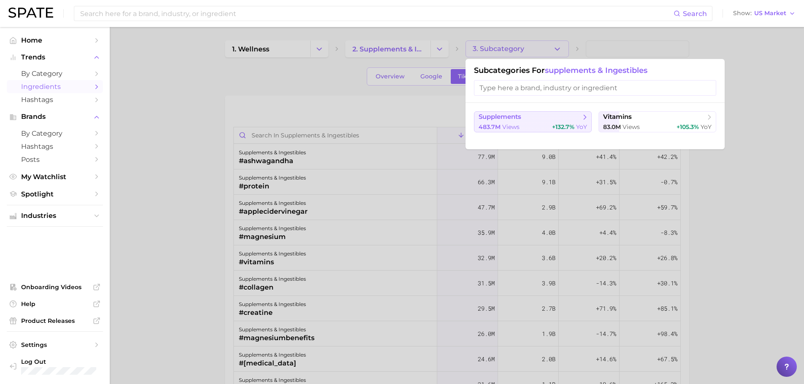
click at [515, 123] on span "views" at bounding box center [510, 127] width 17 height 8
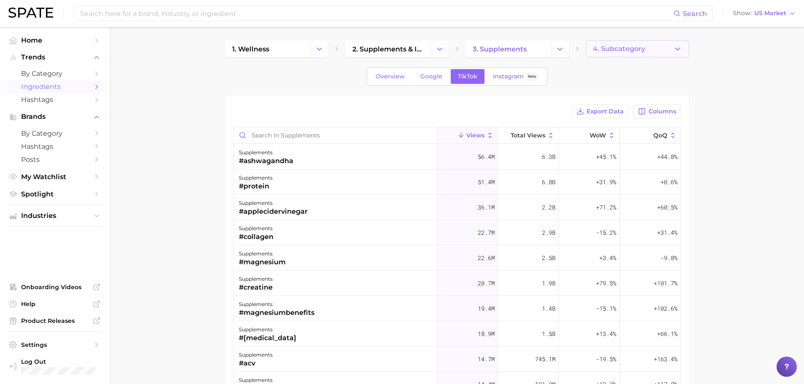
click at [624, 49] on span "4. Subcategory" at bounding box center [619, 49] width 52 height 8
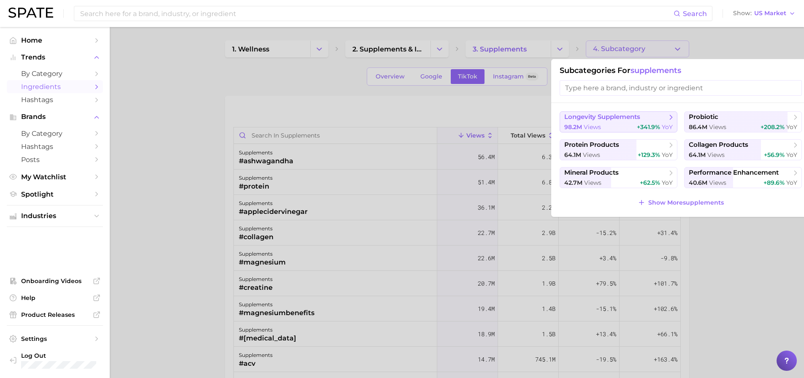
click at [615, 124] on div "98.2m views +341.9% YoY" at bounding box center [618, 127] width 108 height 8
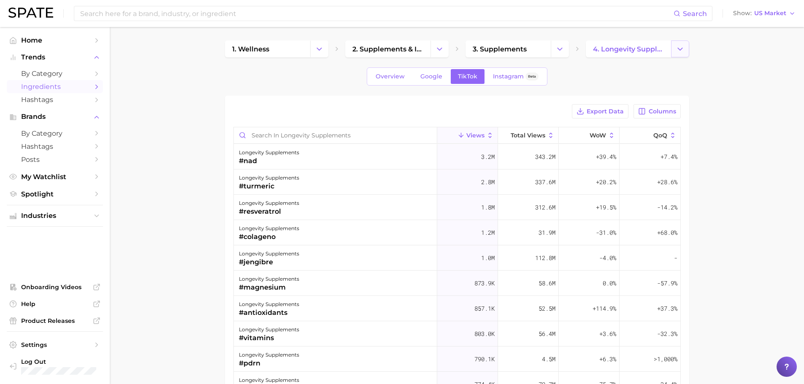
click at [679, 43] on button "Change Category" at bounding box center [680, 49] width 18 height 17
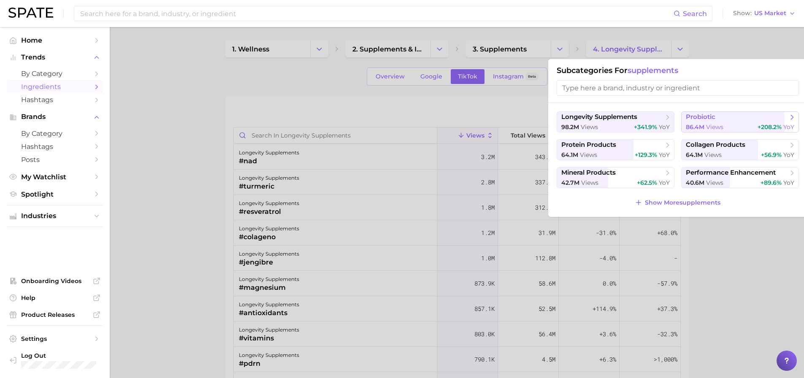
click at [716, 117] on span "probiotic" at bounding box center [737, 117] width 103 height 8
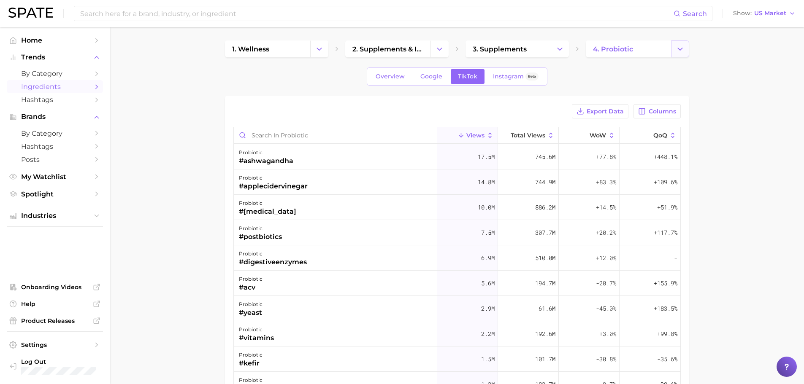
click at [676, 46] on icon "Change Category" at bounding box center [680, 49] width 9 height 9
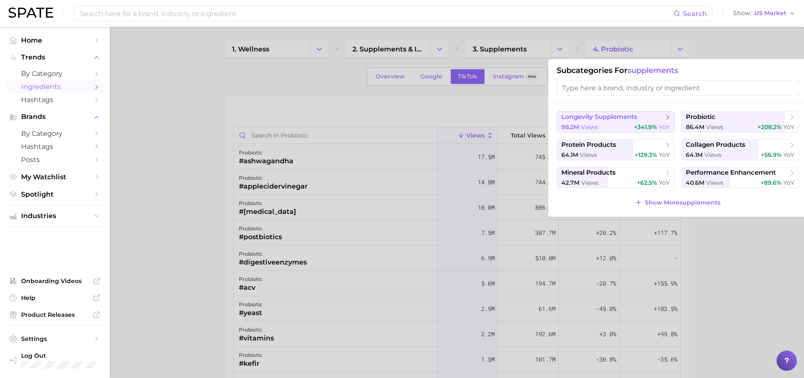
click at [617, 127] on div "98.2m views +341.9% YoY" at bounding box center [615, 127] width 108 height 8
